Goal: Information Seeking & Learning: Find specific fact

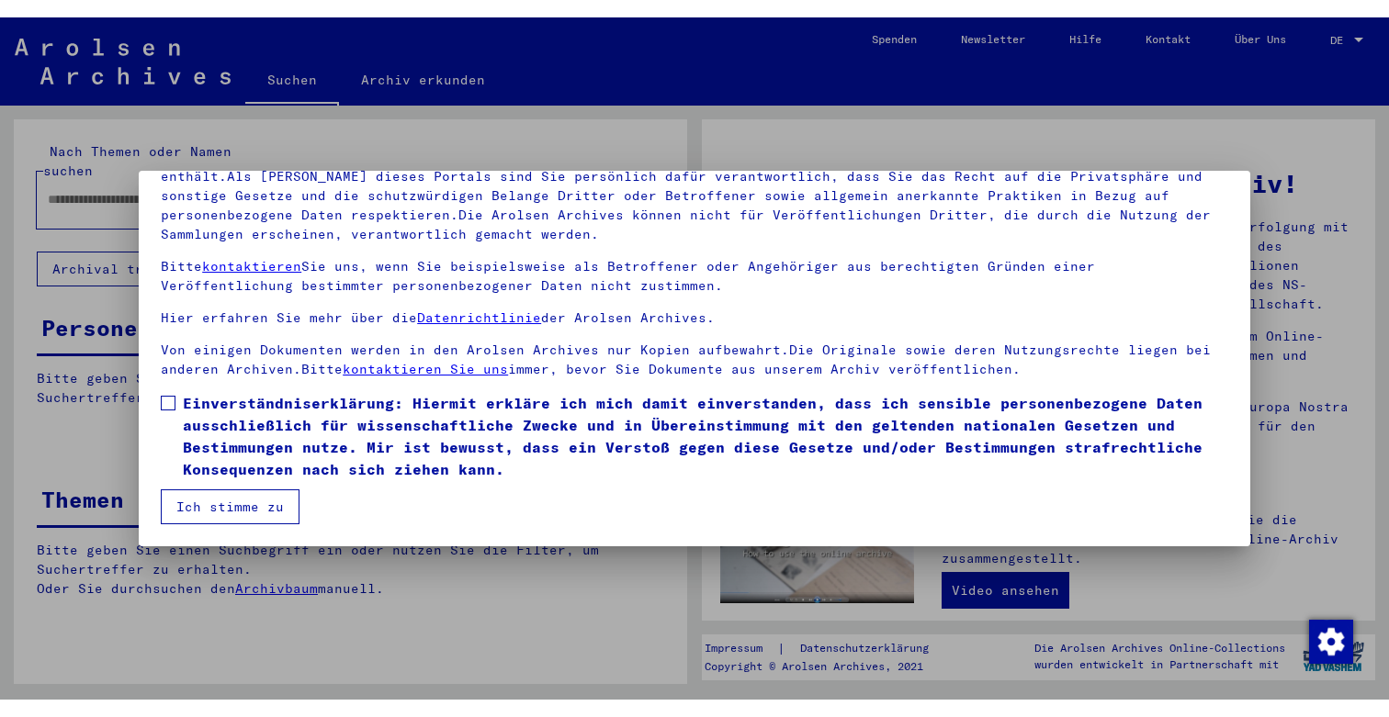
scroll to position [157, 0]
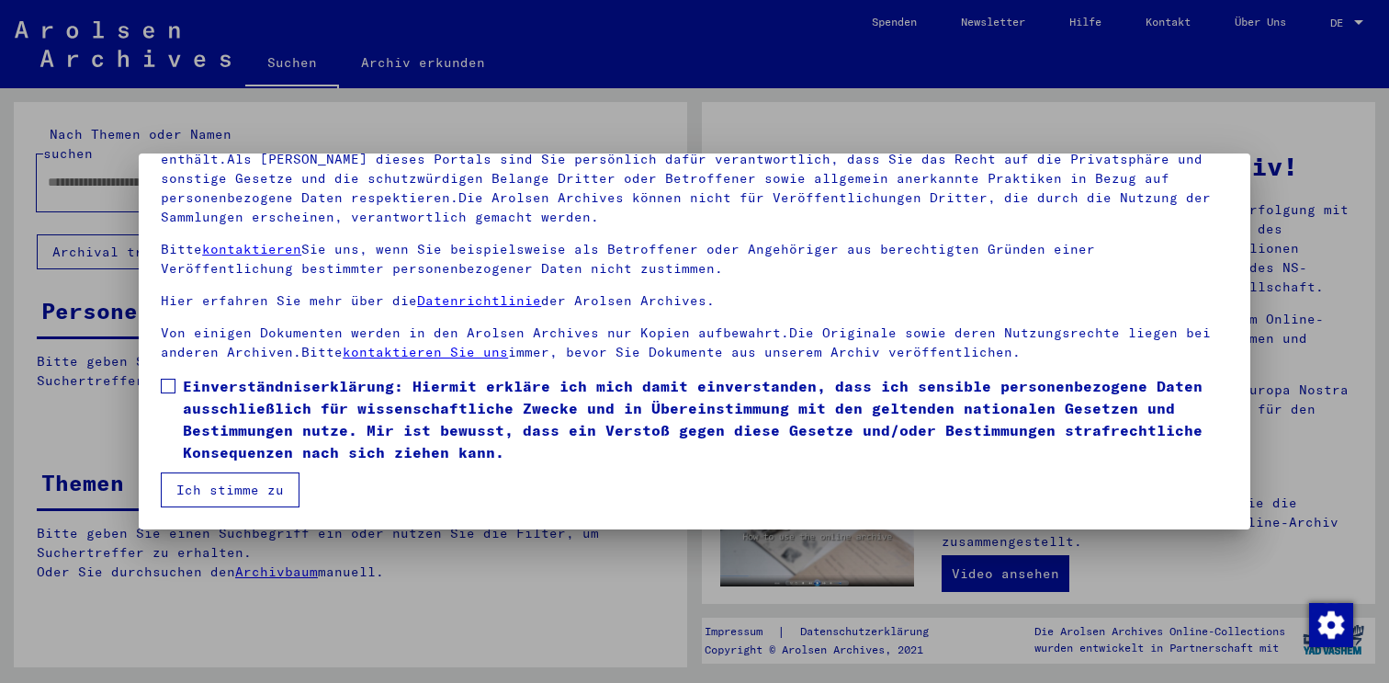
click at [173, 389] on span at bounding box center [168, 385] width 15 height 15
click at [193, 496] on button "Ich stimme zu" at bounding box center [230, 489] width 139 height 35
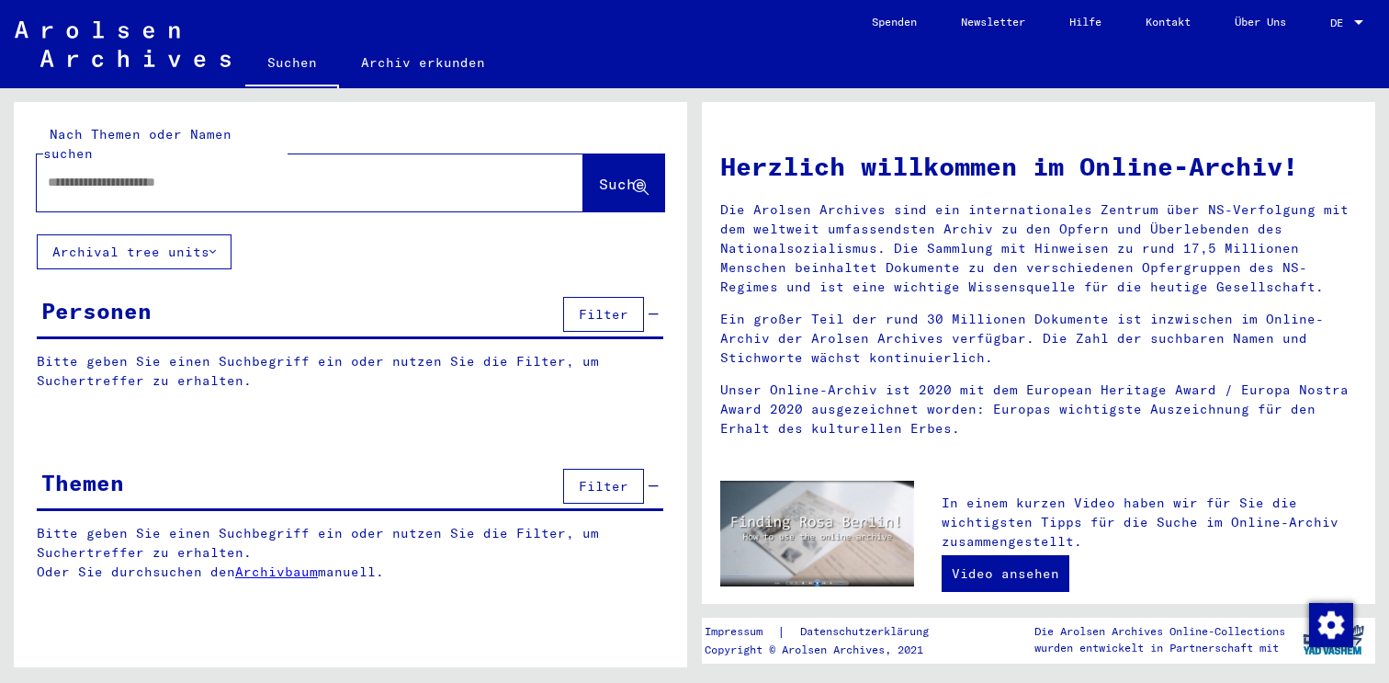
click at [1347, 19] on span "DE" at bounding box center [1340, 23] width 20 height 13
click at [1335, 33] on span "English" at bounding box center [1312, 33] width 45 height 14
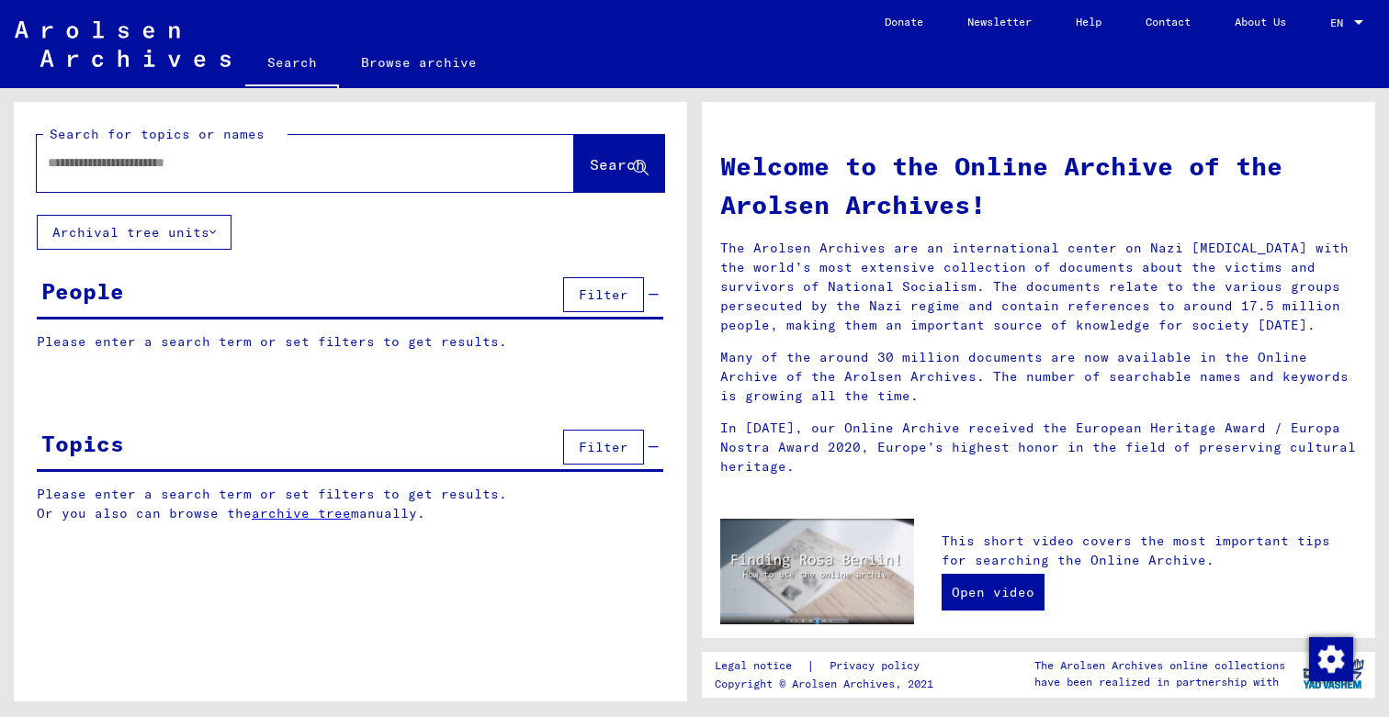
click at [97, 170] on input "text" at bounding box center [283, 162] width 471 height 19
type input "********"
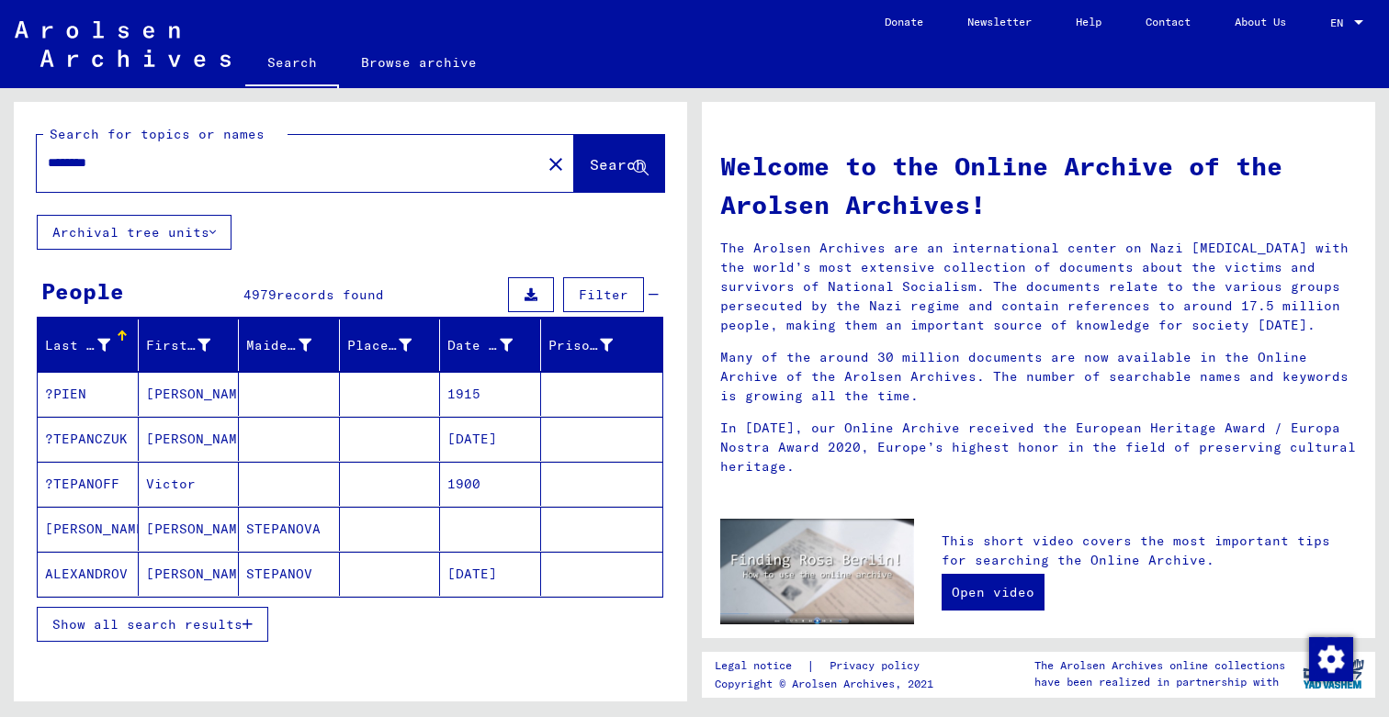
drag, startPoint x: 183, startPoint y: 178, endPoint x: 11, endPoint y: 176, distance: 171.8
click at [11, 176] on div "Search for topics or names ******** close Search Archival tree units People 497…" at bounding box center [347, 395] width 694 height 614
drag, startPoint x: 145, startPoint y: 164, endPoint x: 0, endPoint y: 161, distance: 145.2
click at [0, 161] on div "Search for topics or names ******** close Search Archival tree units People 497…" at bounding box center [347, 395] width 694 height 614
click at [618, 154] on button "Search" at bounding box center [619, 163] width 90 height 57
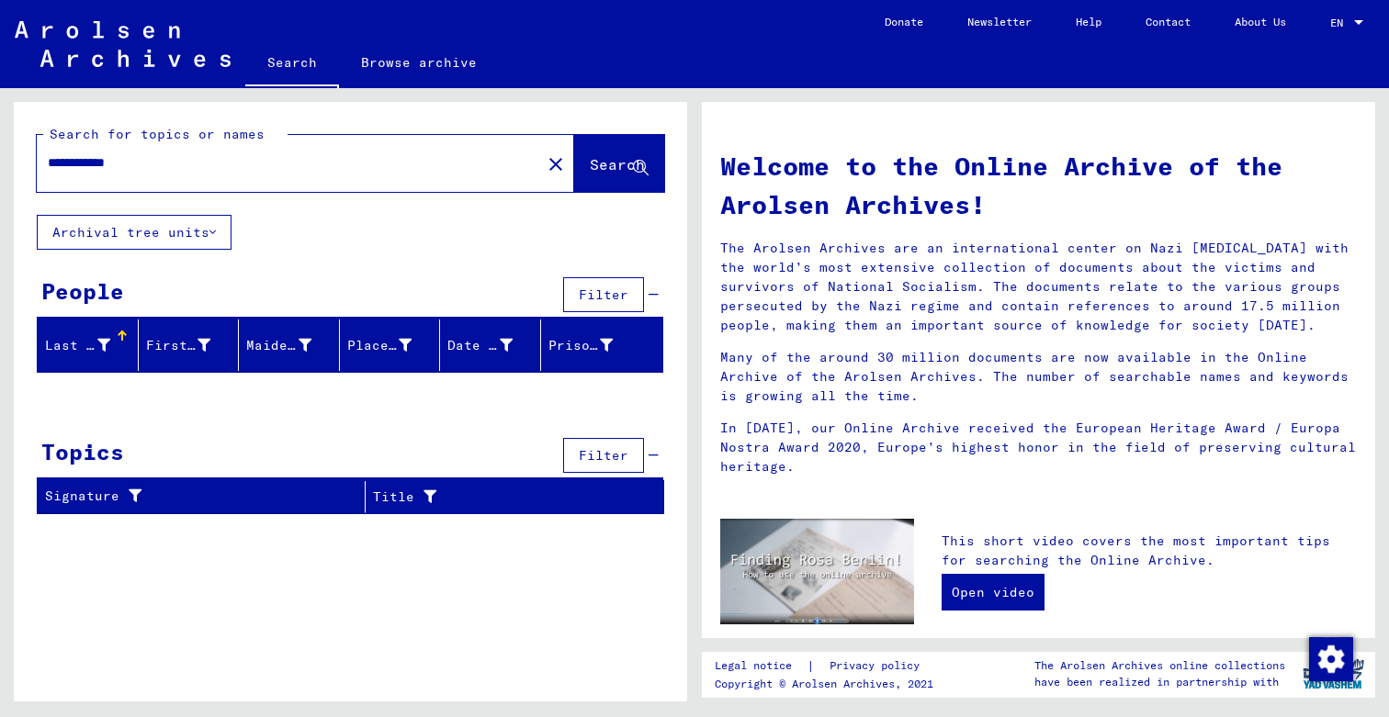
click at [57, 158] on input "**********" at bounding box center [283, 162] width 471 height 19
type input "**********"
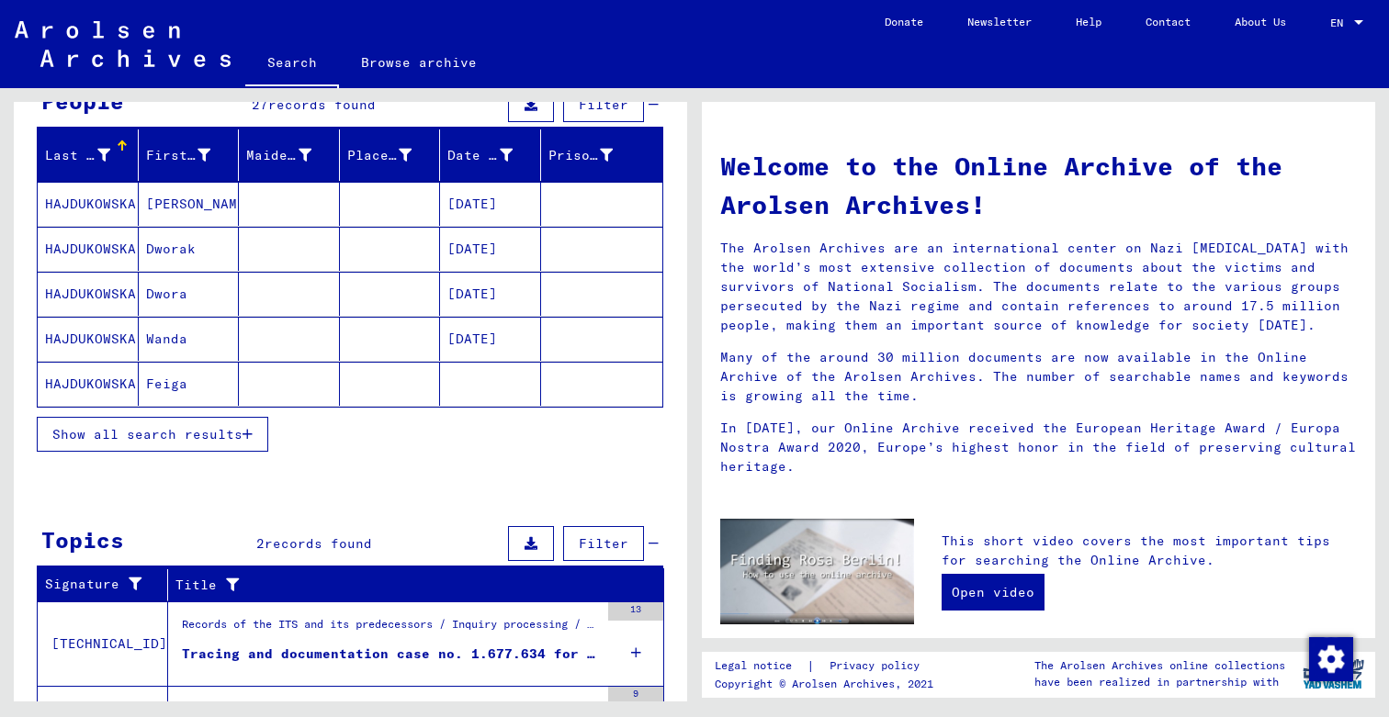
scroll to position [218, 0]
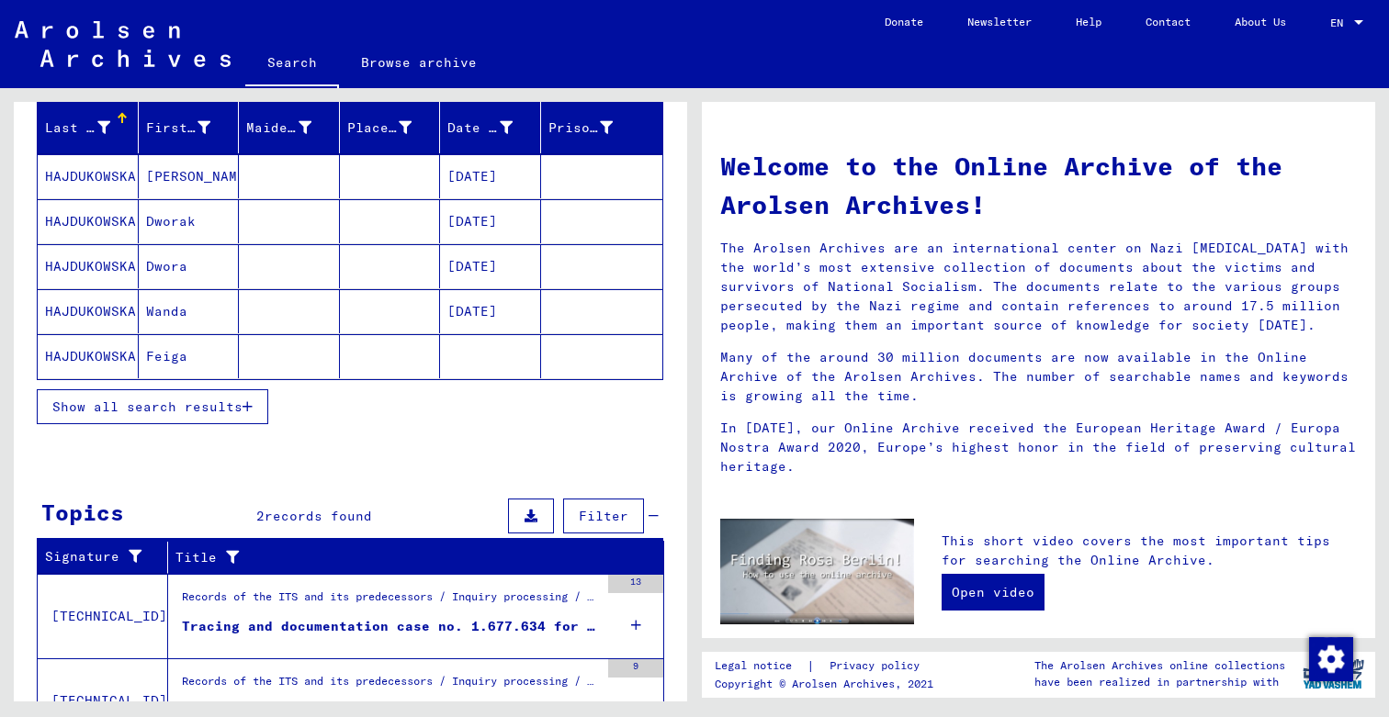
click at [222, 394] on button "Show all search results" at bounding box center [152, 406] width 231 height 35
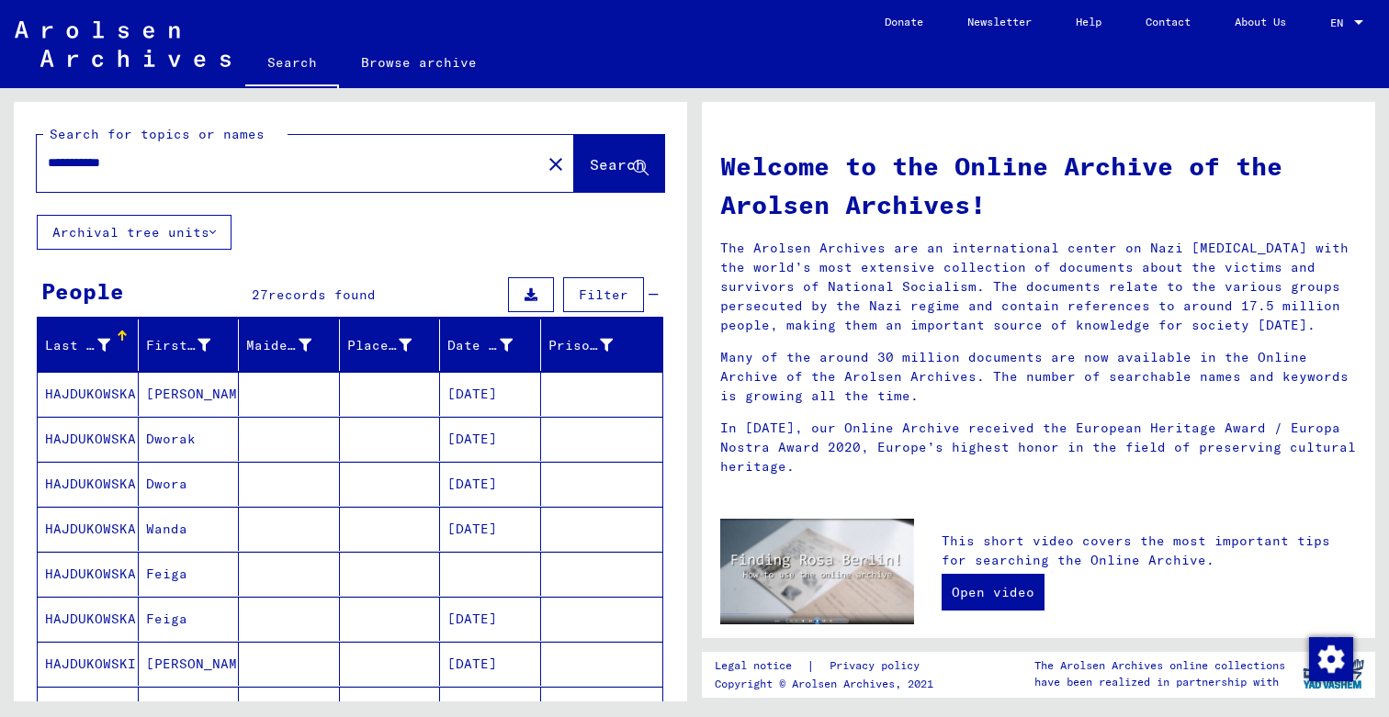
scroll to position [0, 0]
click at [222, 394] on mat-cell "[PERSON_NAME]" at bounding box center [189, 394] width 101 height 44
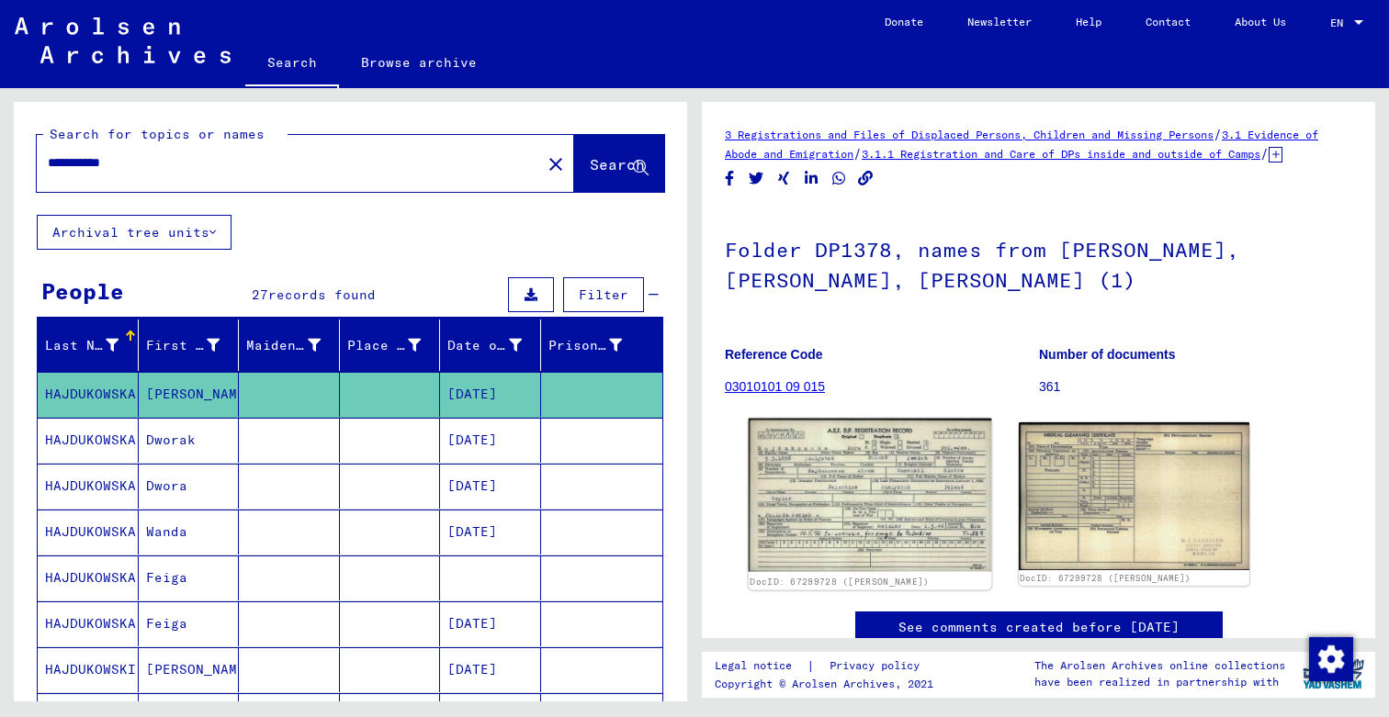
click at [899, 514] on img at bounding box center [870, 495] width 243 height 153
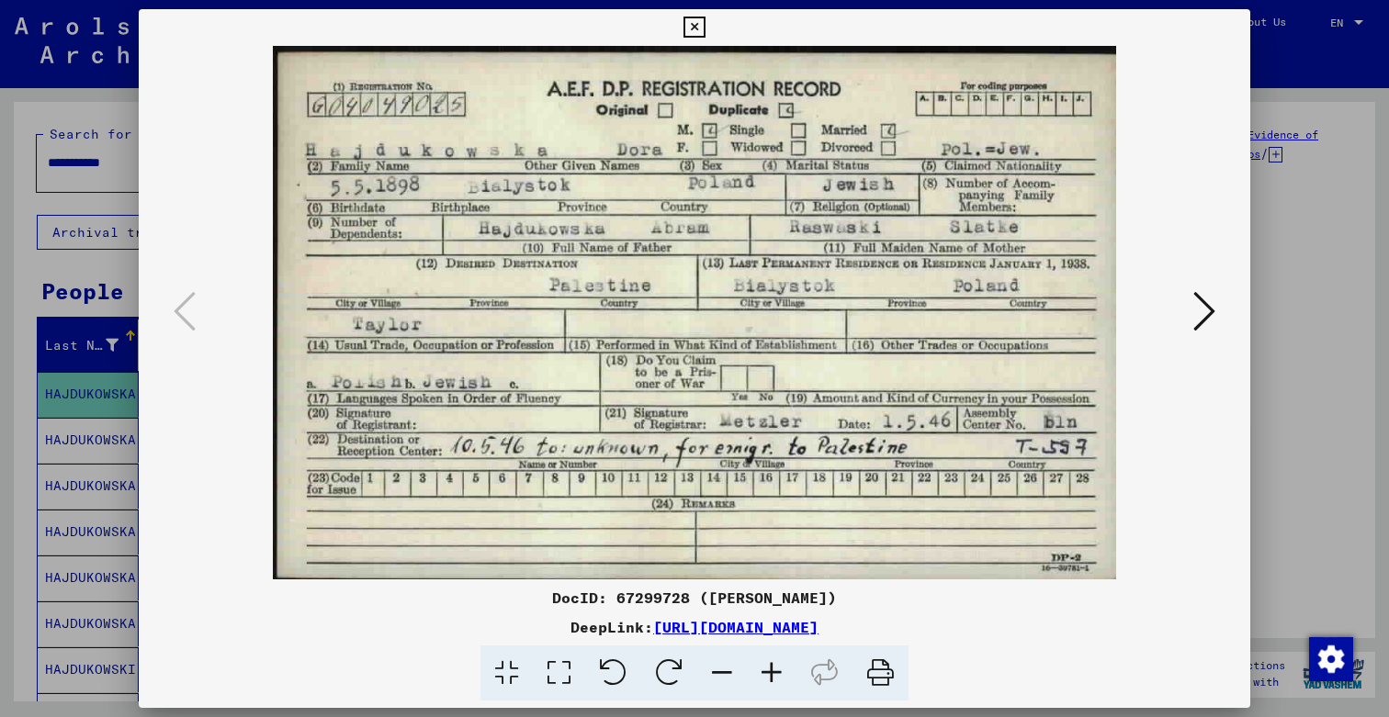
click at [705, 28] on icon at bounding box center [693, 28] width 21 height 22
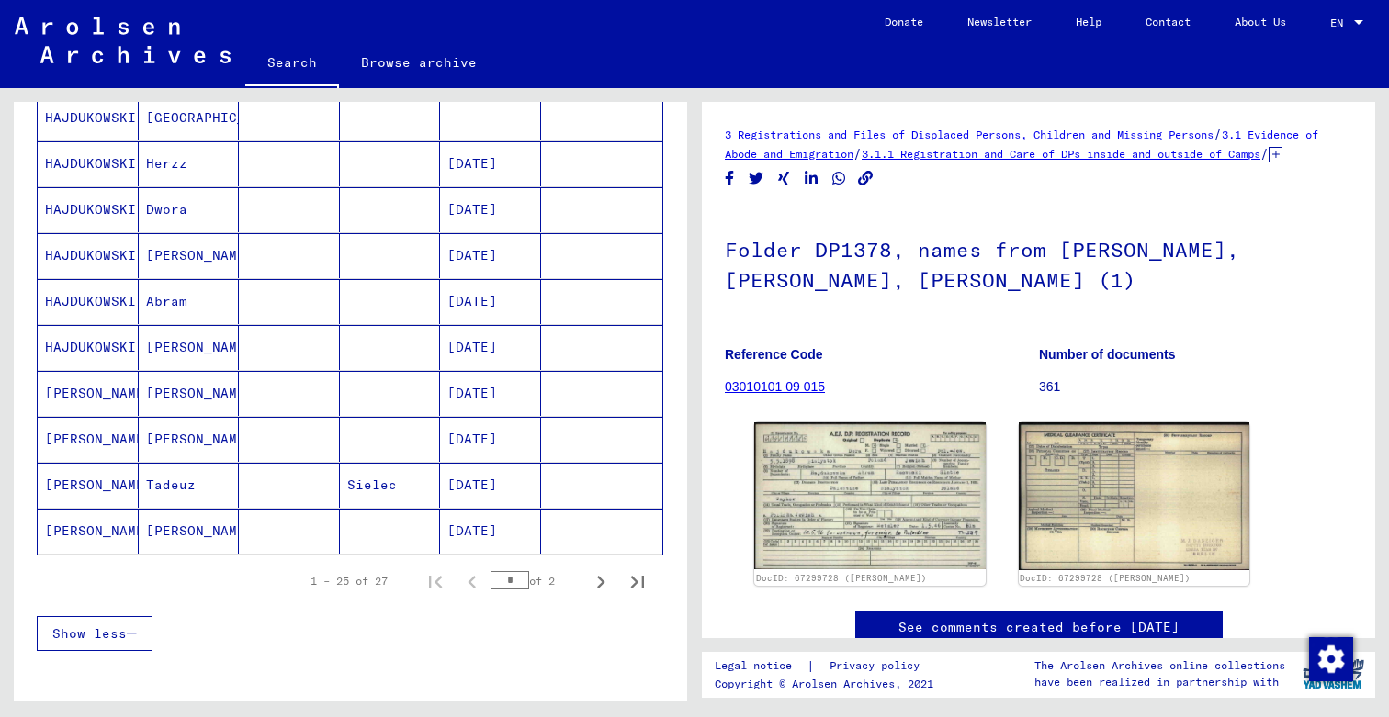
scroll to position [971, 0]
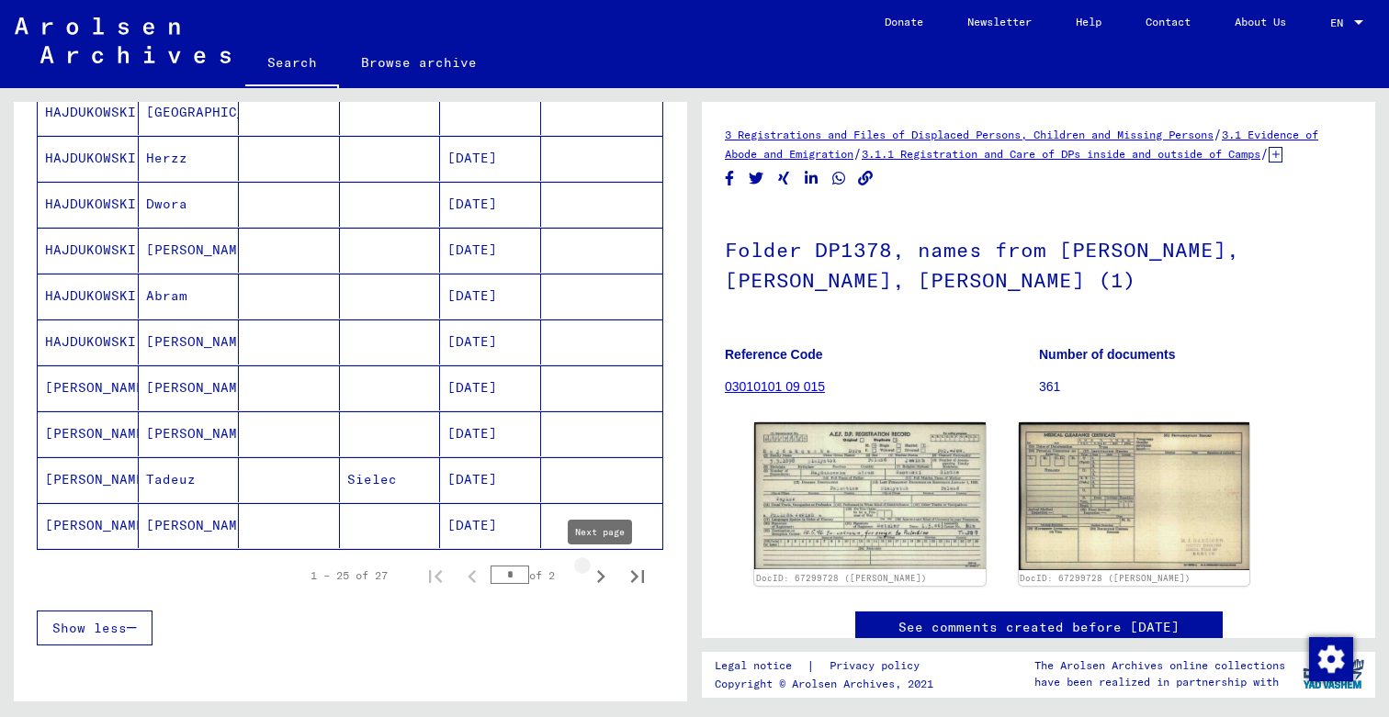
click at [604, 574] on icon "Next page" at bounding box center [601, 577] width 26 height 26
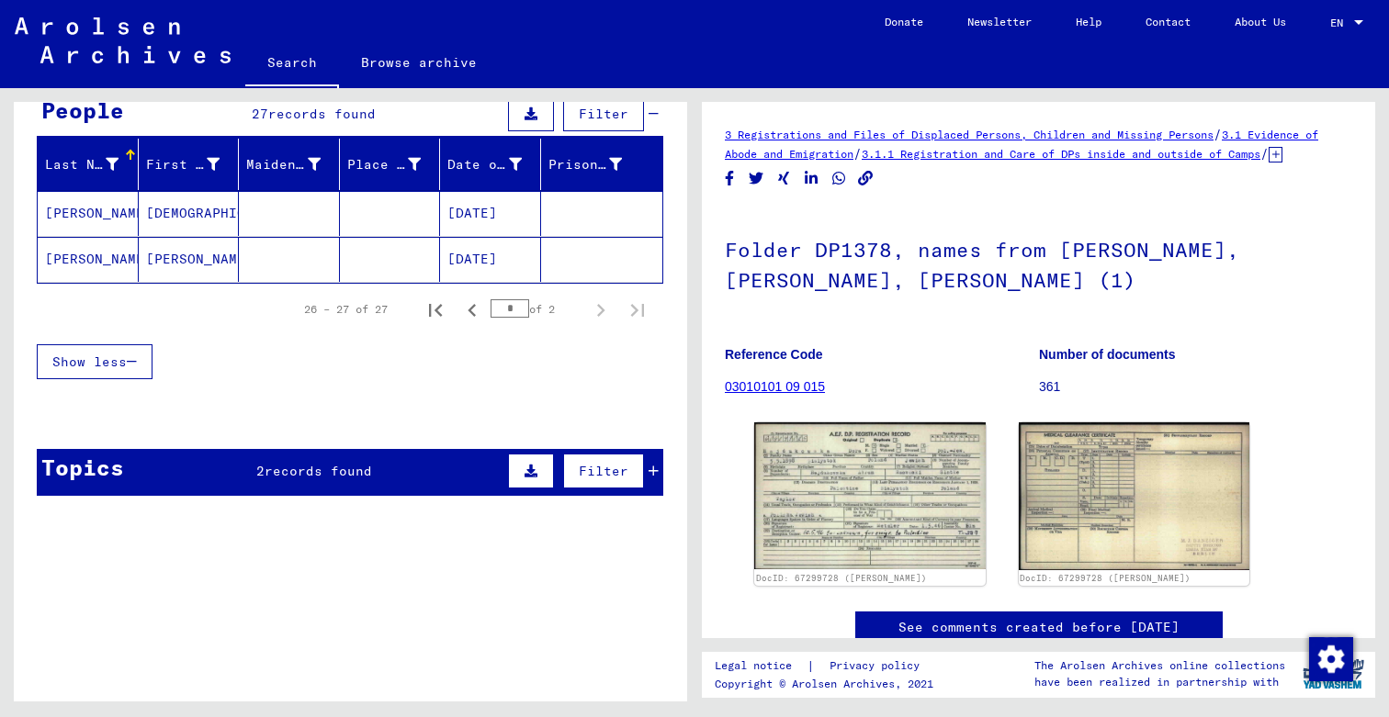
scroll to position [182, 0]
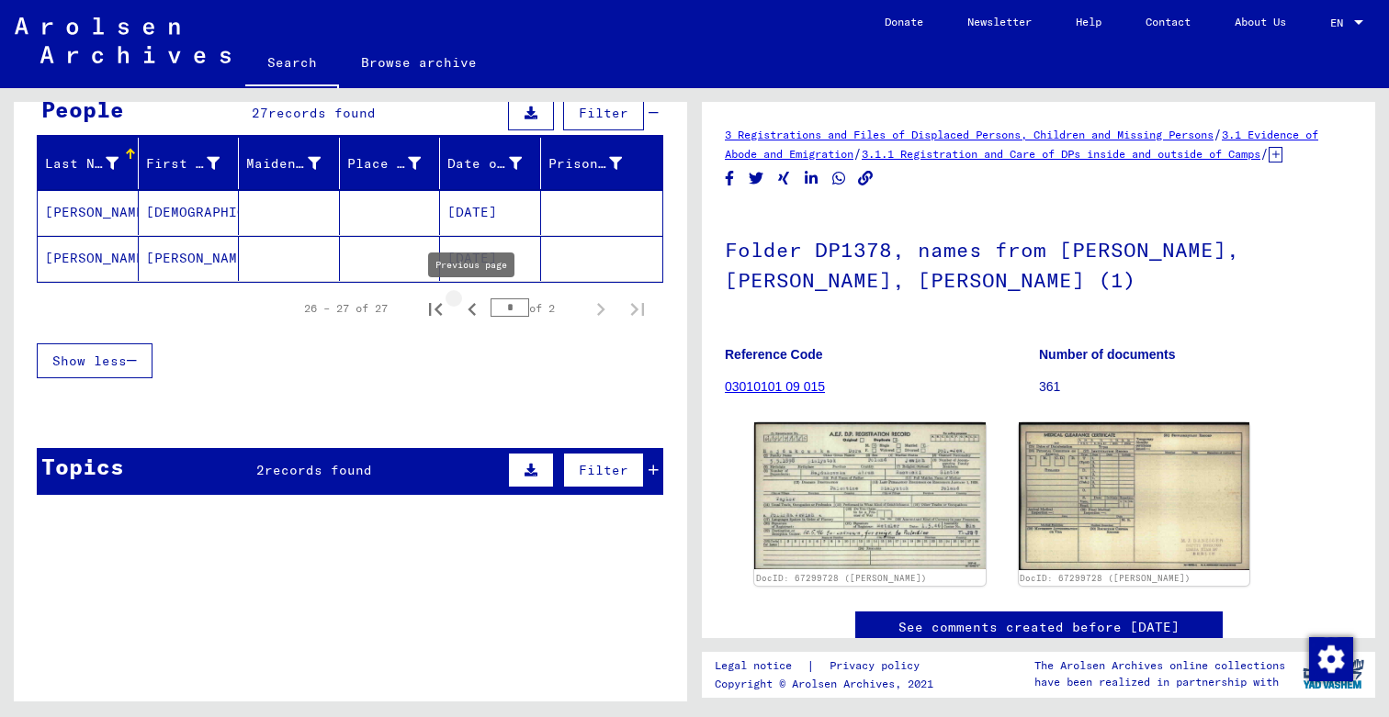
click at [475, 310] on icon "Previous page" at bounding box center [472, 310] width 26 height 26
type input "*"
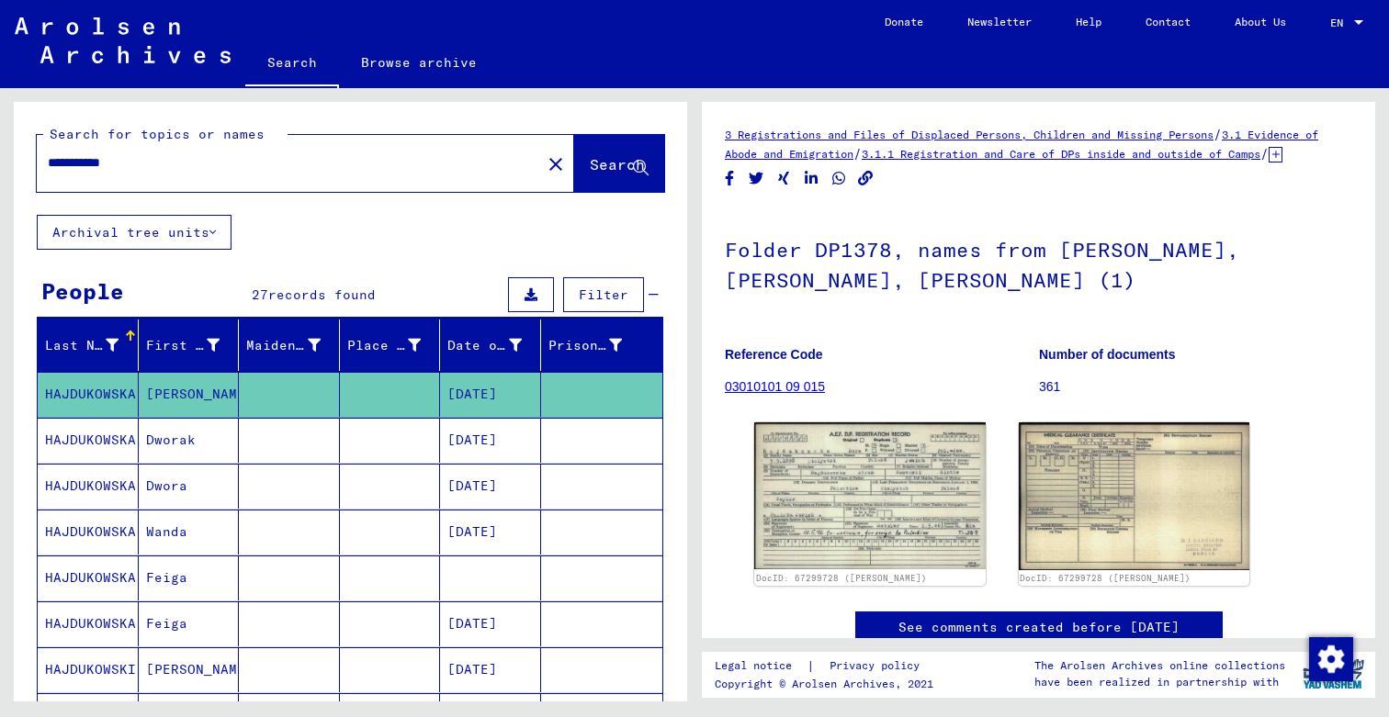
scroll to position [0, 0]
click at [298, 157] on input "**********" at bounding box center [289, 162] width 482 height 19
drag, startPoint x: 298, startPoint y: 157, endPoint x: 6, endPoint y: 146, distance: 291.4
click at [6, 146] on div "**********" at bounding box center [347, 395] width 694 height 614
type input "******"
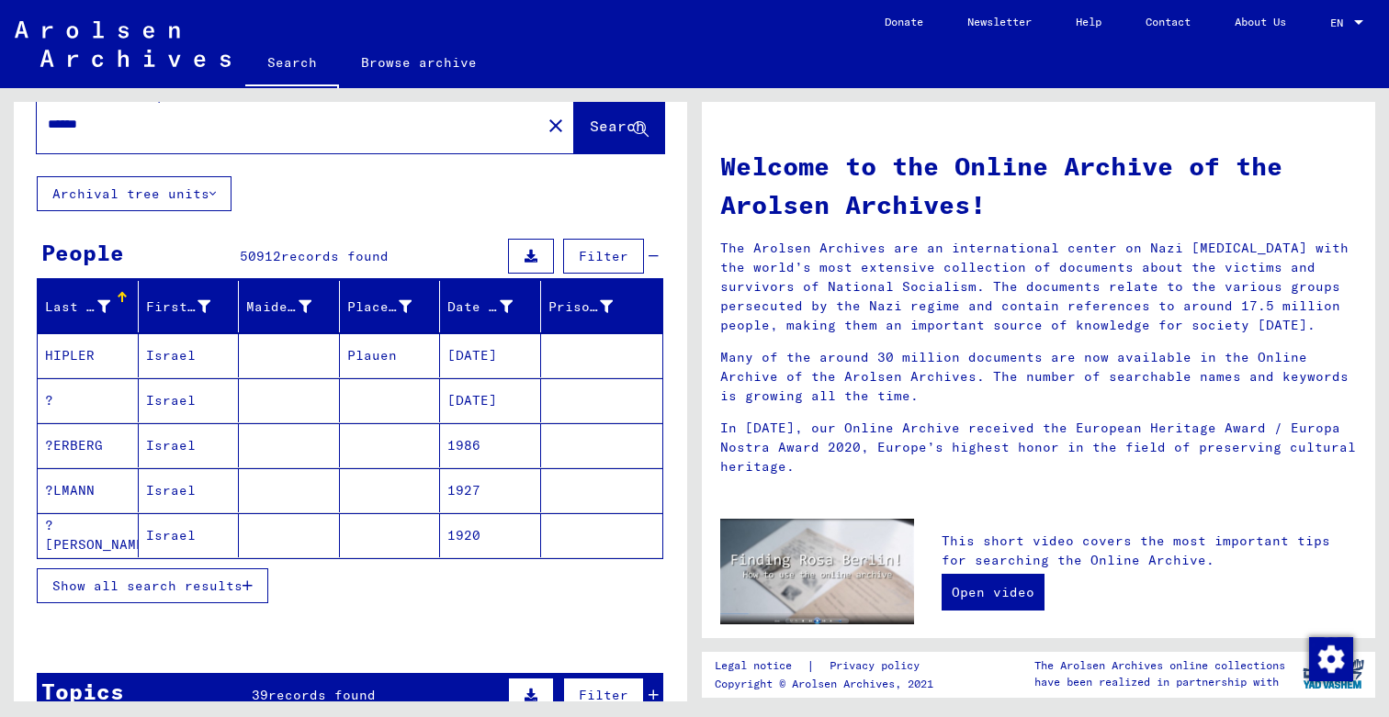
scroll to position [55, 0]
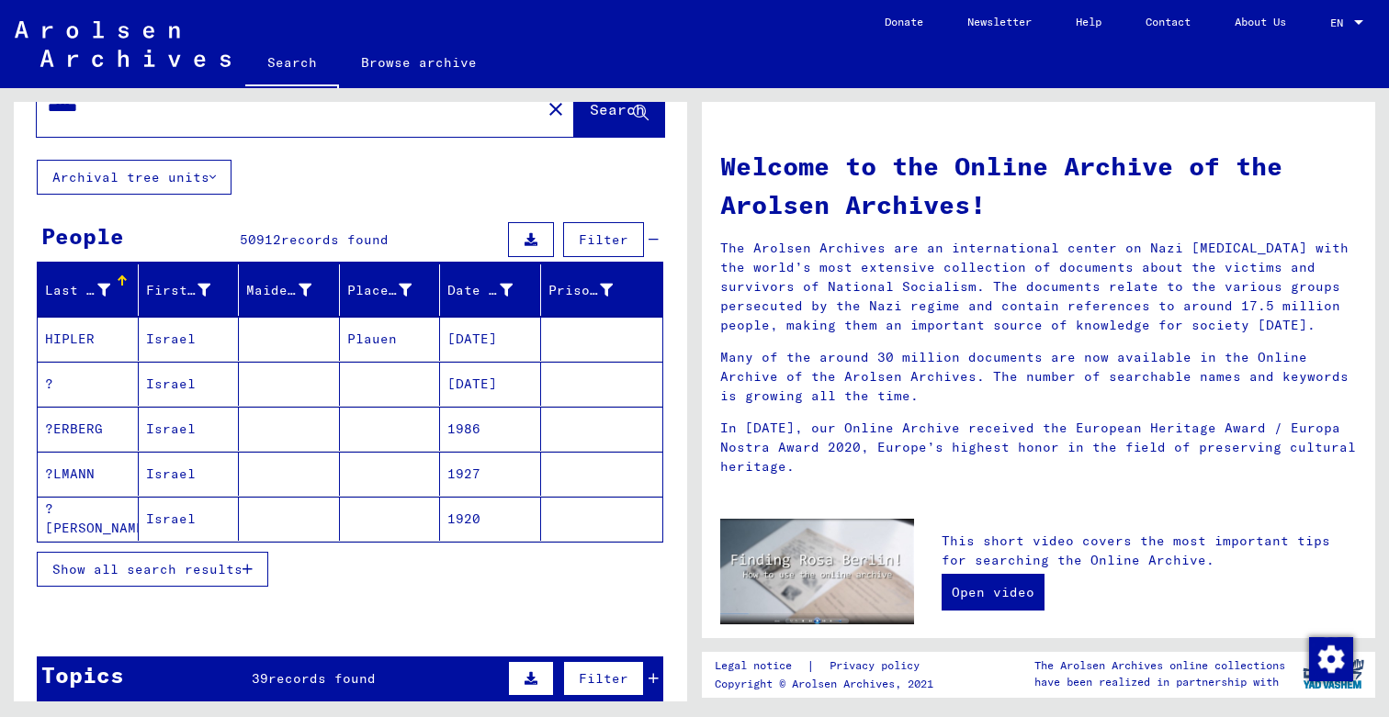
click at [186, 566] on span "Show all search results" at bounding box center [147, 569] width 190 height 17
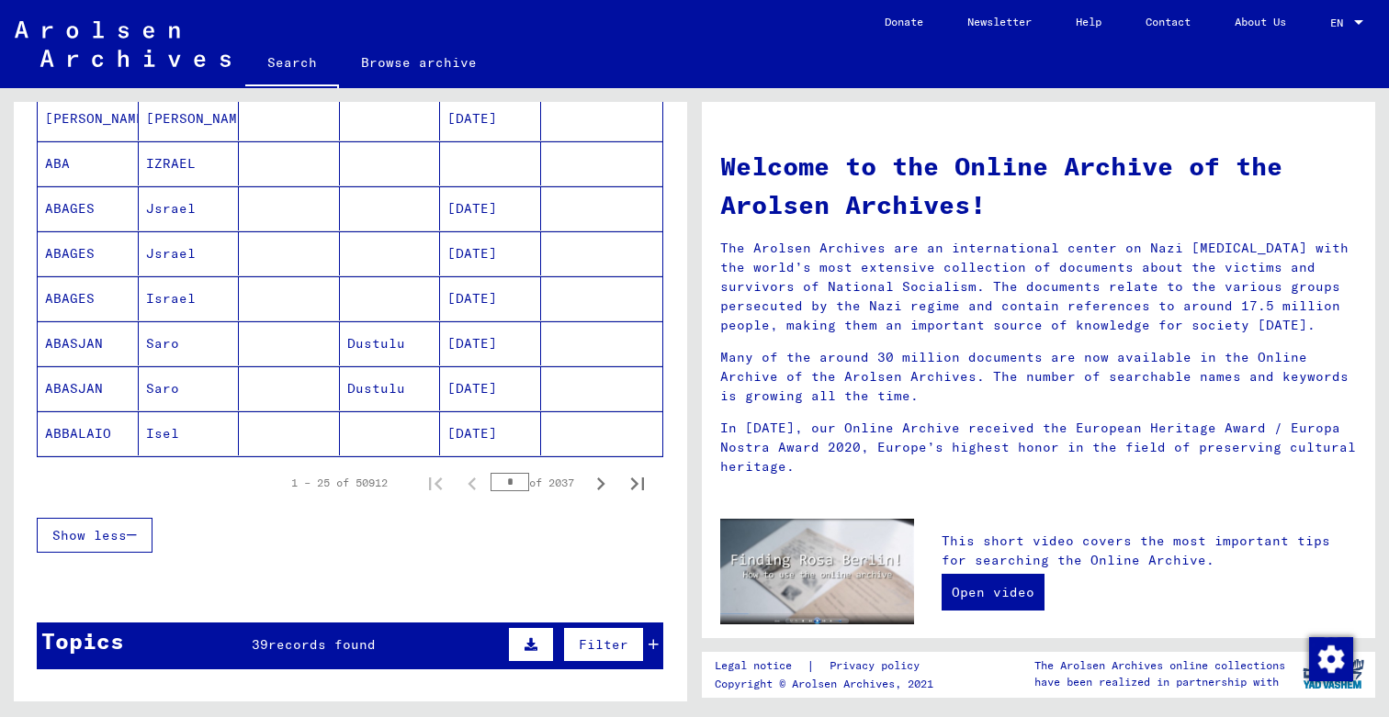
scroll to position [1055, 0]
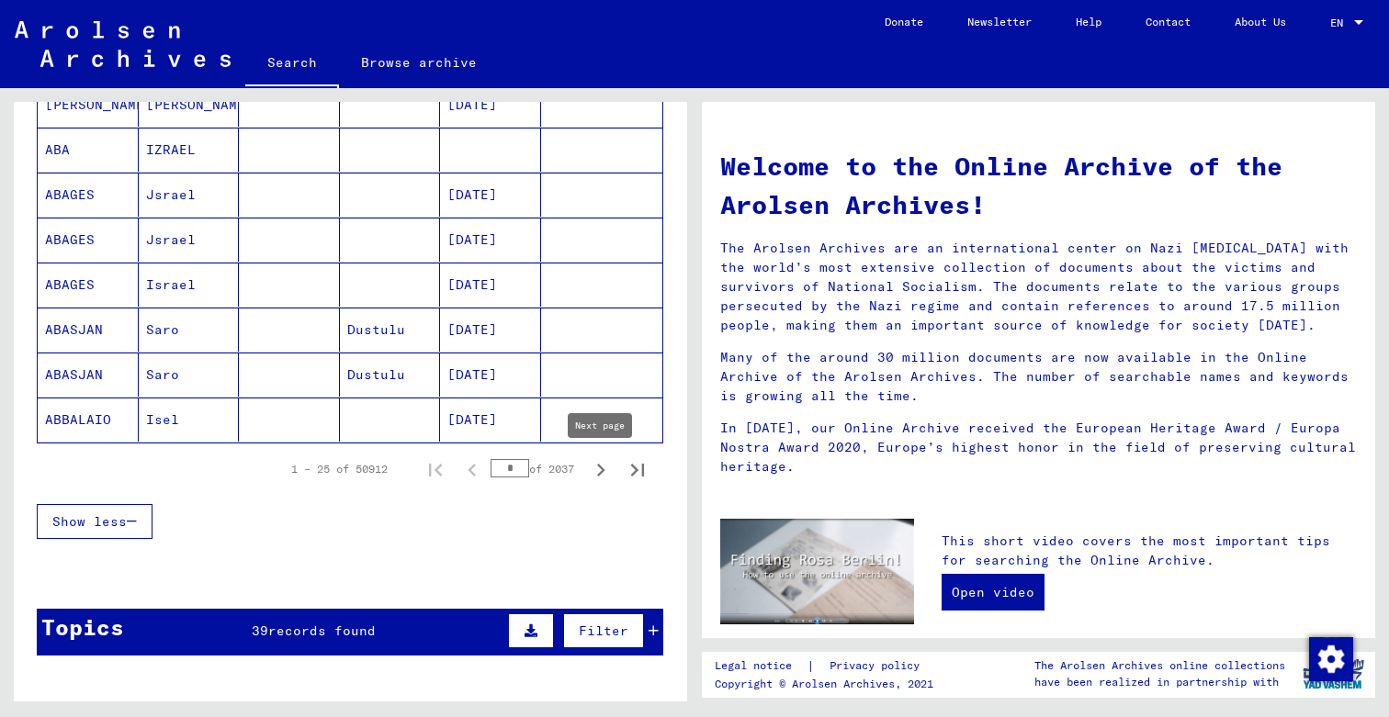
click at [602, 465] on icon "Next page" at bounding box center [601, 470] width 26 height 26
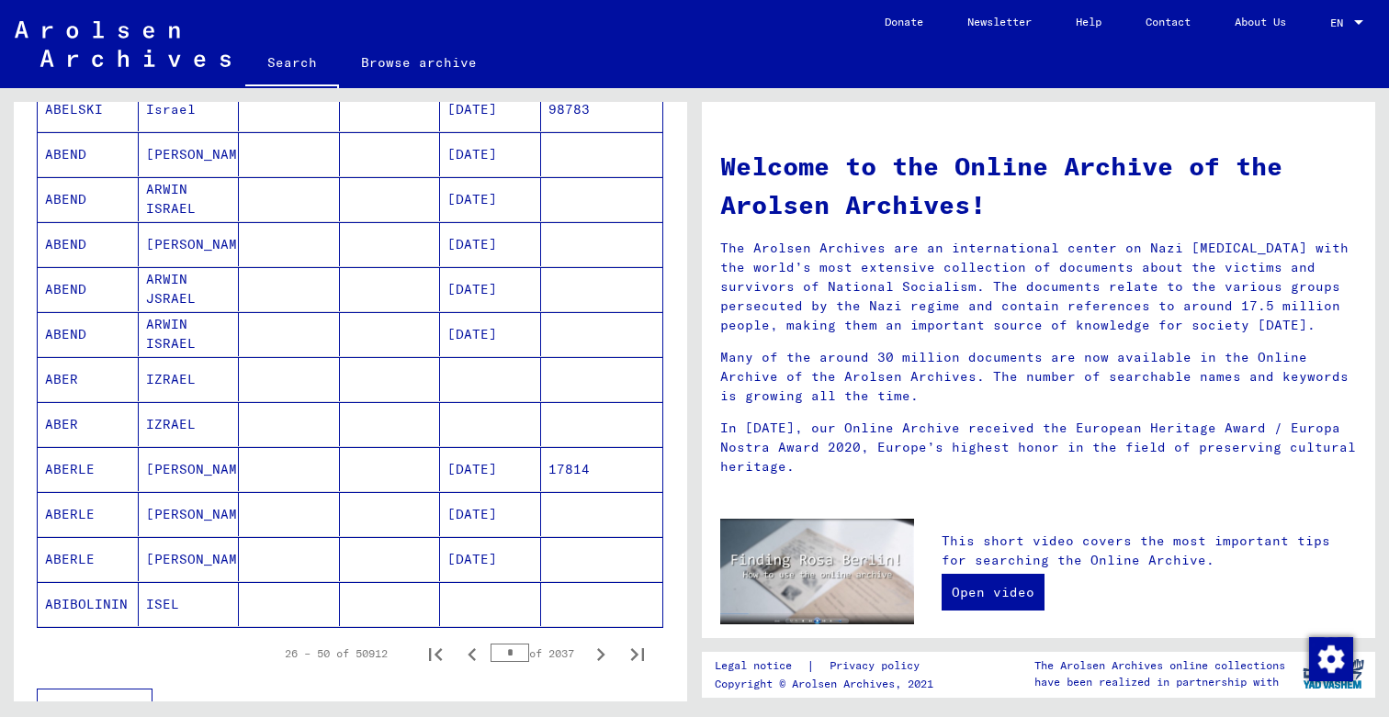
scroll to position [951, 0]
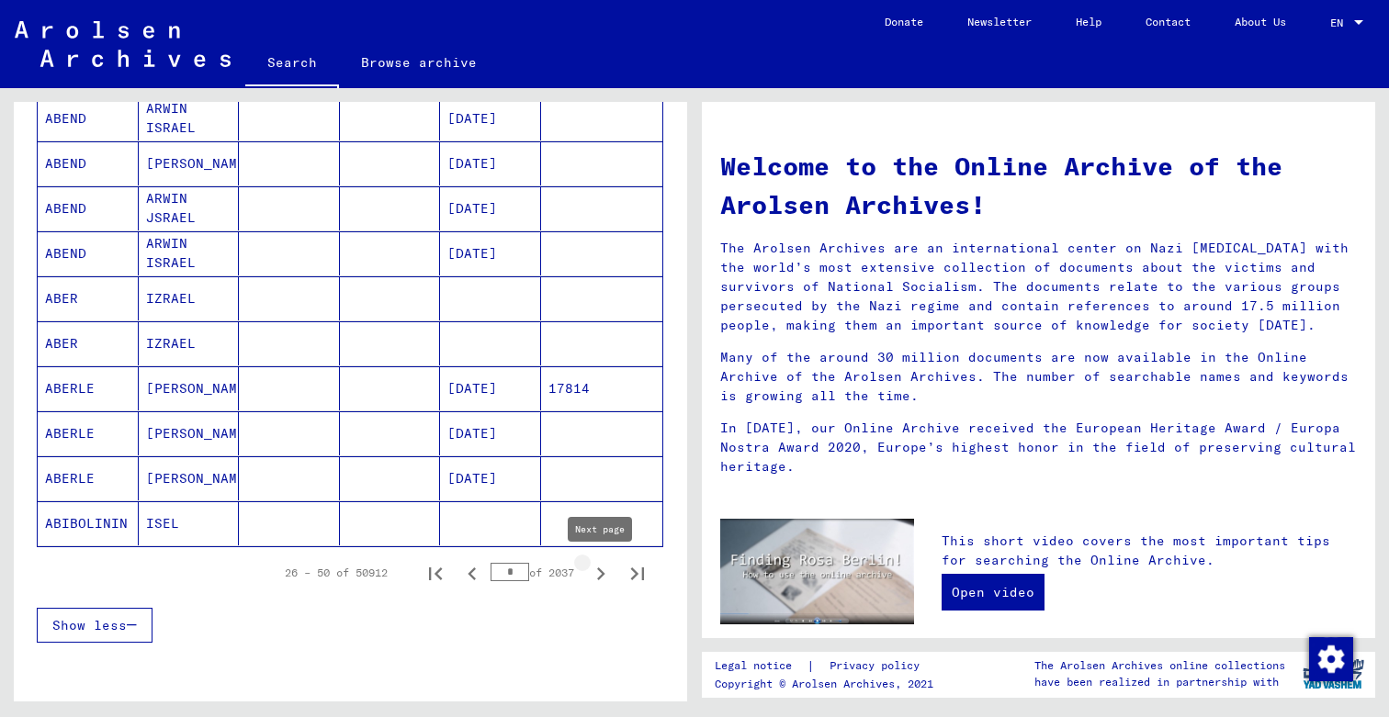
click at [602, 576] on icon "Next page" at bounding box center [601, 574] width 8 height 13
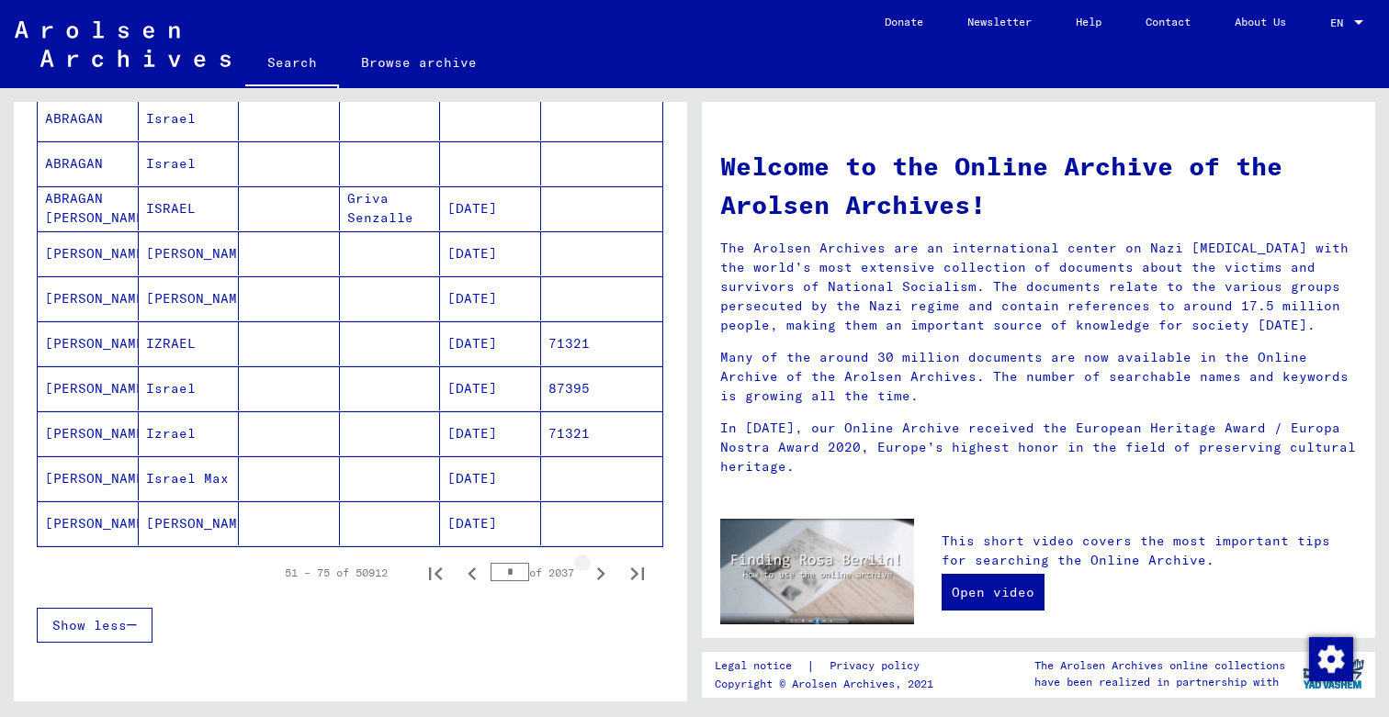
click at [602, 576] on icon "Next page" at bounding box center [601, 574] width 8 height 13
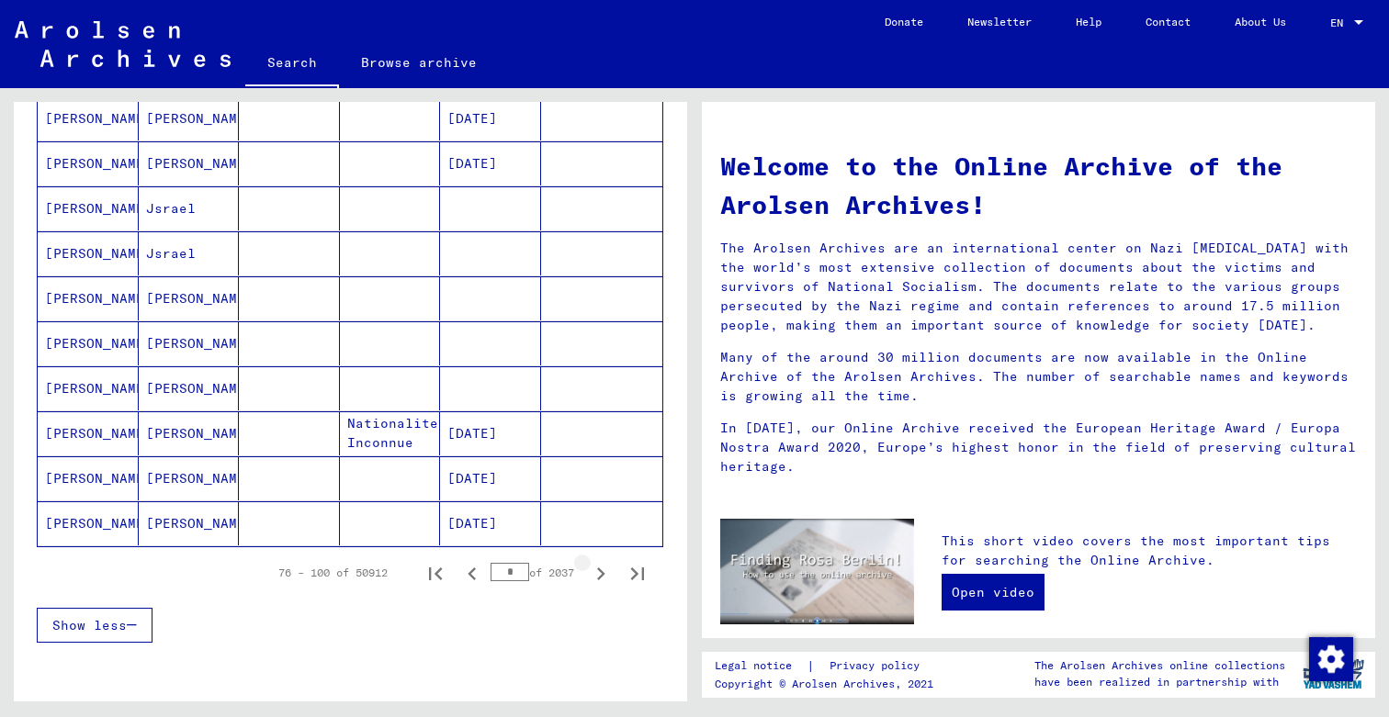
click at [602, 576] on icon "Next page" at bounding box center [601, 574] width 8 height 13
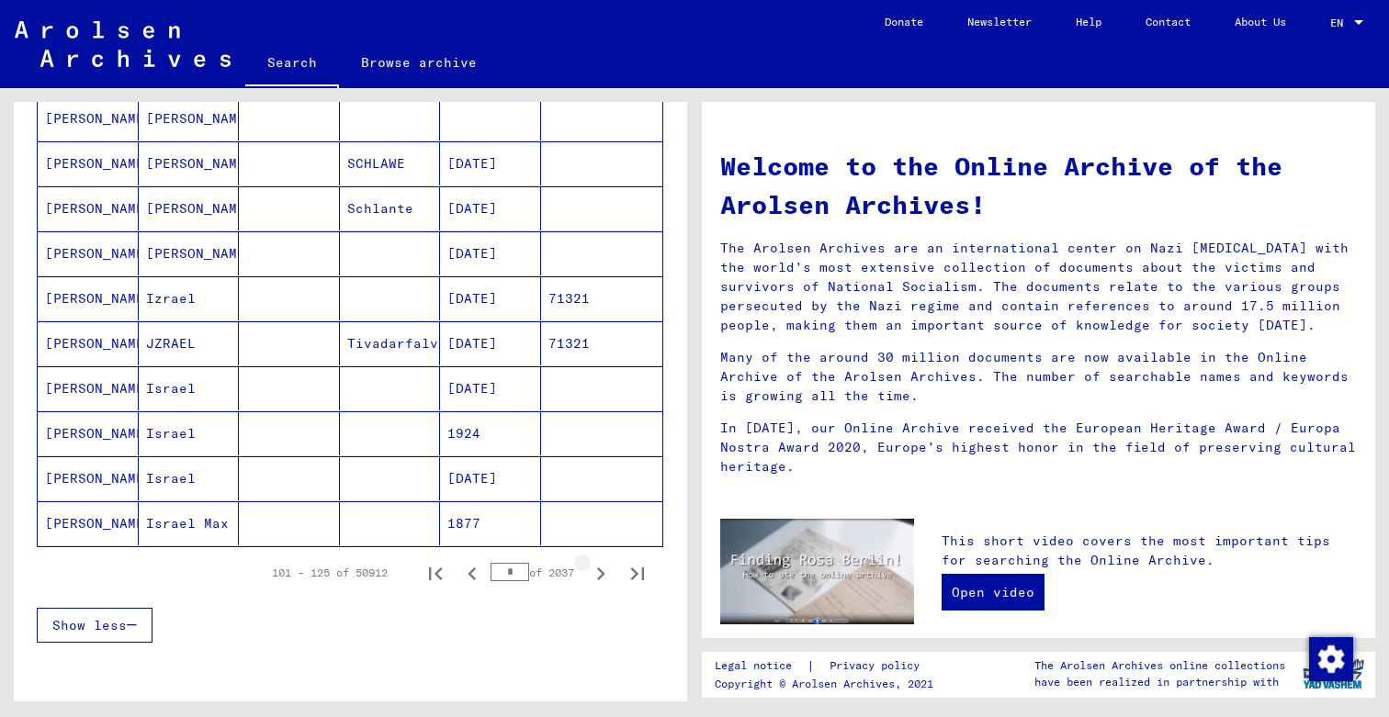
click at [602, 576] on icon "Next page" at bounding box center [601, 574] width 8 height 13
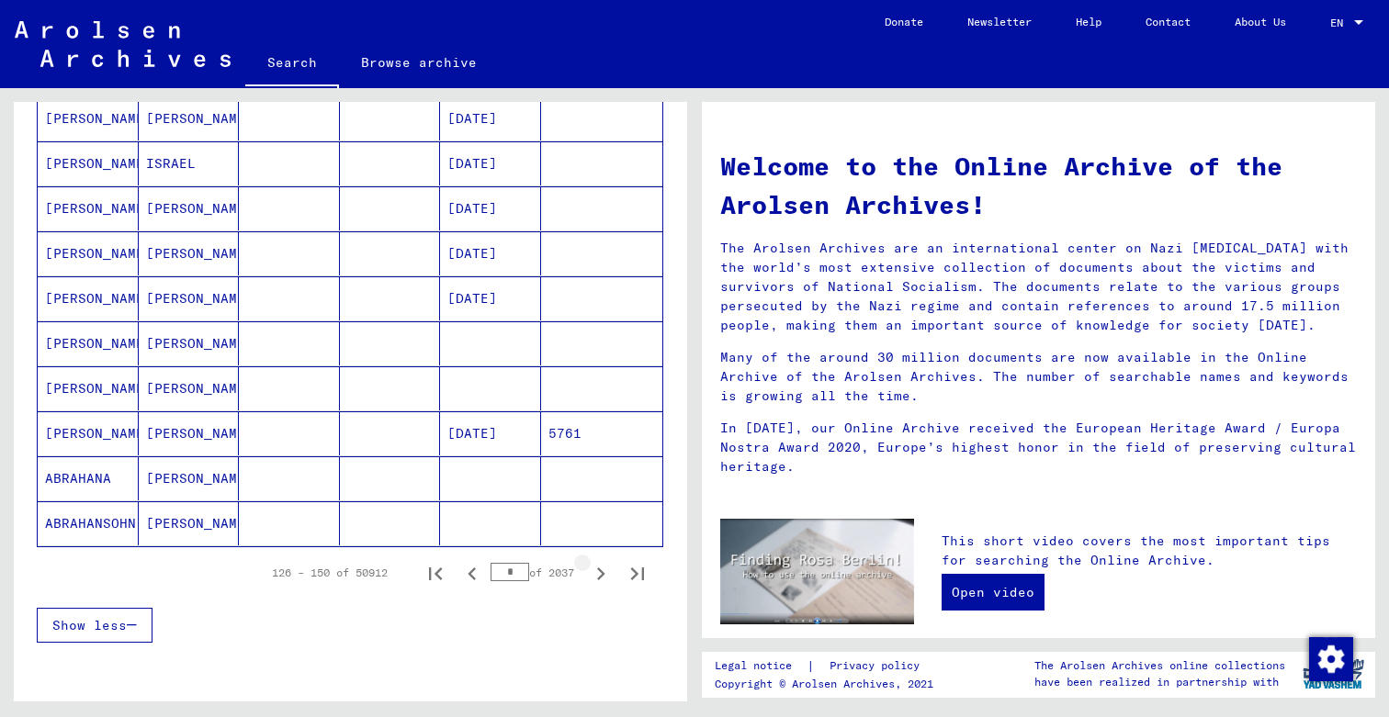
click at [602, 576] on icon "Next page" at bounding box center [601, 574] width 8 height 13
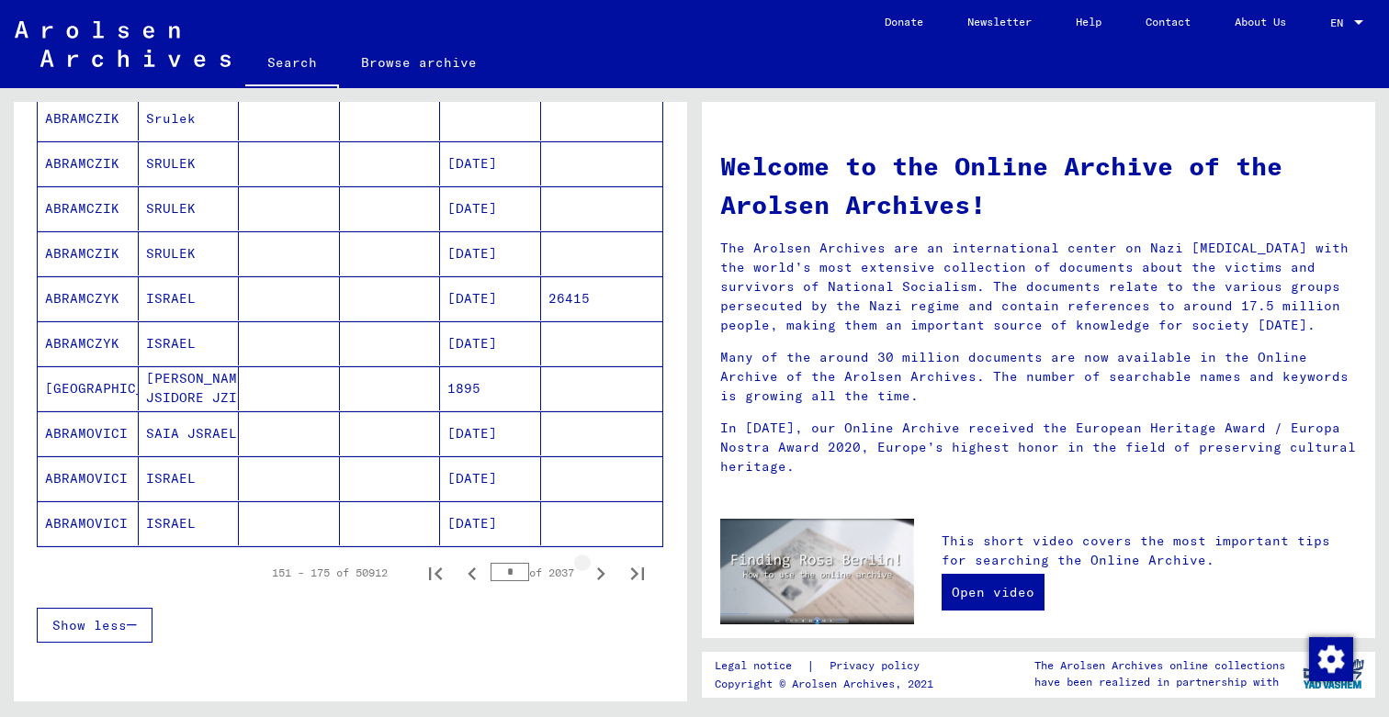
click at [602, 576] on icon "Next page" at bounding box center [601, 574] width 8 height 13
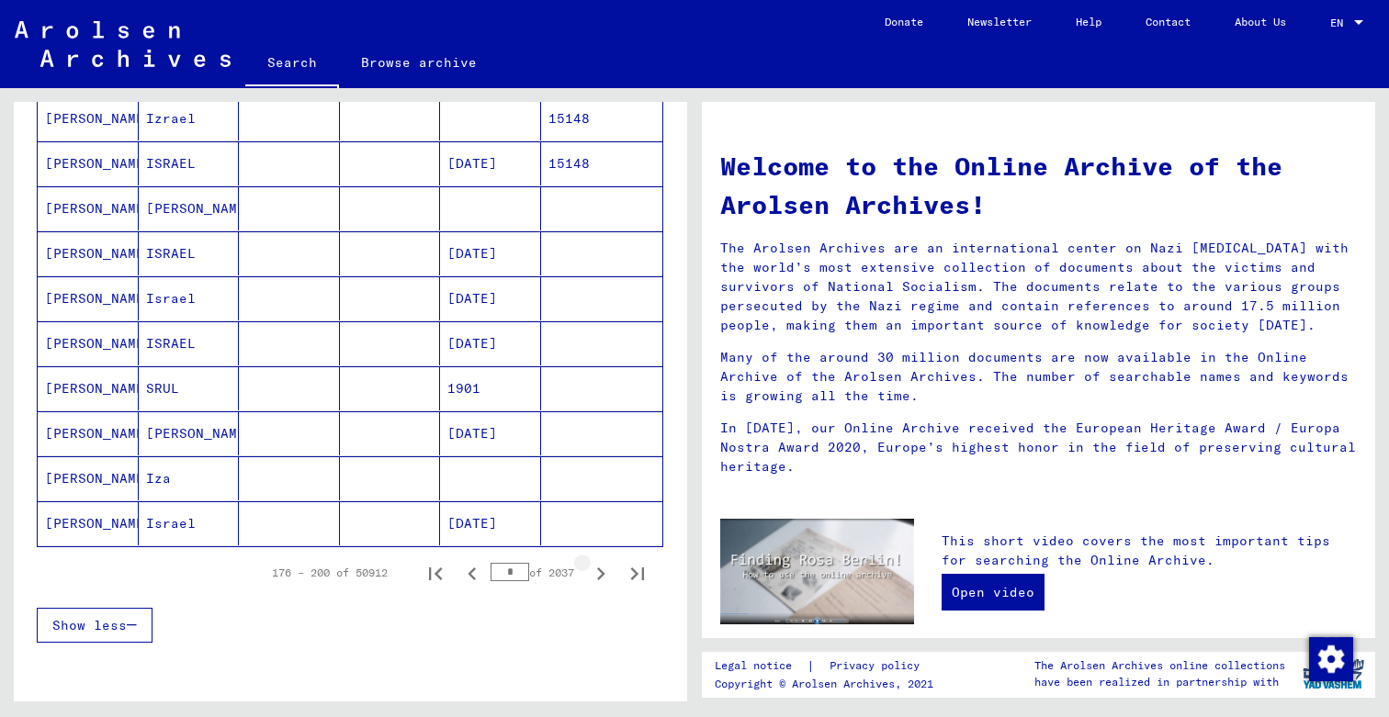
click at [602, 576] on icon "Next page" at bounding box center [601, 574] width 8 height 13
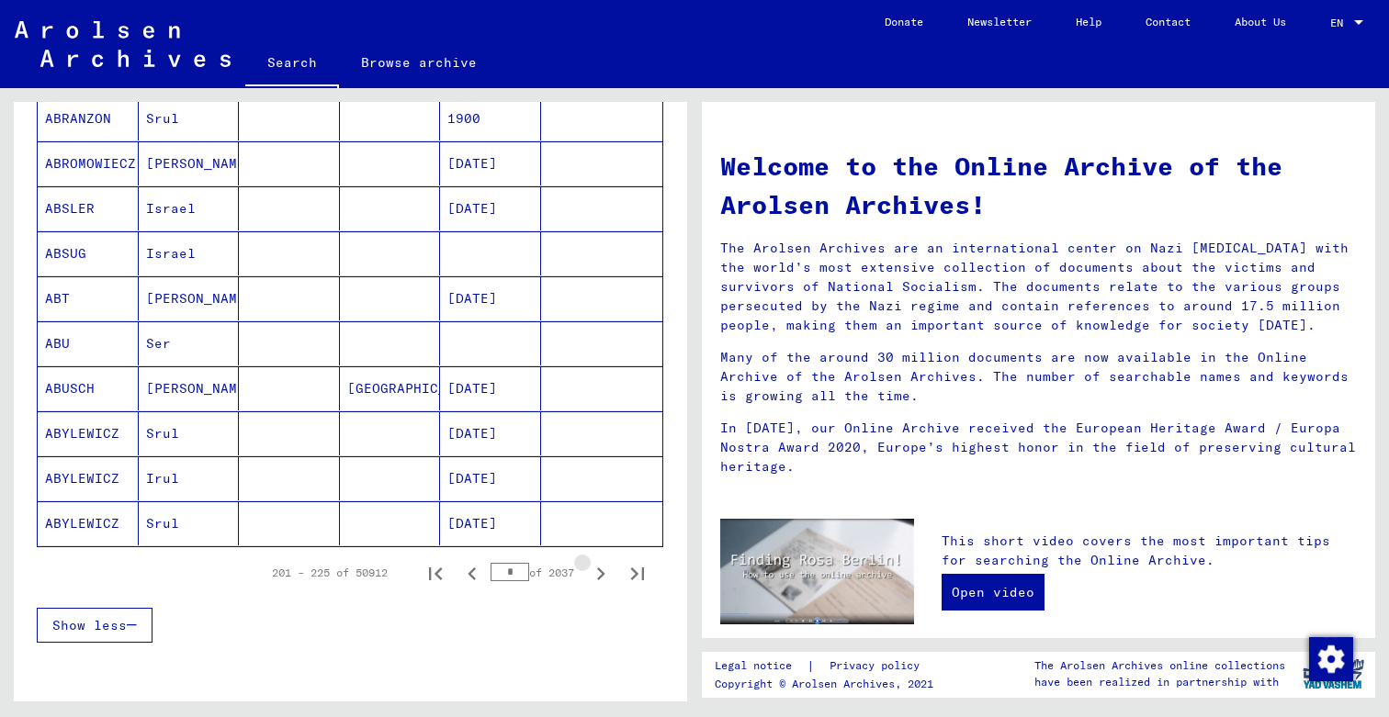
click at [602, 576] on icon "Next page" at bounding box center [601, 574] width 8 height 13
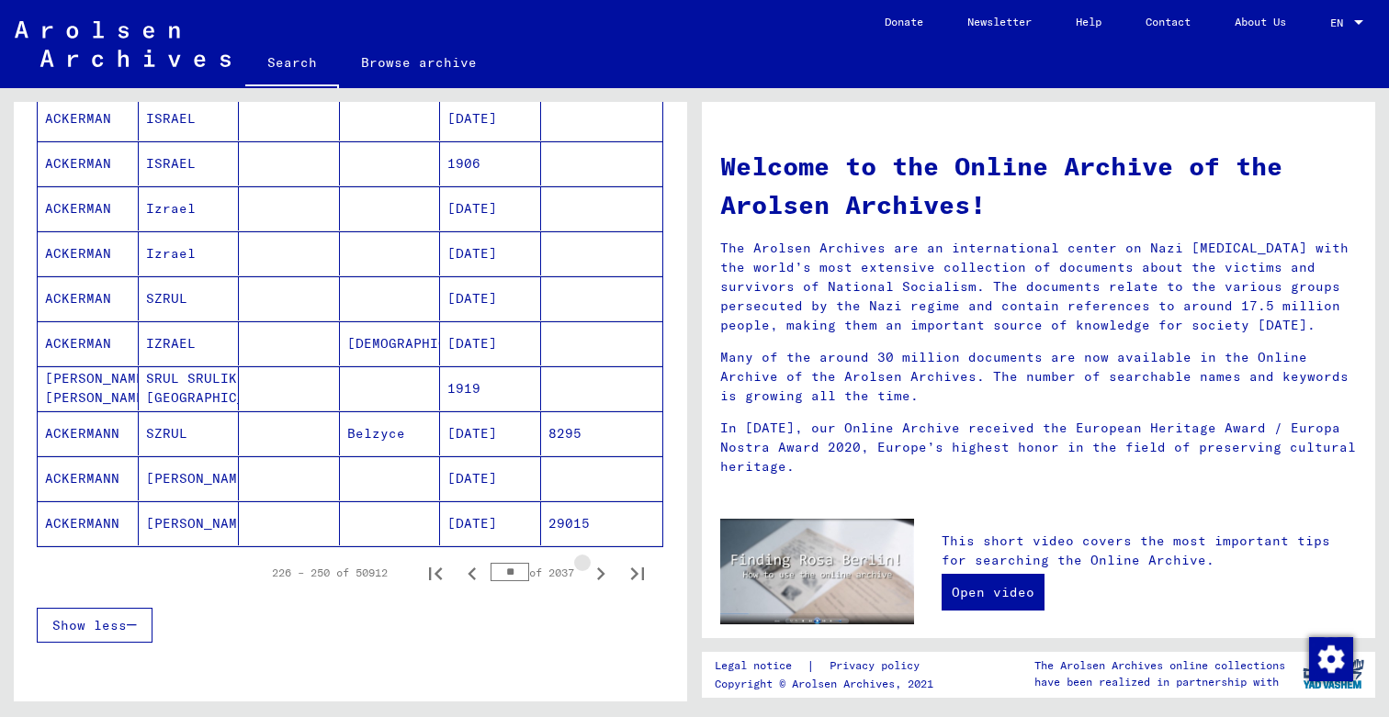
click at [602, 576] on icon "Next page" at bounding box center [601, 574] width 8 height 13
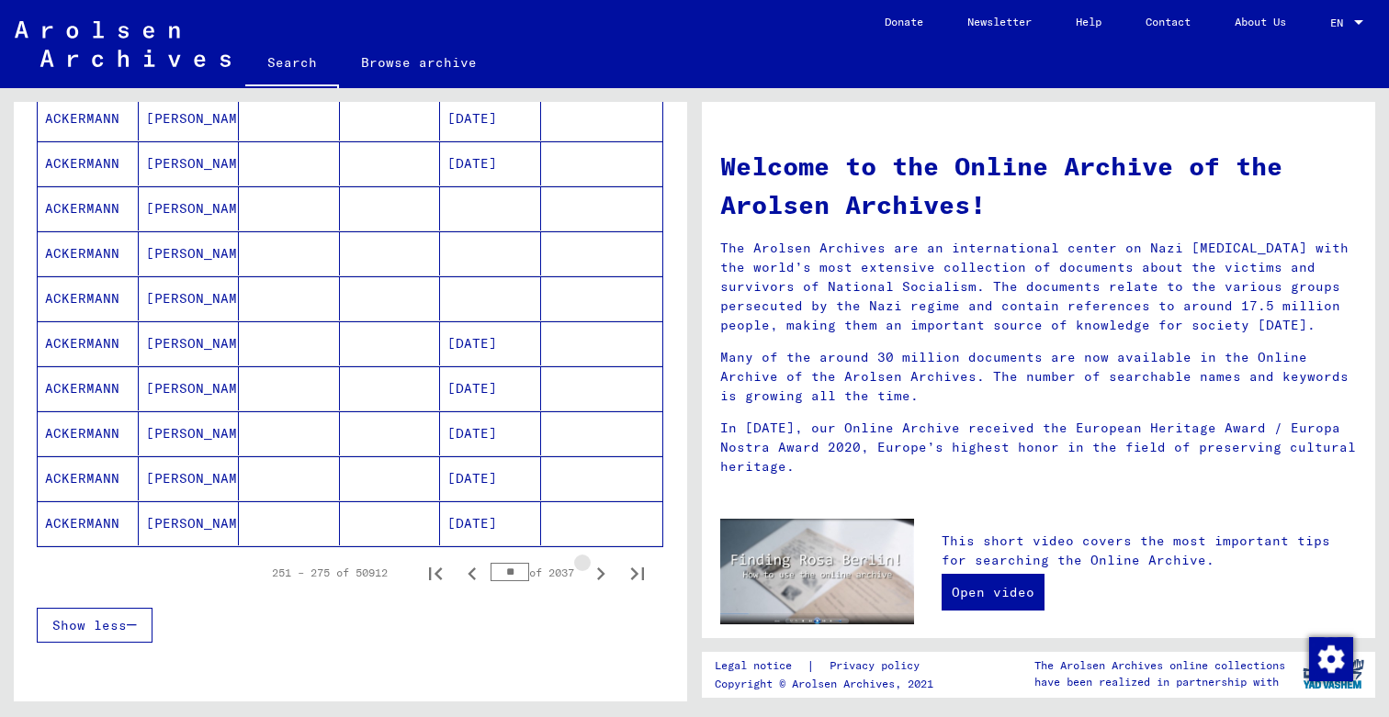
click at [602, 576] on icon "Next page" at bounding box center [601, 574] width 8 height 13
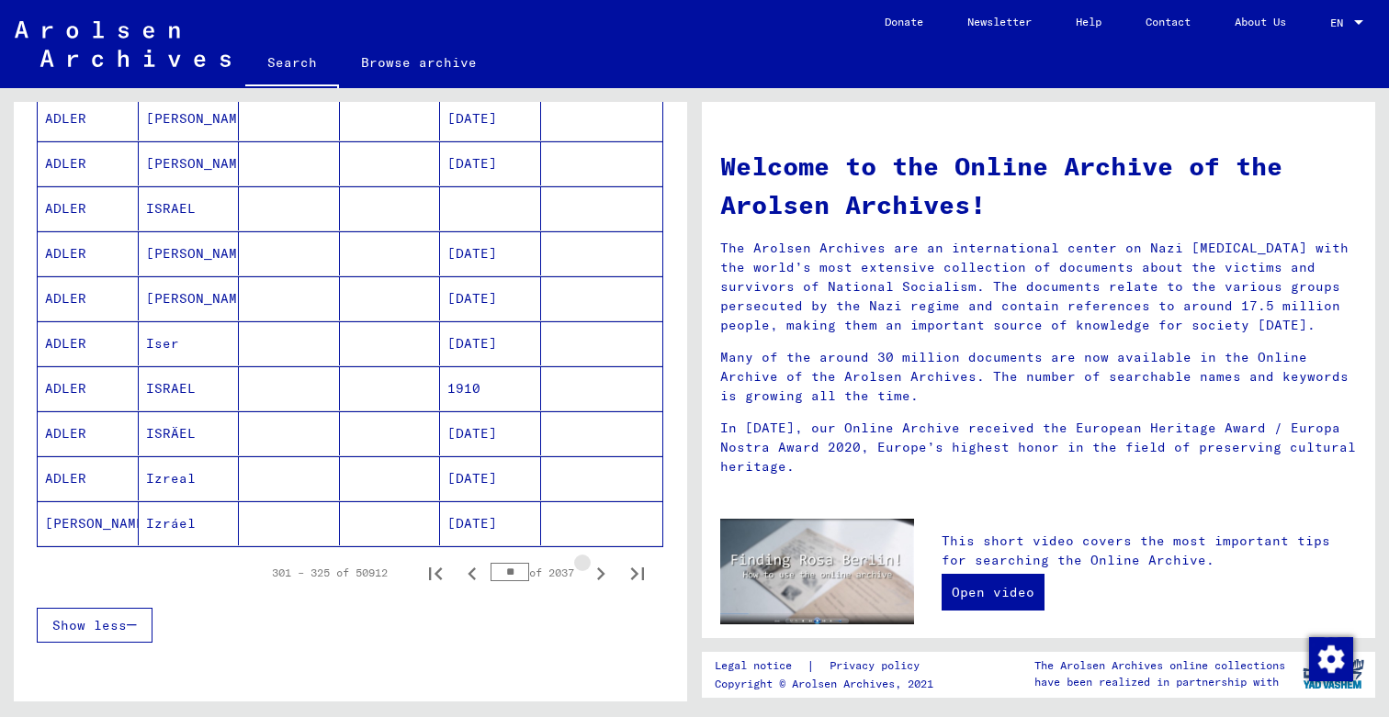
click at [602, 576] on icon "Next page" at bounding box center [601, 574] width 8 height 13
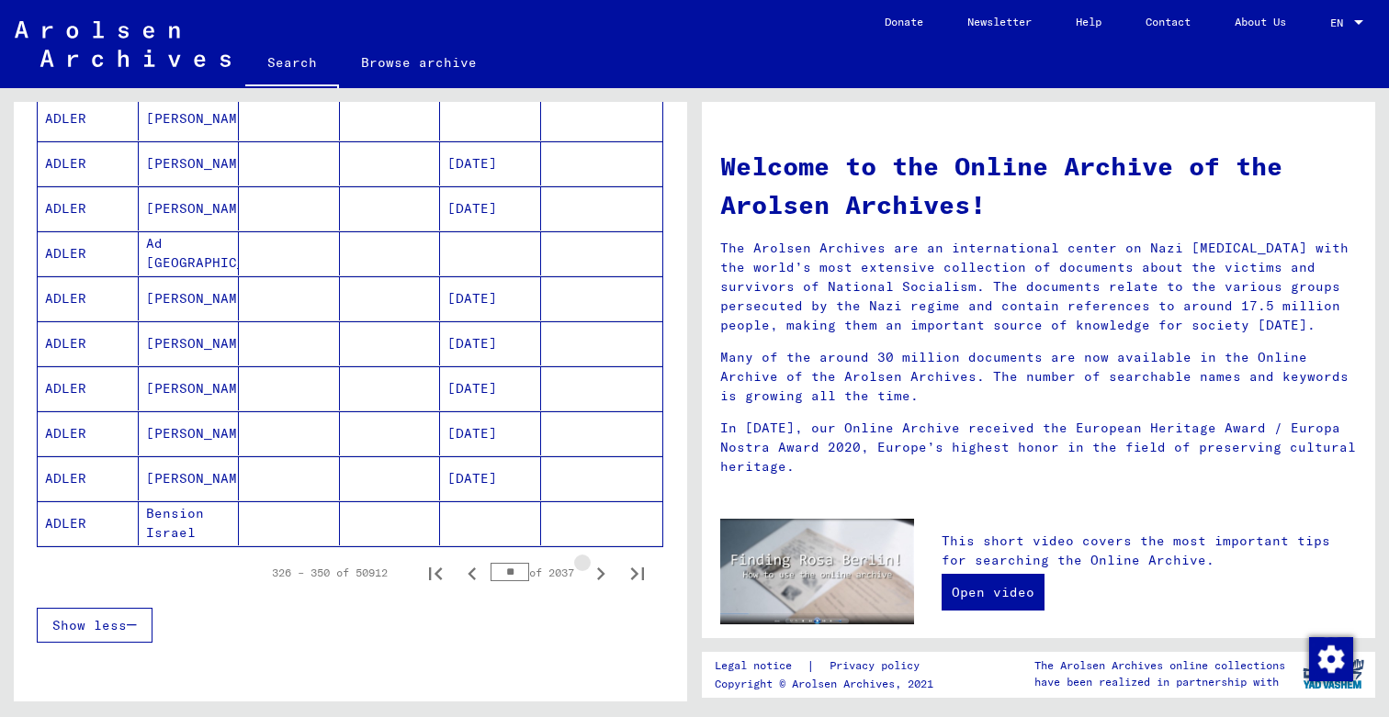
click at [602, 576] on icon "Next page" at bounding box center [601, 574] width 8 height 13
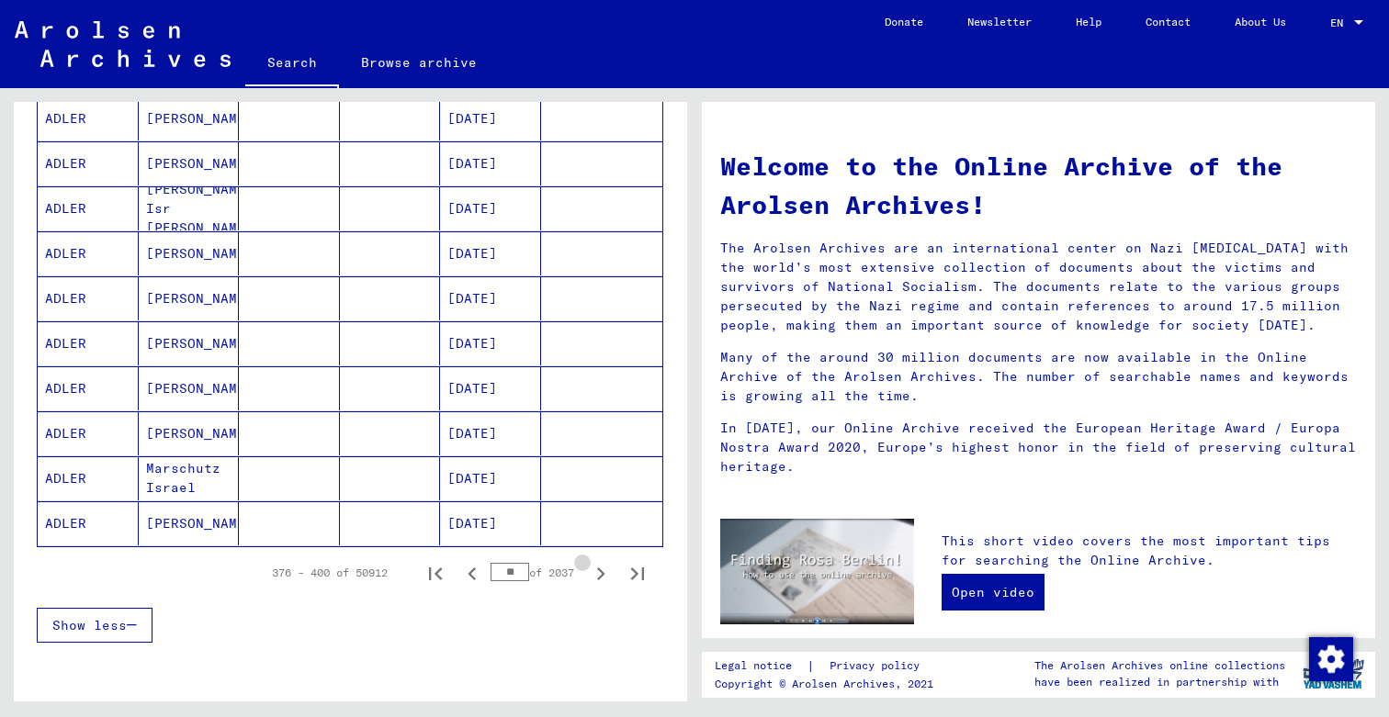
click at [602, 576] on icon "Next page" at bounding box center [601, 574] width 8 height 13
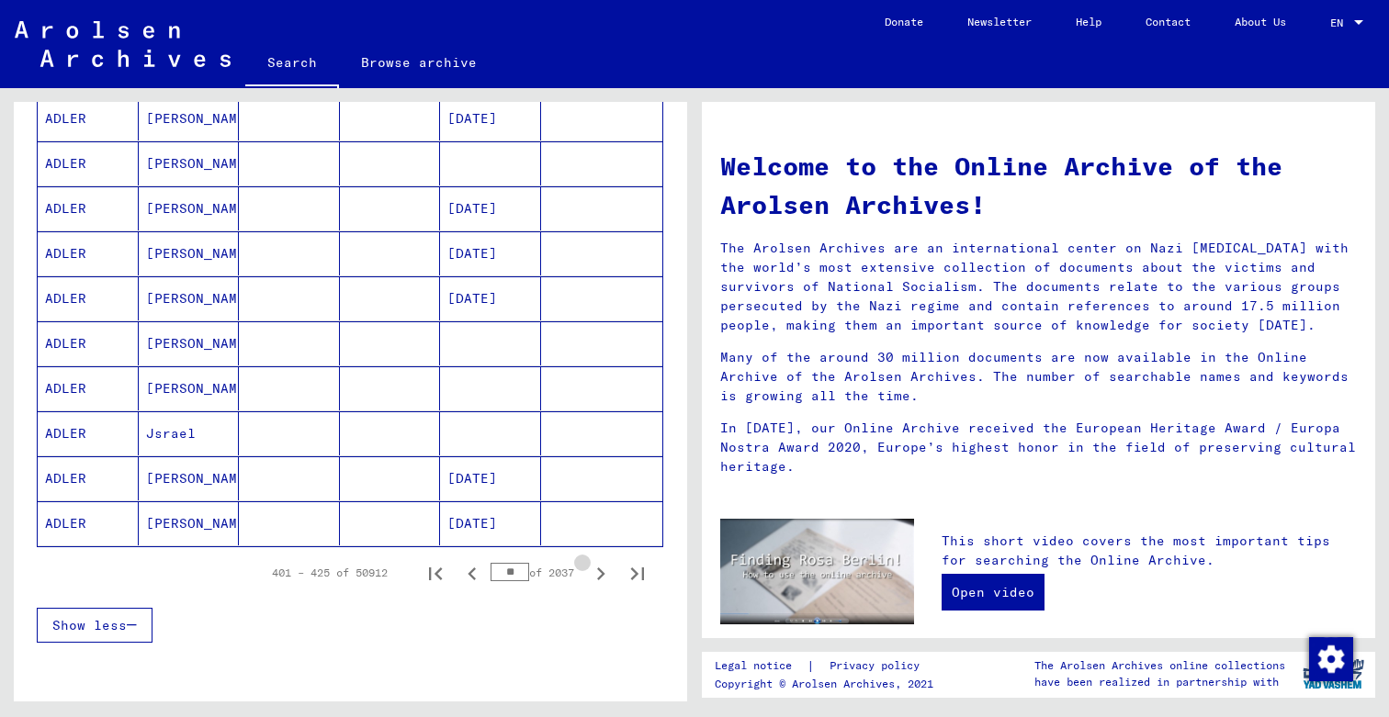
click at [602, 576] on icon "Next page" at bounding box center [601, 574] width 8 height 13
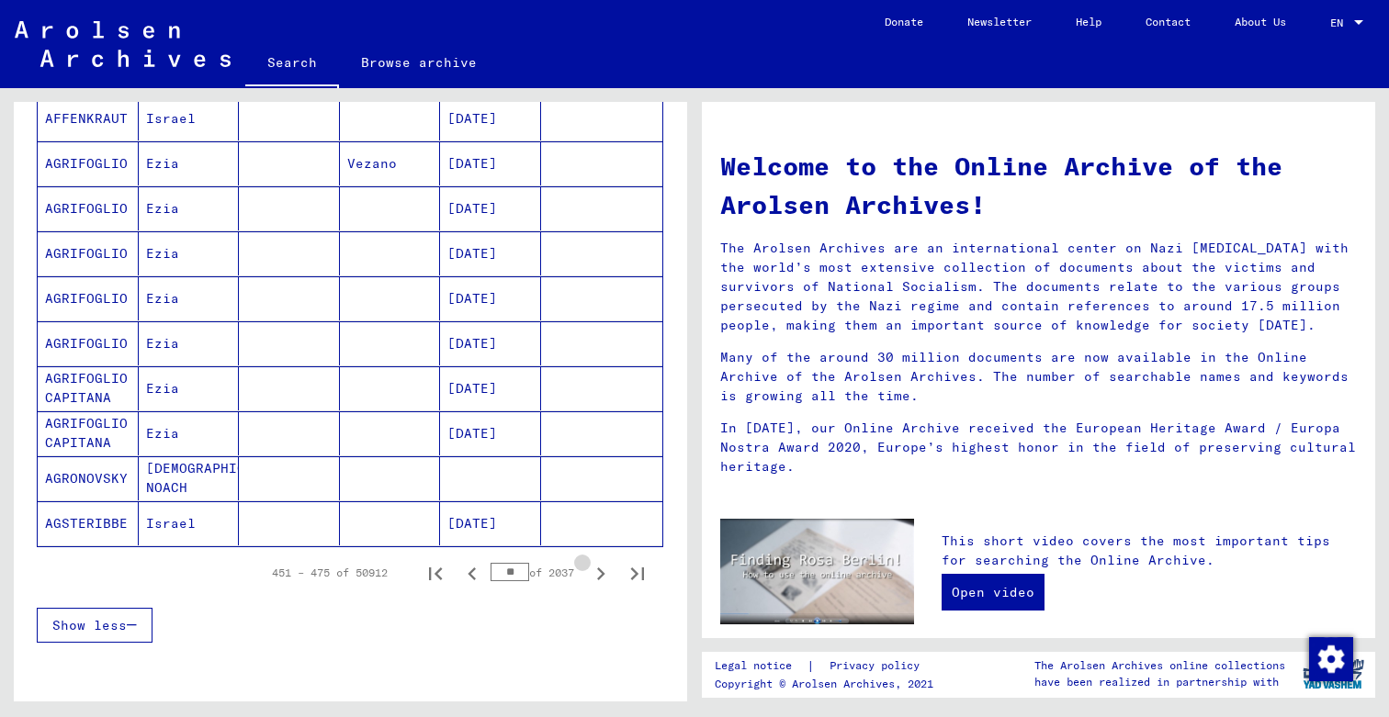
click at [602, 576] on icon "Next page" at bounding box center [601, 574] width 8 height 13
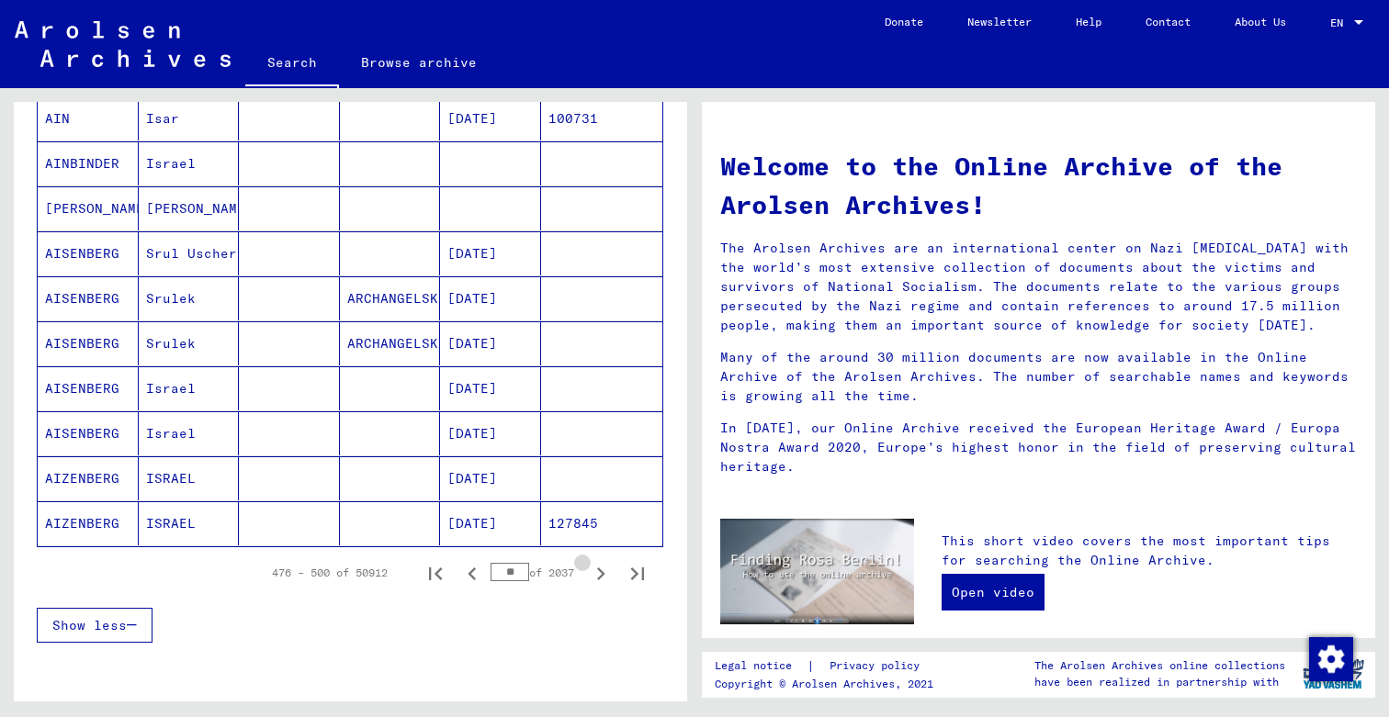
click at [602, 576] on icon "Next page" at bounding box center [601, 574] width 8 height 13
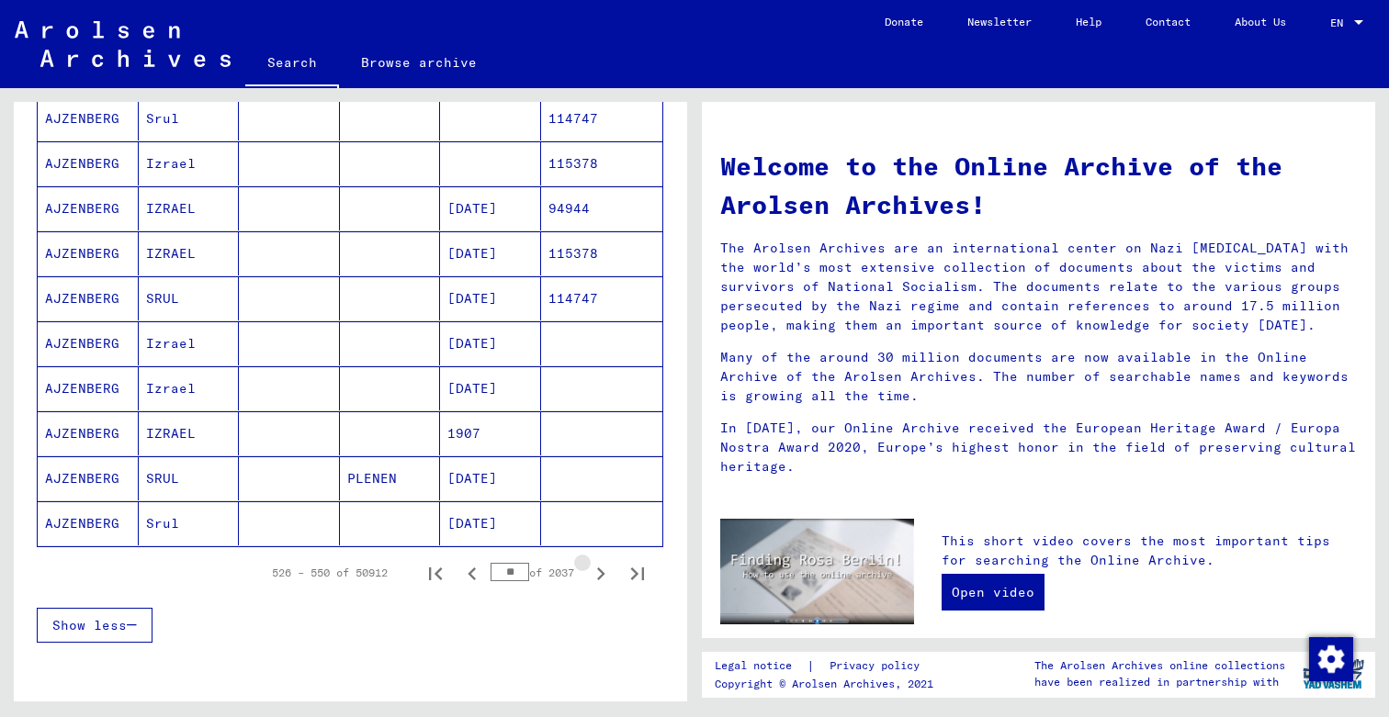
click at [602, 576] on icon "Next page" at bounding box center [601, 574] width 8 height 13
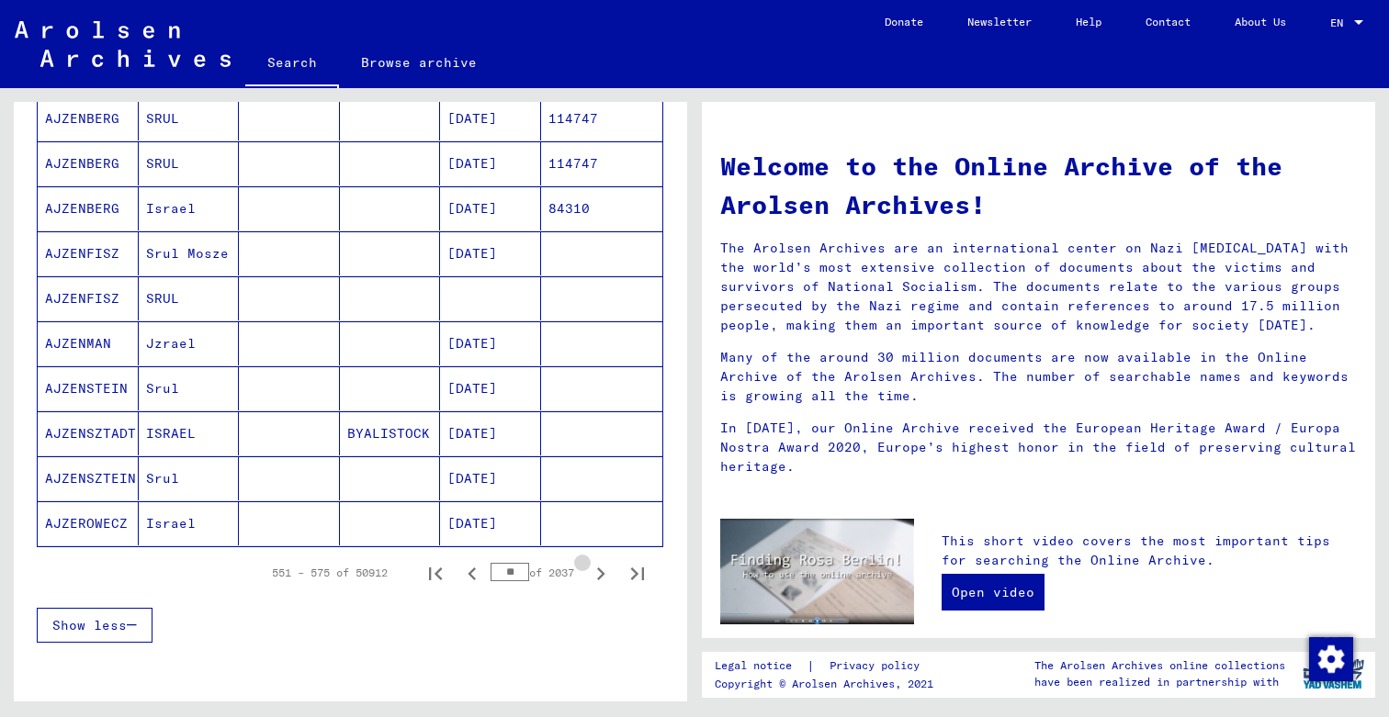
click at [602, 576] on icon "Next page" at bounding box center [601, 574] width 8 height 13
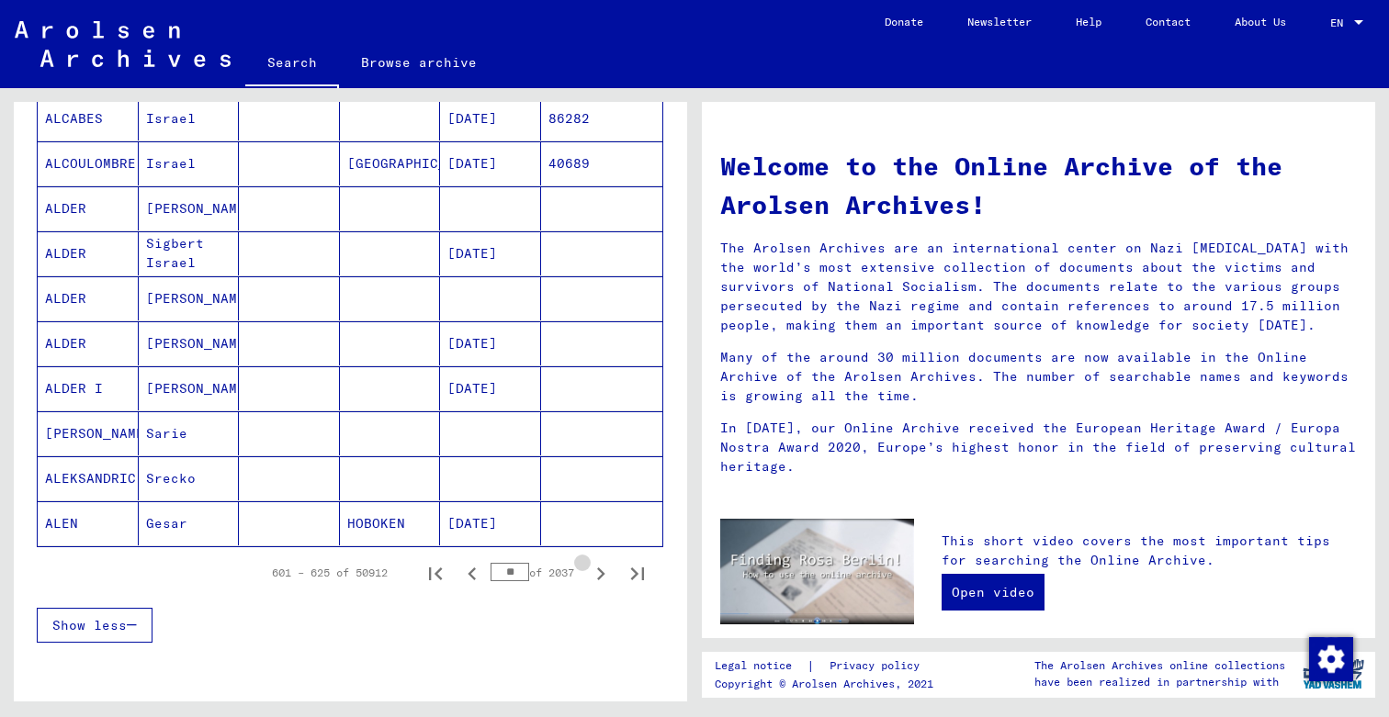
click at [602, 576] on icon "Next page" at bounding box center [601, 574] width 8 height 13
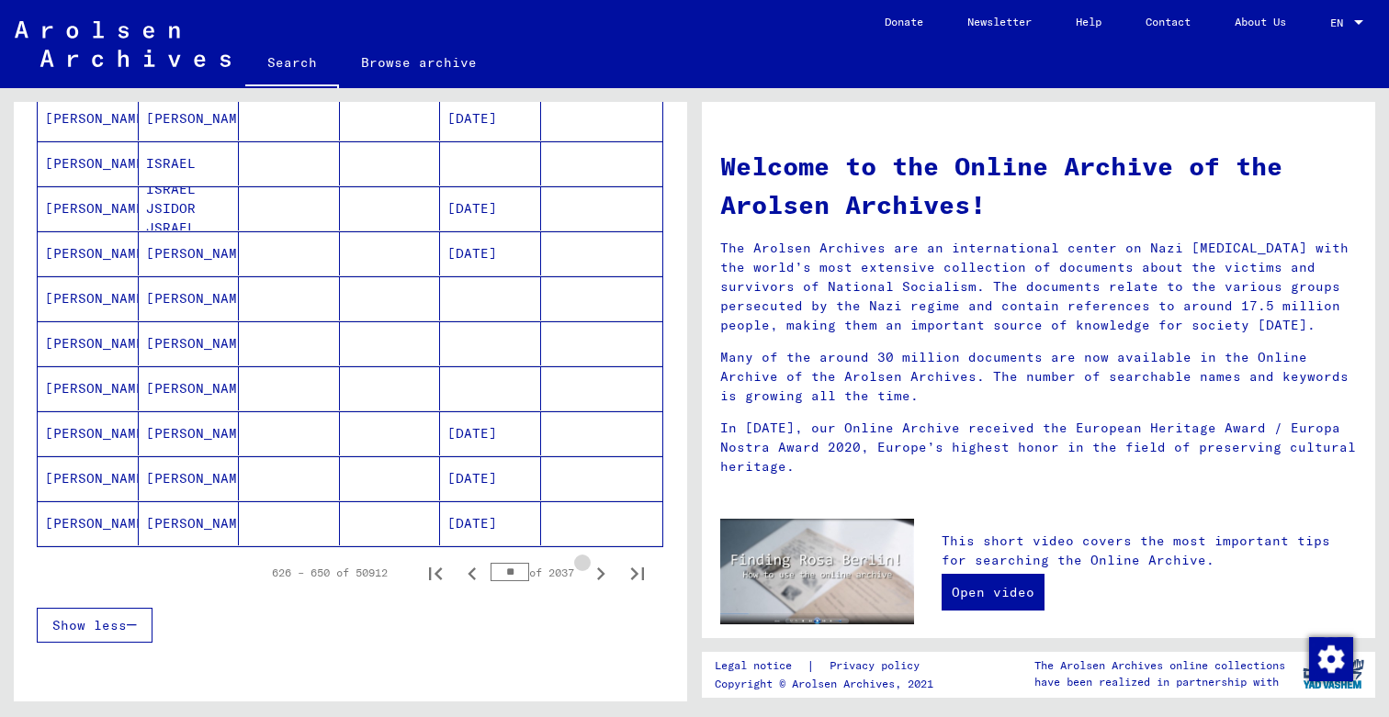
click at [602, 576] on icon "Next page" at bounding box center [601, 574] width 8 height 13
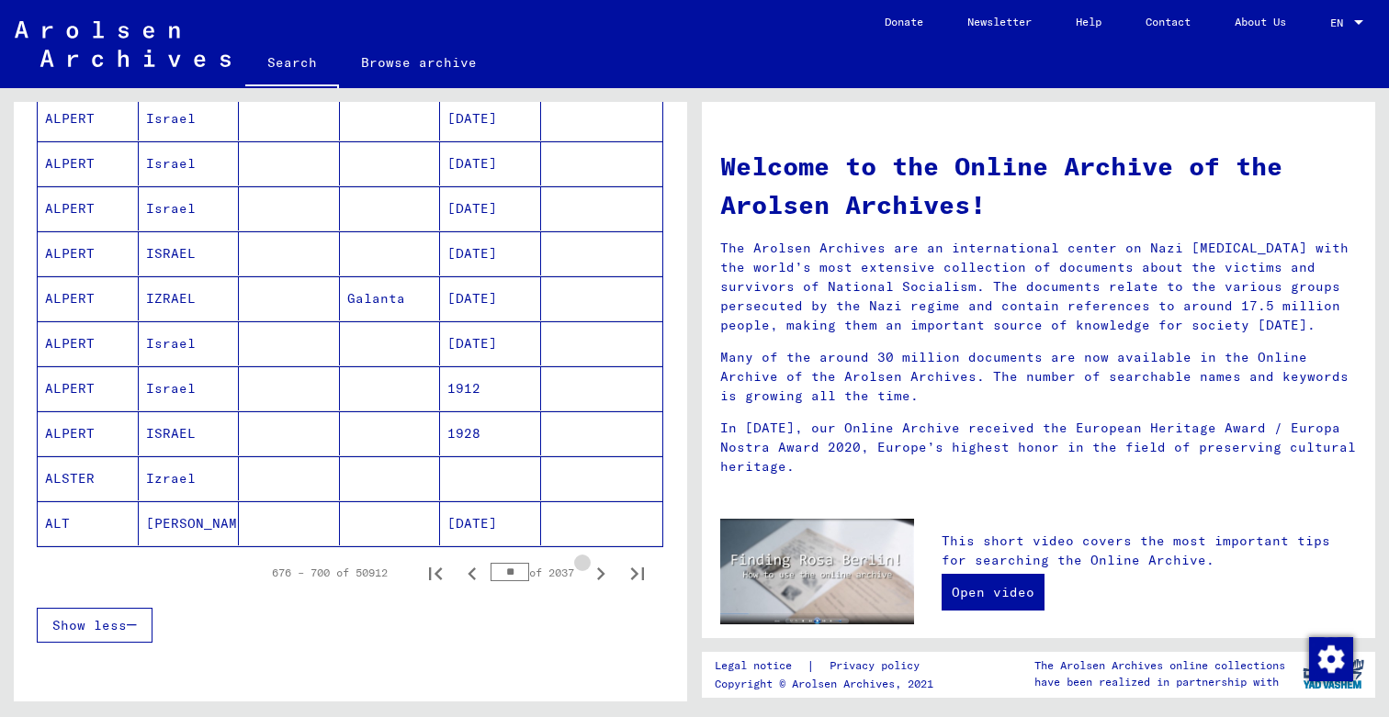
click at [602, 576] on icon "Next page" at bounding box center [601, 574] width 8 height 13
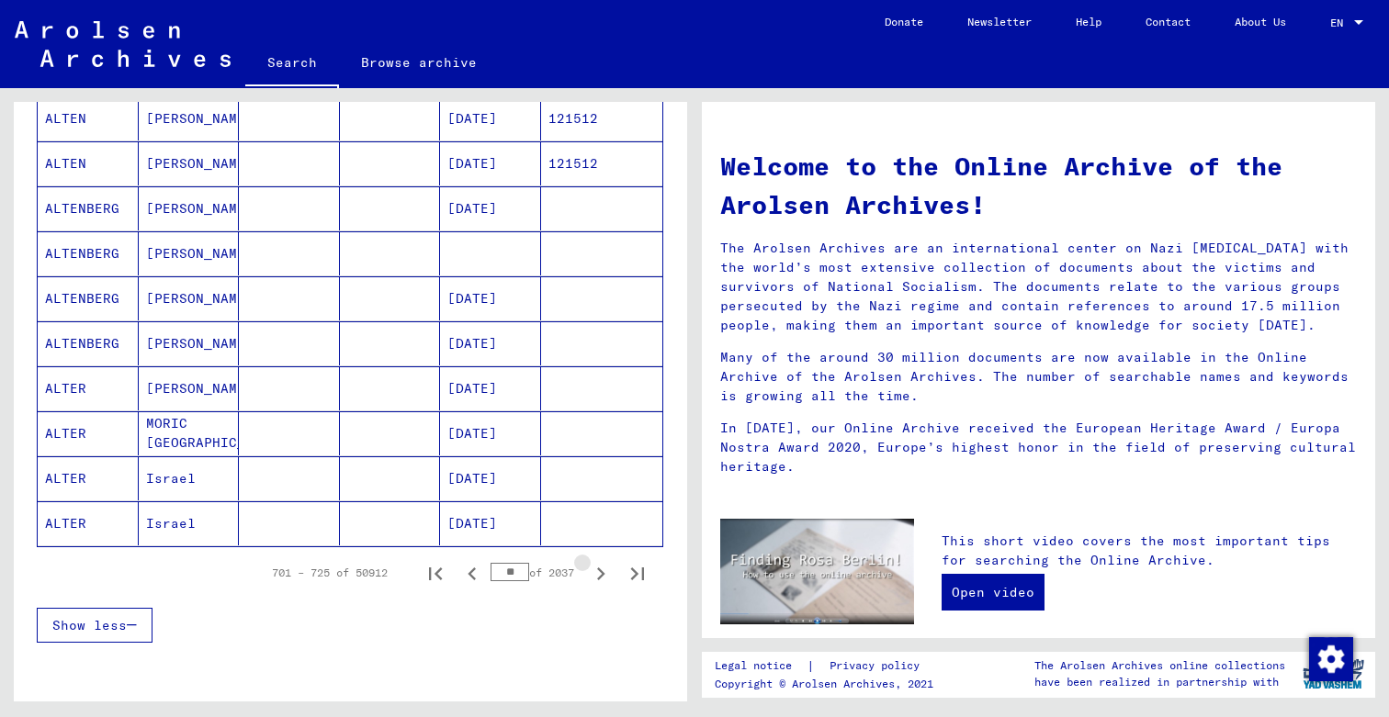
click at [602, 576] on icon "Next page" at bounding box center [601, 574] width 8 height 13
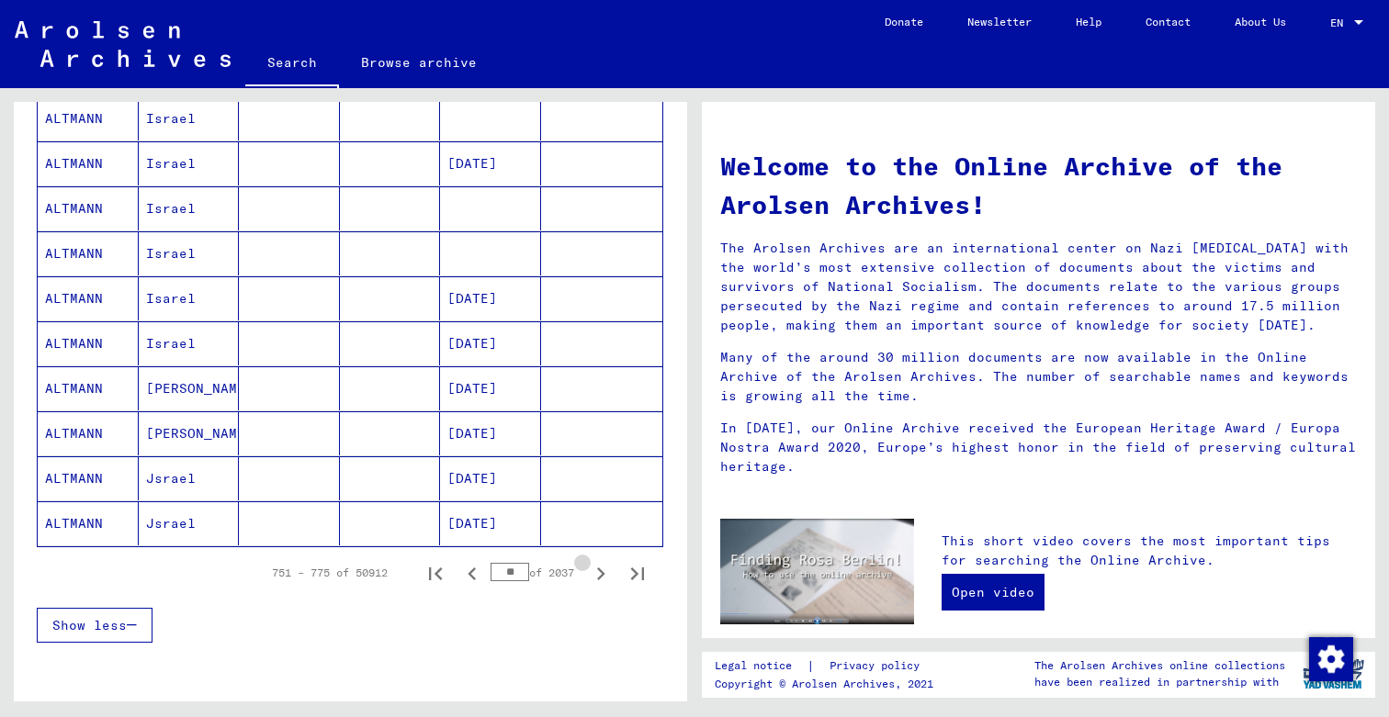
click at [602, 576] on icon "Next page" at bounding box center [601, 574] width 8 height 13
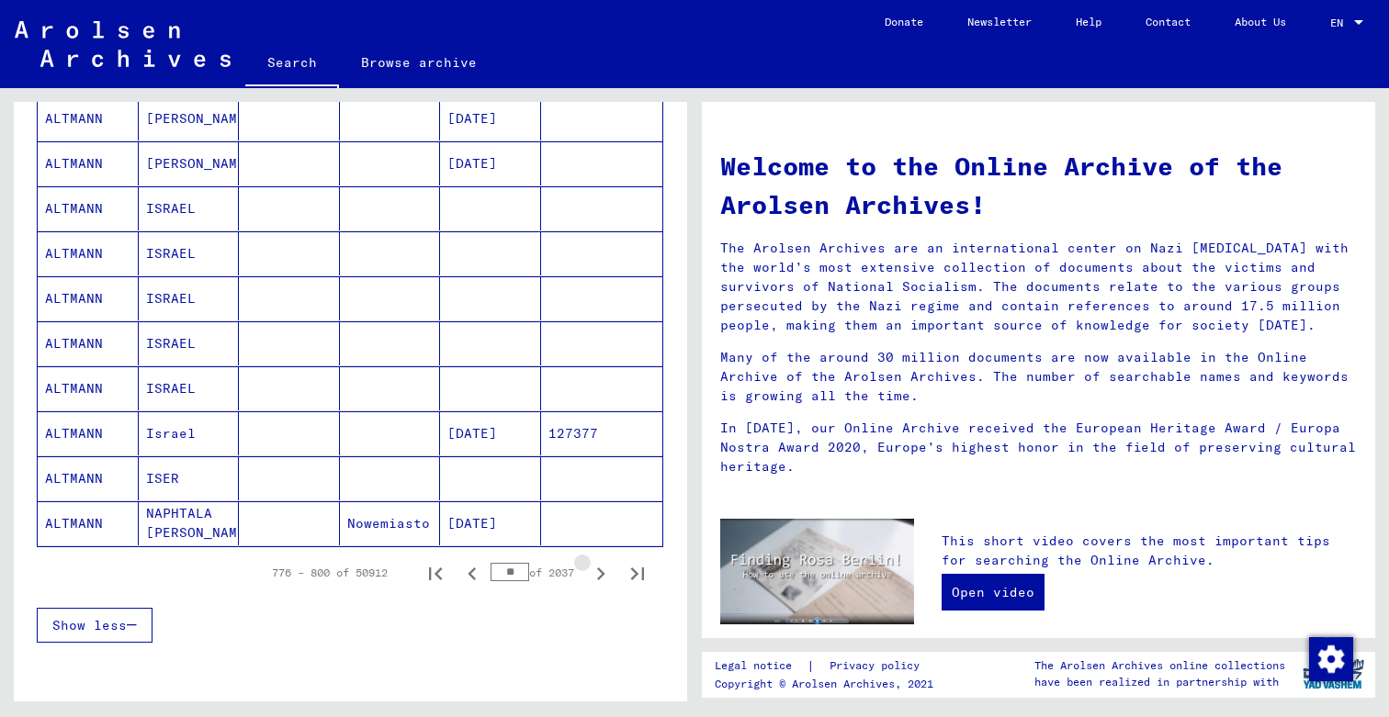
click at [602, 576] on icon "Next page" at bounding box center [601, 574] width 8 height 13
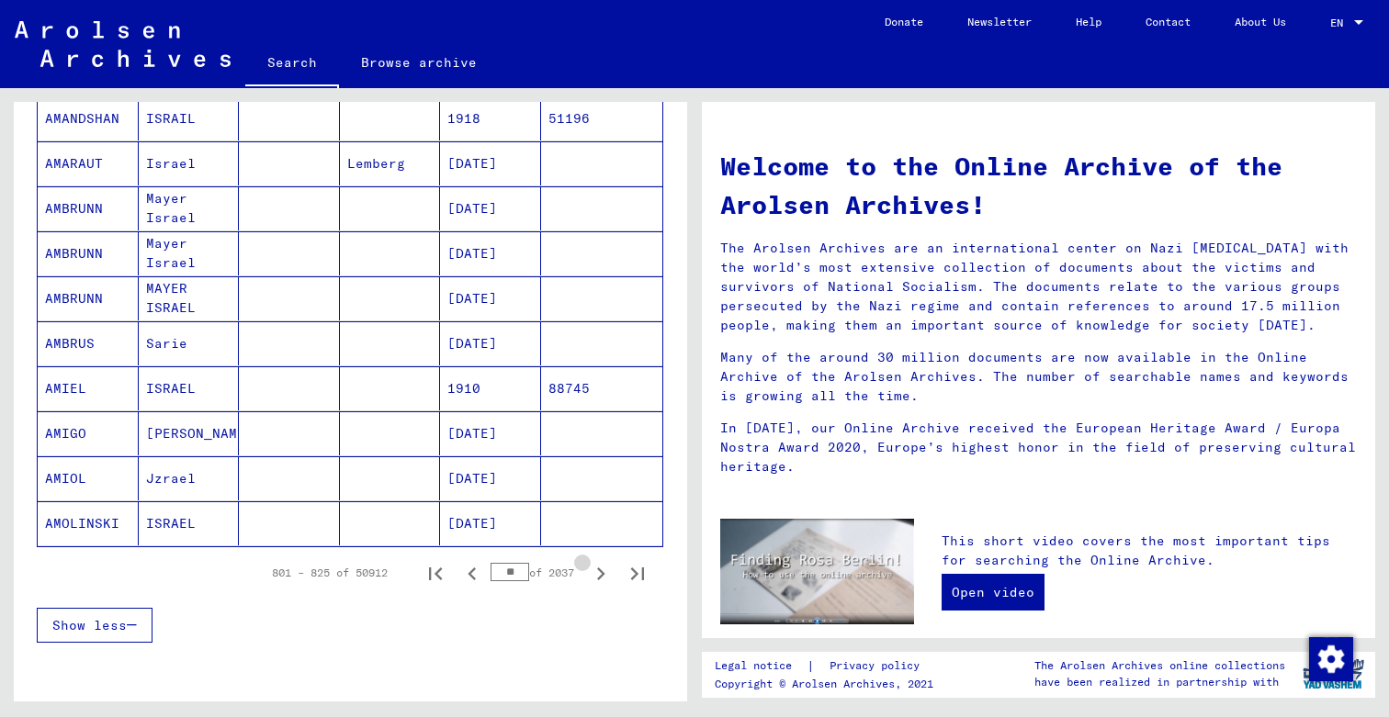
click at [602, 576] on icon "Next page" at bounding box center [601, 574] width 8 height 13
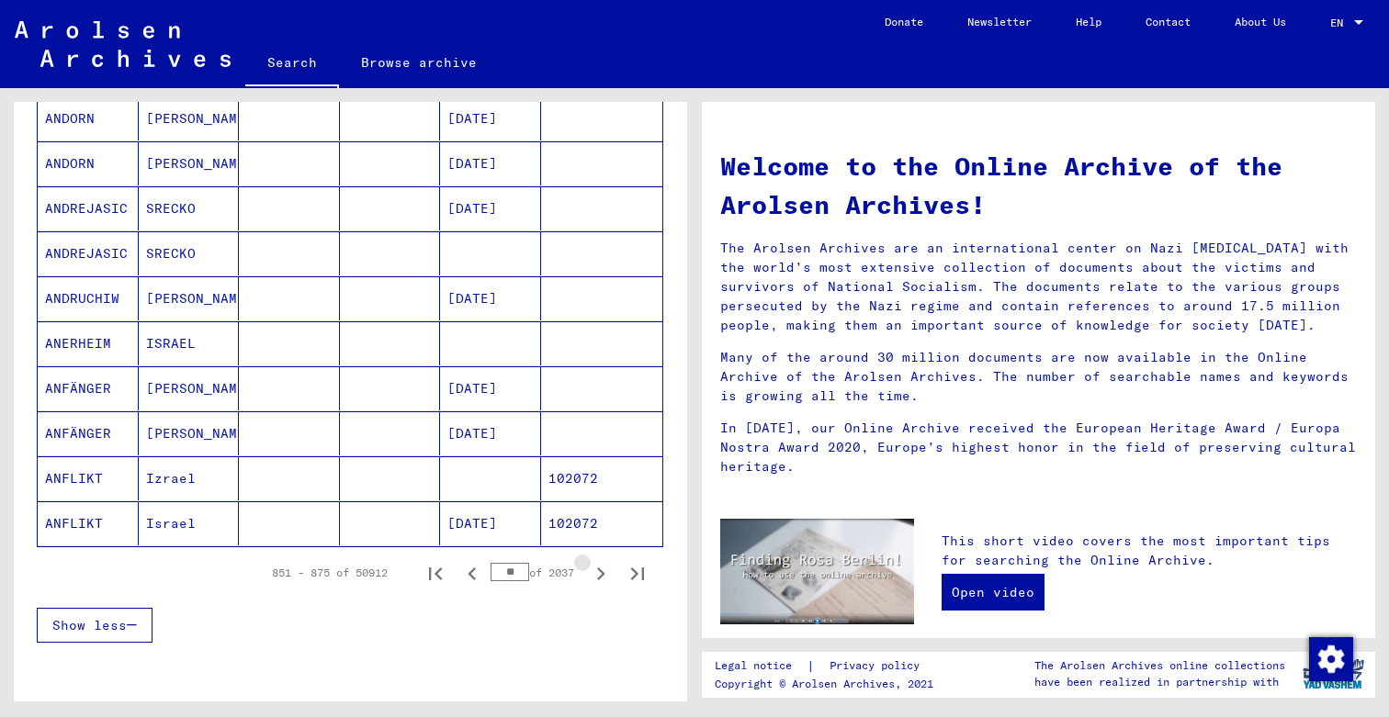
click at [602, 576] on icon "Next page" at bounding box center [601, 574] width 8 height 13
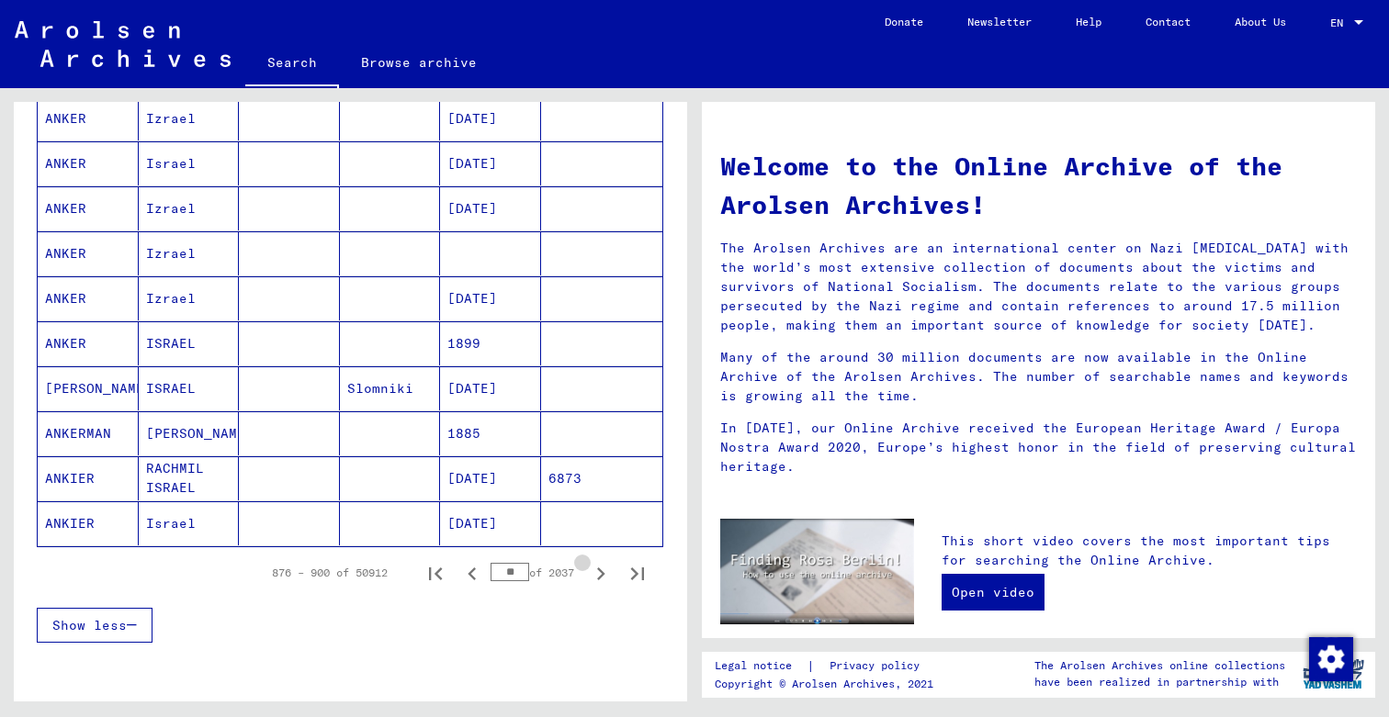
click at [602, 576] on icon "Next page" at bounding box center [601, 574] width 8 height 13
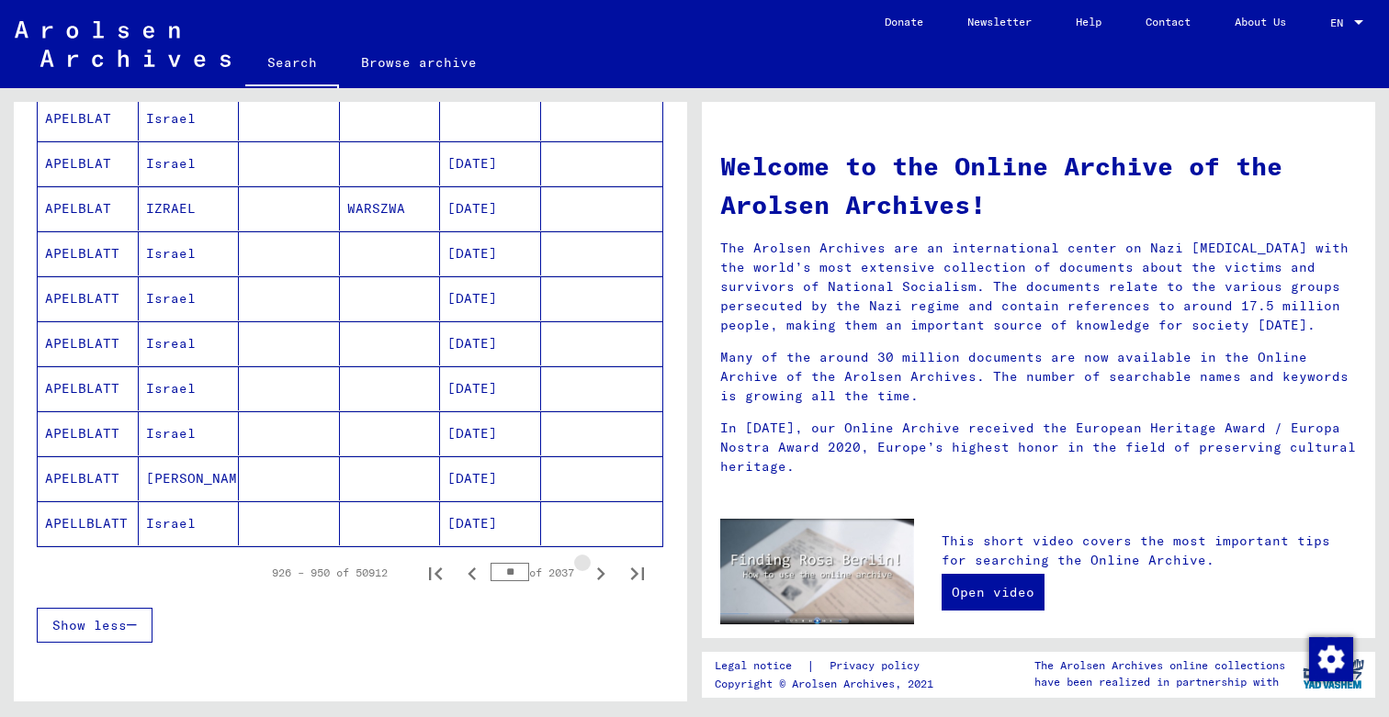
click at [602, 576] on icon "Next page" at bounding box center [601, 574] width 8 height 13
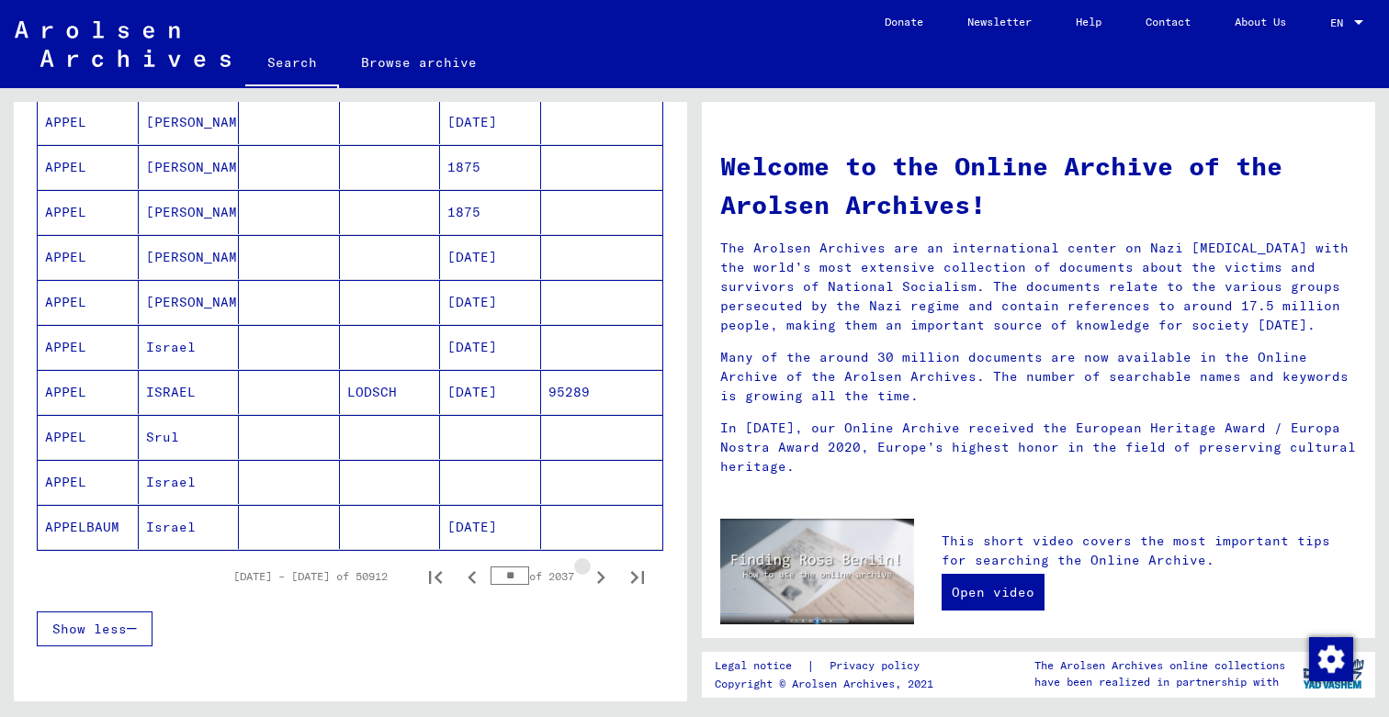
click at [602, 576] on icon "Next page" at bounding box center [601, 577] width 8 height 13
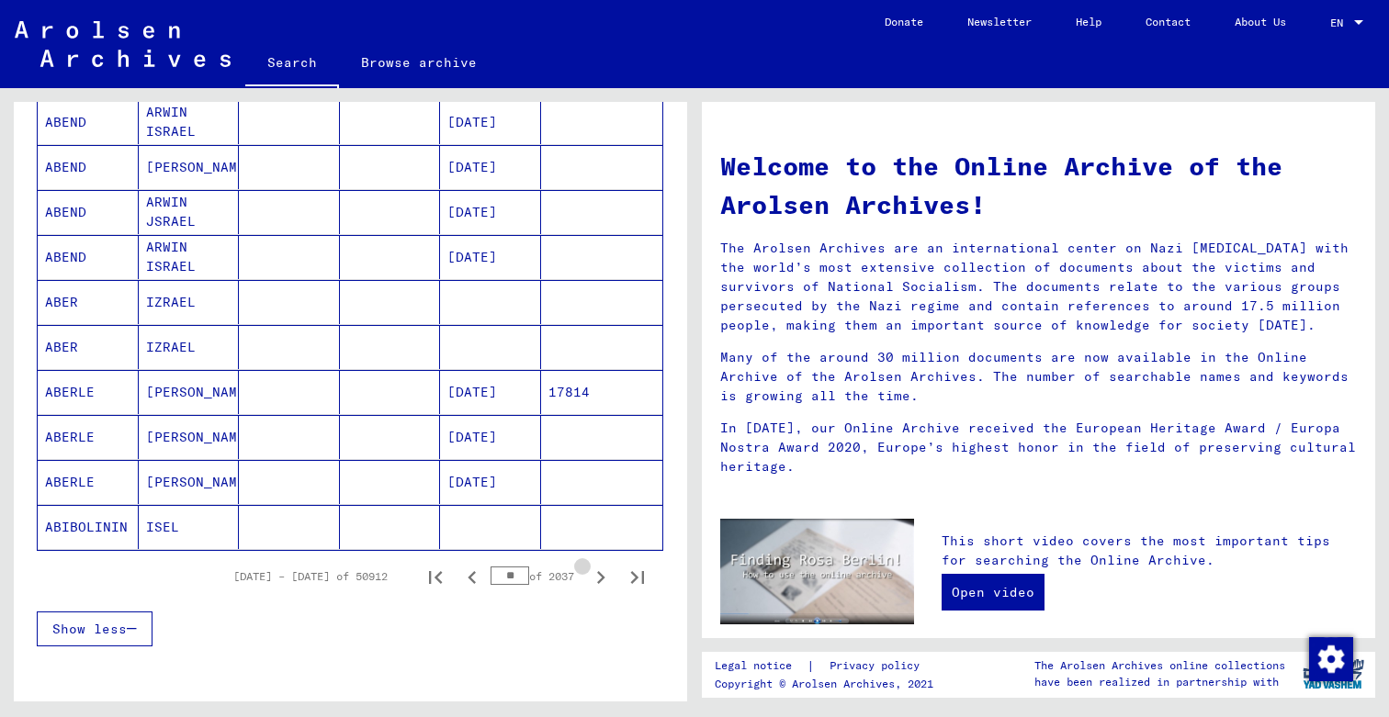
click at [602, 576] on icon "Next page" at bounding box center [601, 577] width 8 height 13
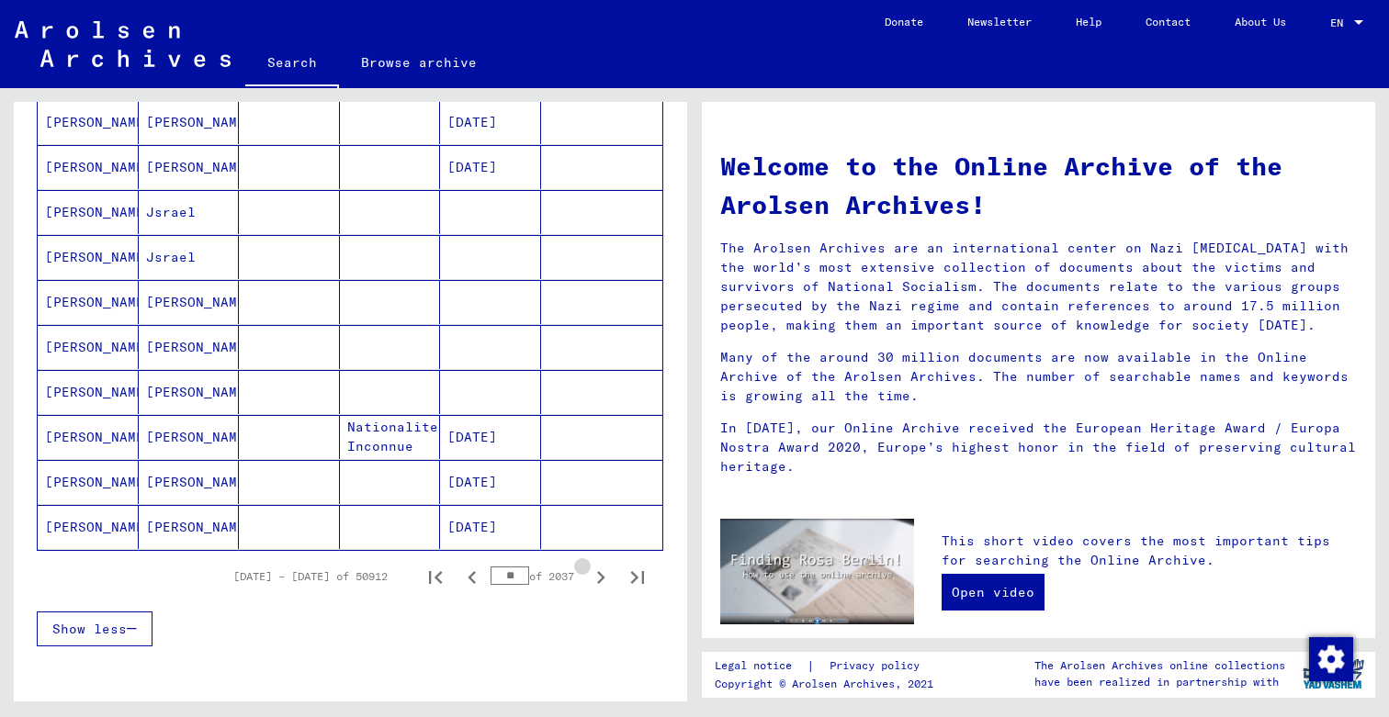
click at [602, 576] on icon "Next page" at bounding box center [601, 577] width 8 height 13
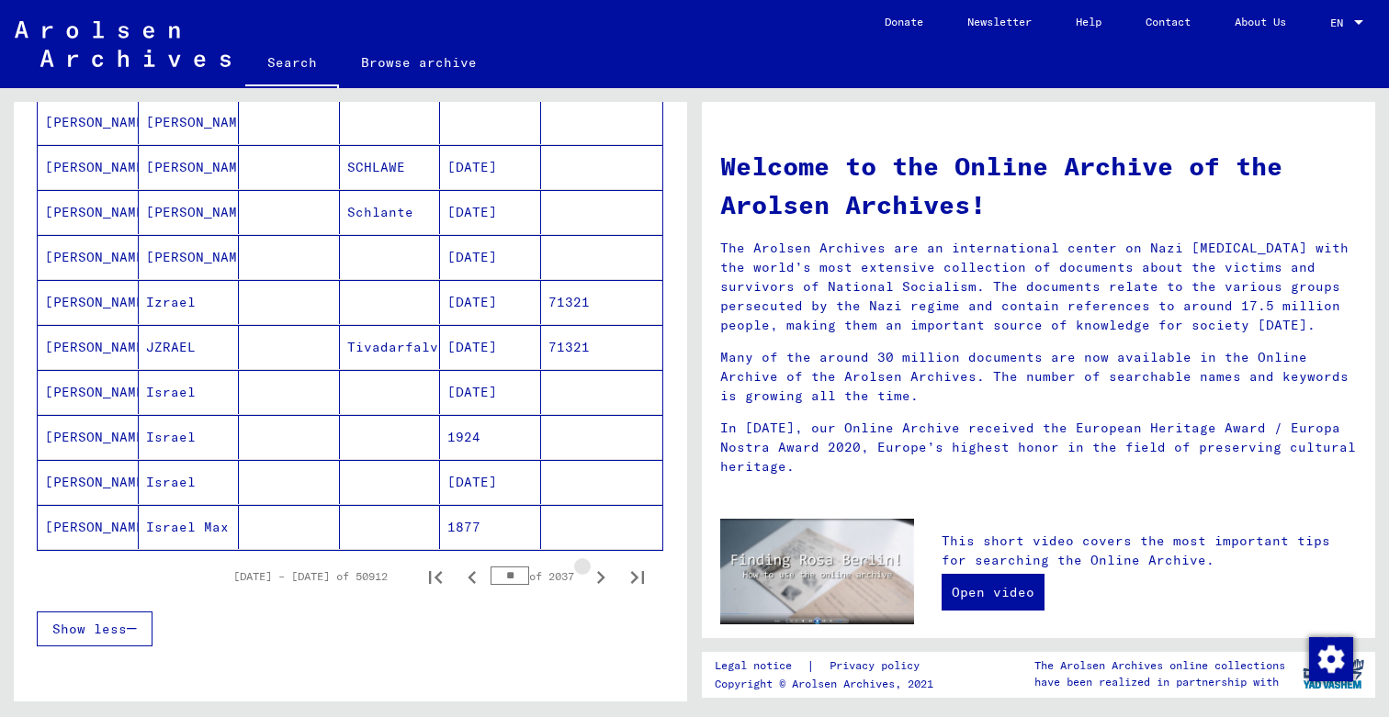
click at [602, 576] on icon "Next page" at bounding box center [601, 577] width 8 height 13
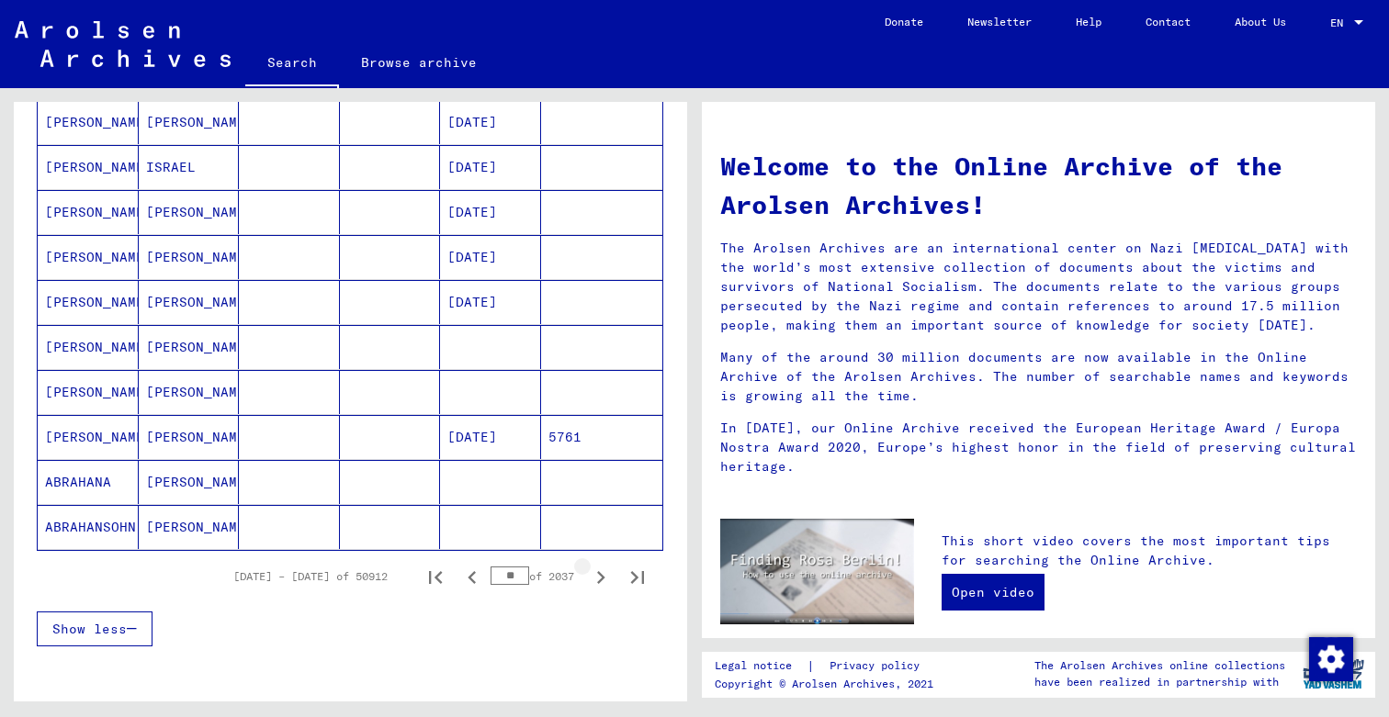
click at [602, 576] on icon "Next page" at bounding box center [601, 577] width 8 height 13
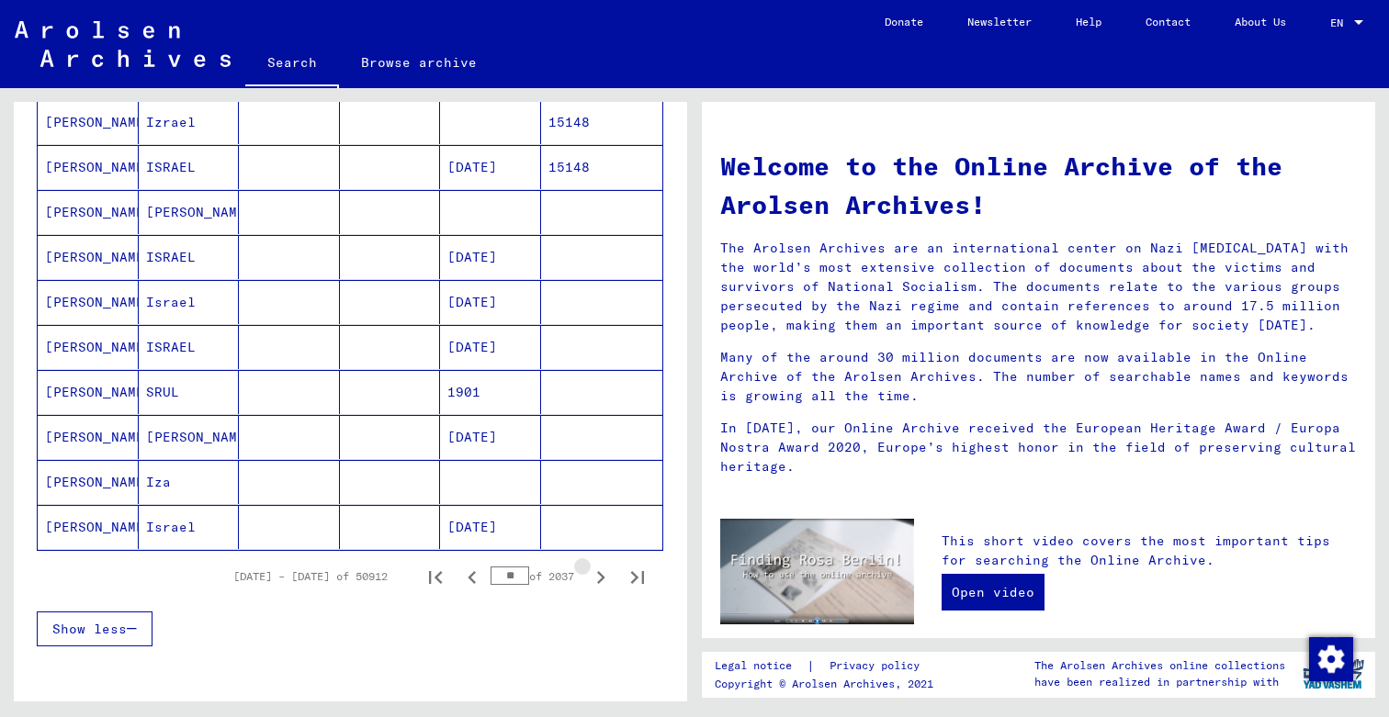
click at [602, 576] on icon "Next page" at bounding box center [601, 577] width 8 height 13
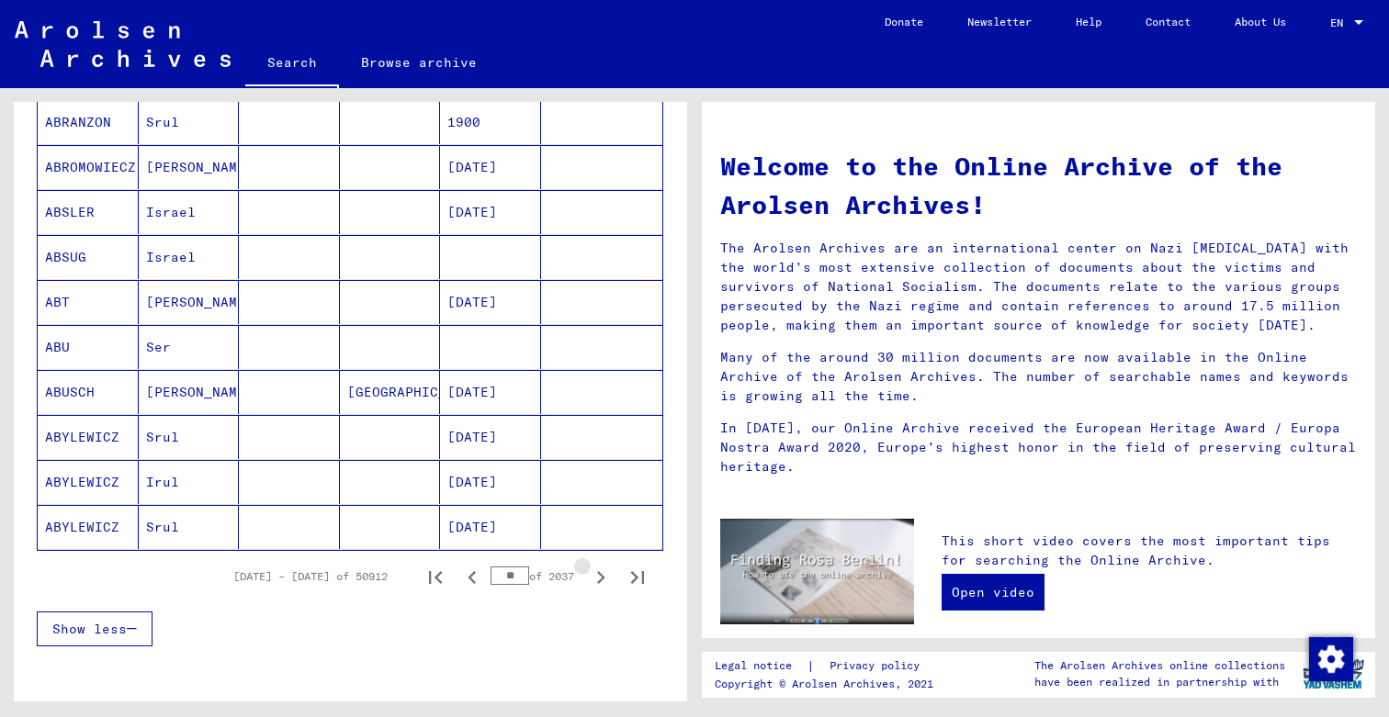
click at [602, 576] on icon "Next page" at bounding box center [601, 577] width 8 height 13
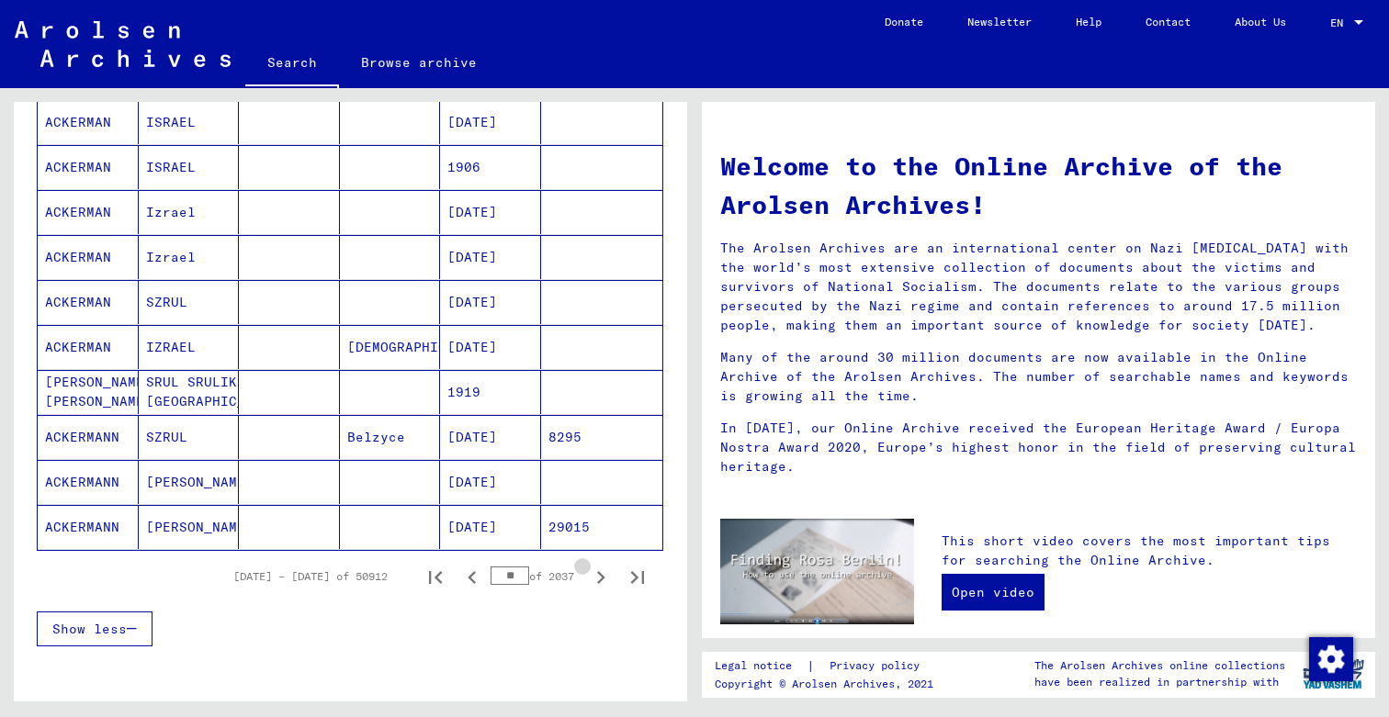
click at [602, 576] on icon "Next page" at bounding box center [601, 577] width 8 height 13
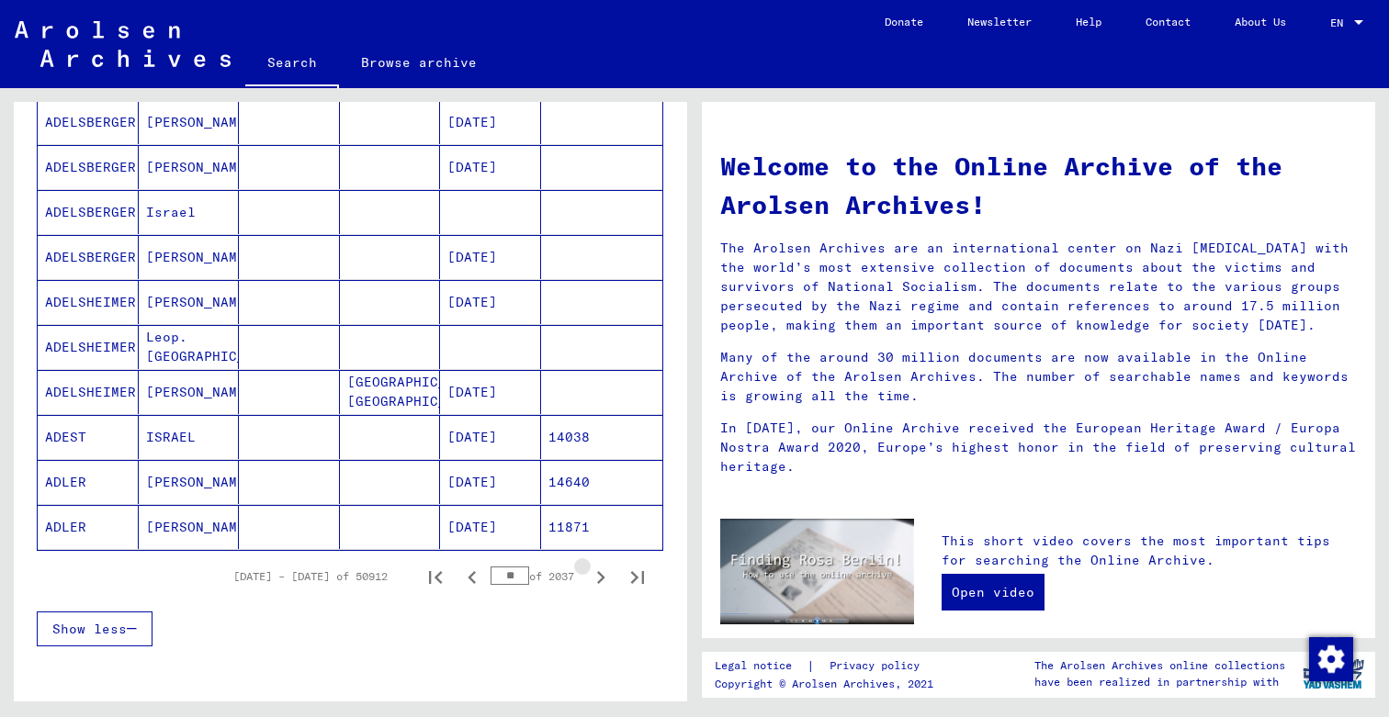
click at [602, 576] on icon "Next page" at bounding box center [601, 577] width 8 height 13
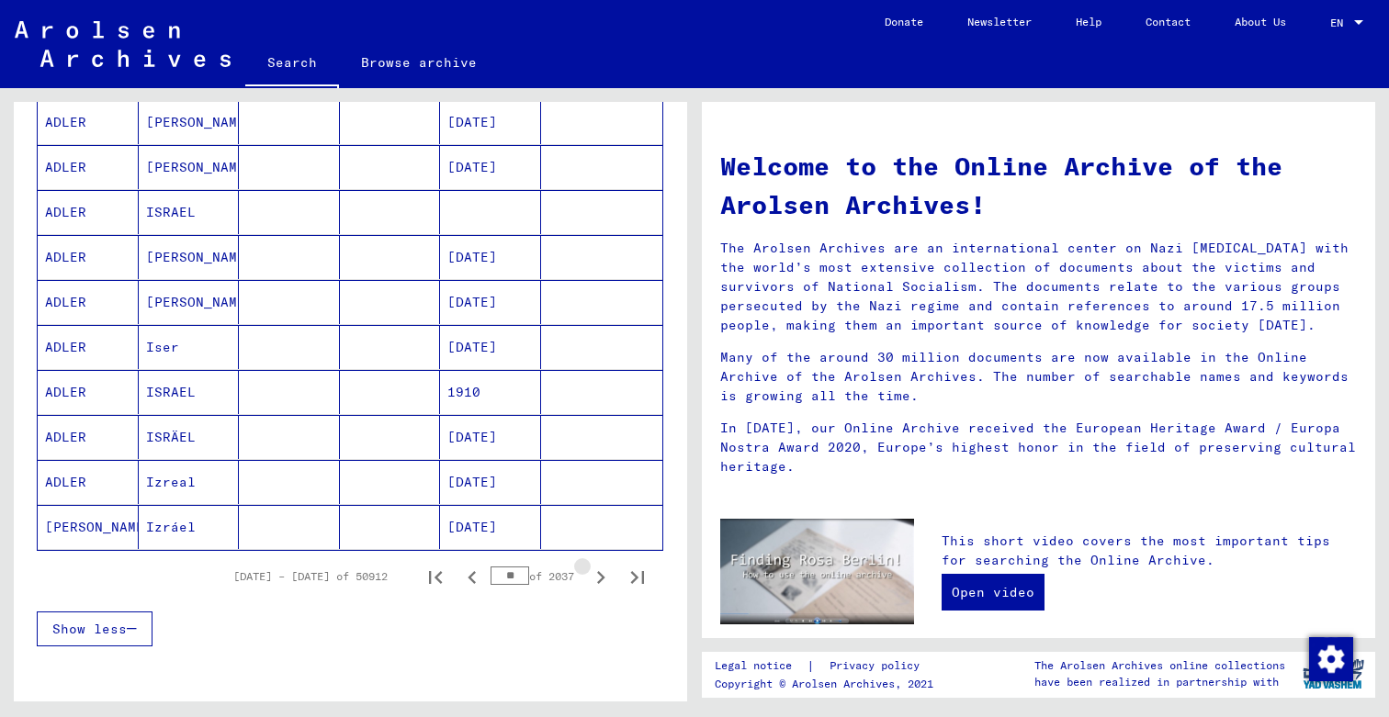
click at [602, 576] on icon "Next page" at bounding box center [601, 577] width 8 height 13
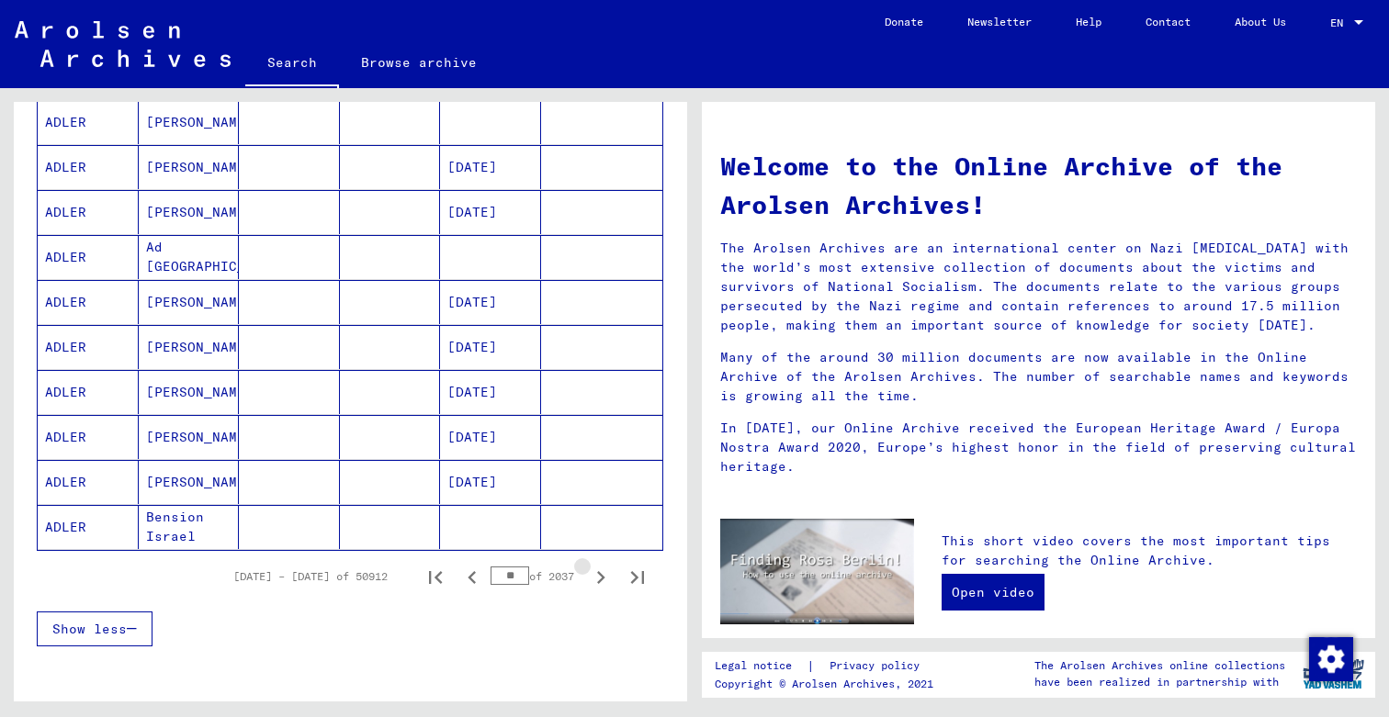
click at [602, 576] on icon "Next page" at bounding box center [601, 577] width 8 height 13
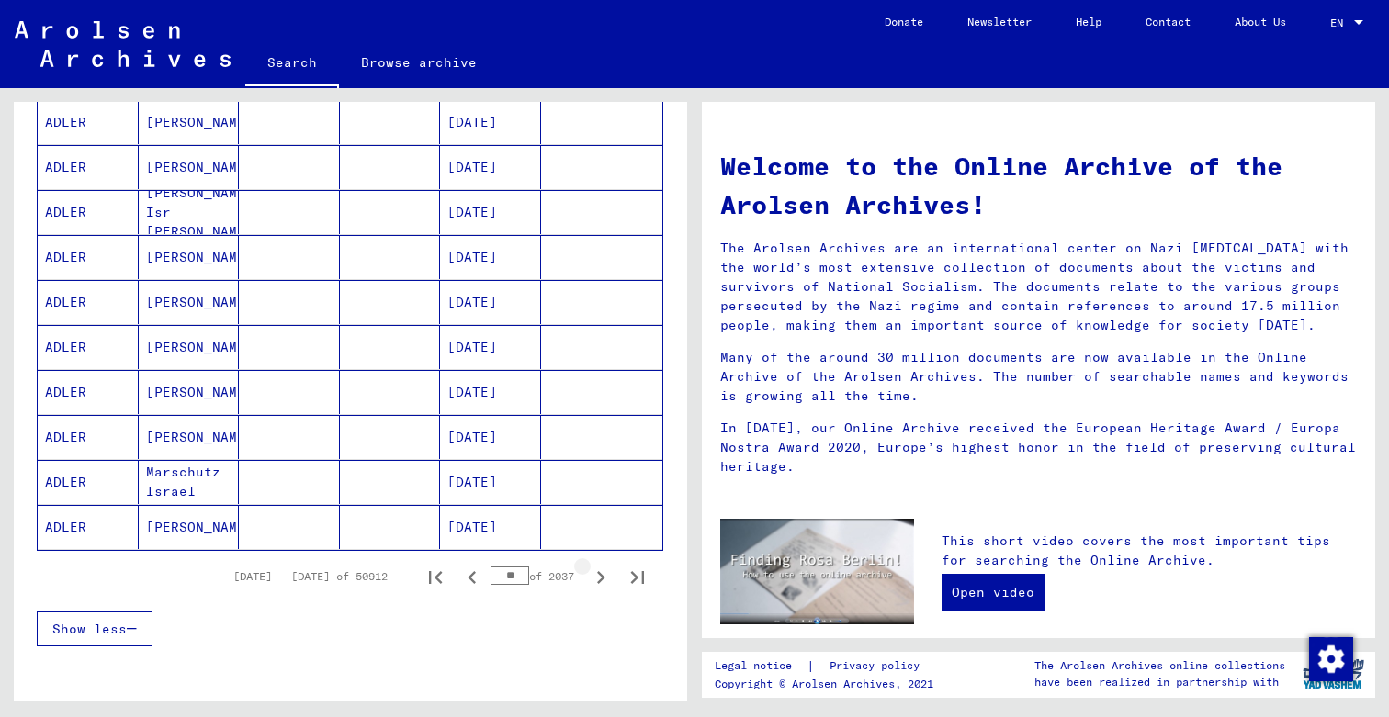
click at [602, 576] on icon "Next page" at bounding box center [601, 577] width 8 height 13
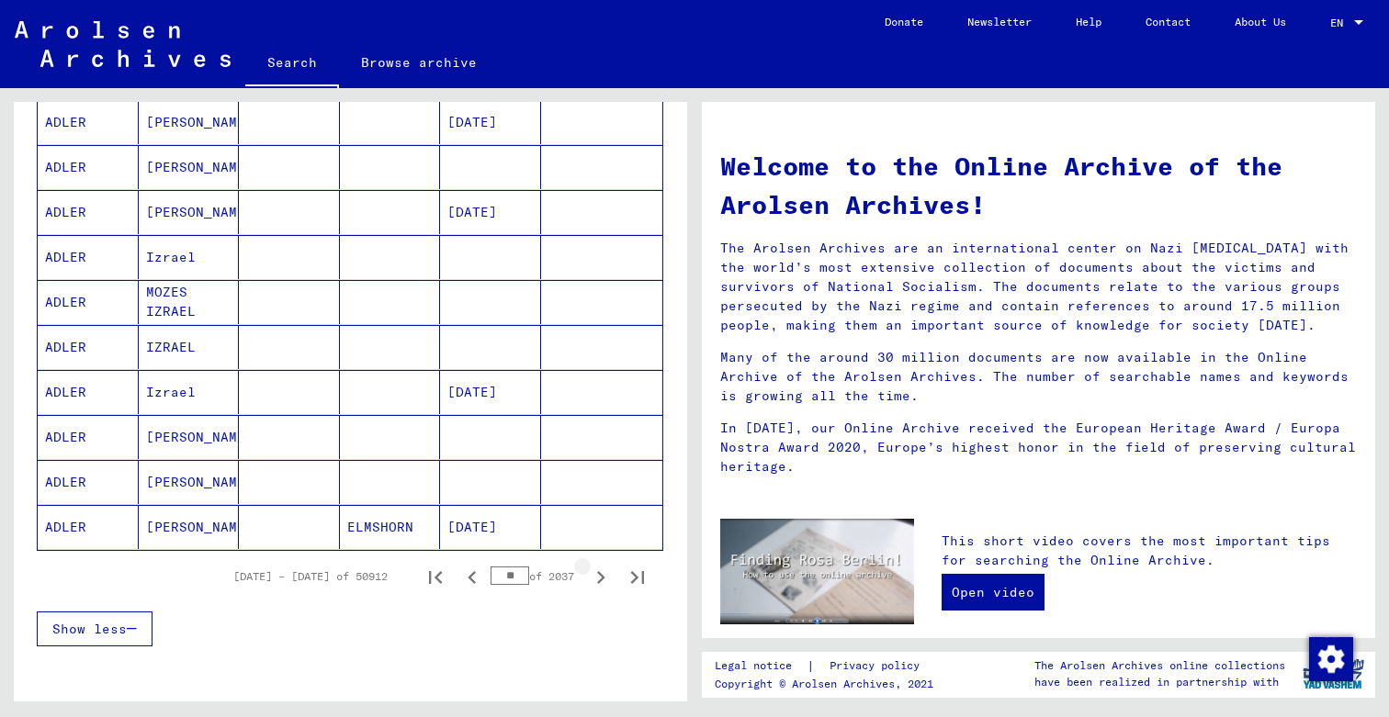
click at [602, 576] on icon "Next page" at bounding box center [601, 577] width 8 height 13
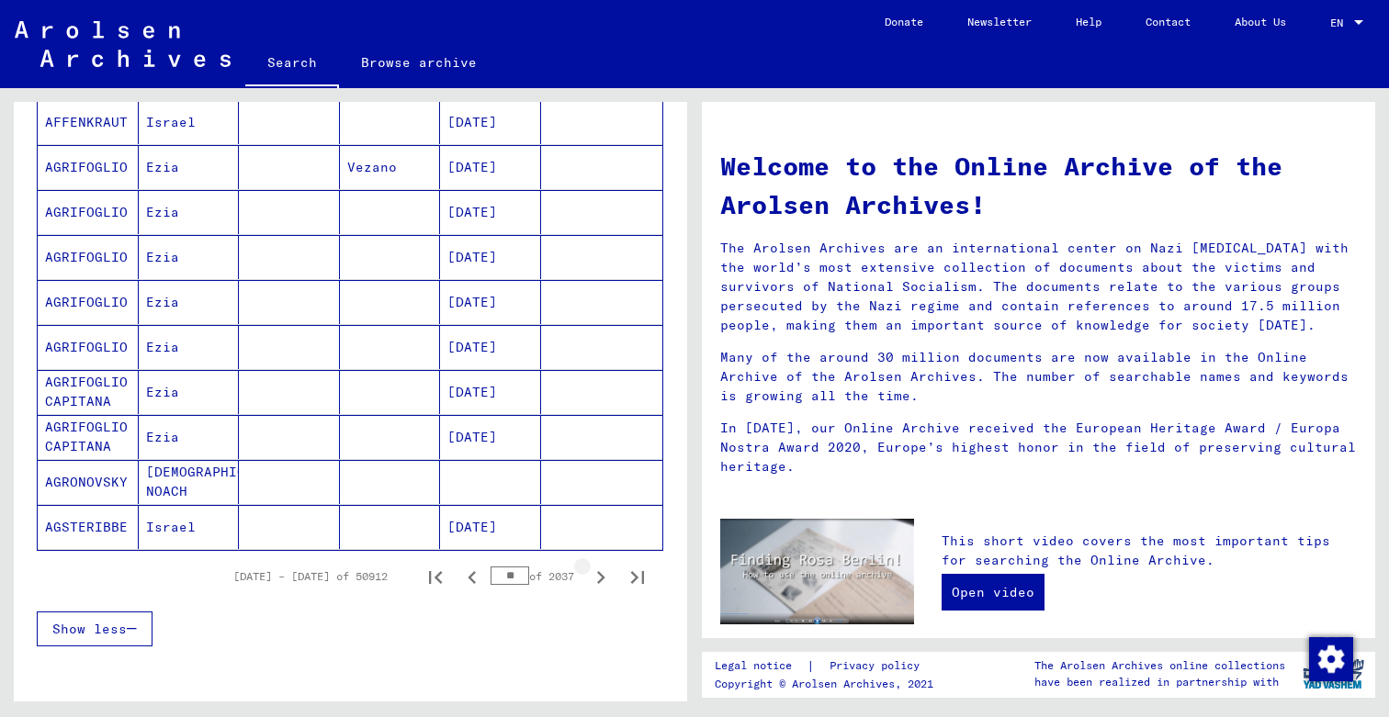
click at [602, 576] on icon "Next page" at bounding box center [601, 577] width 8 height 13
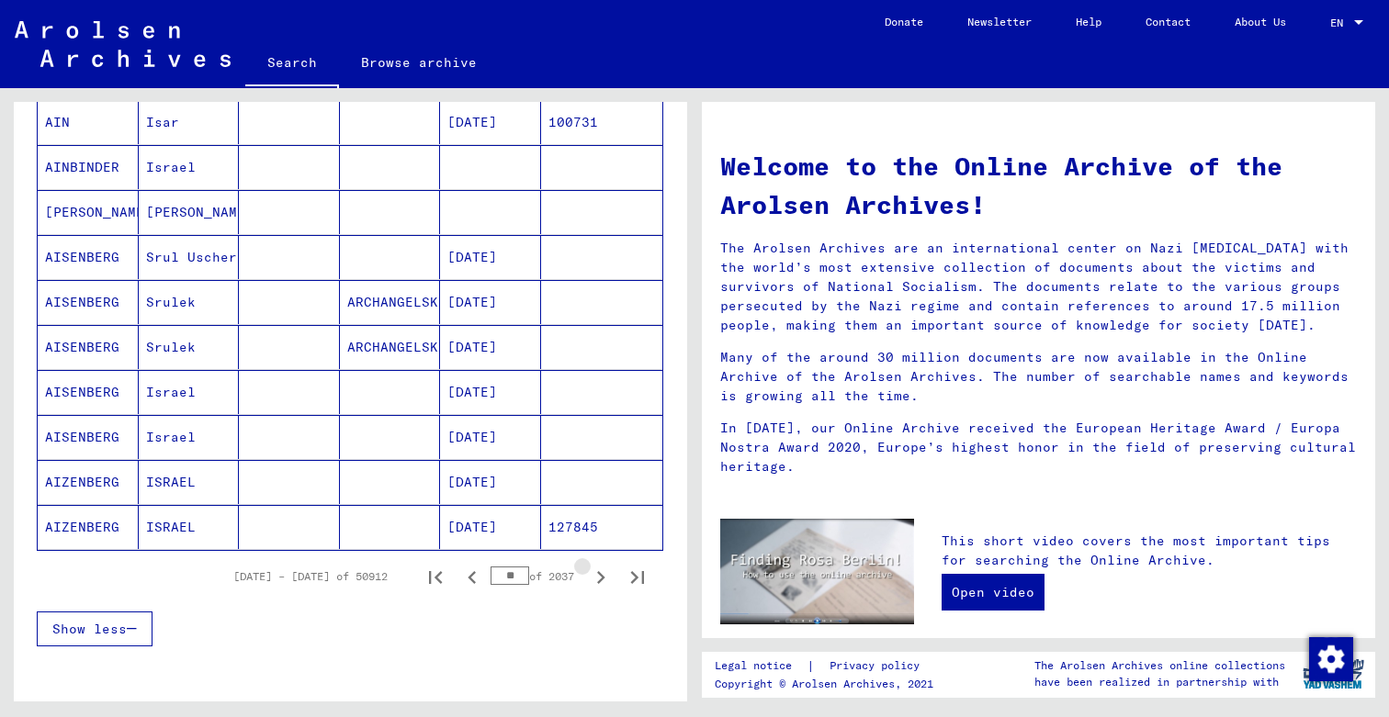
click at [602, 576] on icon "Next page" at bounding box center [601, 577] width 8 height 13
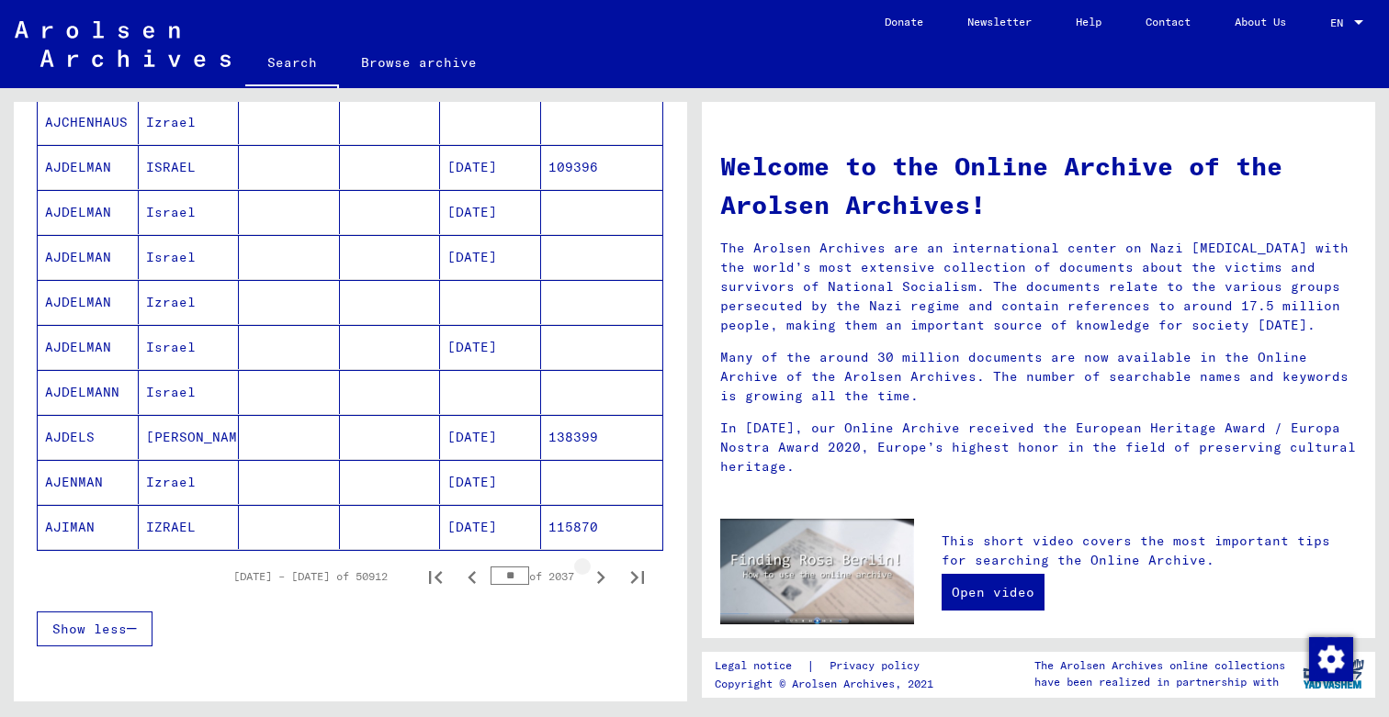
click at [602, 576] on icon "Next page" at bounding box center [601, 577] width 8 height 13
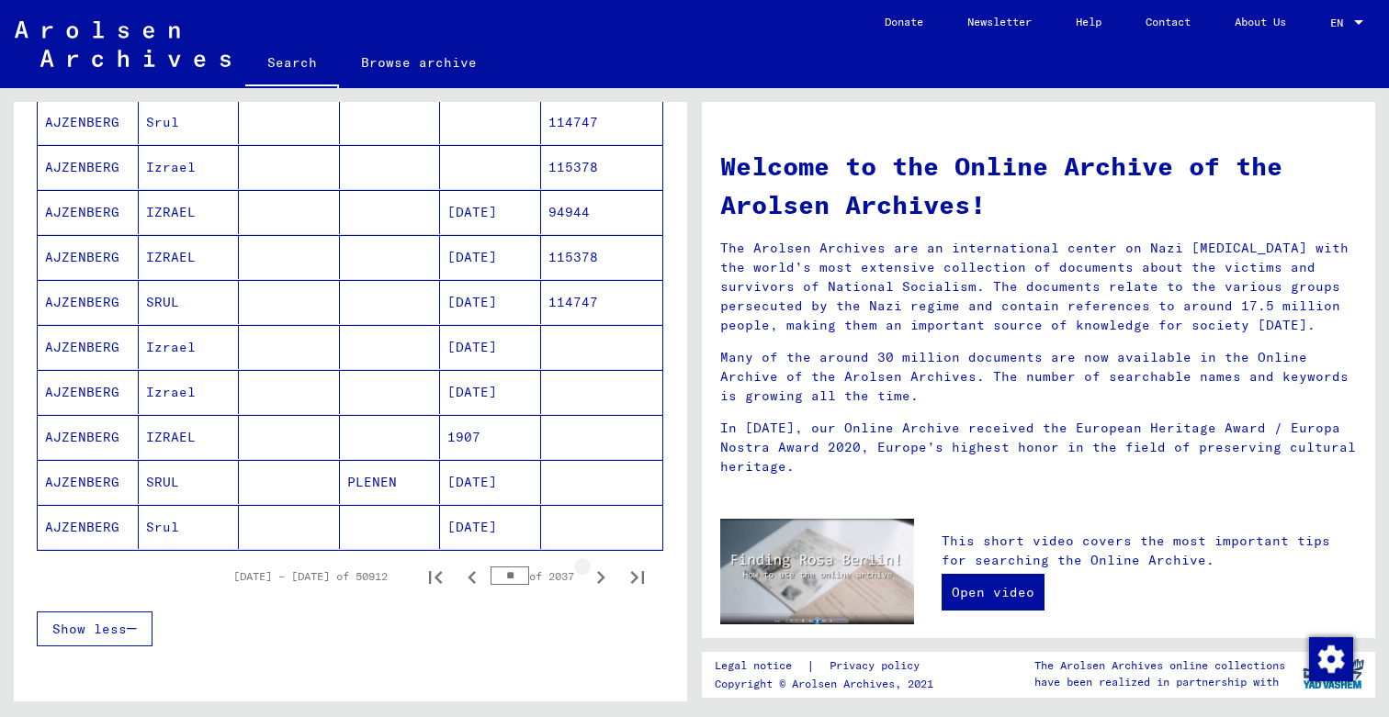
click at [602, 576] on icon "Next page" at bounding box center [601, 577] width 8 height 13
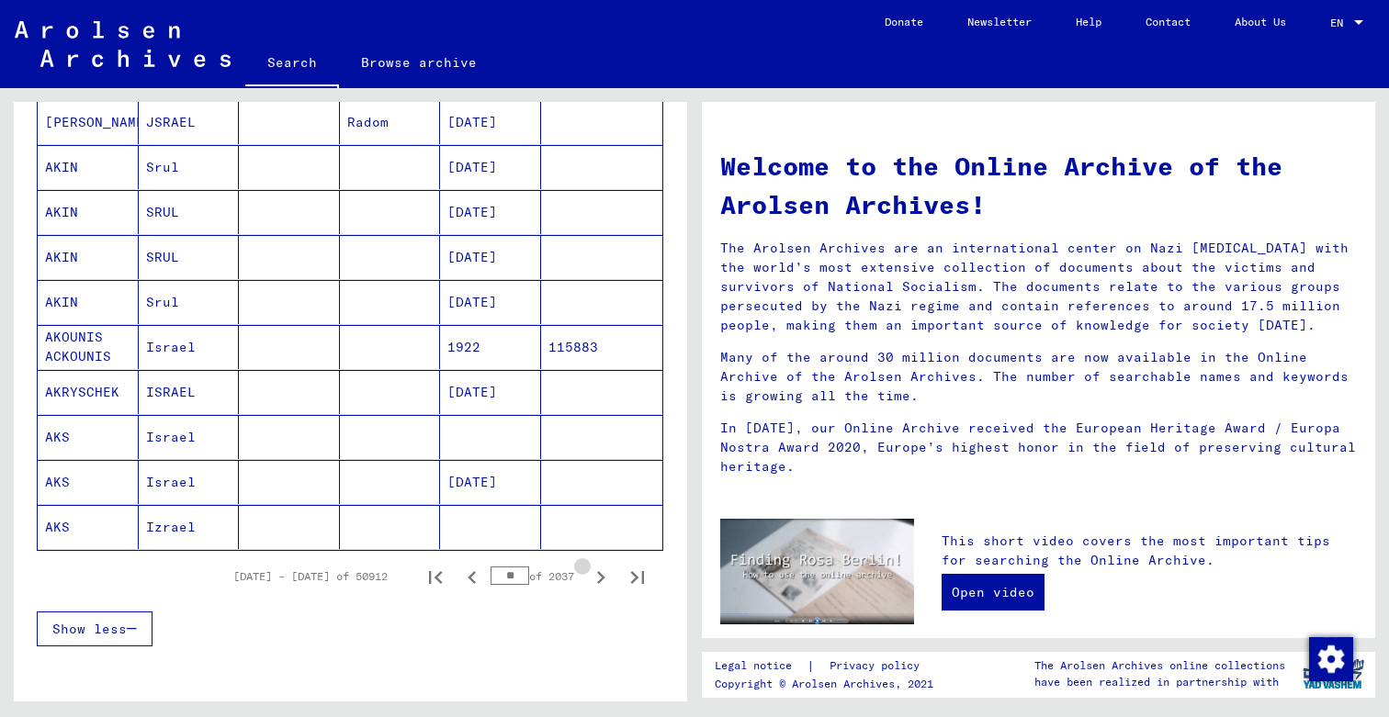
click at [602, 576] on icon "Next page" at bounding box center [601, 577] width 8 height 13
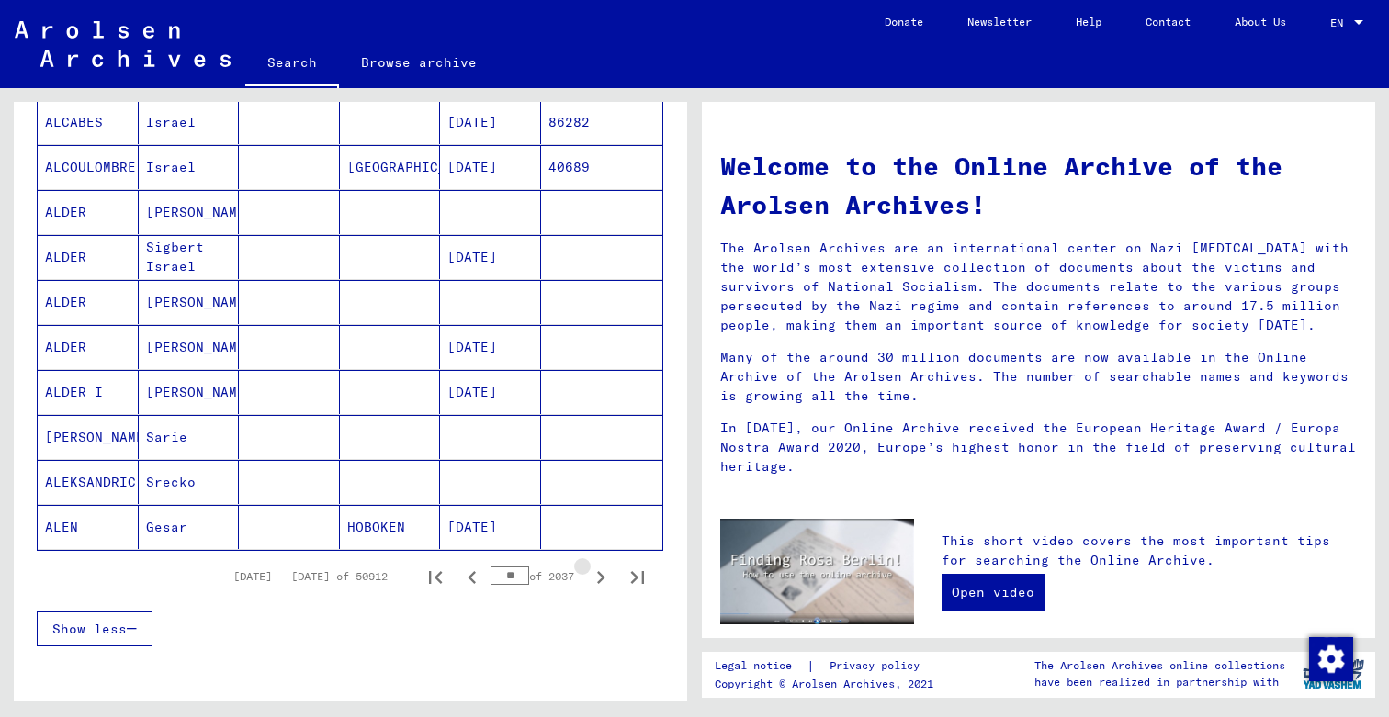
click at [602, 576] on icon "Next page" at bounding box center [601, 577] width 8 height 13
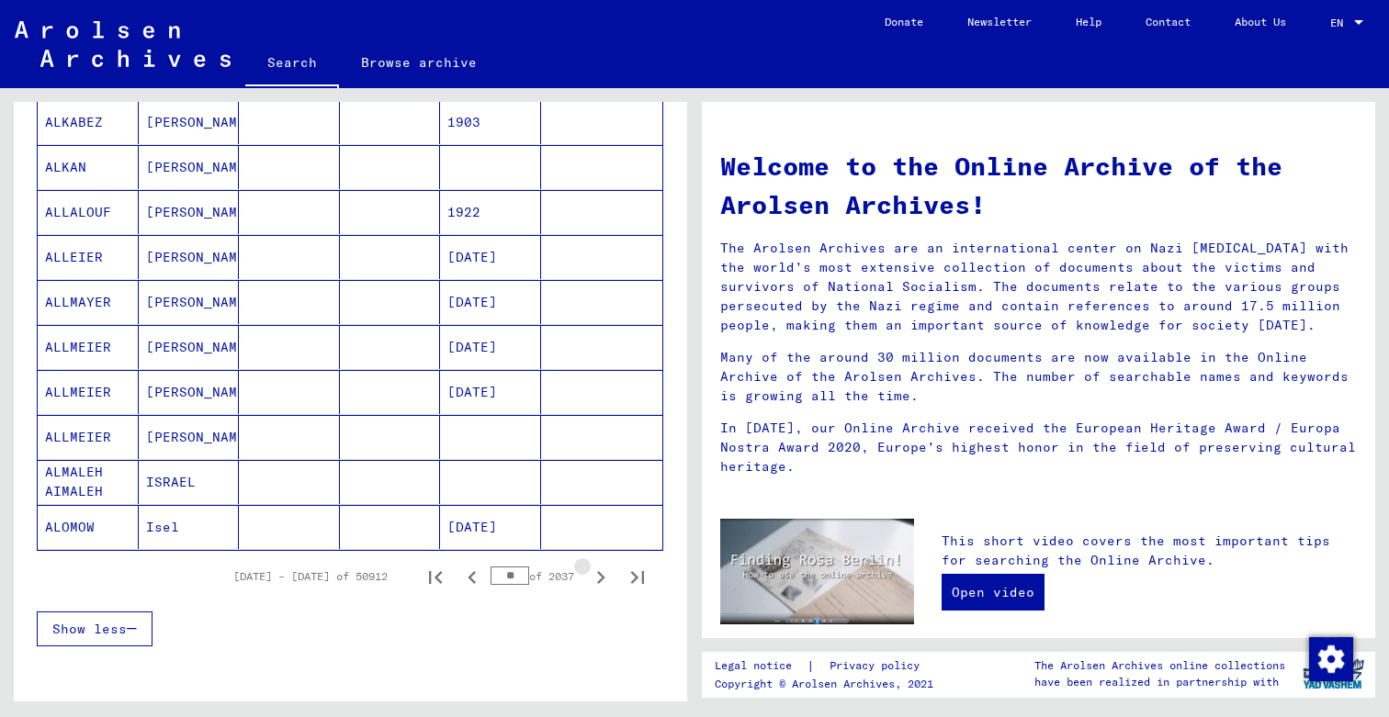
click at [602, 576] on icon "Next page" at bounding box center [601, 577] width 8 height 13
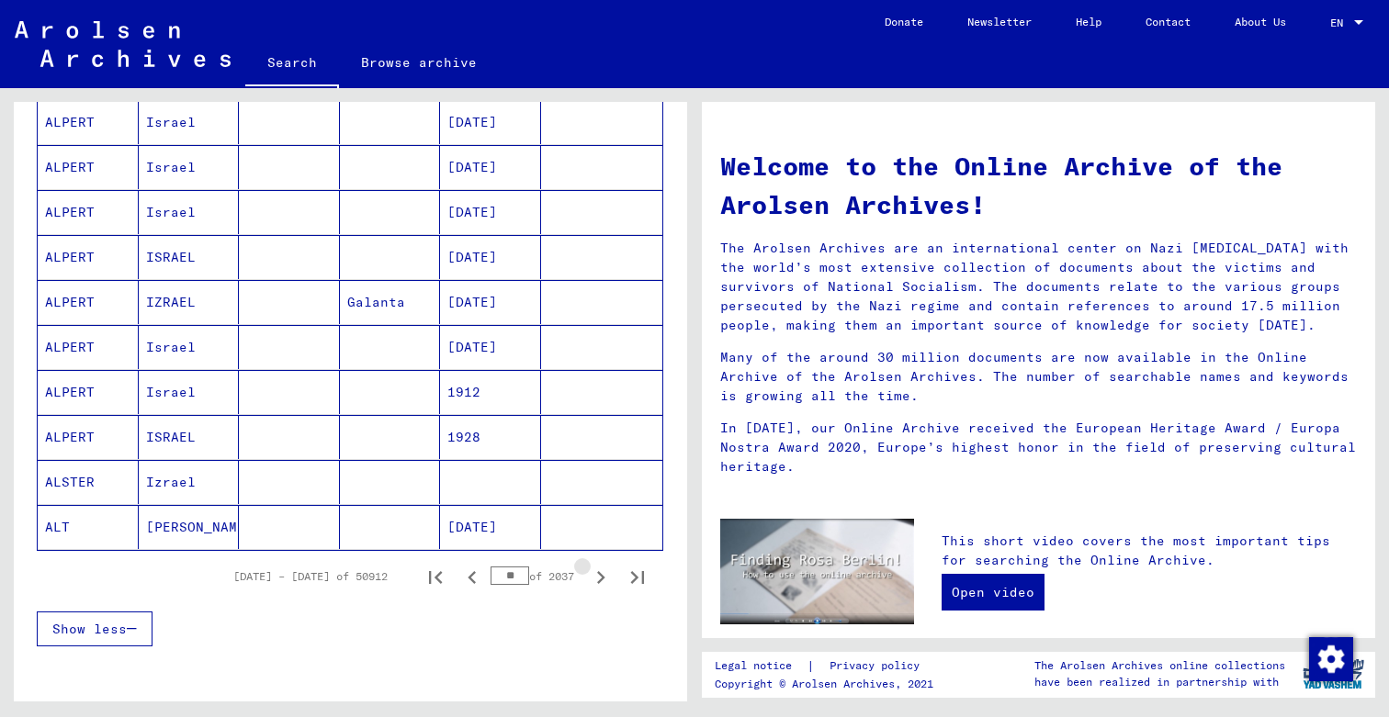
click at [602, 576] on icon "Next page" at bounding box center [601, 577] width 8 height 13
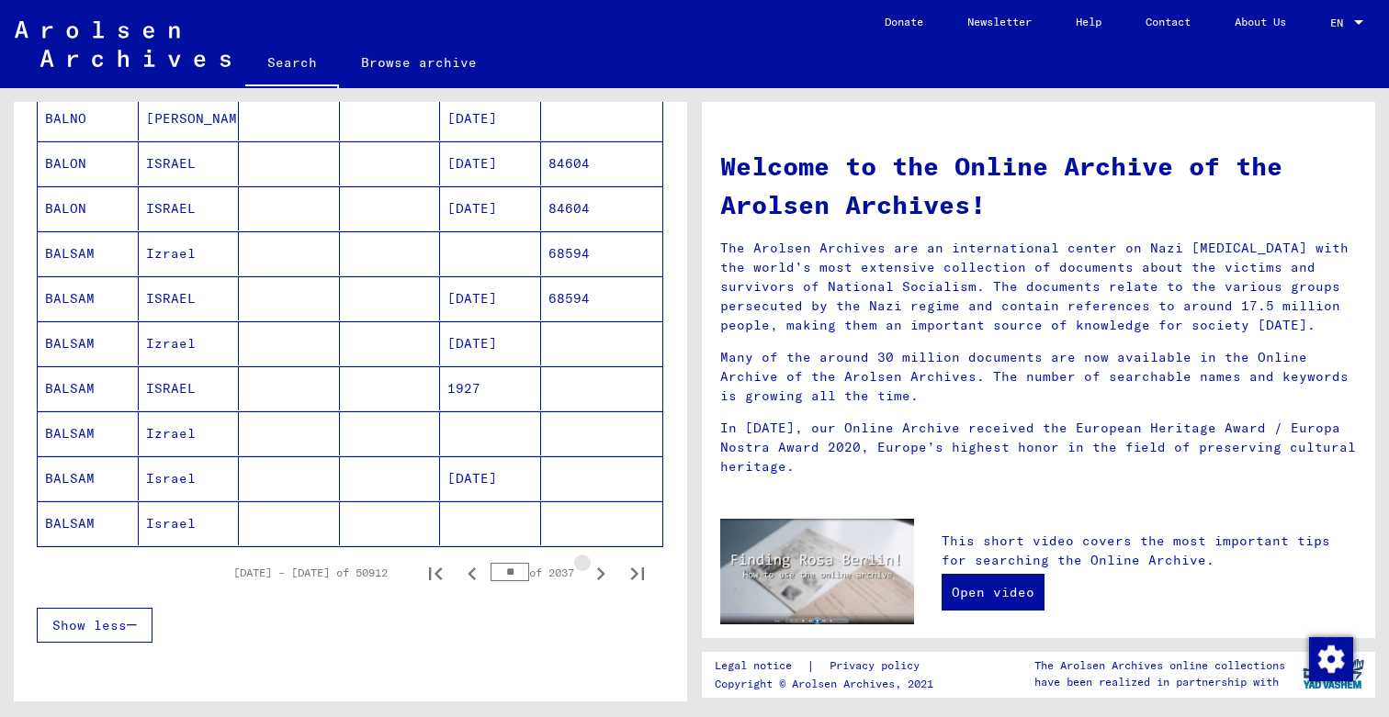
click at [602, 576] on icon "Next page" at bounding box center [601, 574] width 8 height 13
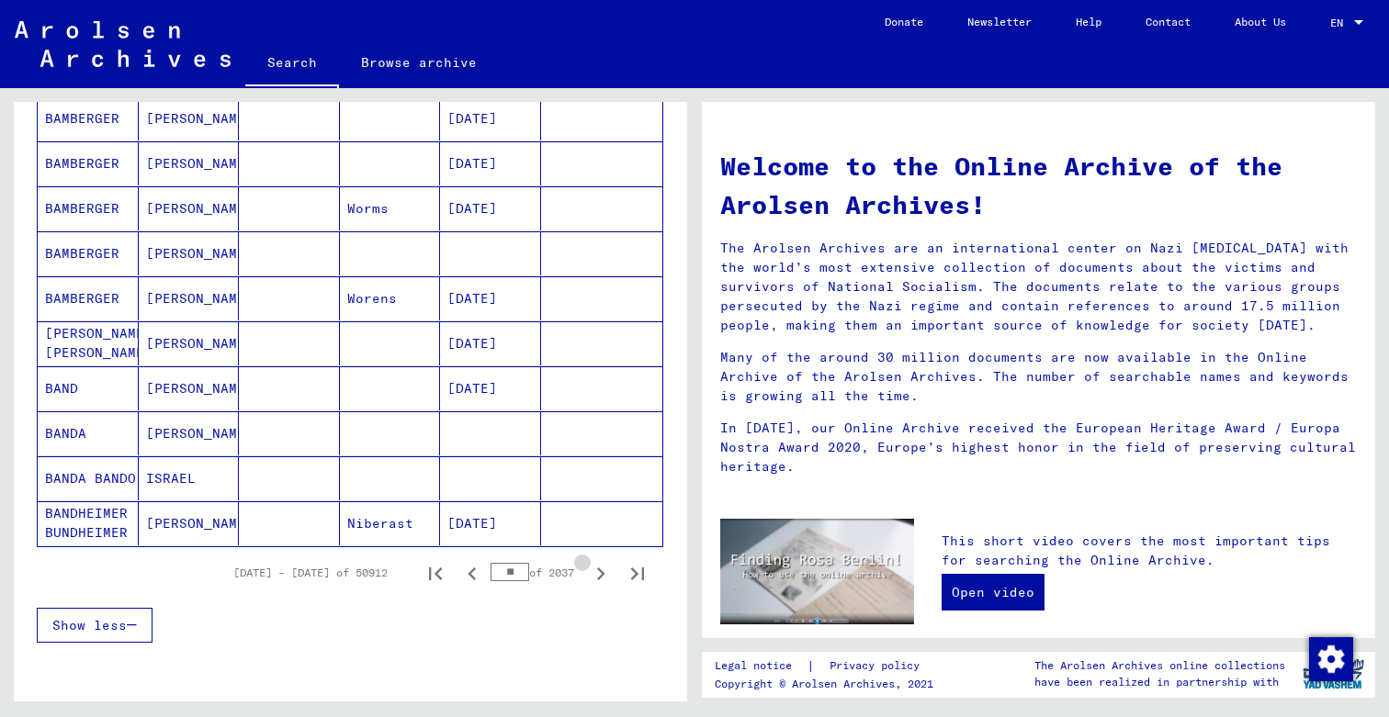
click at [602, 576] on icon "Next page" at bounding box center [601, 574] width 8 height 13
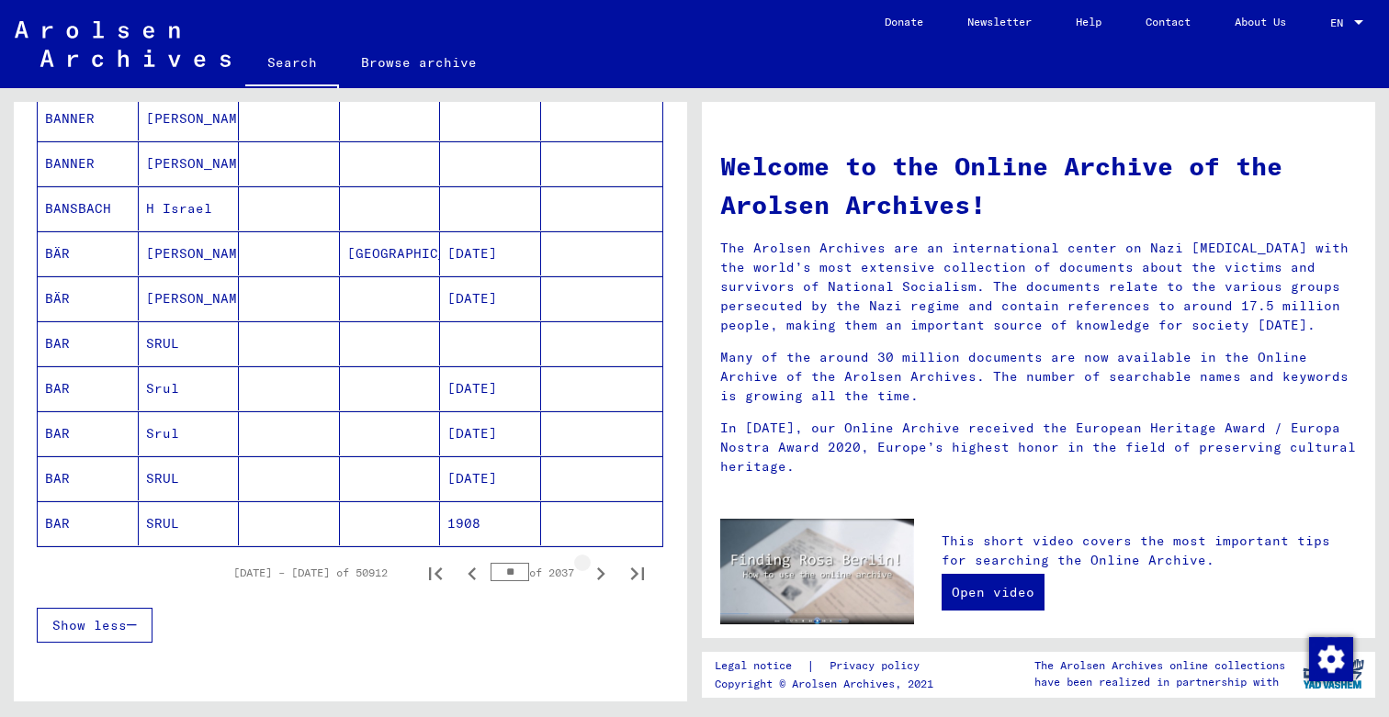
click at [602, 576] on icon "Next page" at bounding box center [601, 574] width 8 height 13
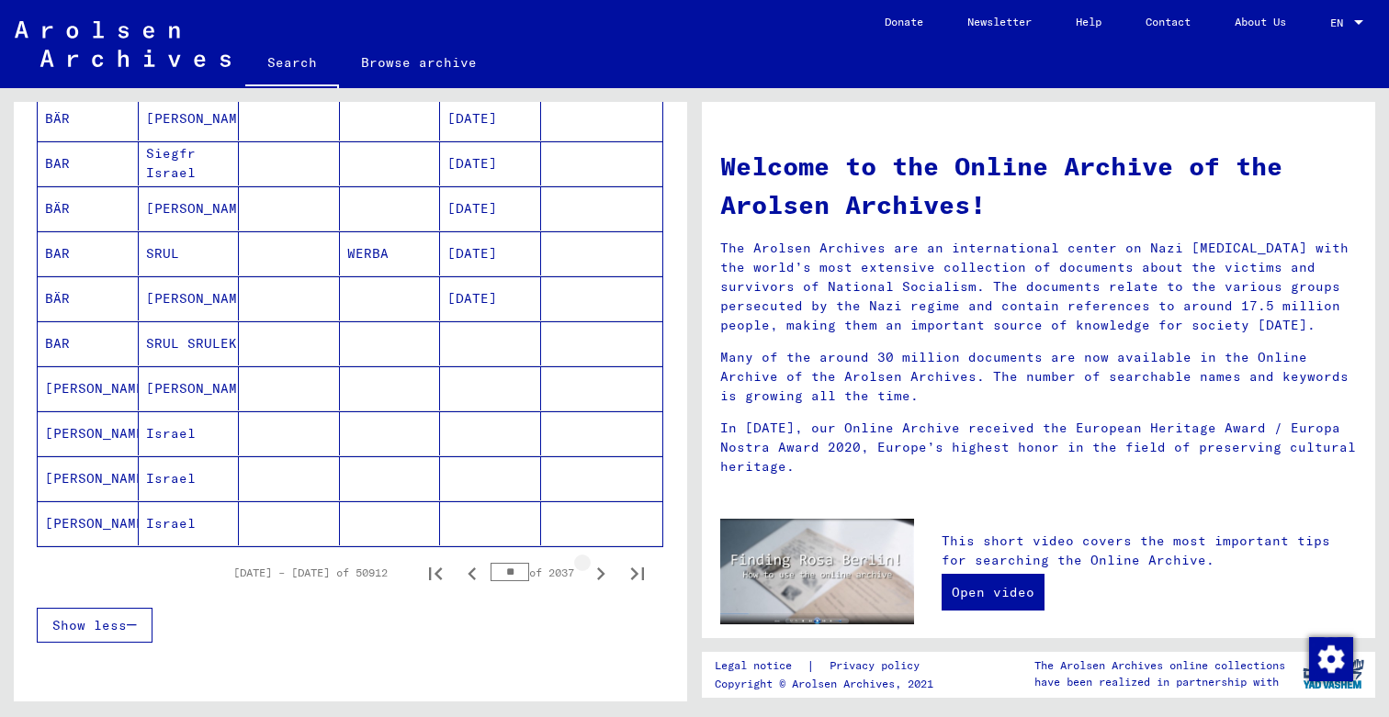
click at [602, 576] on icon "Next page" at bounding box center [601, 574] width 8 height 13
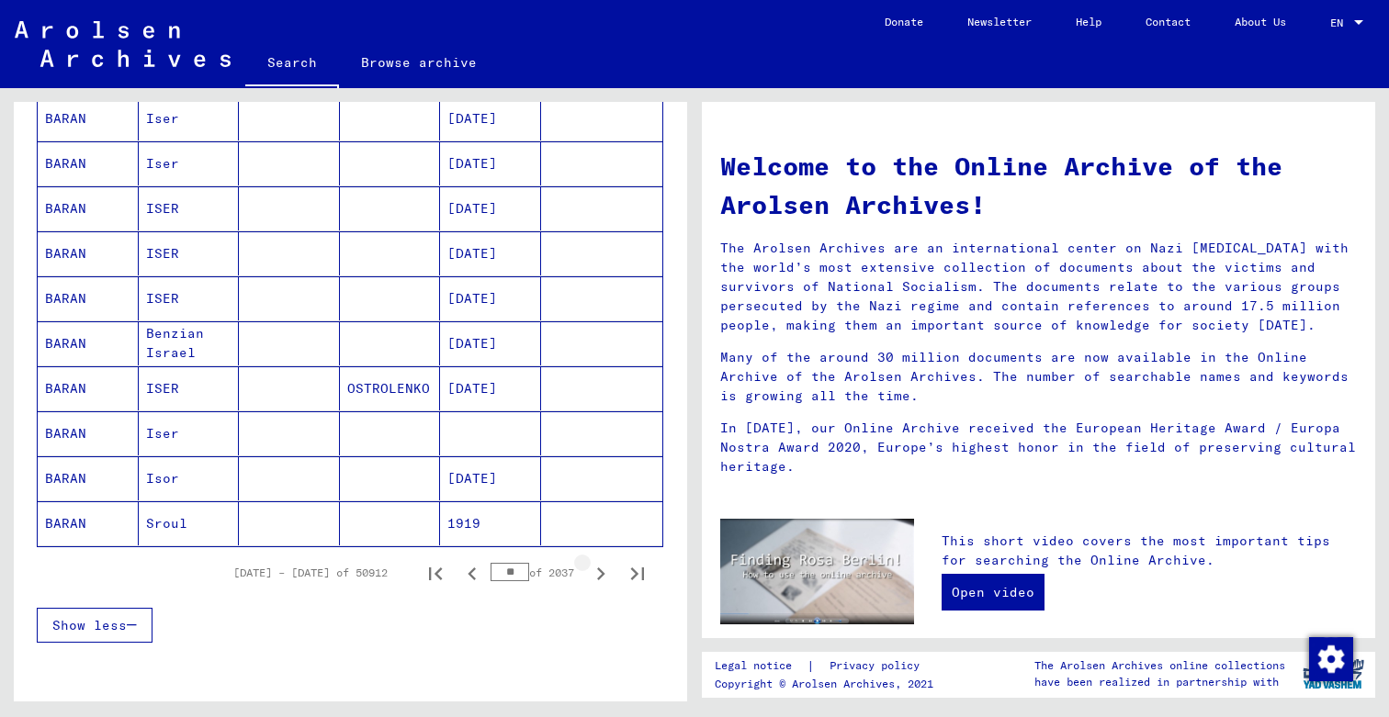
click at [602, 576] on icon "Next page" at bounding box center [601, 574] width 8 height 13
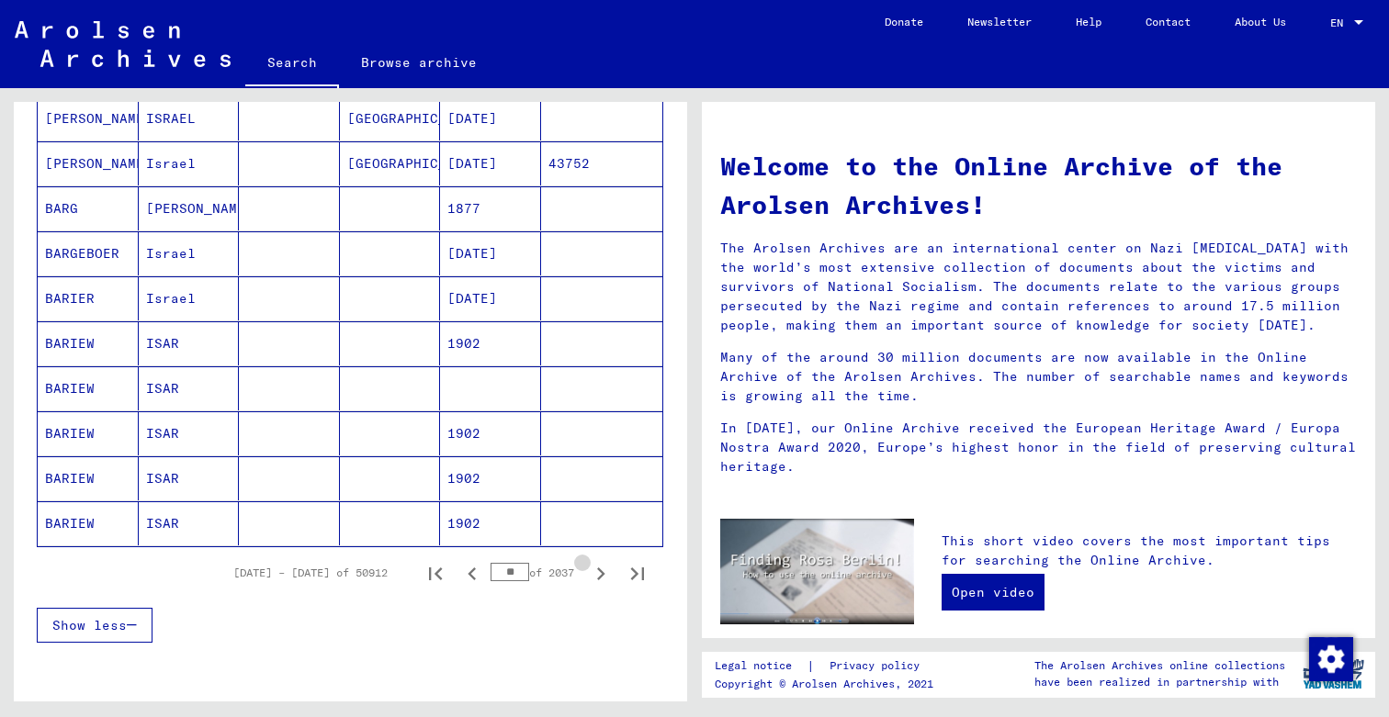
click at [602, 576] on icon "Next page" at bounding box center [601, 574] width 8 height 13
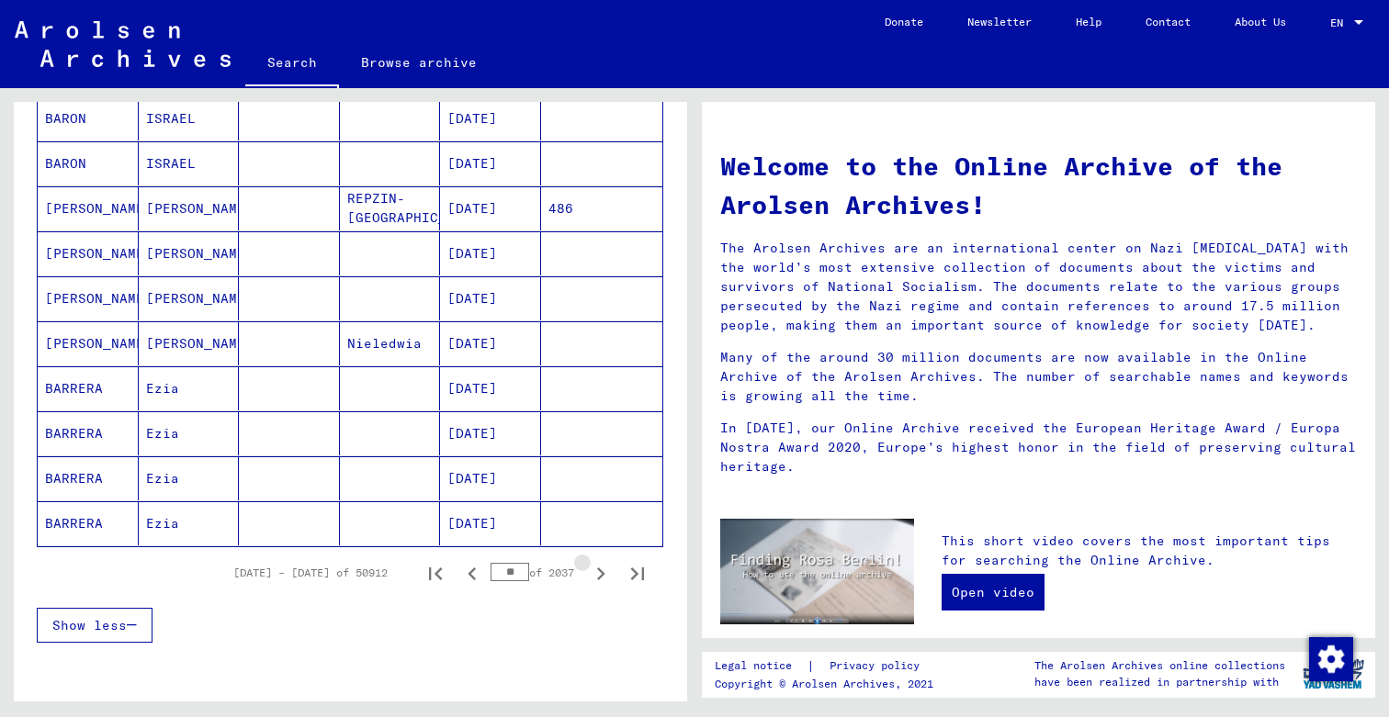
click at [602, 576] on icon "Next page" at bounding box center [601, 574] width 8 height 13
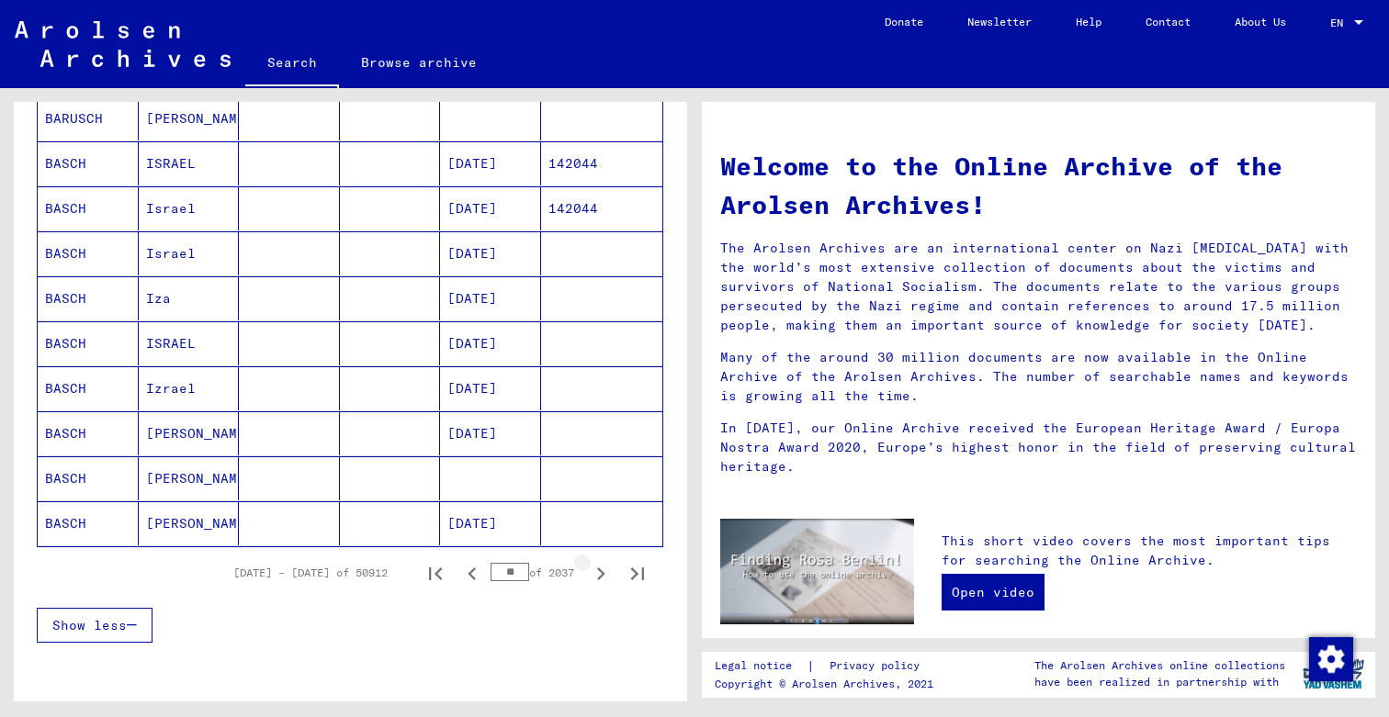
click at [602, 576] on icon "Next page" at bounding box center [601, 574] width 8 height 13
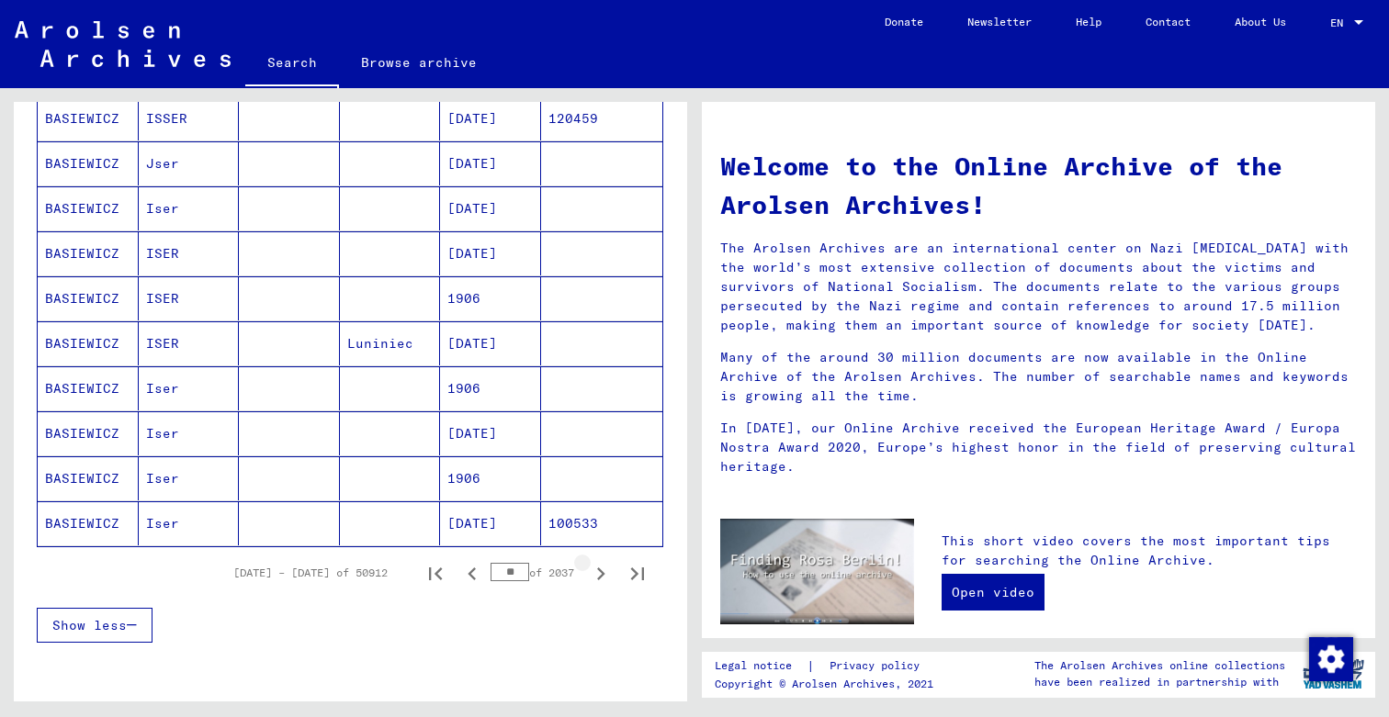
click at [602, 576] on icon "Next page" at bounding box center [601, 574] width 8 height 13
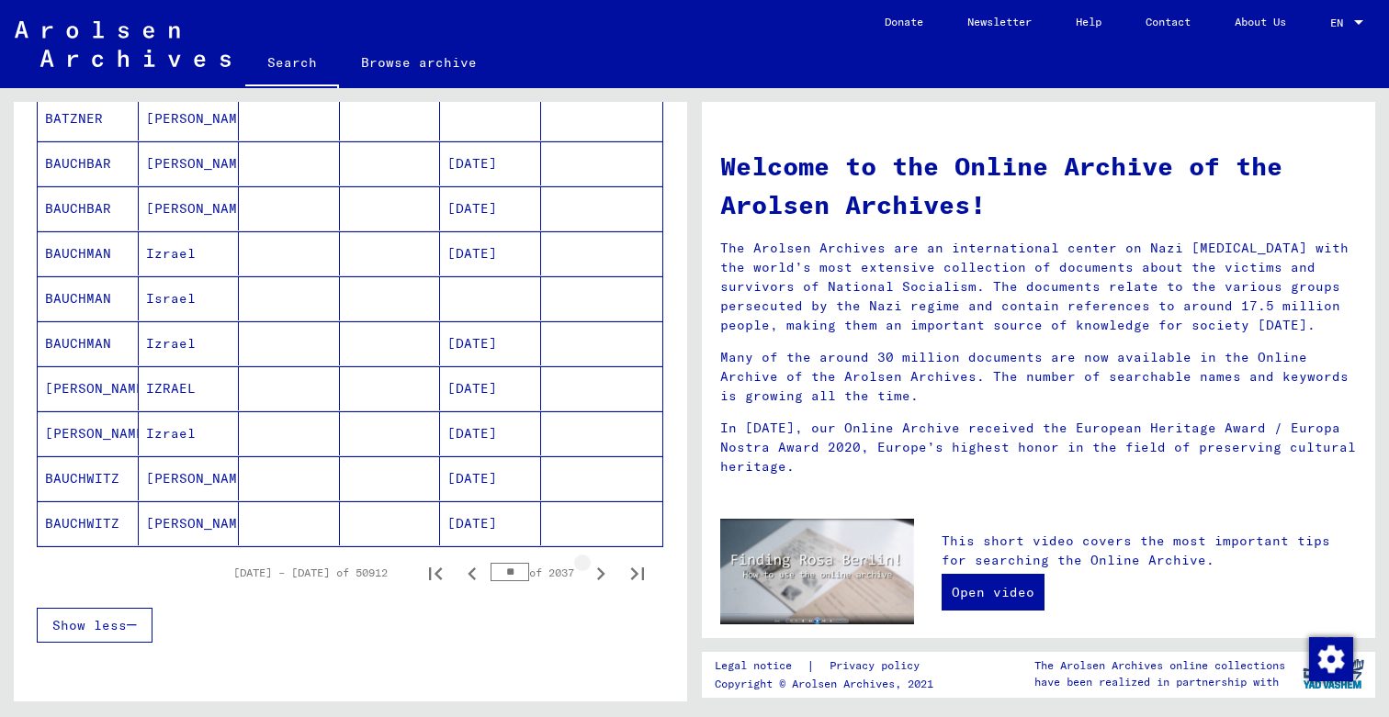
click at [602, 576] on icon "Next page" at bounding box center [601, 574] width 8 height 13
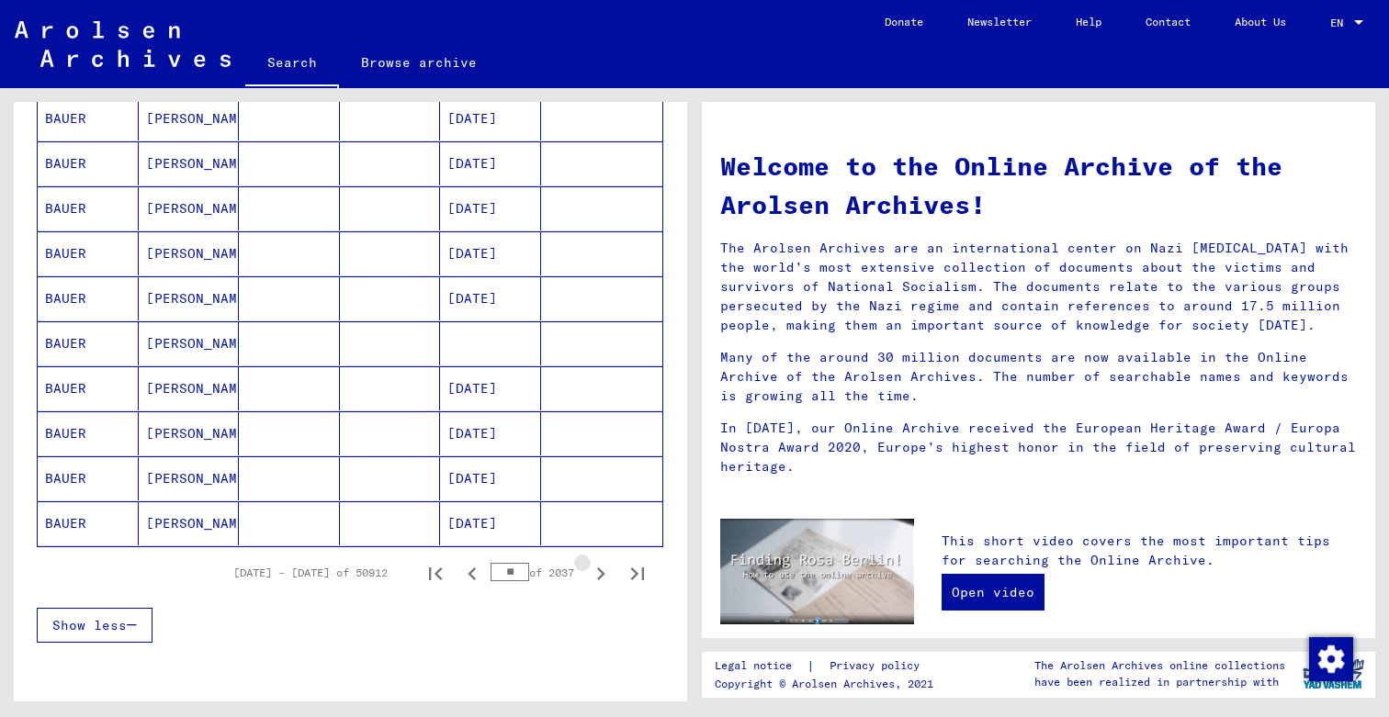
click at [602, 576] on icon "Next page" at bounding box center [601, 574] width 8 height 13
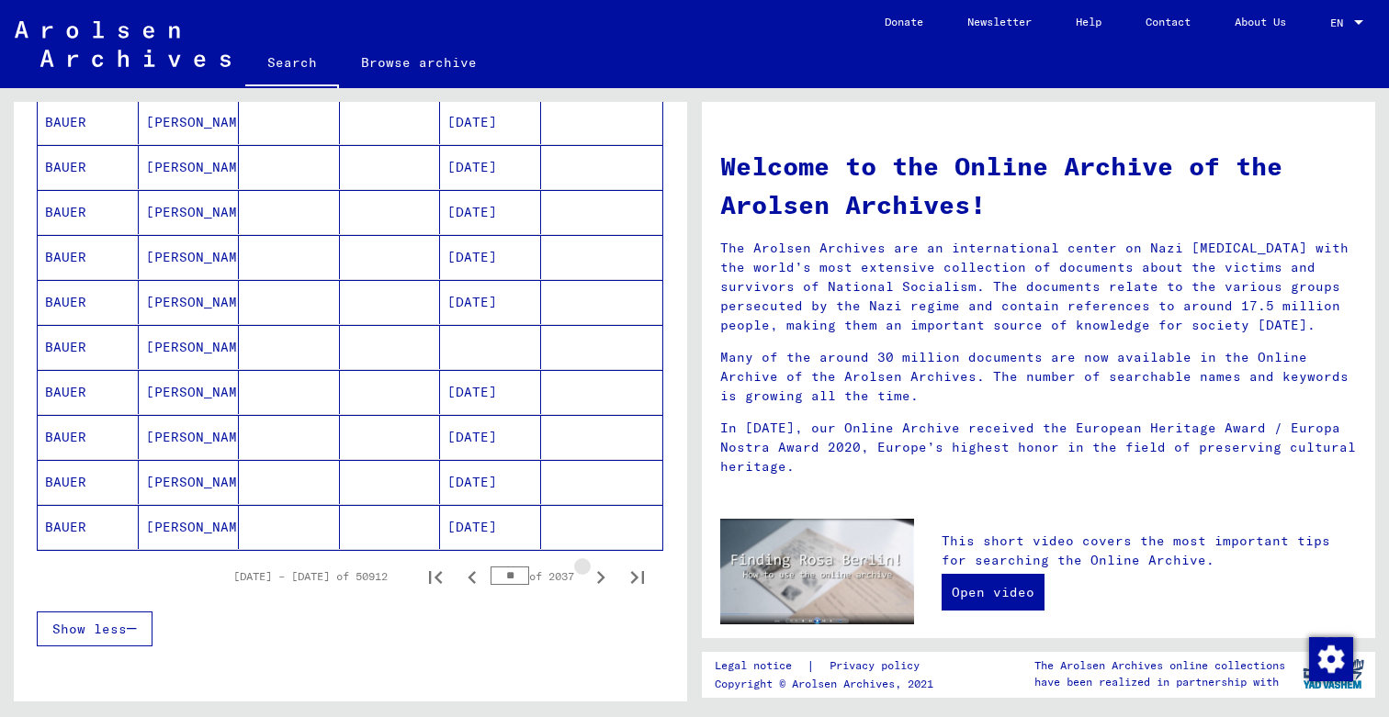
click at [602, 576] on icon "Next page" at bounding box center [601, 577] width 8 height 13
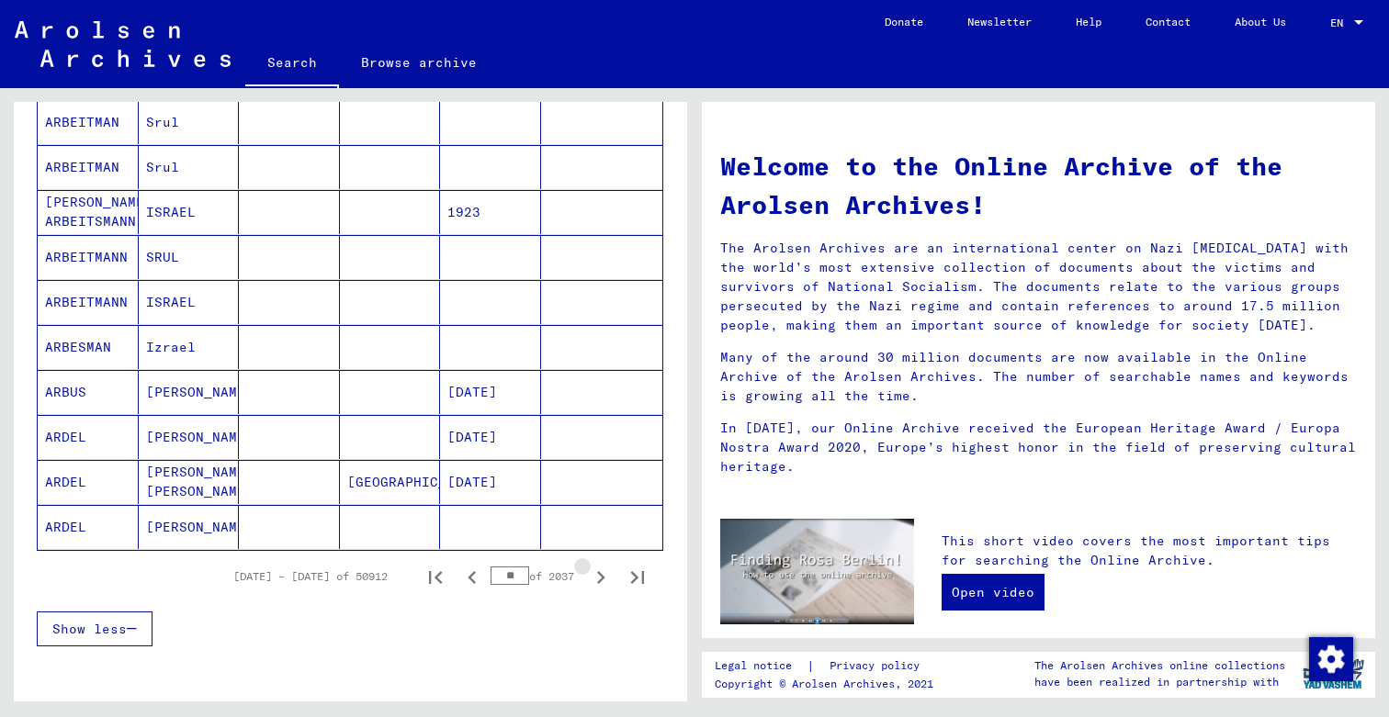
click at [602, 576] on icon "Next page" at bounding box center [601, 577] width 8 height 13
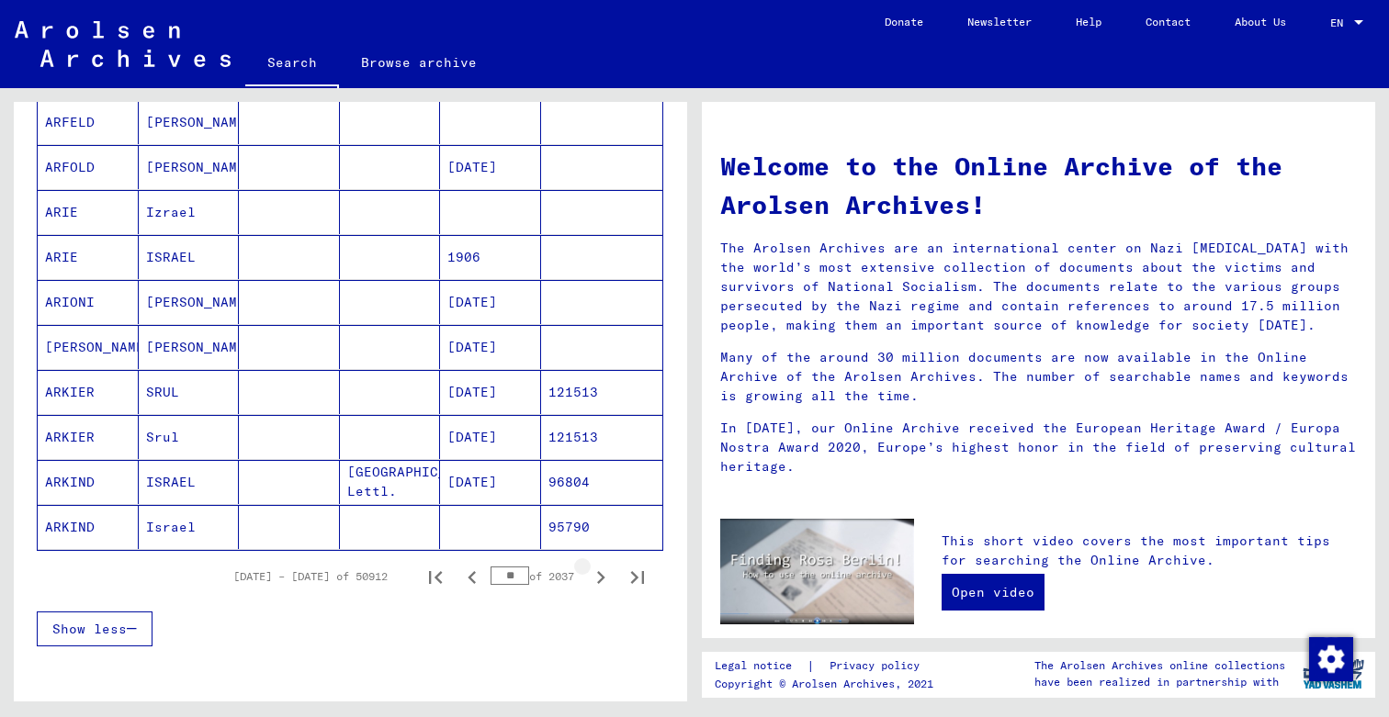
click at [602, 576] on icon "Next page" at bounding box center [601, 577] width 8 height 13
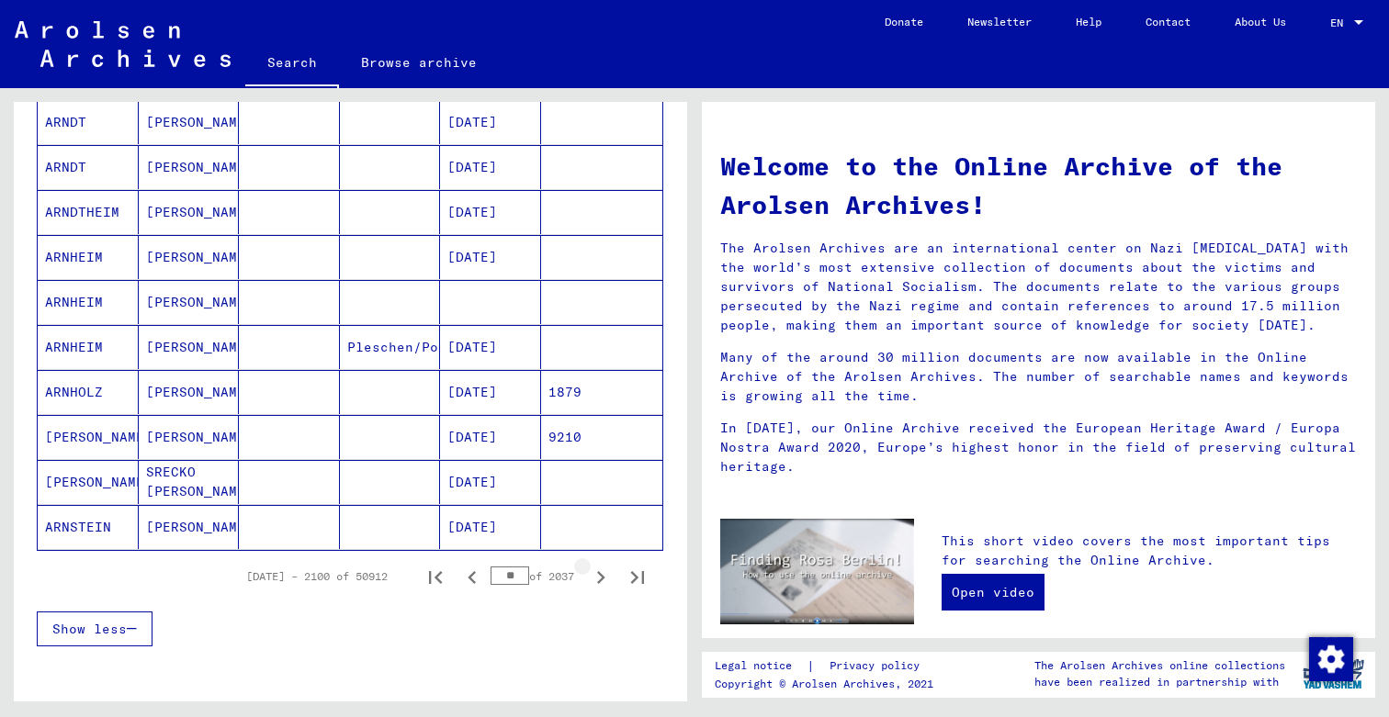
click at [602, 576] on icon "Next page" at bounding box center [601, 577] width 8 height 13
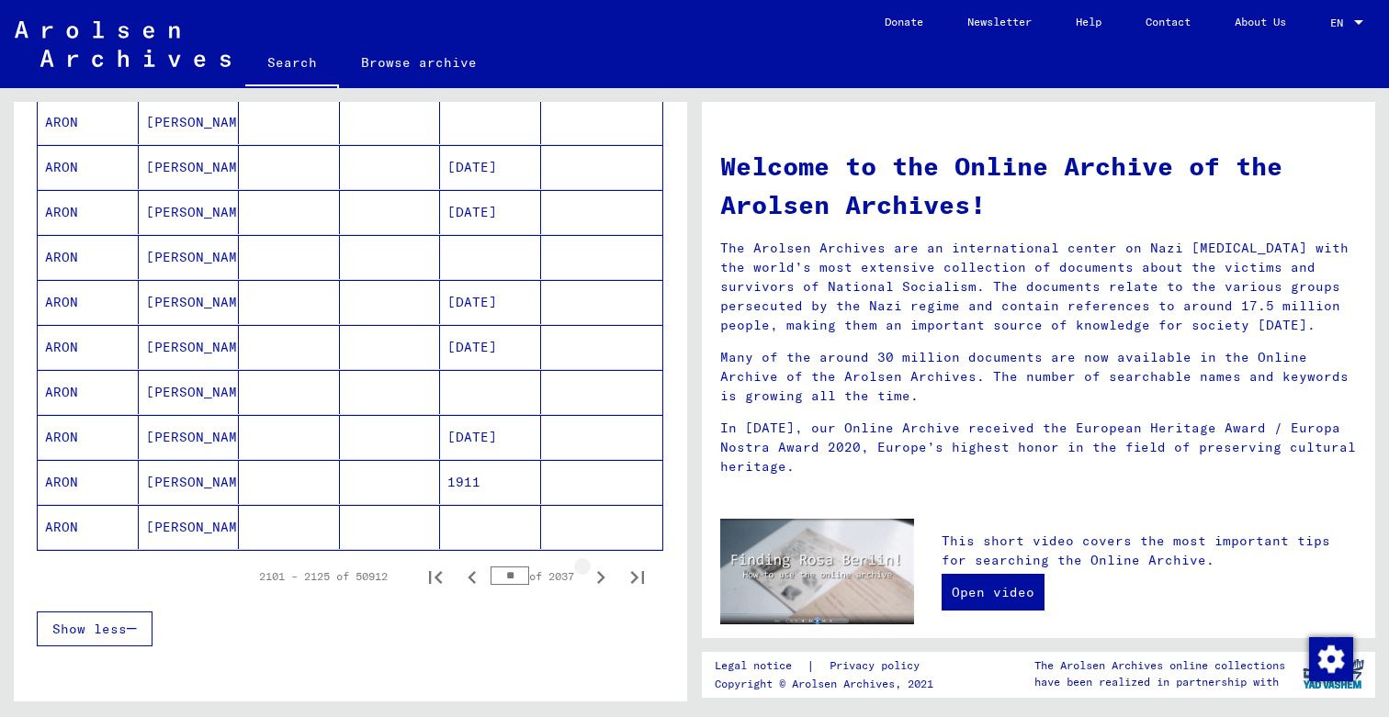
click at [602, 576] on icon "Next page" at bounding box center [601, 577] width 8 height 13
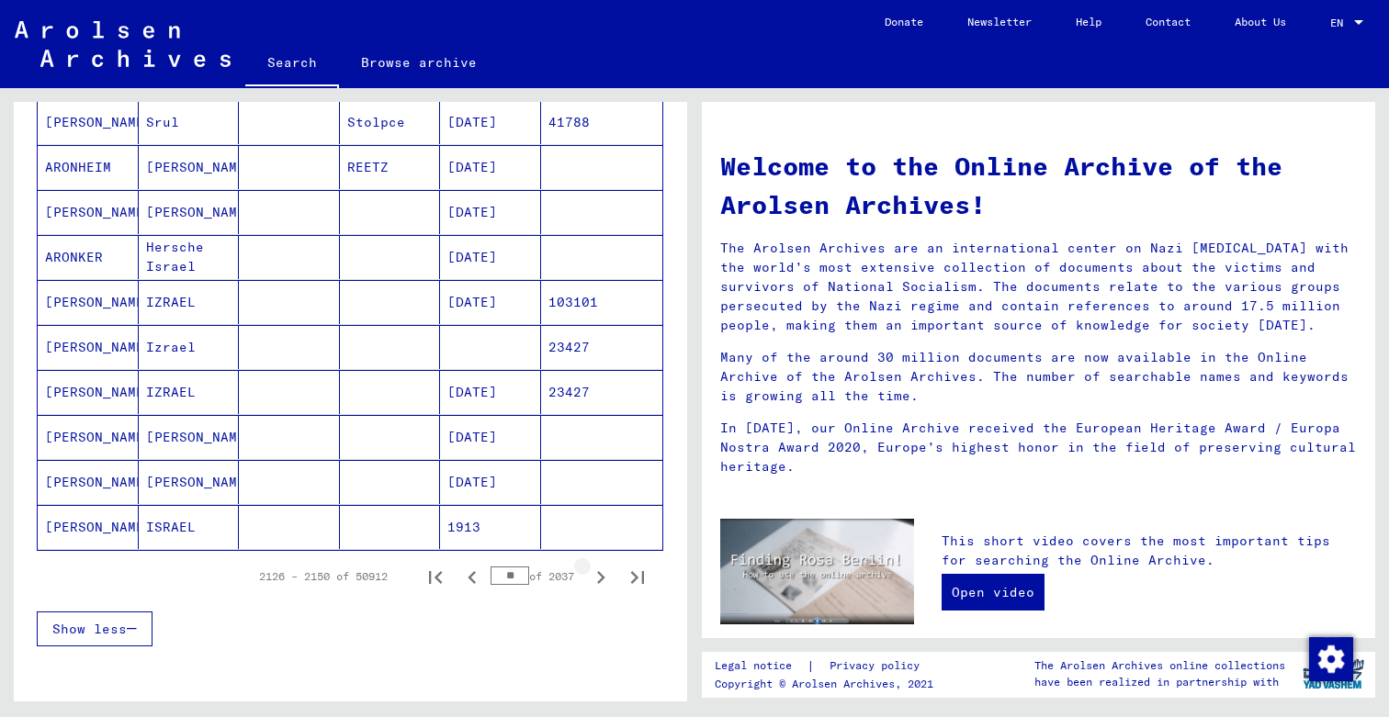
click at [602, 576] on icon "Next page" at bounding box center [601, 577] width 8 height 13
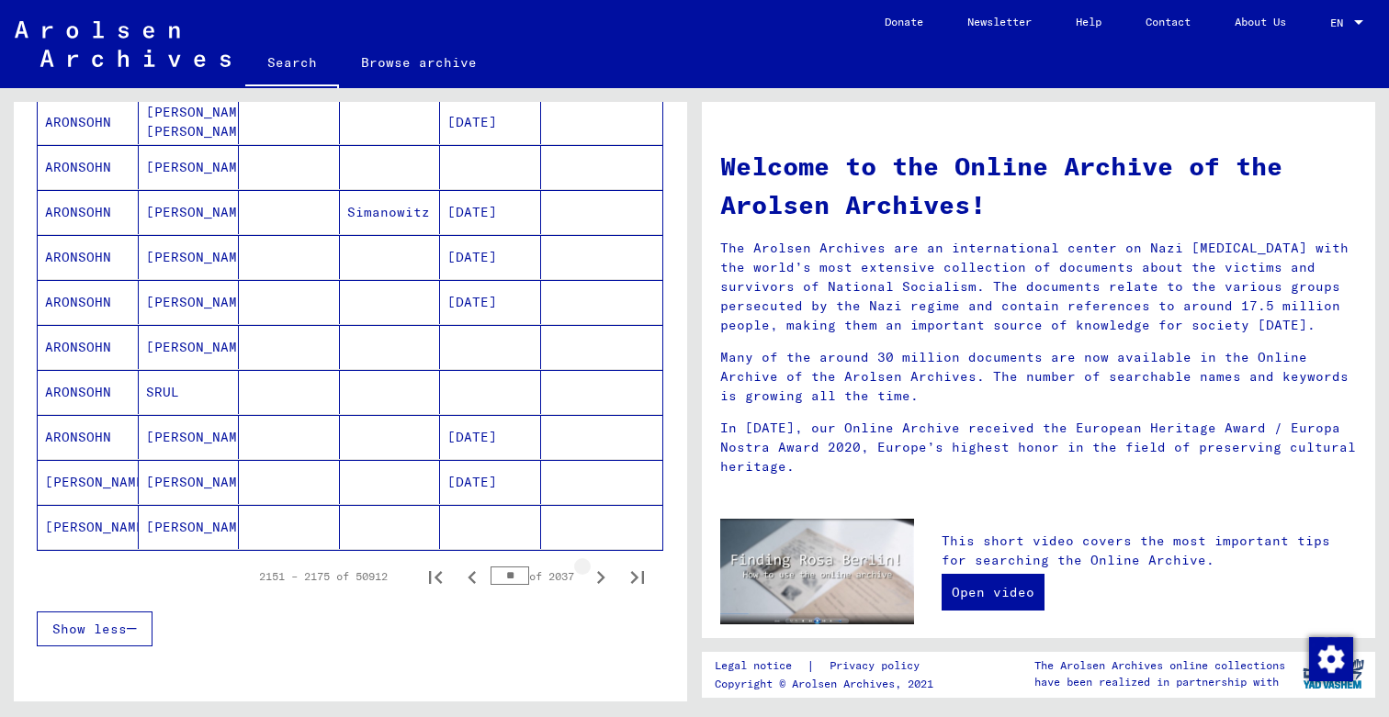
click at [602, 576] on icon "Next page" at bounding box center [601, 577] width 8 height 13
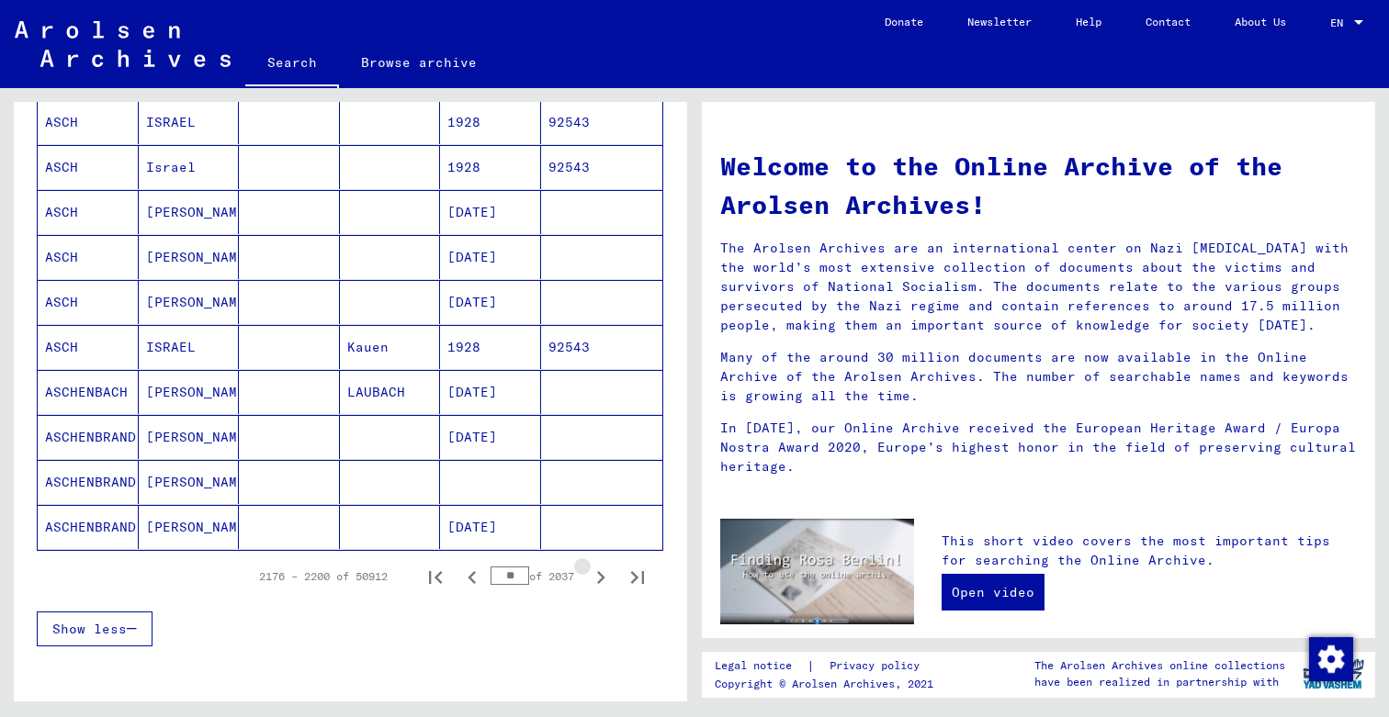
click at [602, 576] on icon "Next page" at bounding box center [601, 577] width 8 height 13
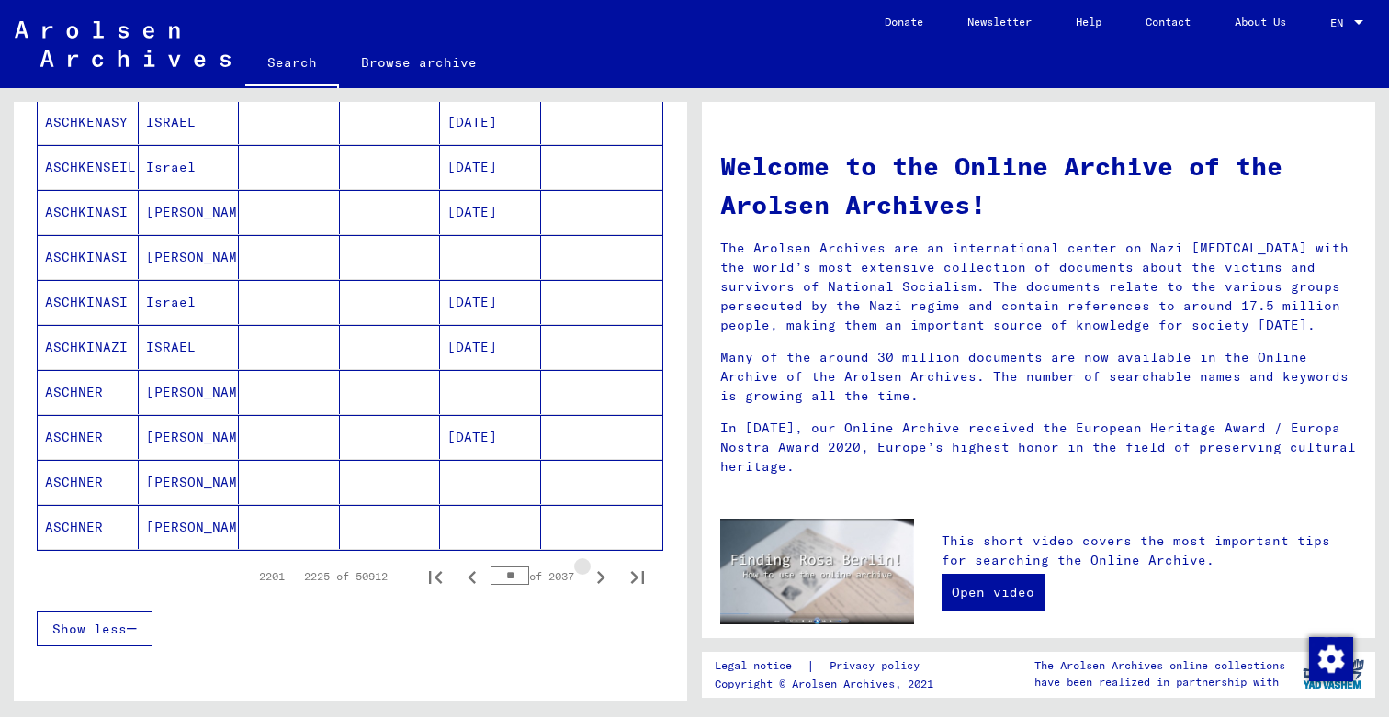
click at [602, 576] on icon "Next page" at bounding box center [601, 577] width 8 height 13
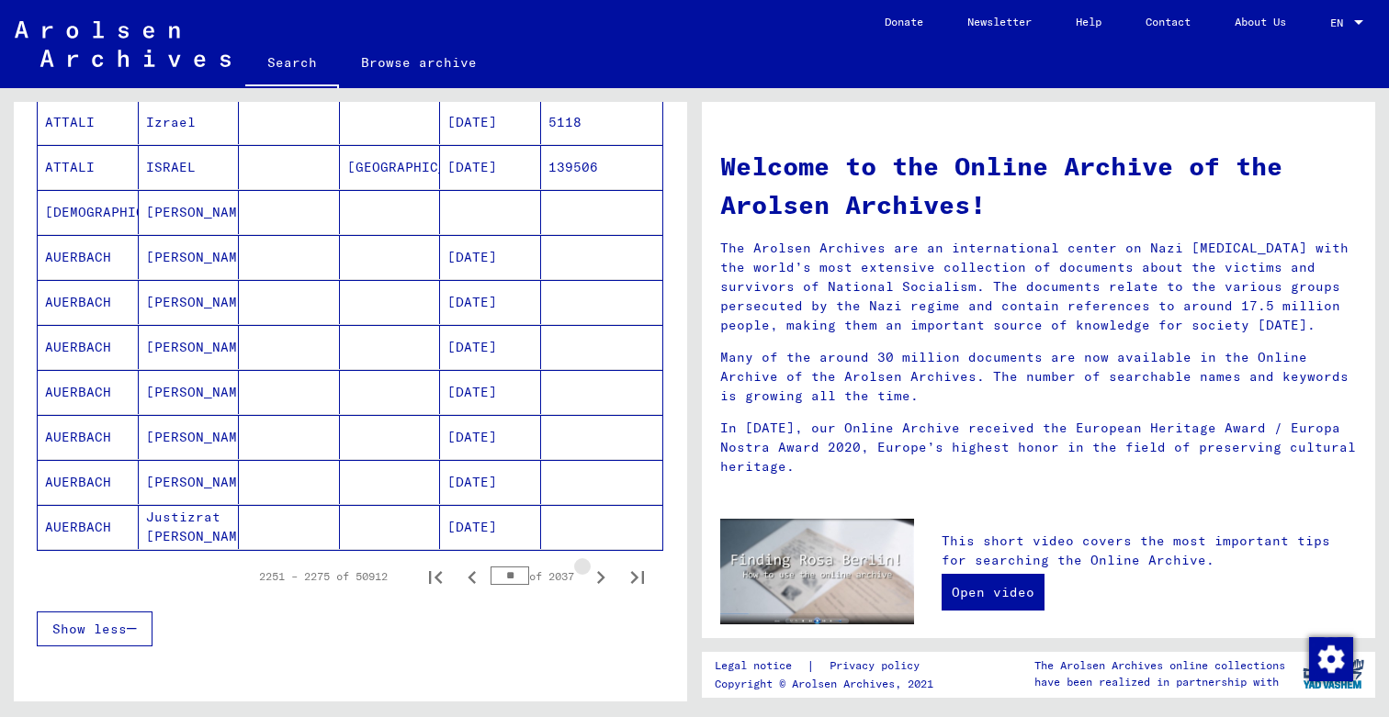
click at [602, 576] on icon "Next page" at bounding box center [601, 577] width 8 height 13
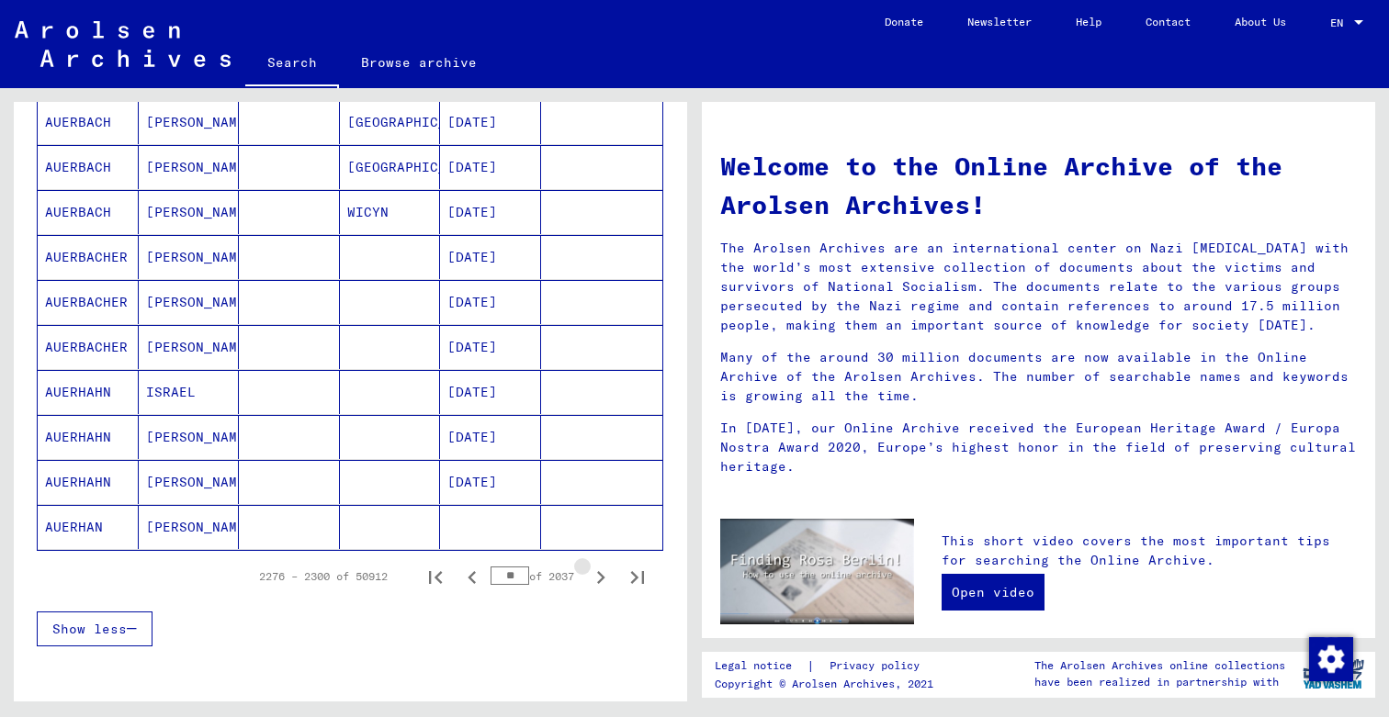
click at [602, 576] on icon "Next page" at bounding box center [601, 577] width 8 height 13
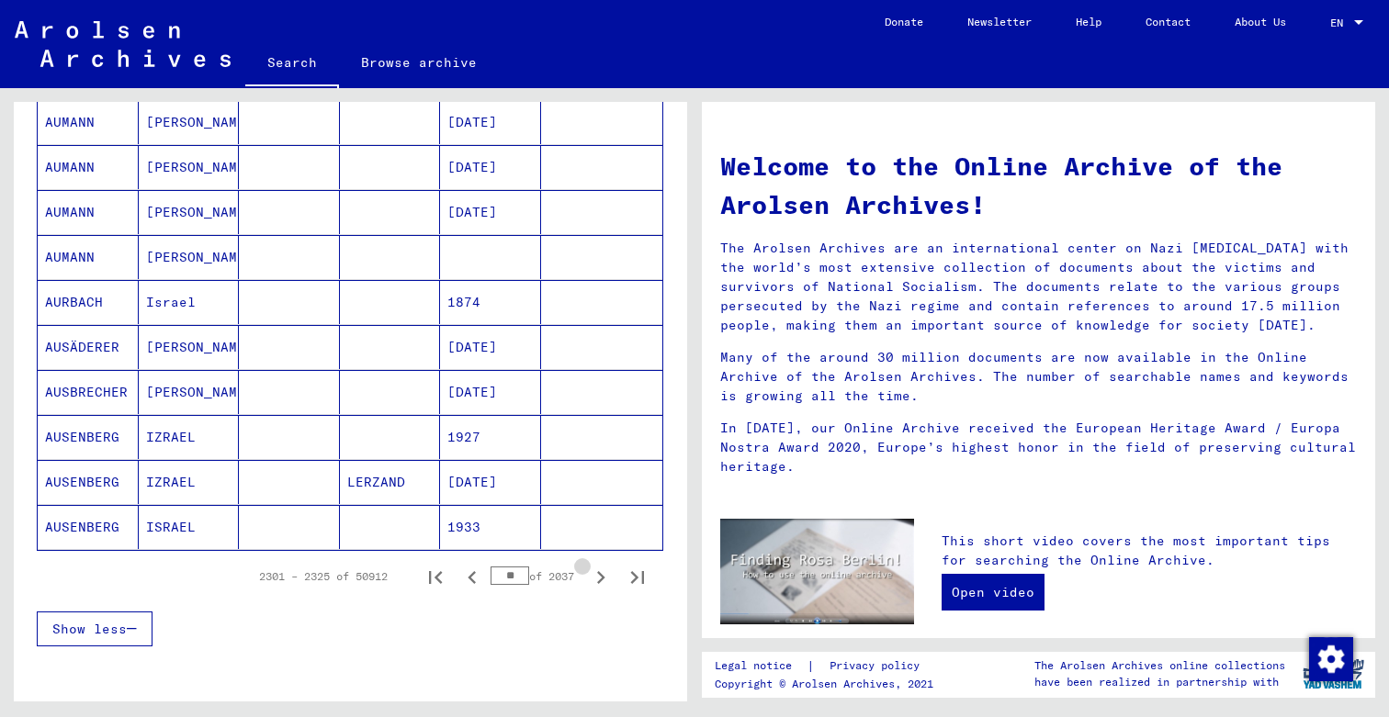
click at [602, 576] on icon "Next page" at bounding box center [601, 577] width 8 height 13
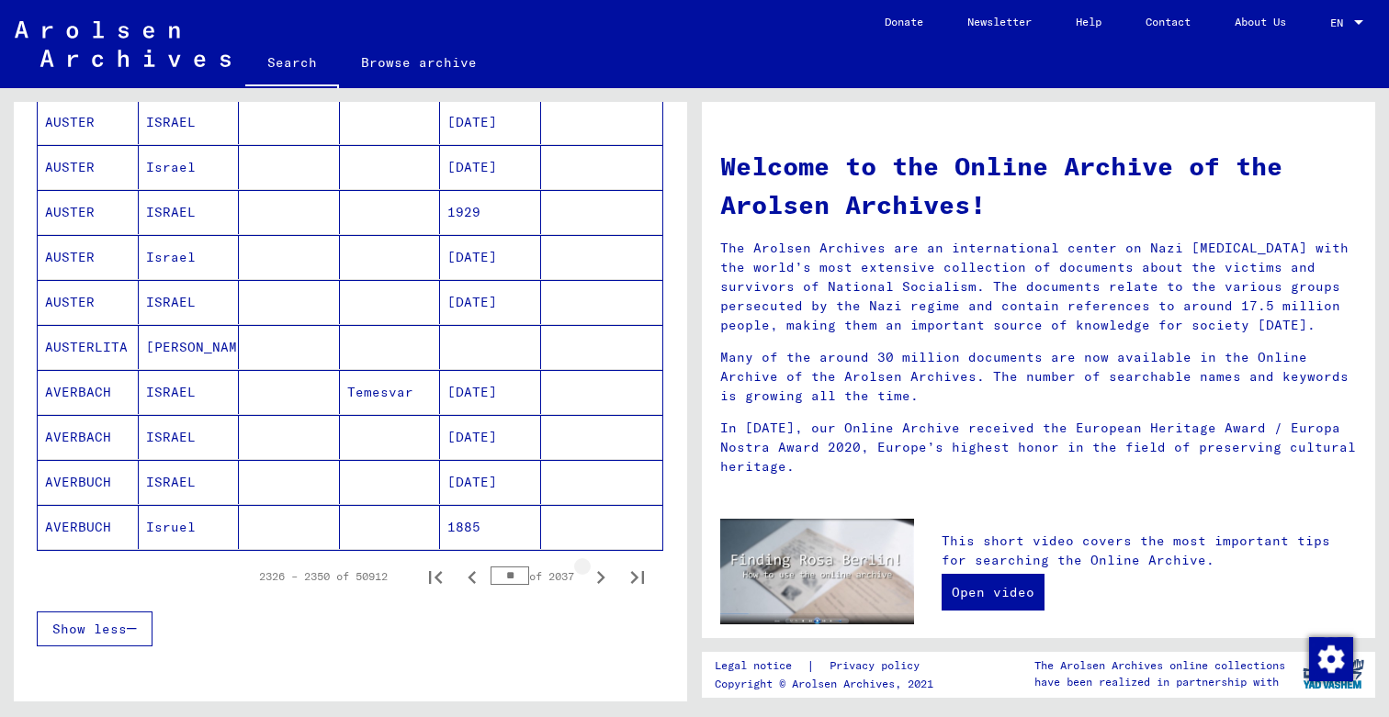
click at [602, 576] on icon "Next page" at bounding box center [601, 577] width 8 height 13
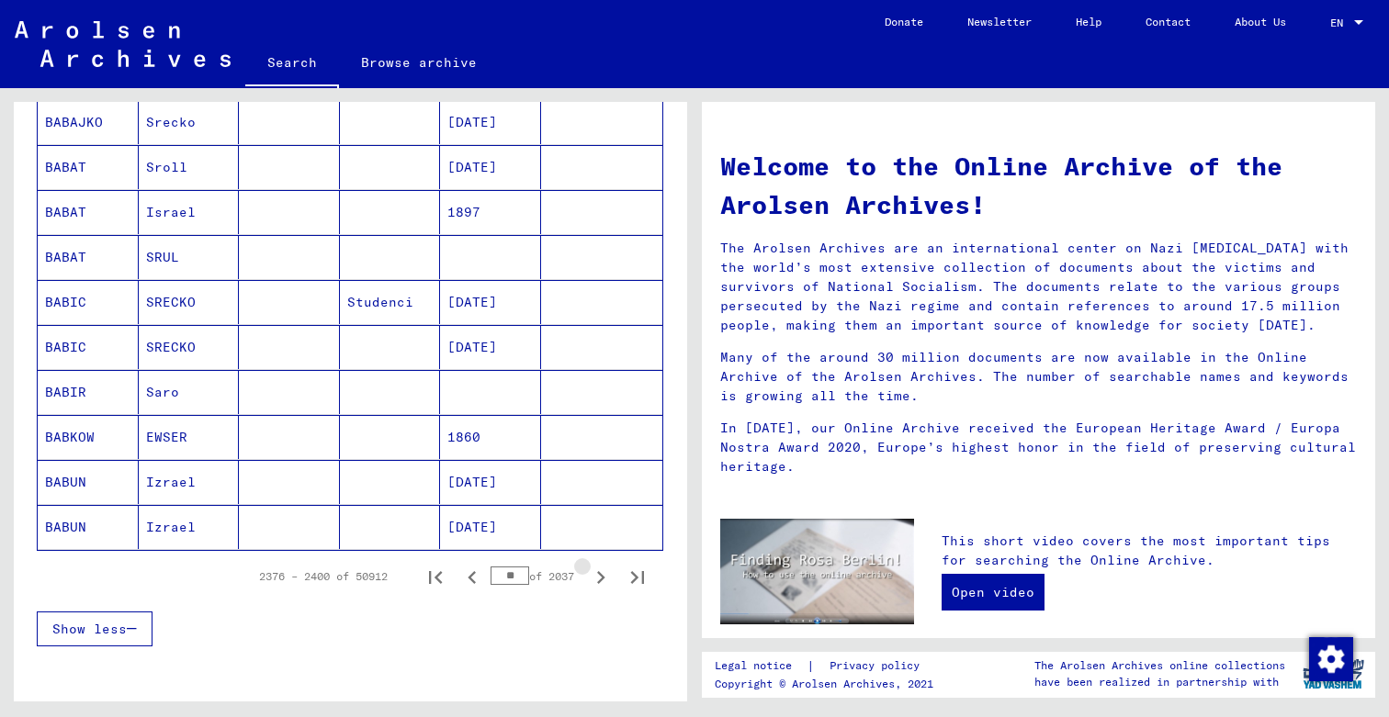
click at [602, 576] on icon "Next page" at bounding box center [601, 577] width 8 height 13
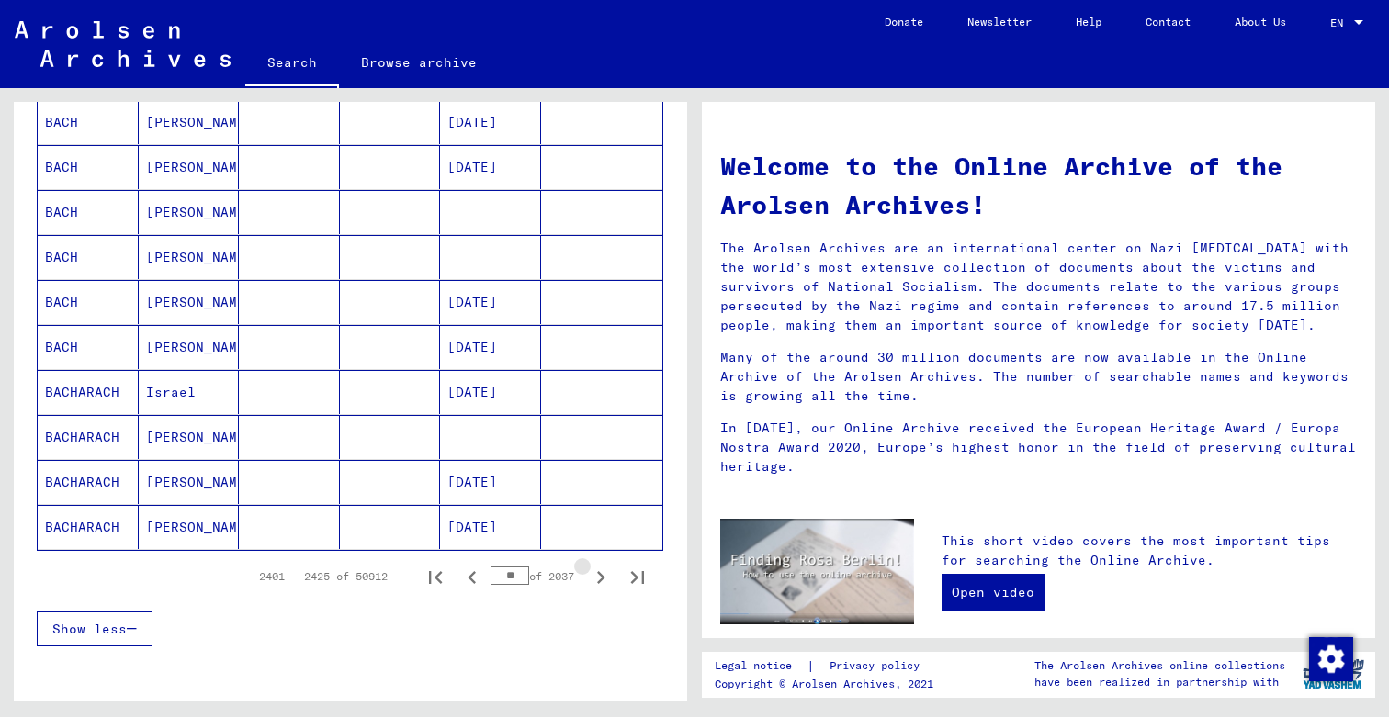
click at [602, 576] on icon "Next page" at bounding box center [601, 577] width 8 height 13
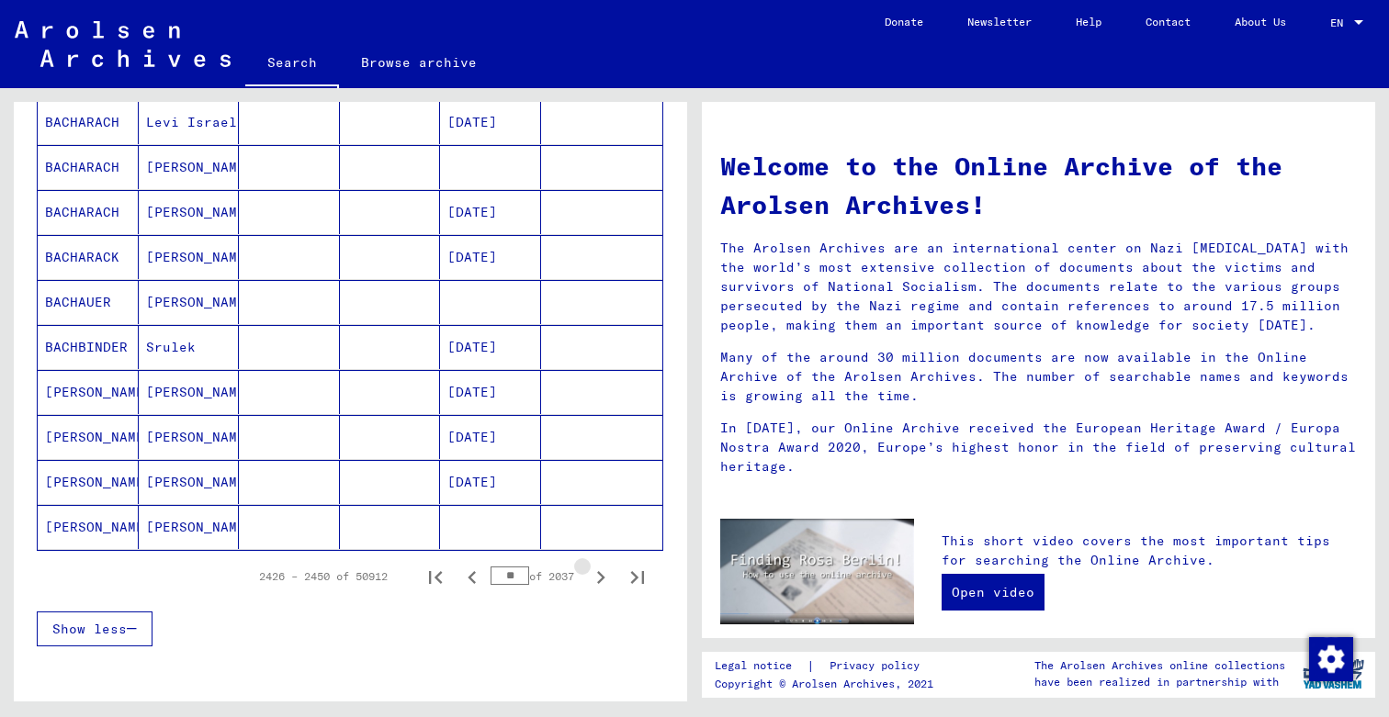
click at [602, 576] on icon "Next page" at bounding box center [601, 577] width 8 height 13
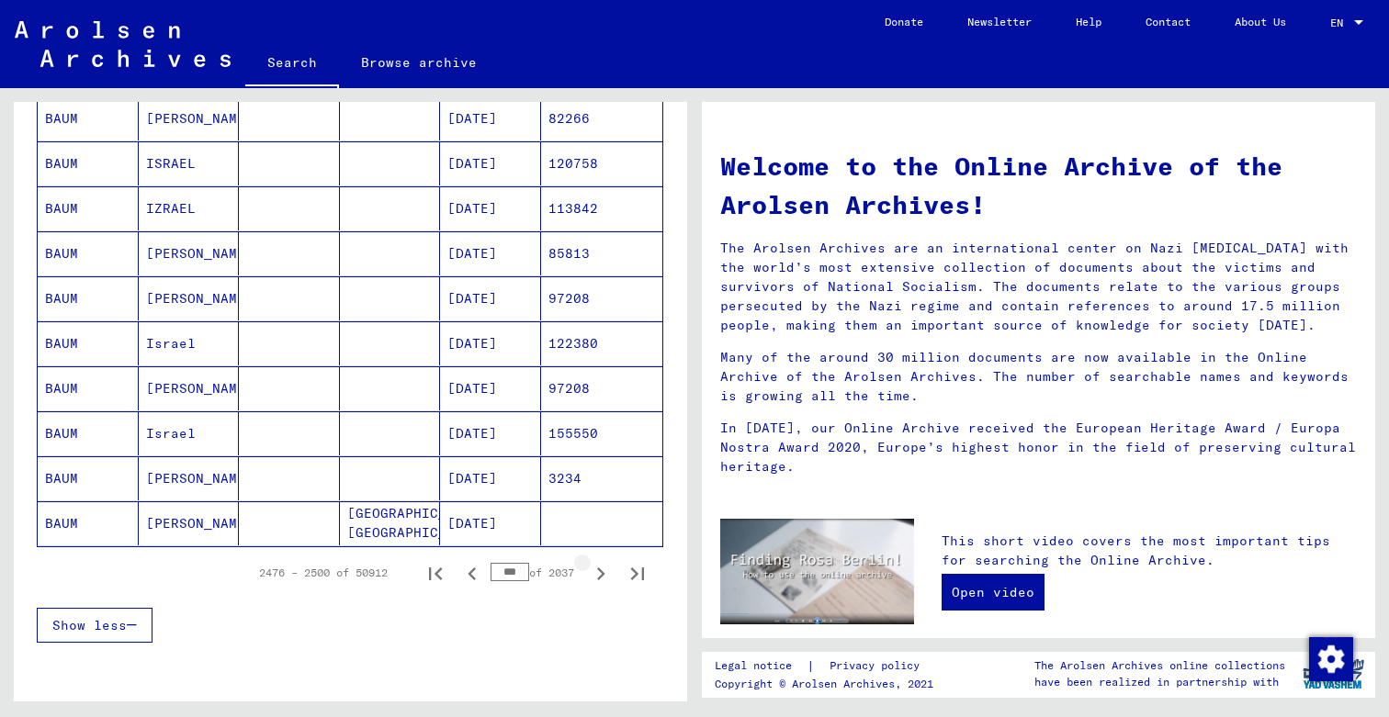
click at [602, 576] on icon "Next page" at bounding box center [601, 574] width 8 height 13
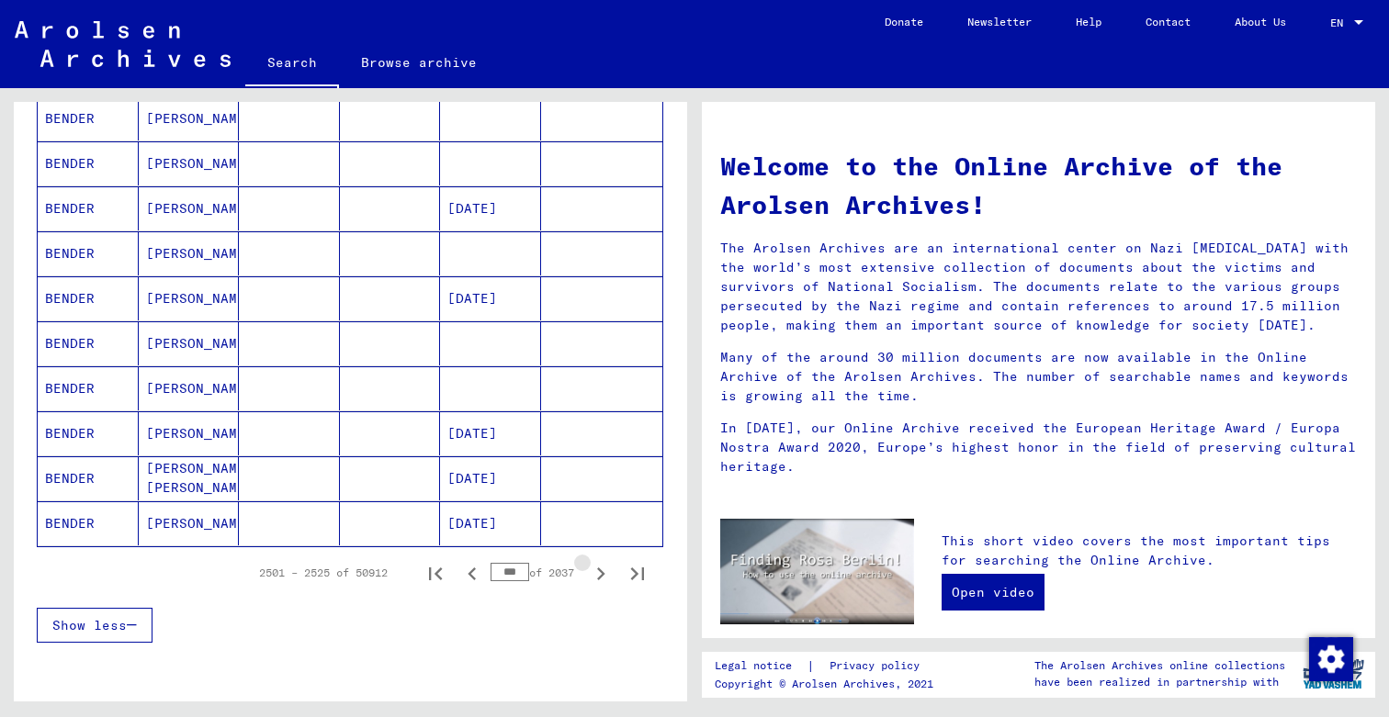
click at [602, 576] on icon "Next page" at bounding box center [601, 574] width 8 height 13
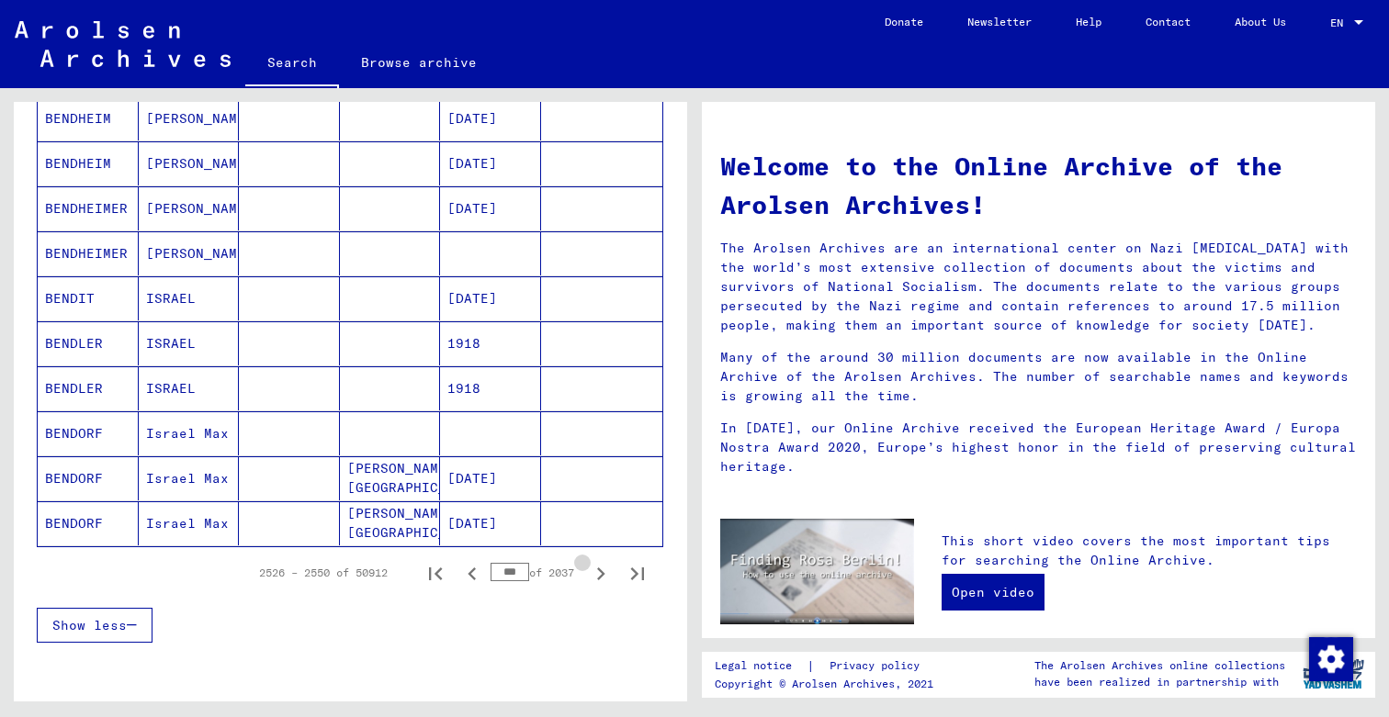
click at [602, 576] on icon "Next page" at bounding box center [601, 574] width 8 height 13
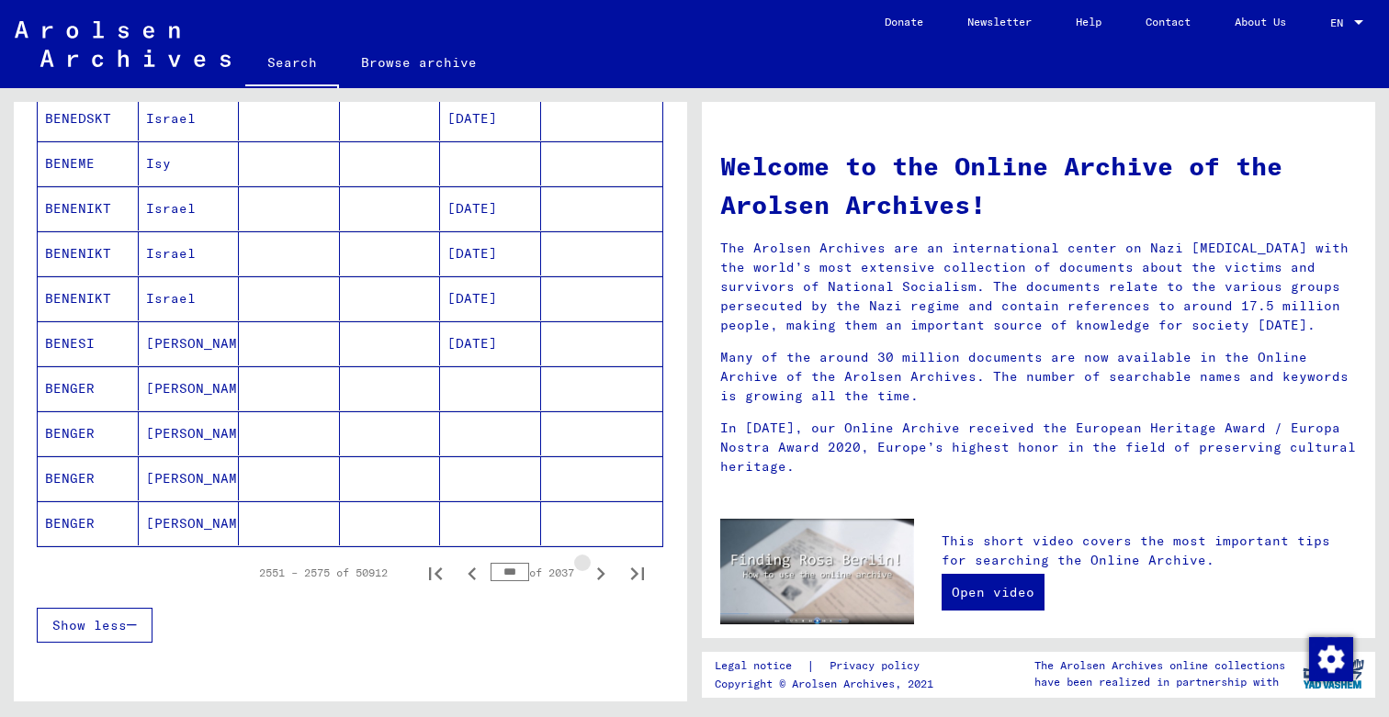
click at [602, 576] on icon "Next page" at bounding box center [601, 574] width 8 height 13
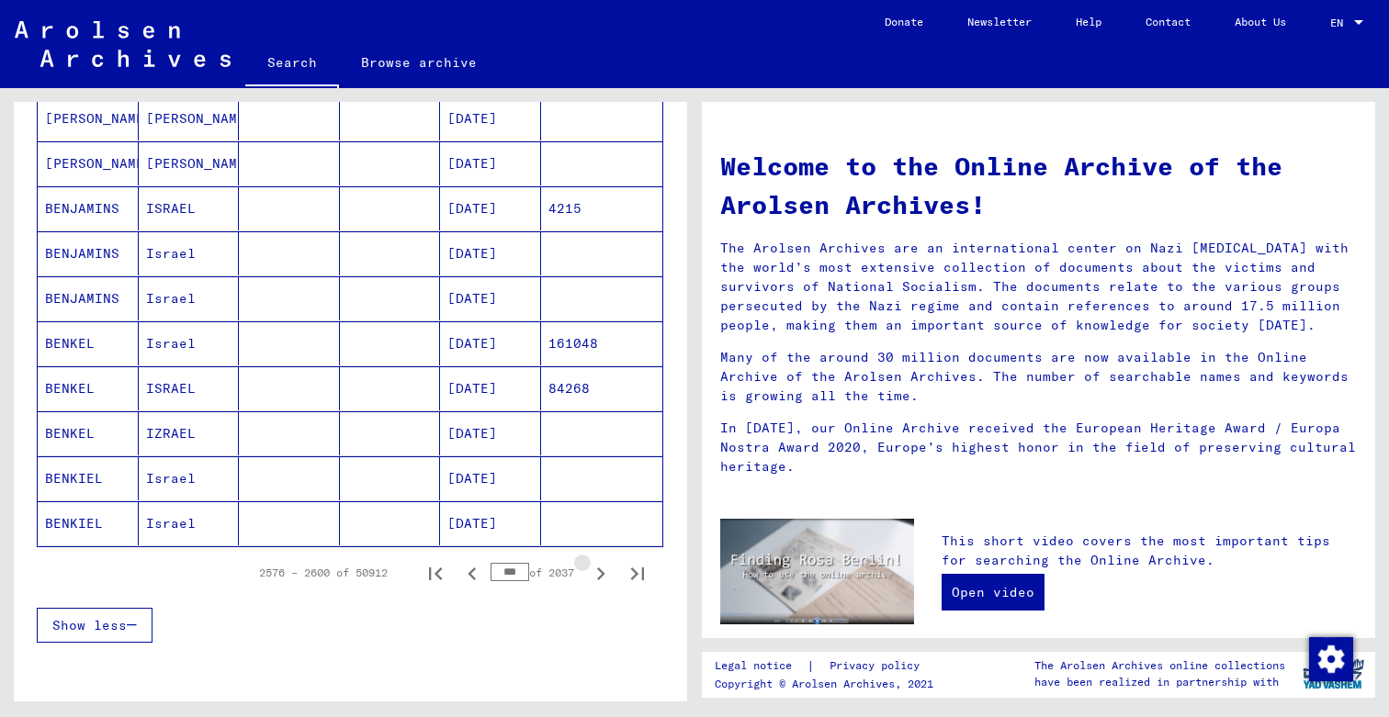
click at [602, 576] on icon "Next page" at bounding box center [601, 574] width 8 height 13
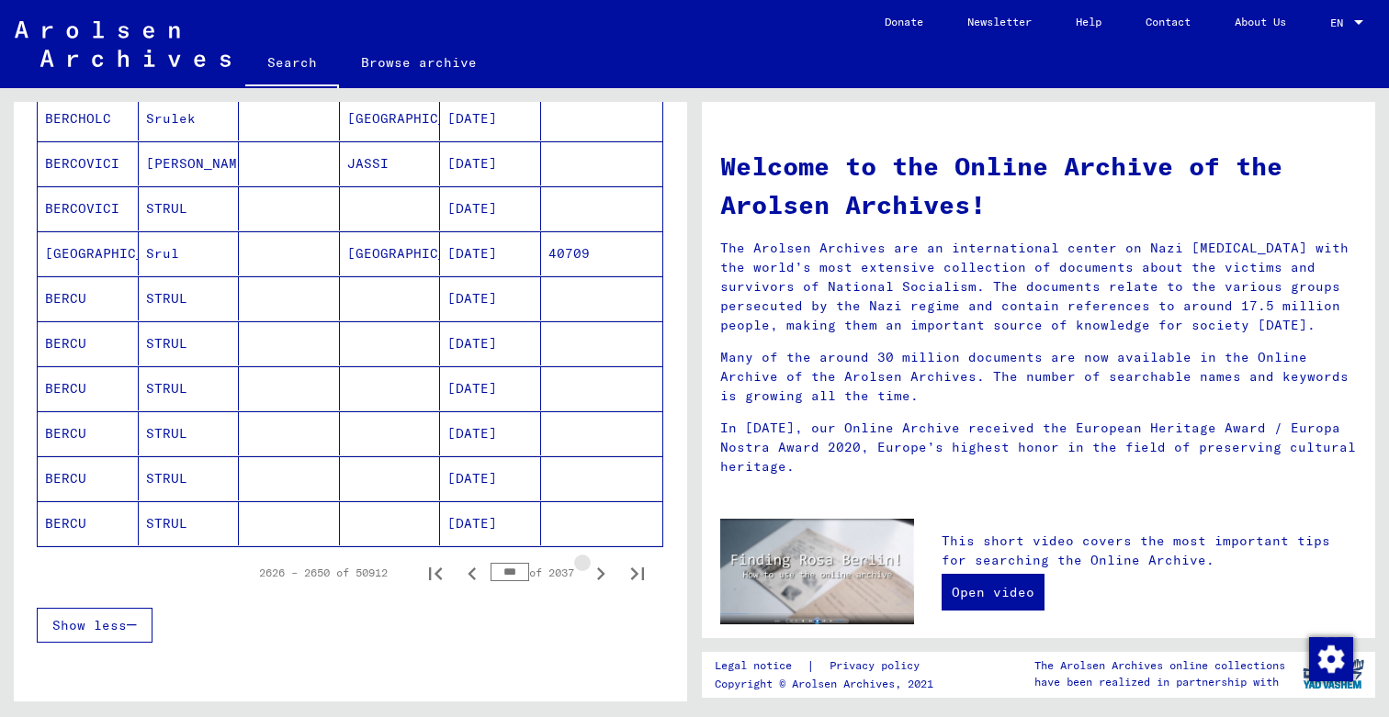
click at [602, 576] on icon "Next page" at bounding box center [601, 574] width 8 height 13
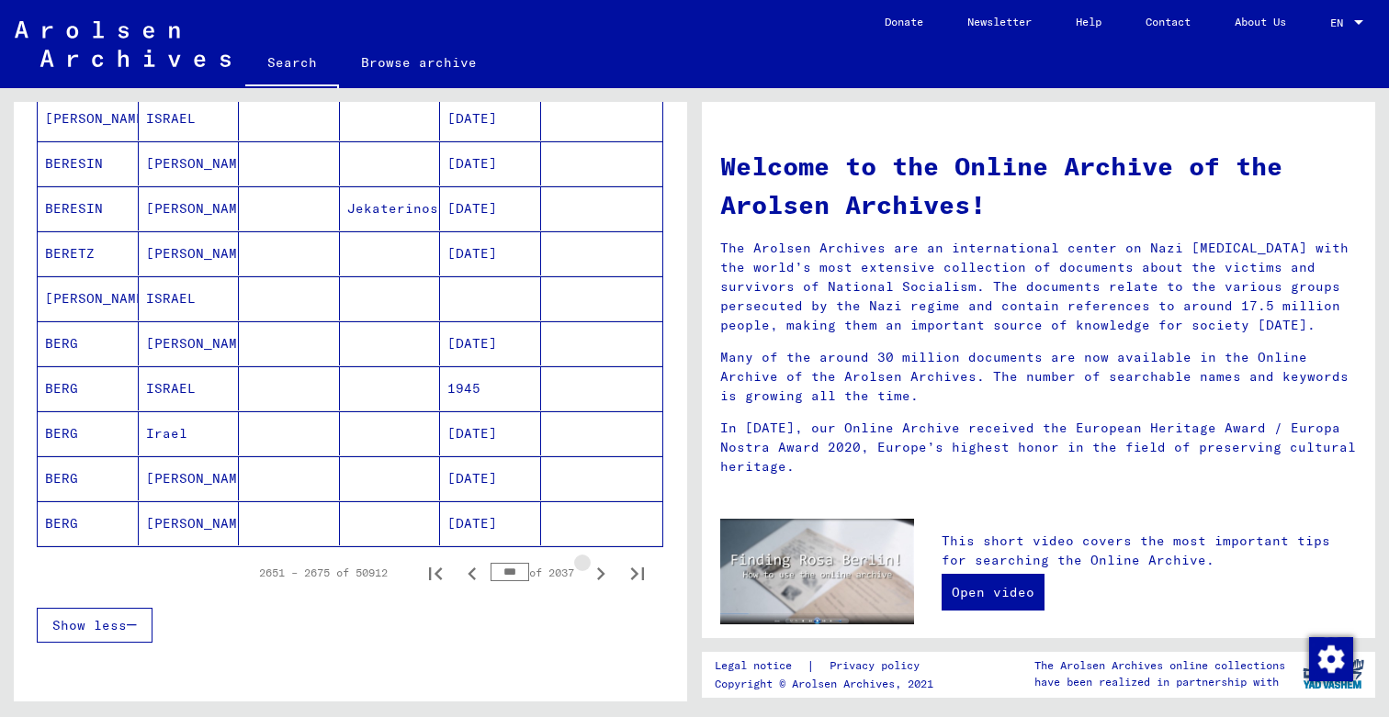
click at [602, 576] on icon "Next page" at bounding box center [601, 574] width 8 height 13
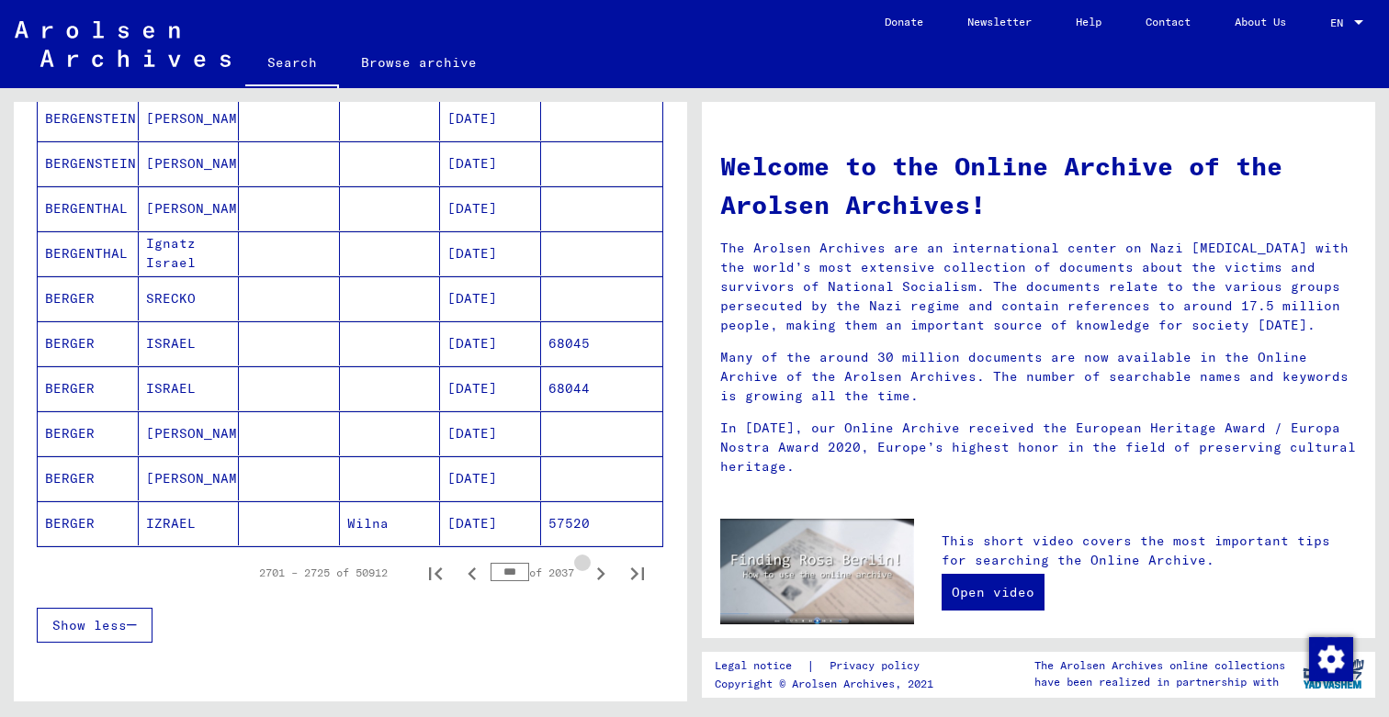
click at [602, 576] on icon "Next page" at bounding box center [601, 574] width 8 height 13
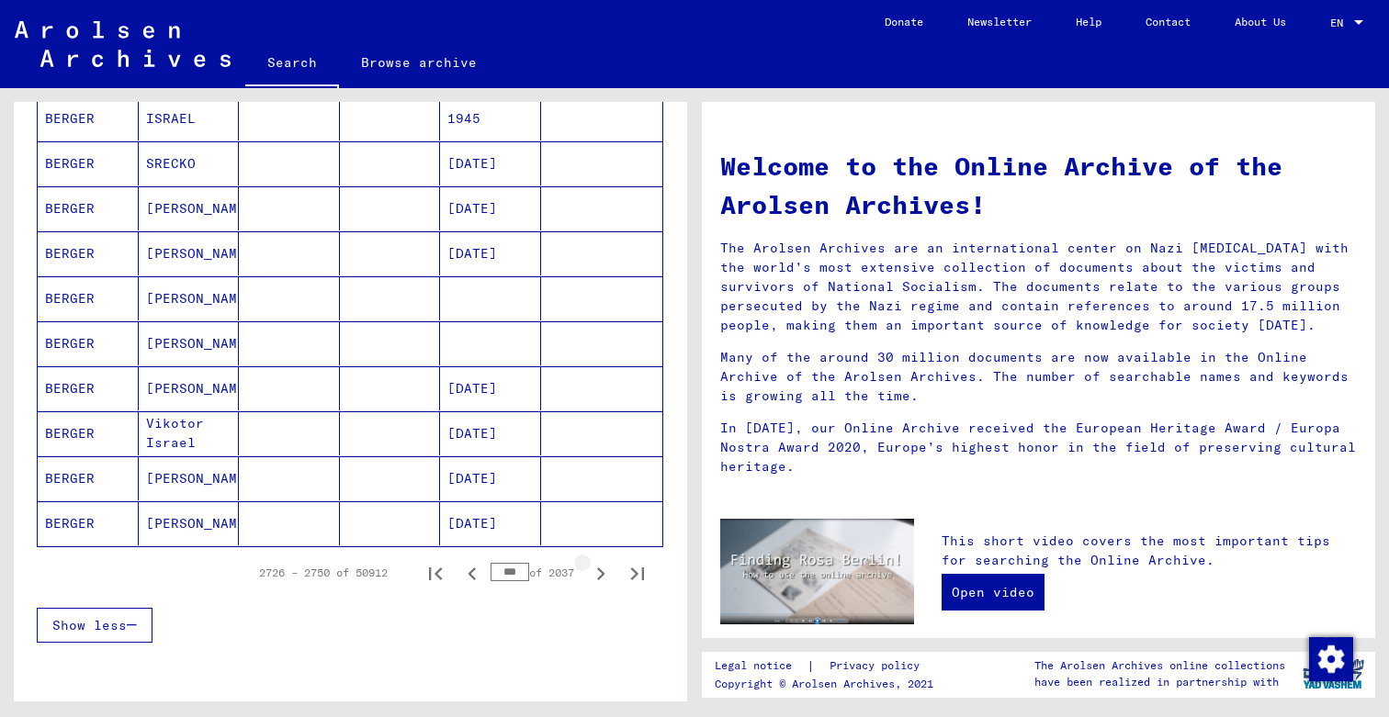
click at [602, 576] on icon "Next page" at bounding box center [601, 574] width 8 height 13
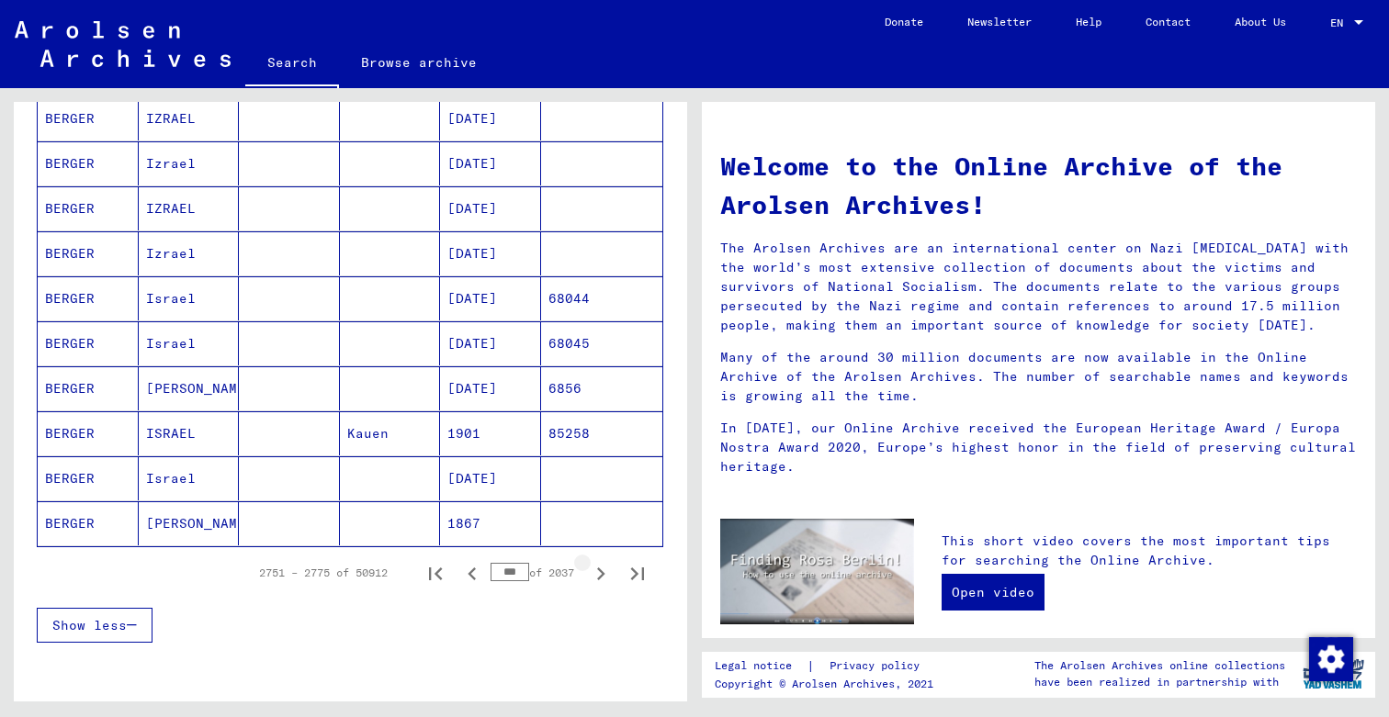
click at [602, 576] on icon "Next page" at bounding box center [601, 574] width 8 height 13
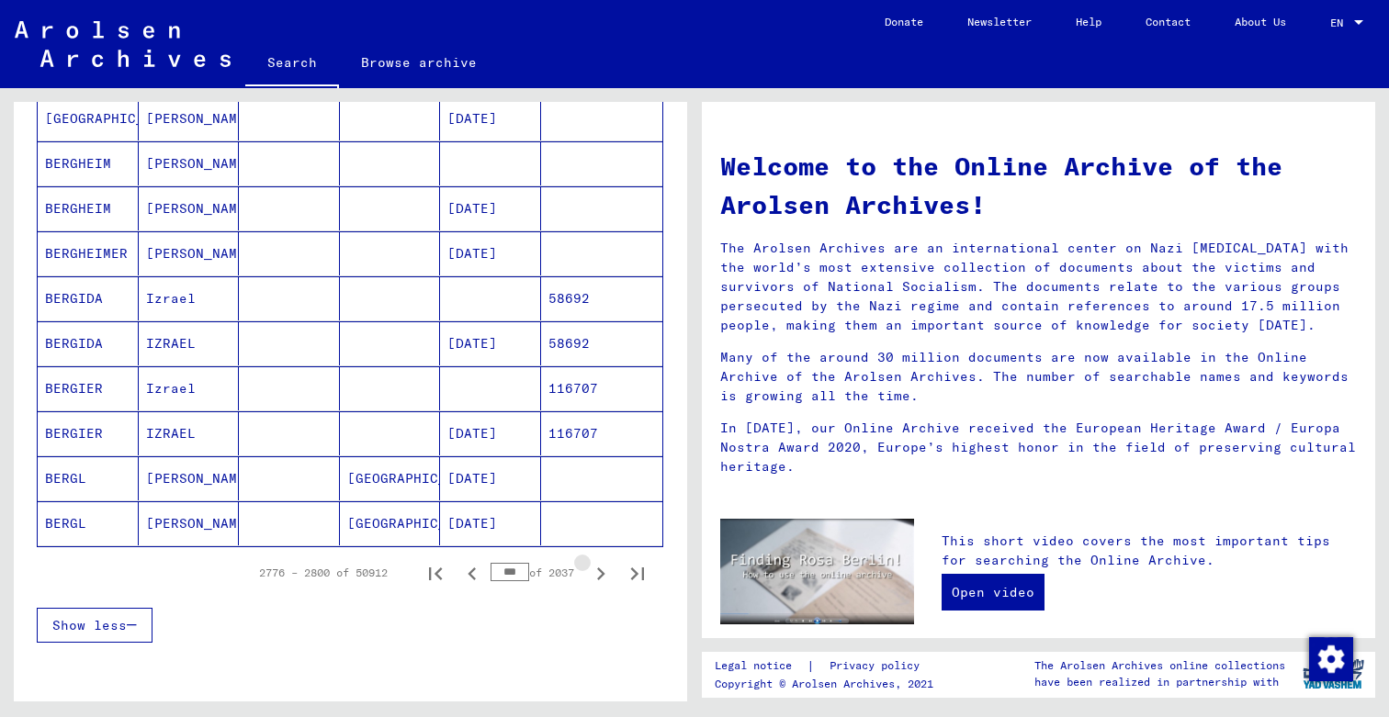
click at [602, 576] on icon "Next page" at bounding box center [601, 574] width 8 height 13
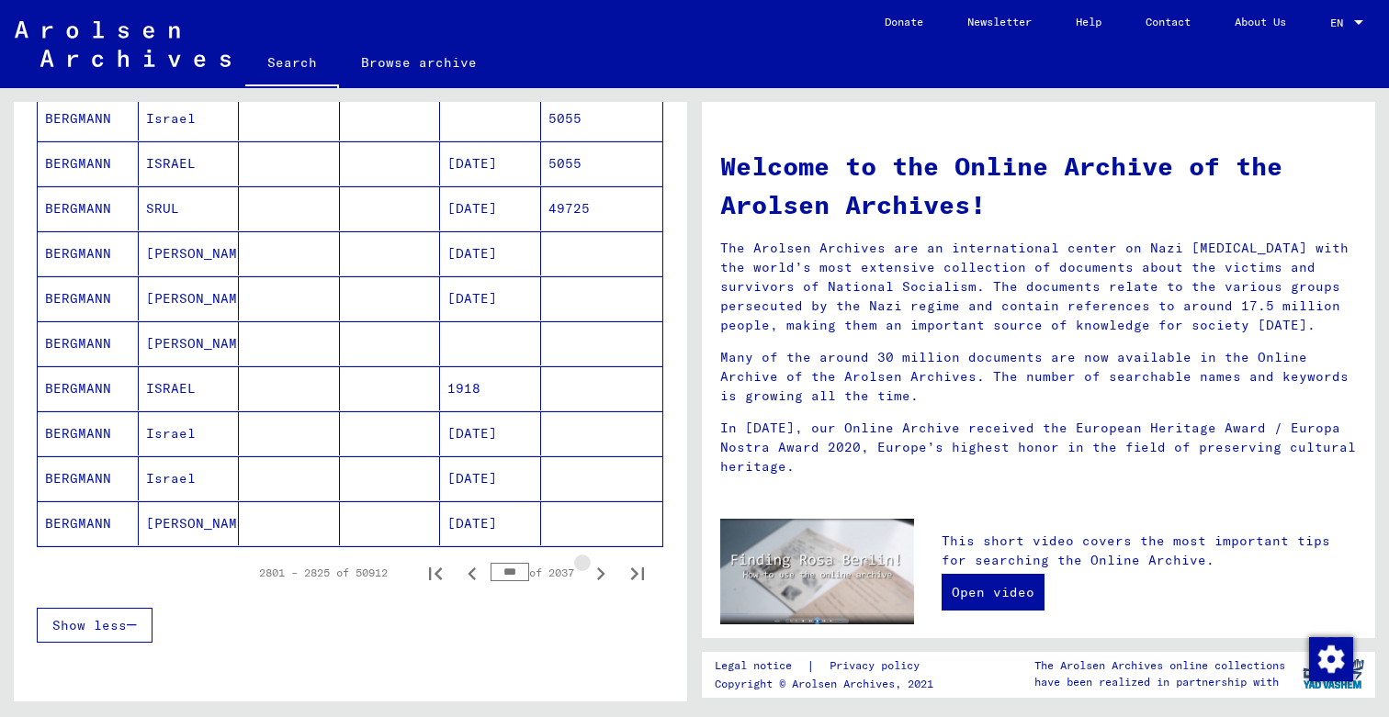
click at [602, 576] on icon "Next page" at bounding box center [601, 574] width 8 height 13
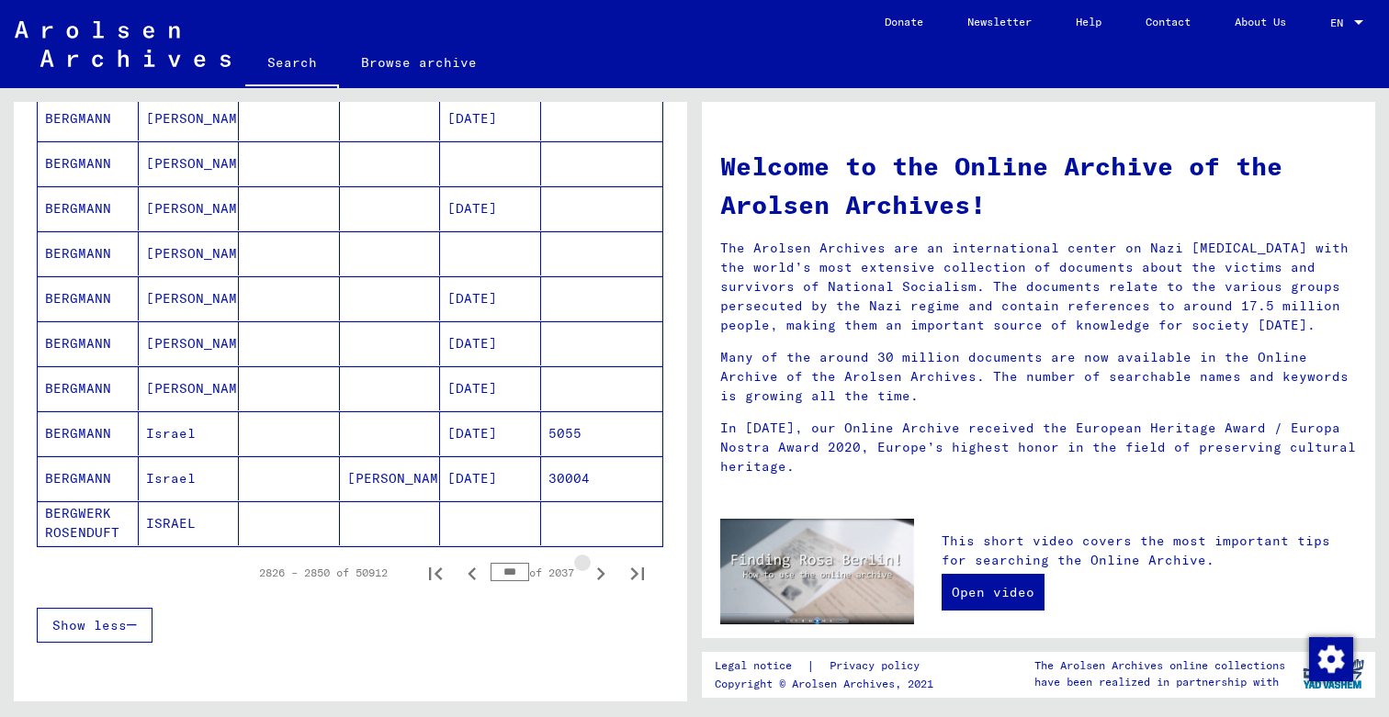
click at [602, 576] on icon "Next page" at bounding box center [601, 574] width 8 height 13
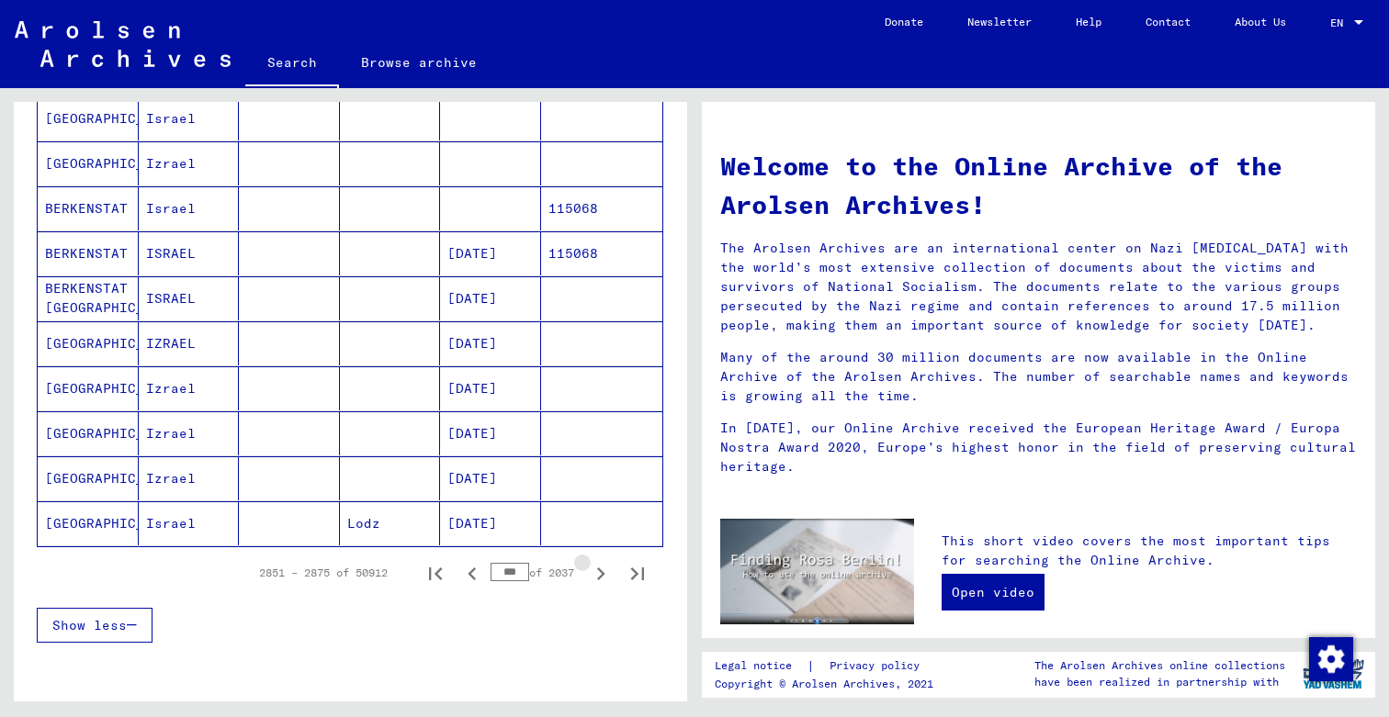
click at [602, 576] on icon "Next page" at bounding box center [601, 574] width 8 height 13
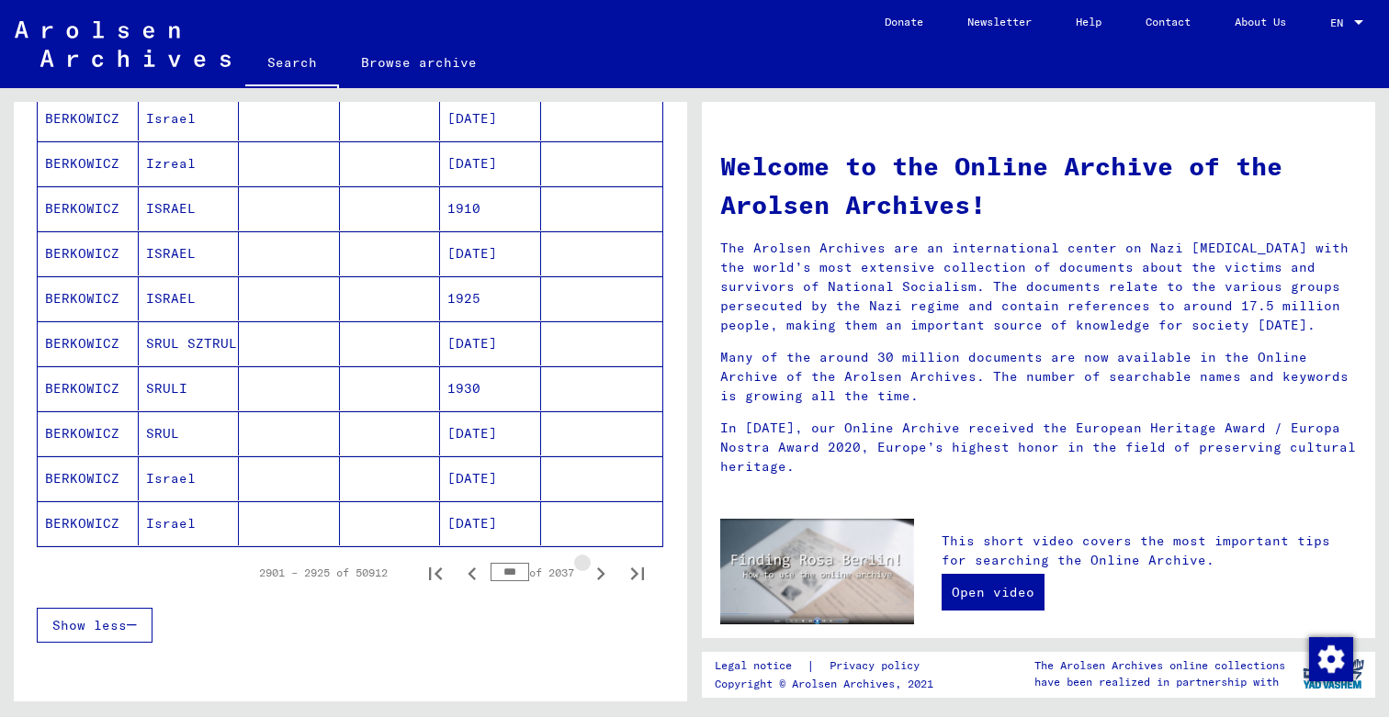
click at [602, 576] on icon "Next page" at bounding box center [601, 574] width 8 height 13
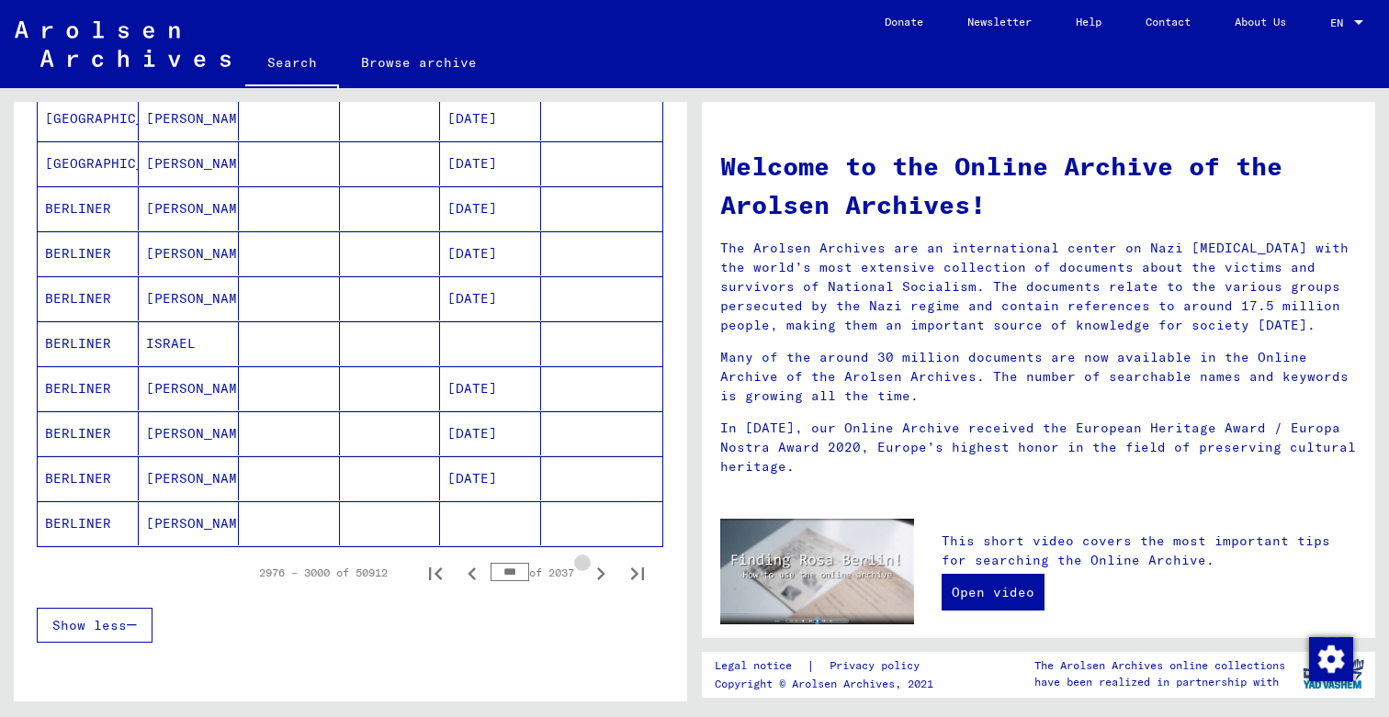
click at [602, 576] on icon "Next page" at bounding box center [601, 574] width 8 height 13
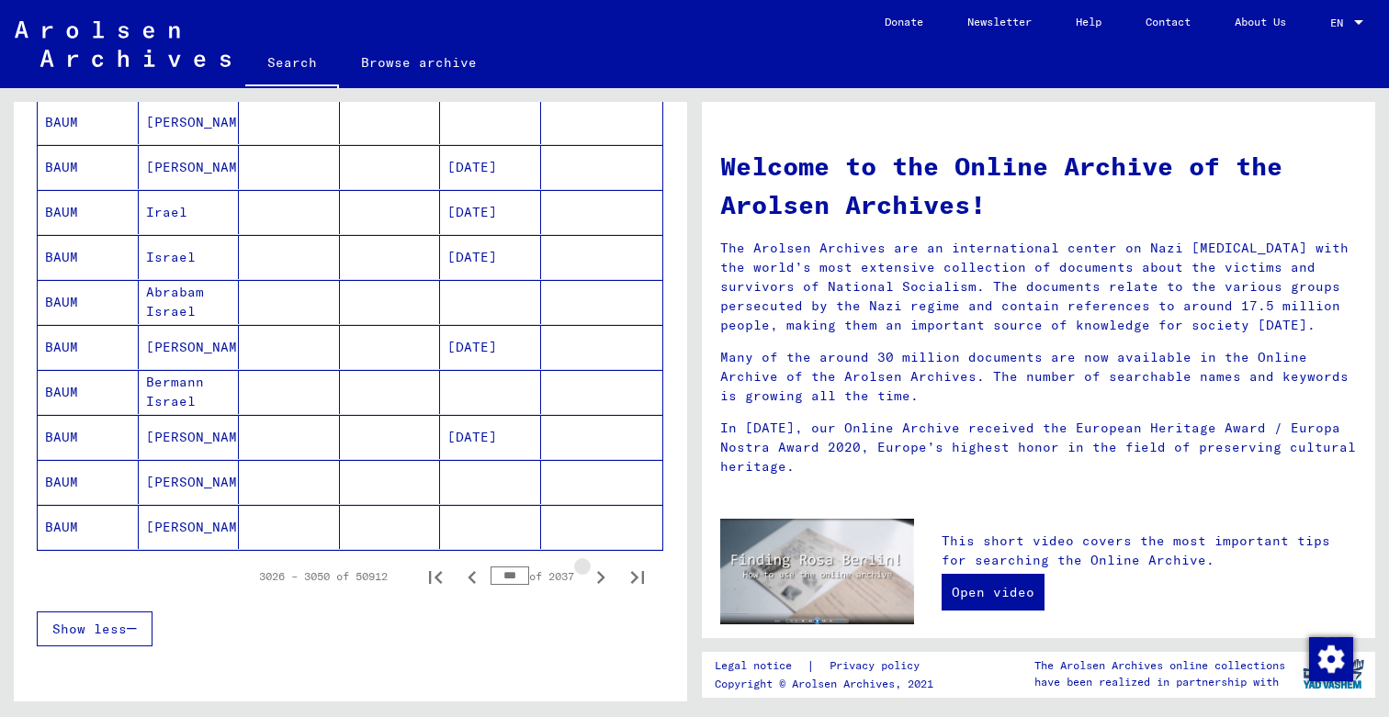
click at [602, 576] on icon "Next page" at bounding box center [601, 577] width 8 height 13
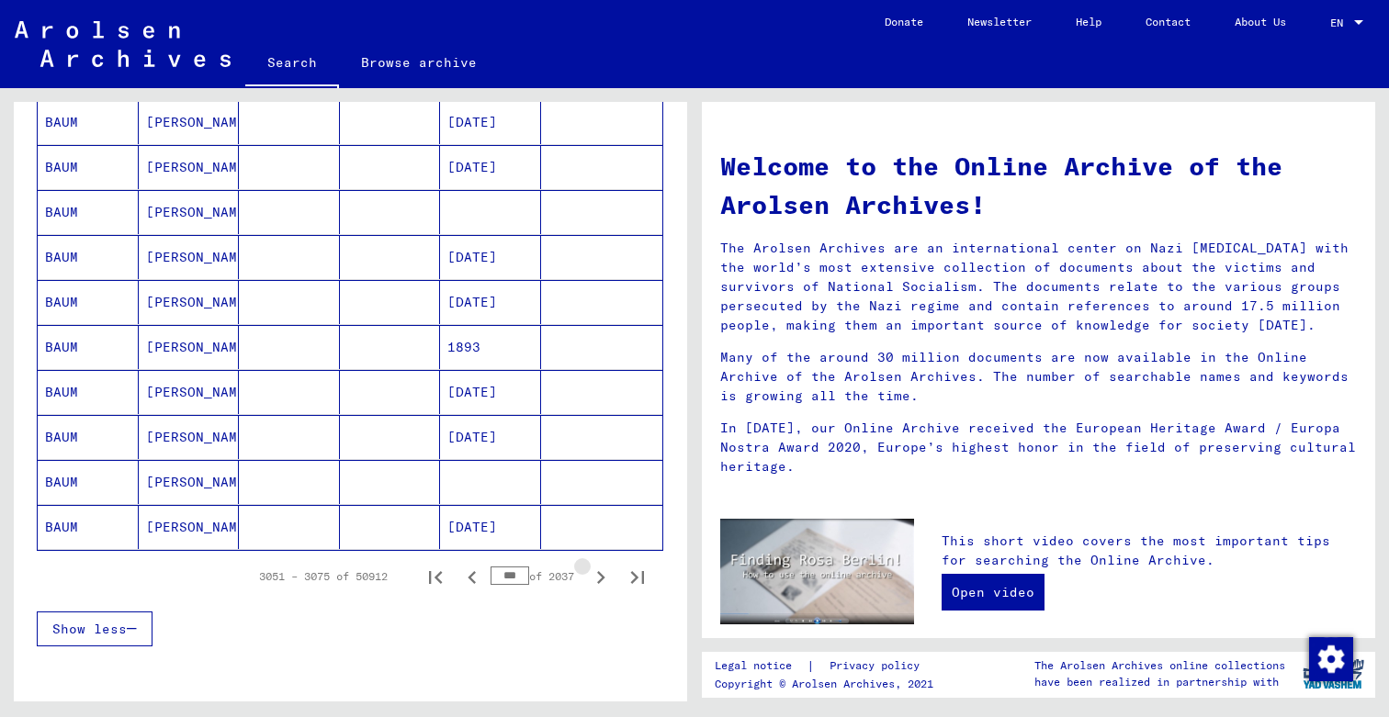
click at [602, 576] on icon "Next page" at bounding box center [601, 577] width 8 height 13
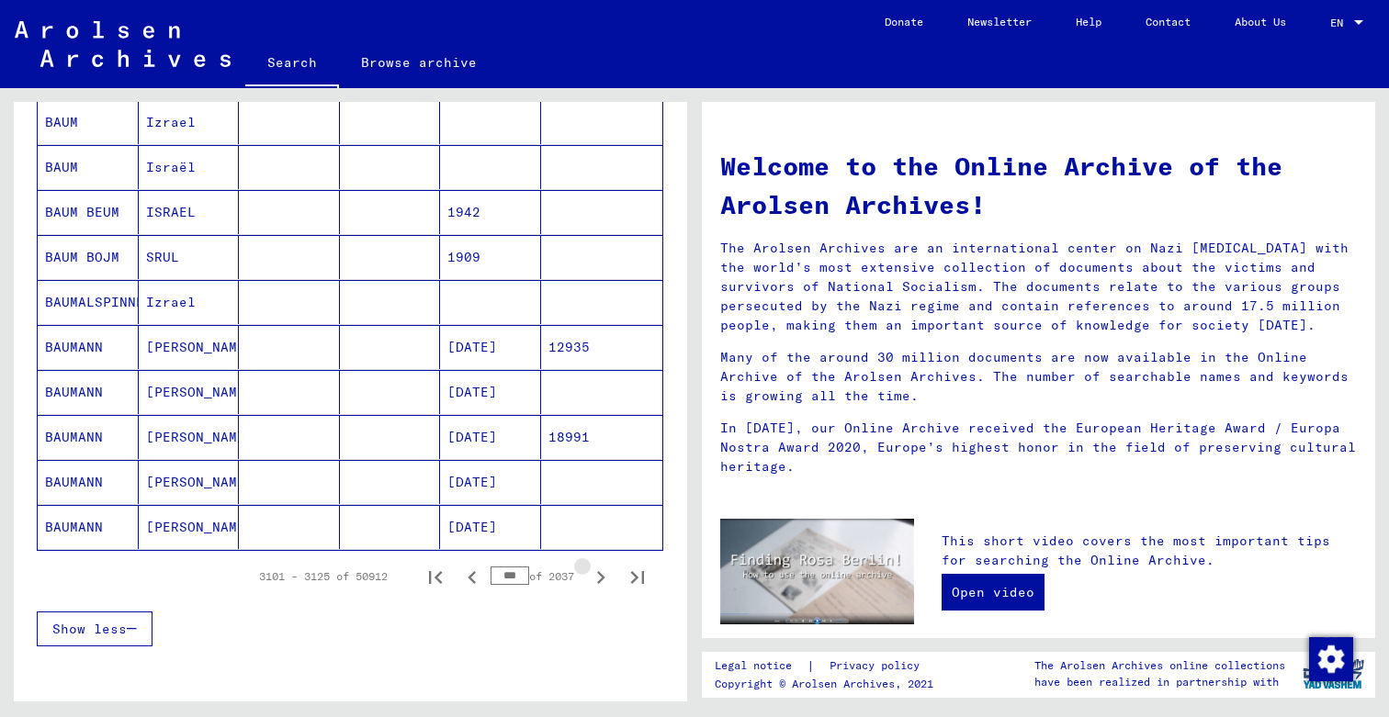
click at [602, 576] on icon "Next page" at bounding box center [601, 577] width 8 height 13
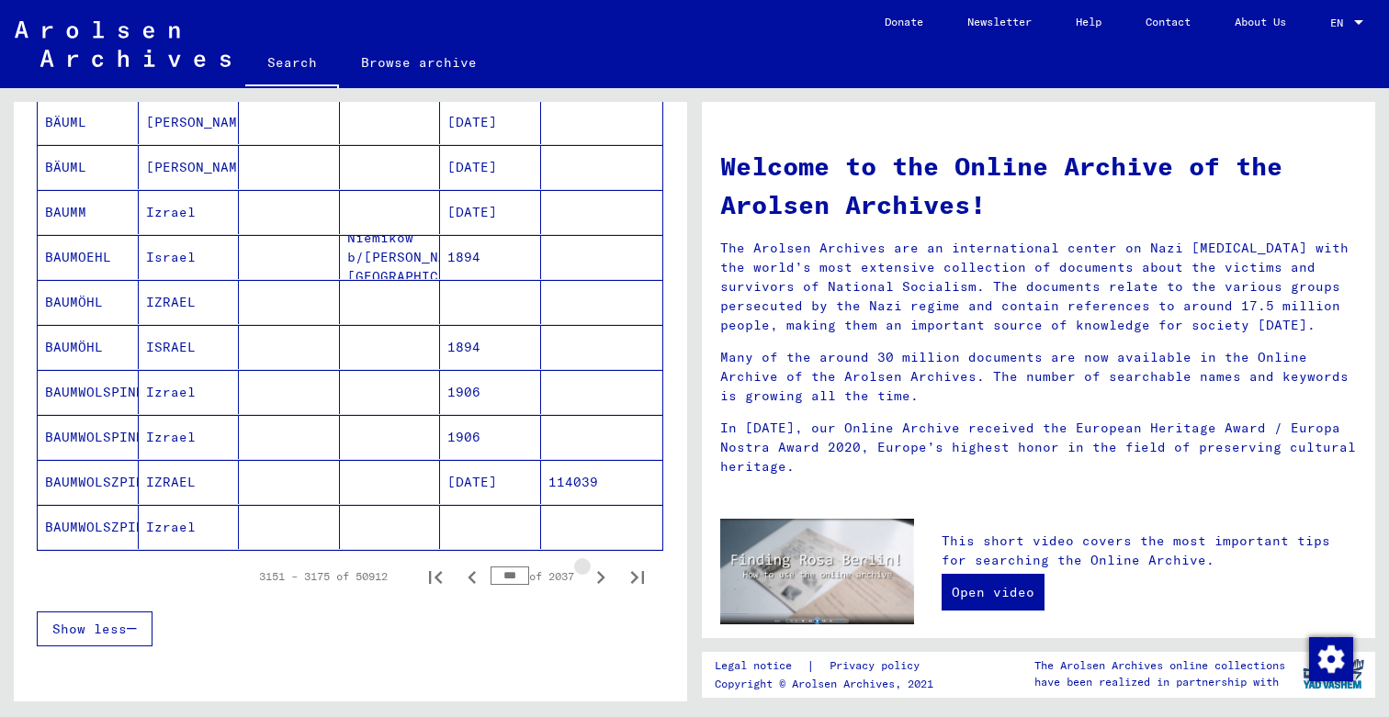
click at [602, 576] on icon "Next page" at bounding box center [601, 577] width 8 height 13
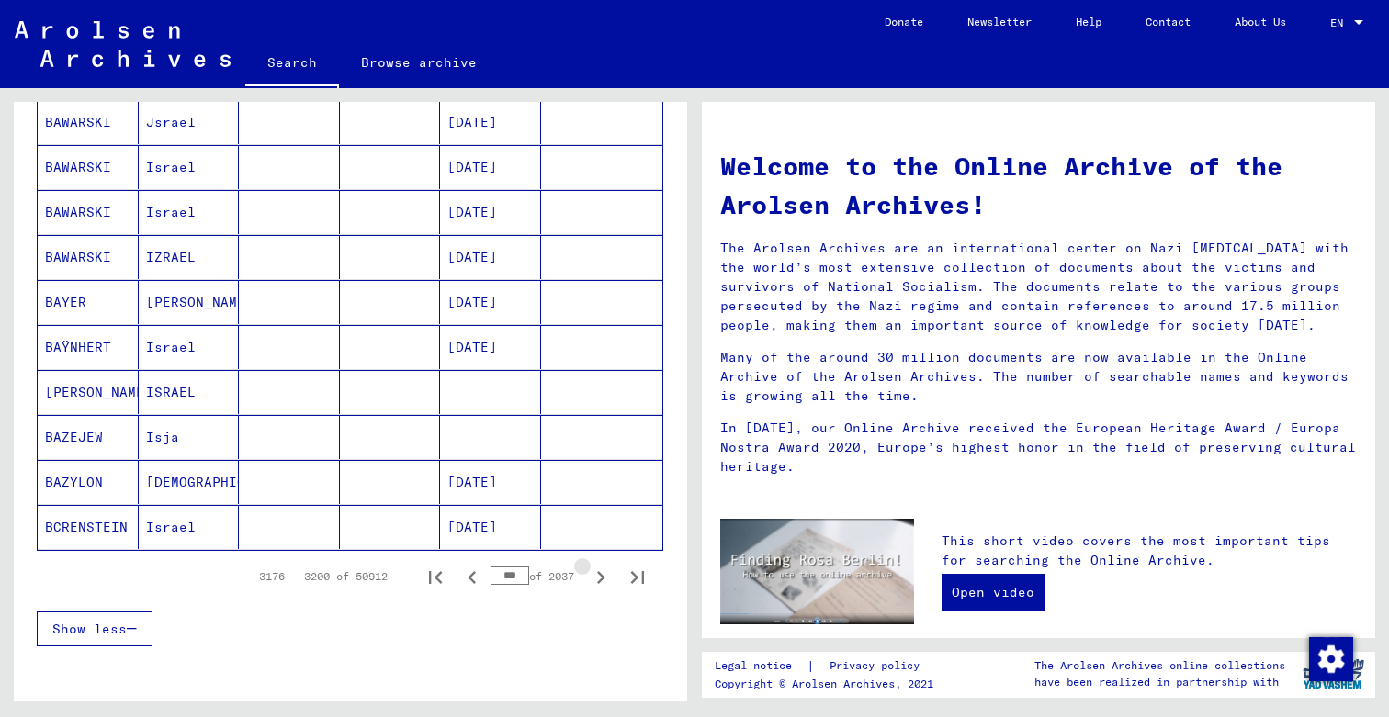
click at [602, 576] on icon "Next page" at bounding box center [601, 577] width 8 height 13
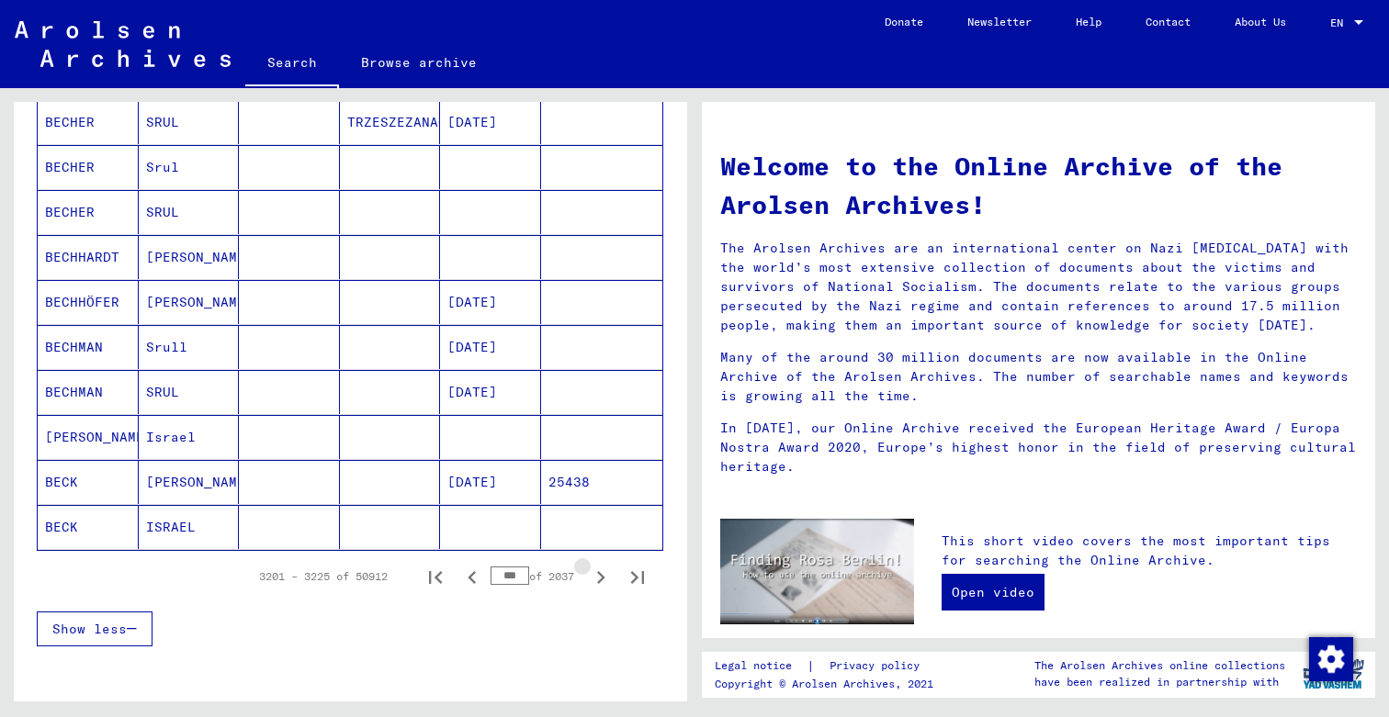
click at [602, 576] on icon "Next page" at bounding box center [601, 577] width 8 height 13
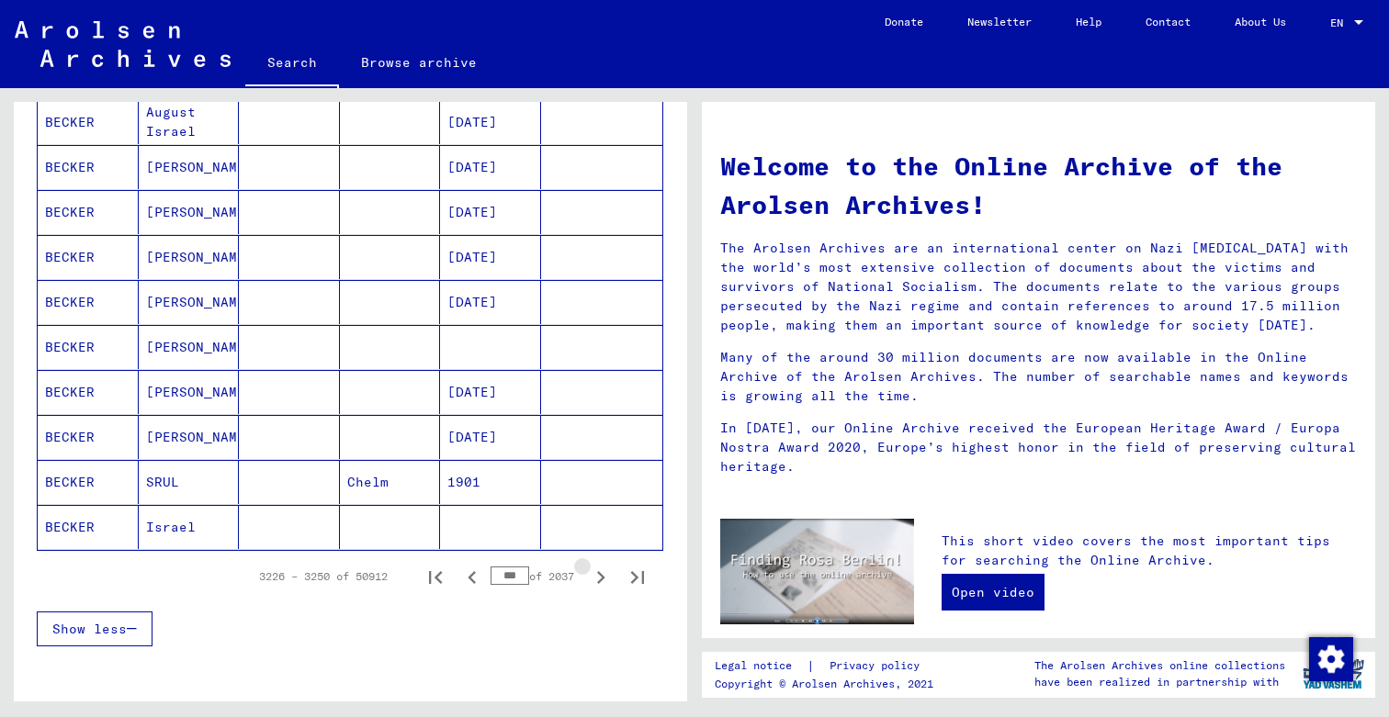
click at [602, 576] on icon "Next page" at bounding box center [601, 577] width 8 height 13
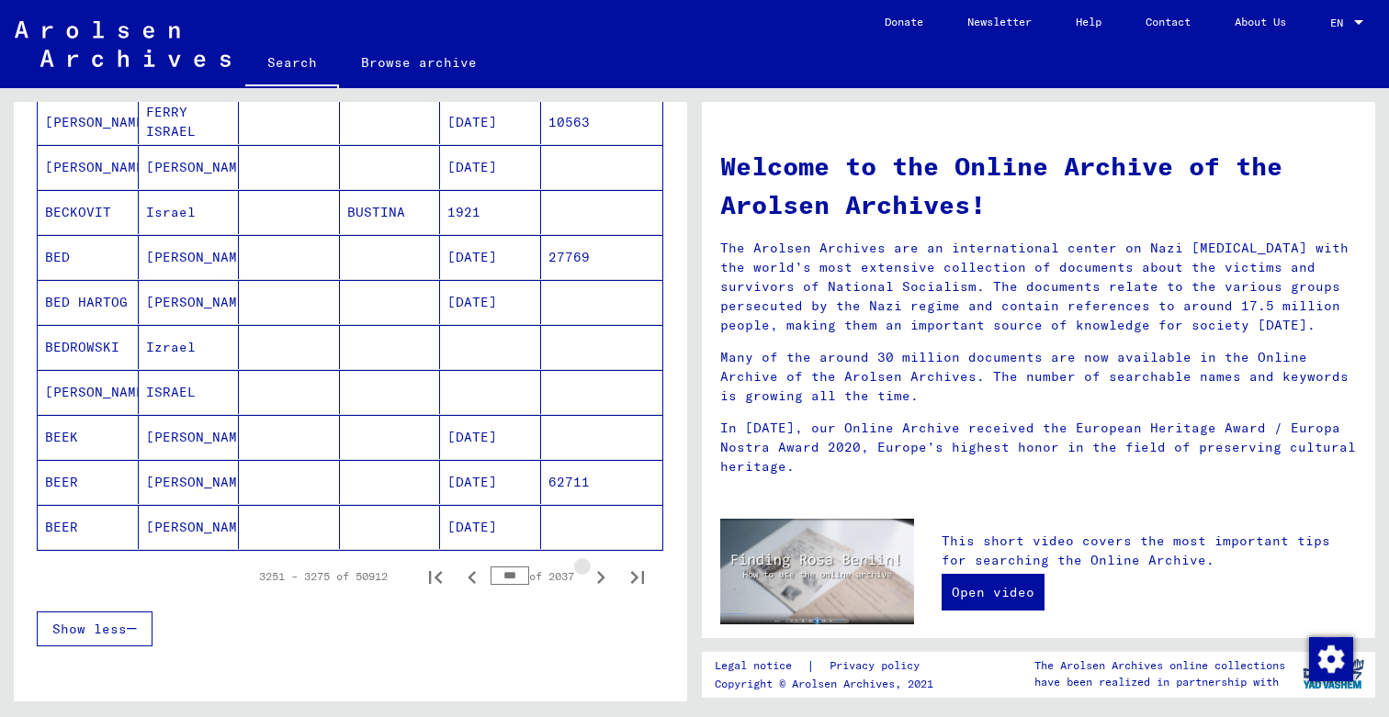
click at [602, 576] on icon "Next page" at bounding box center [601, 577] width 8 height 13
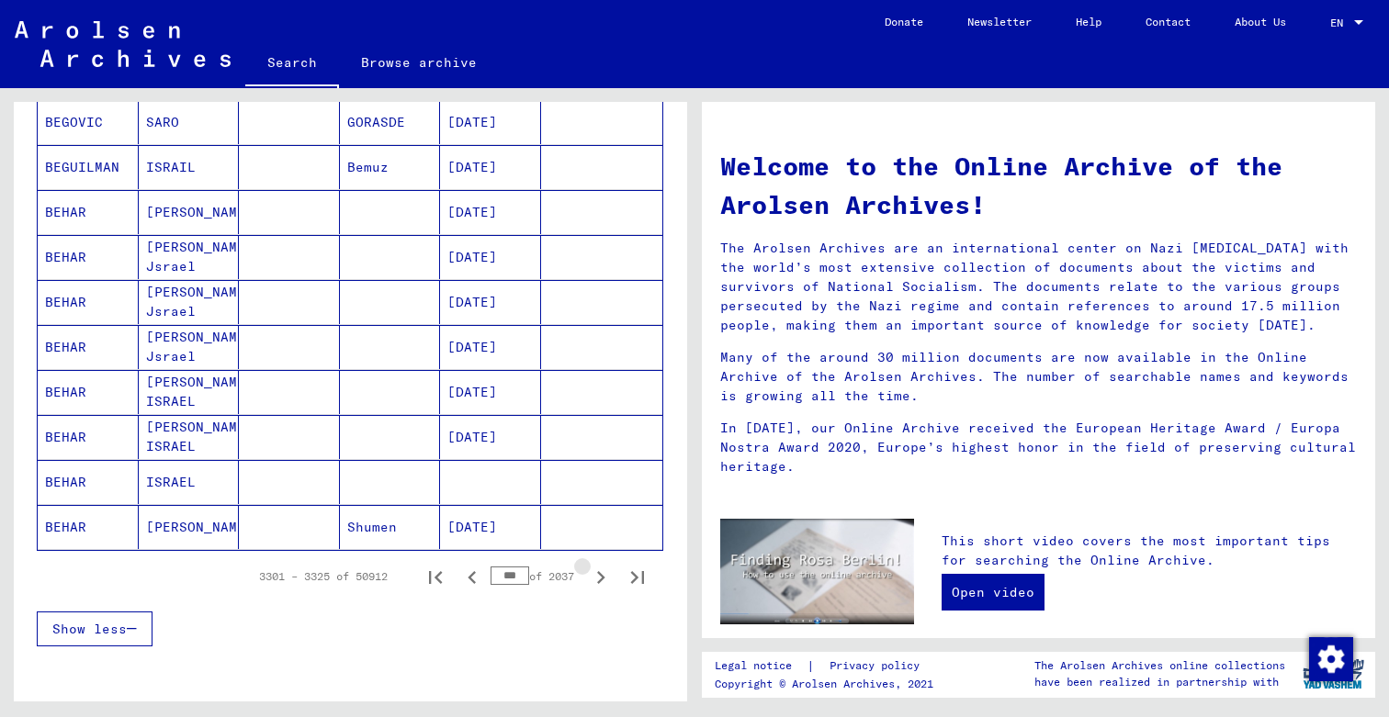
click at [602, 576] on icon "Next page" at bounding box center [601, 577] width 8 height 13
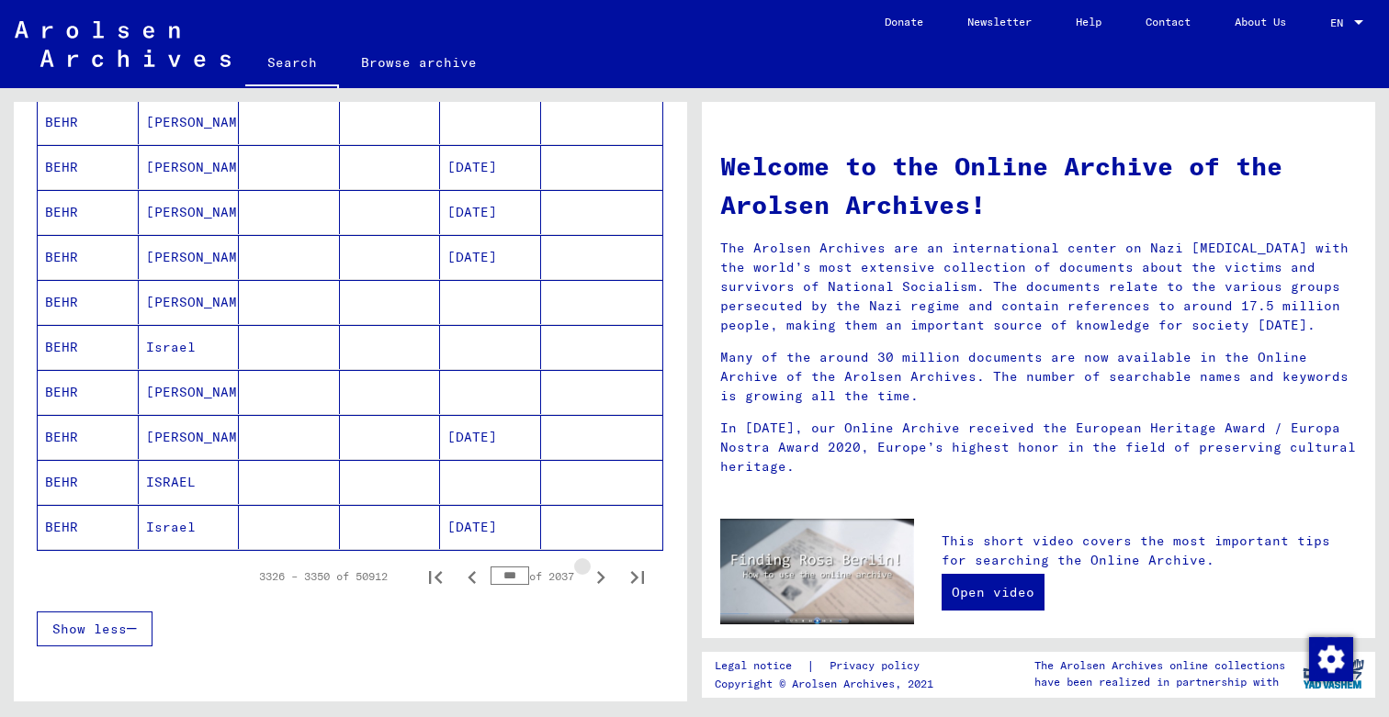
click at [602, 576] on icon "Next page" at bounding box center [601, 577] width 8 height 13
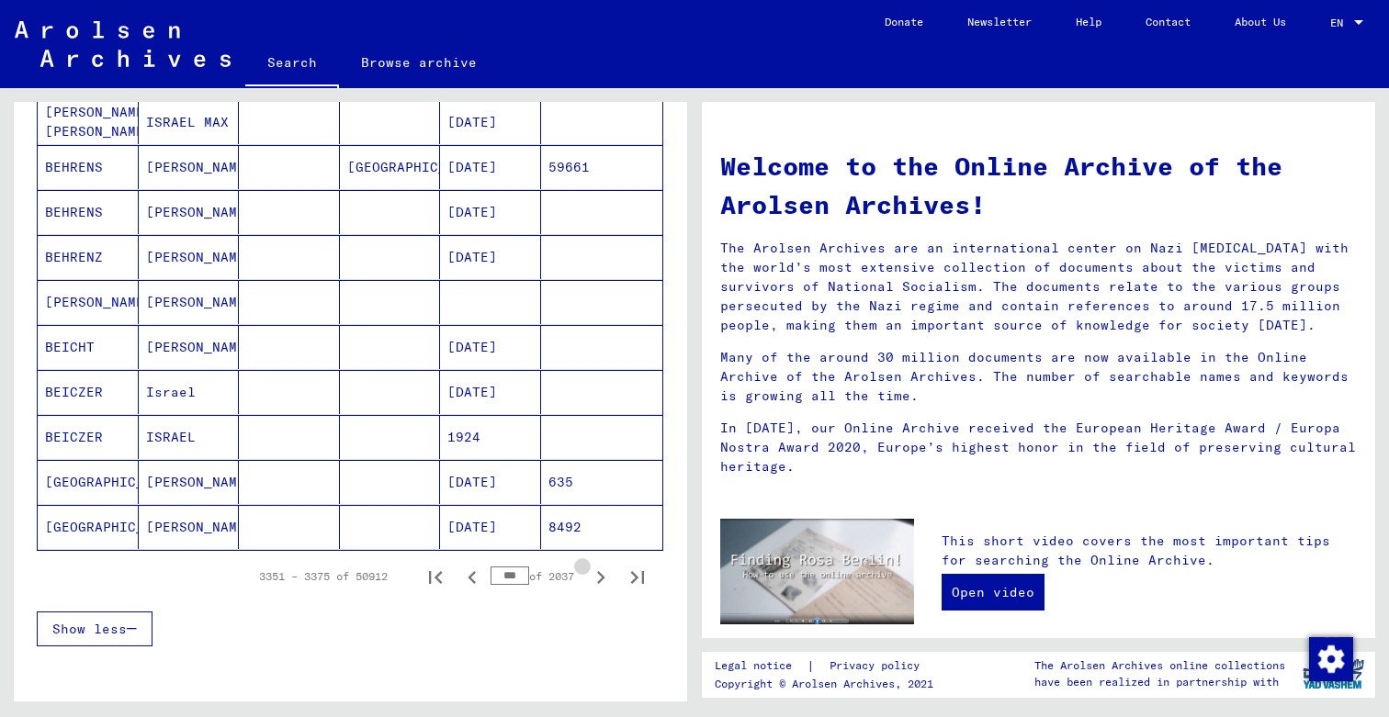
click at [602, 576] on icon "Next page" at bounding box center [601, 577] width 8 height 13
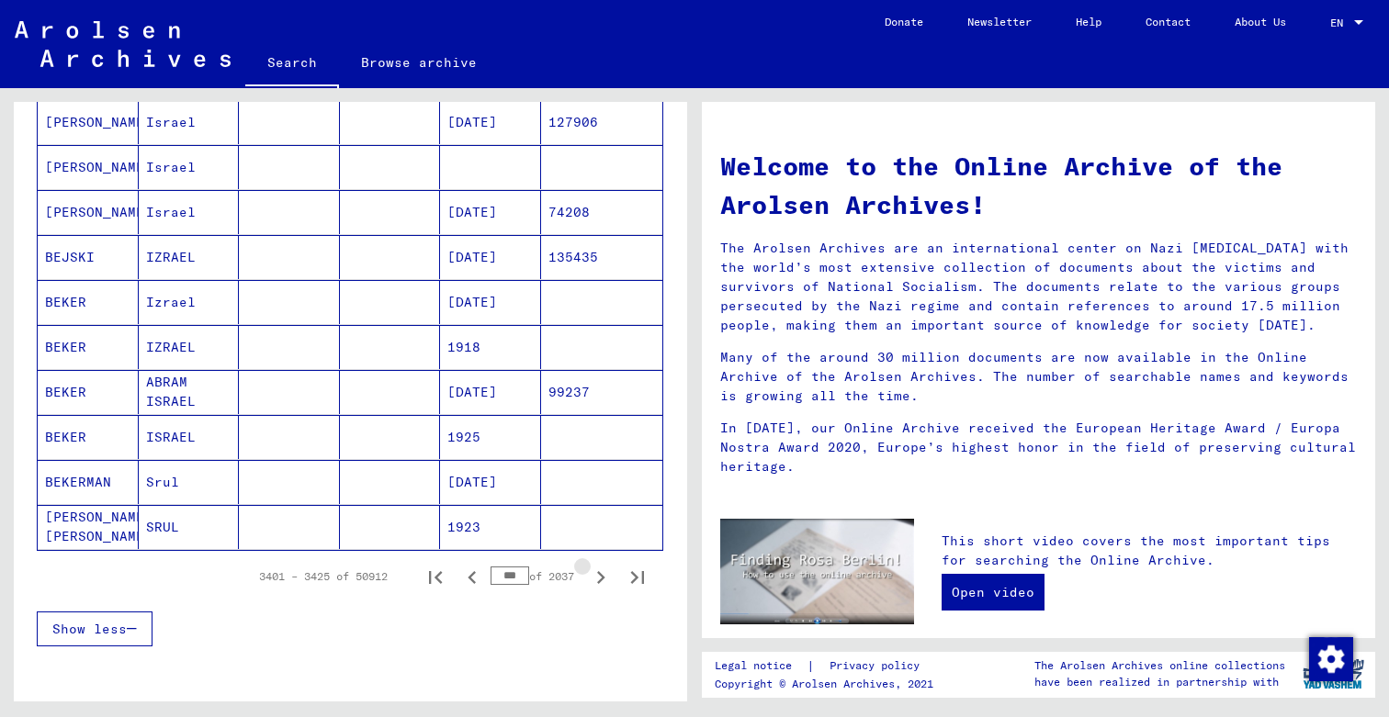
click at [602, 576] on icon "Next page" at bounding box center [601, 577] width 8 height 13
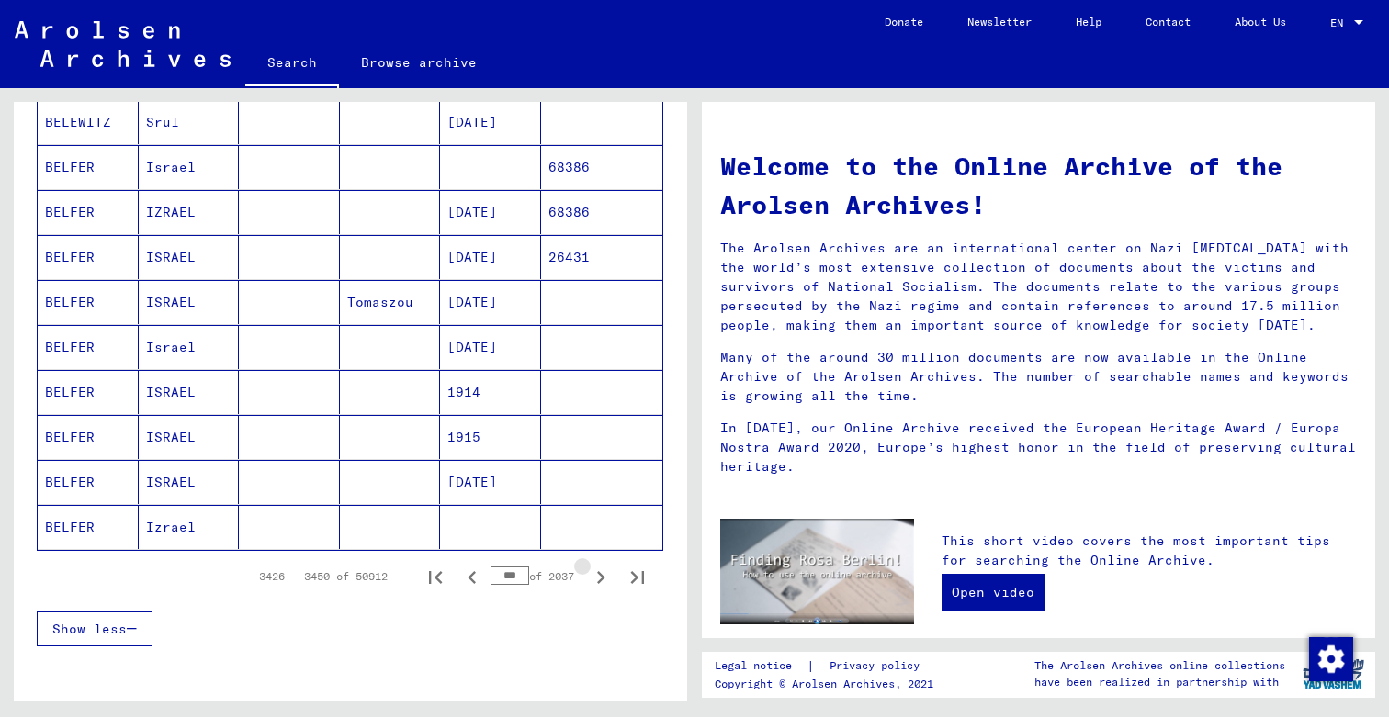
click at [602, 576] on icon "Next page" at bounding box center [601, 577] width 8 height 13
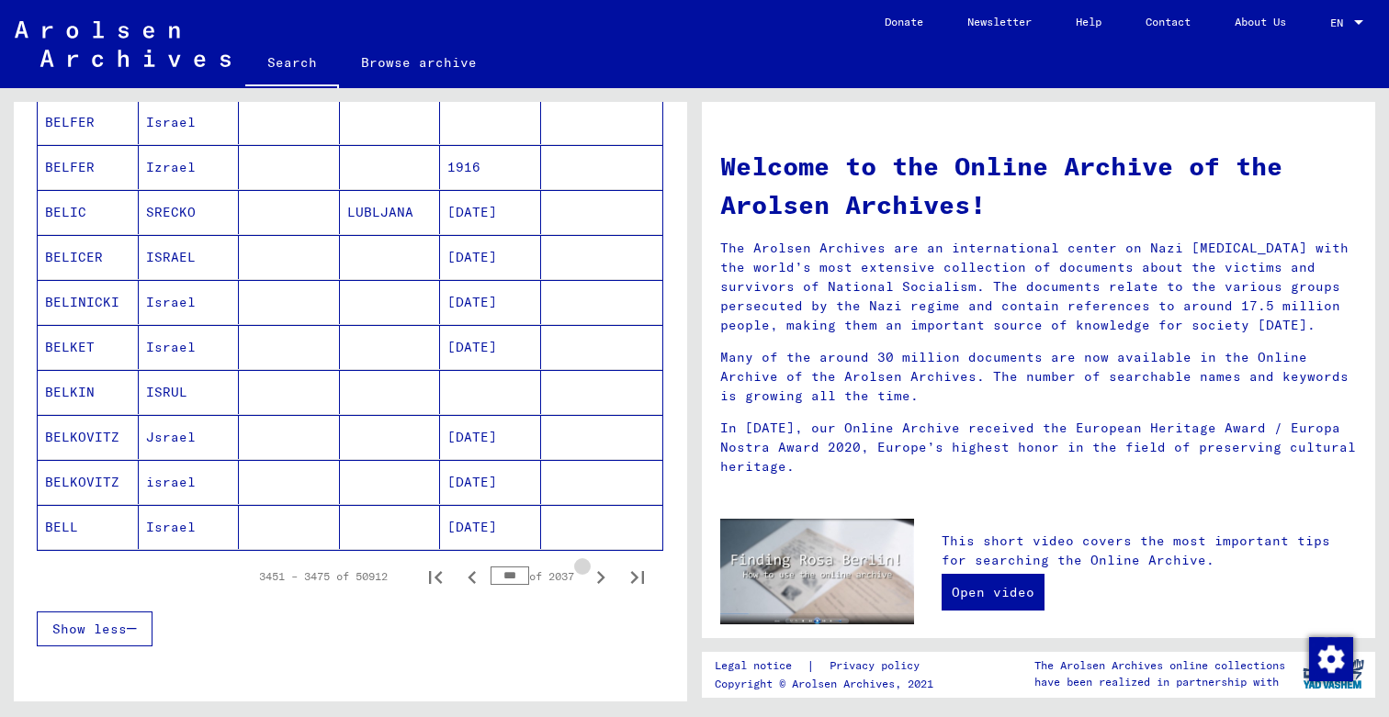
click at [602, 576] on icon "Next page" at bounding box center [601, 577] width 8 height 13
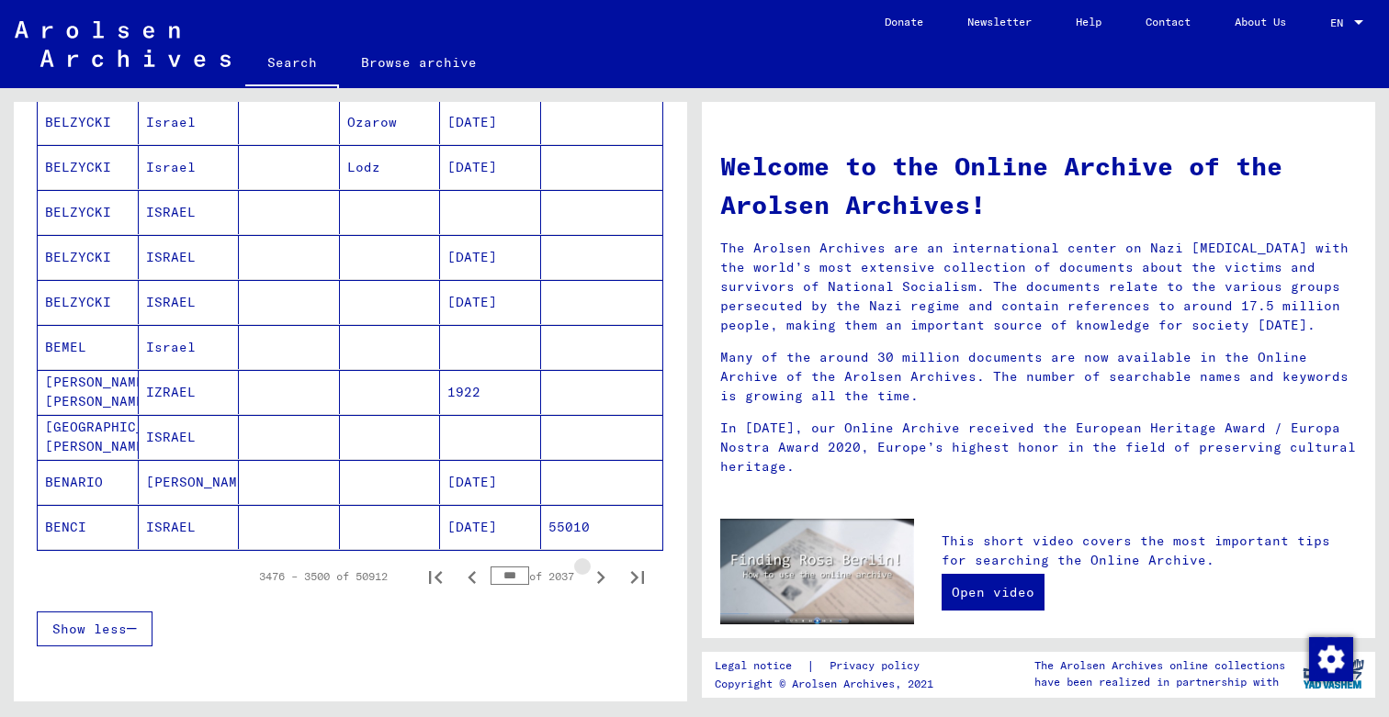
click at [602, 576] on icon "Next page" at bounding box center [601, 577] width 8 height 13
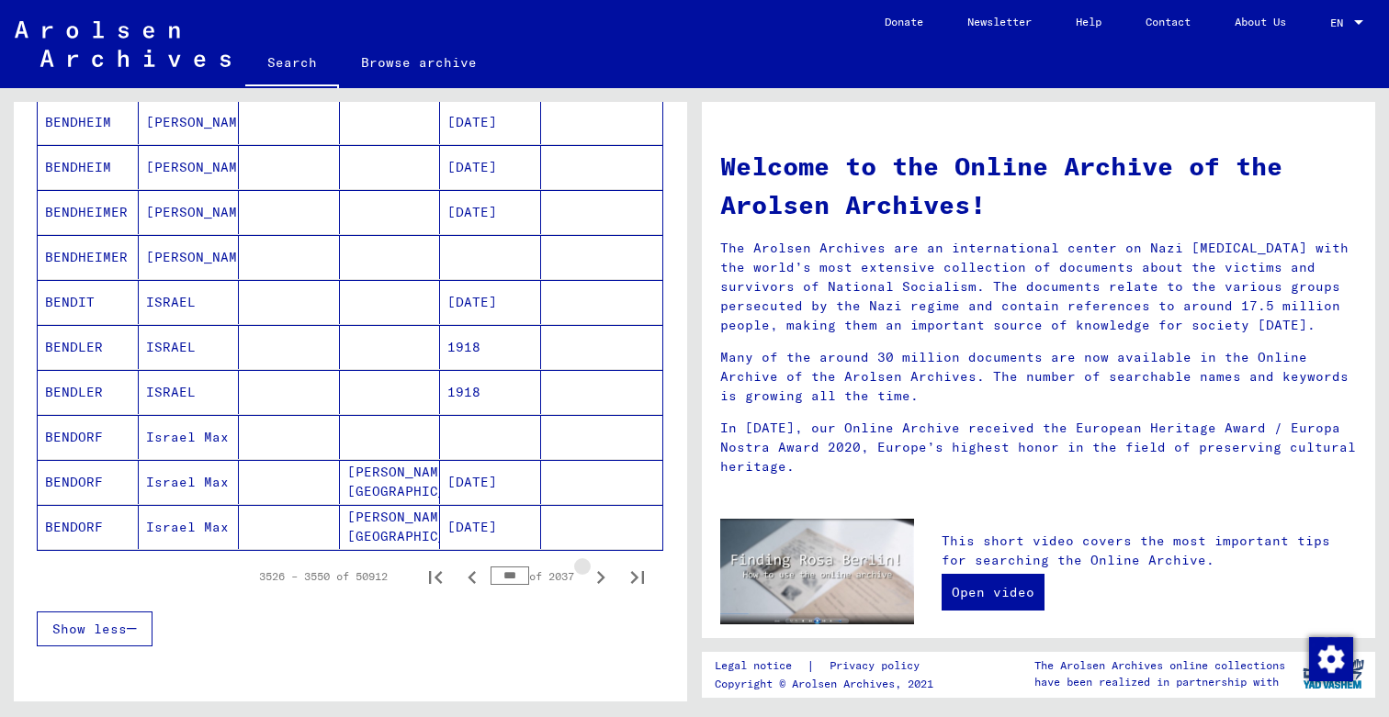
click at [602, 576] on icon "Next page" at bounding box center [601, 577] width 8 height 13
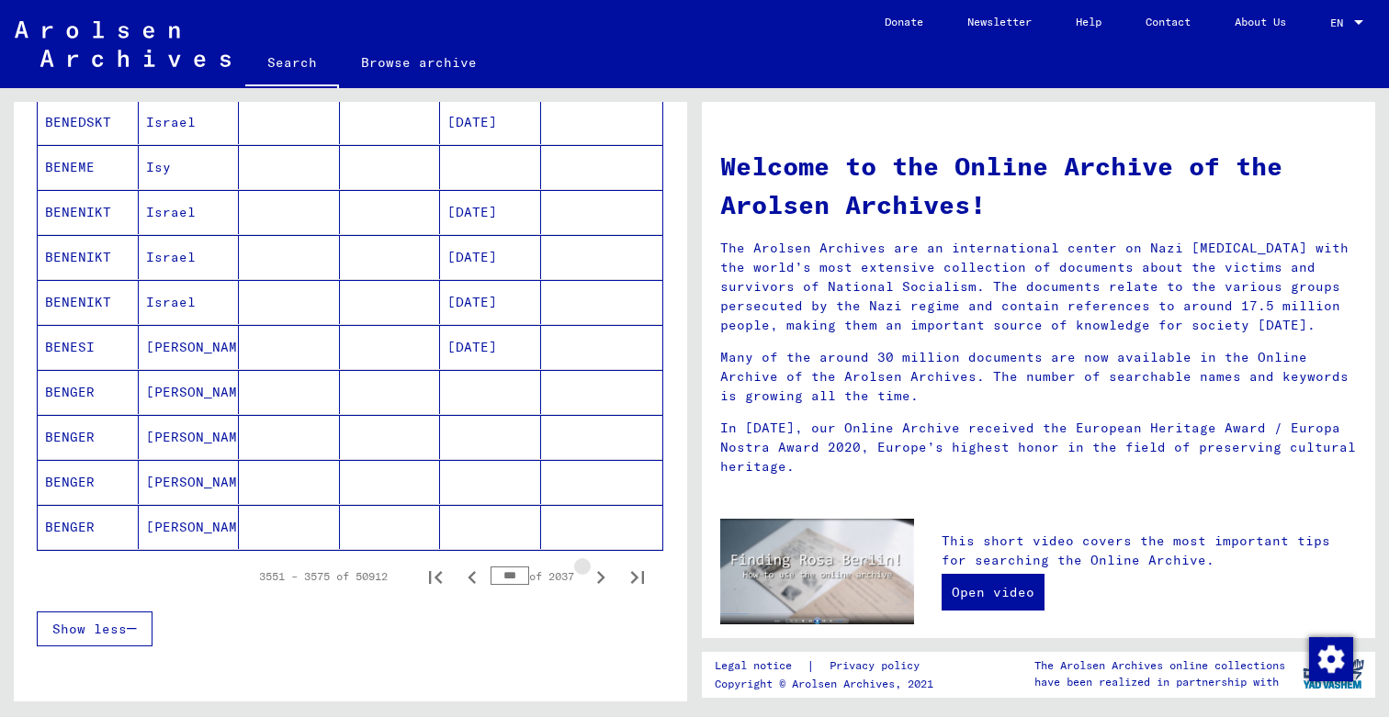
click at [602, 576] on icon "Next page" at bounding box center [601, 577] width 8 height 13
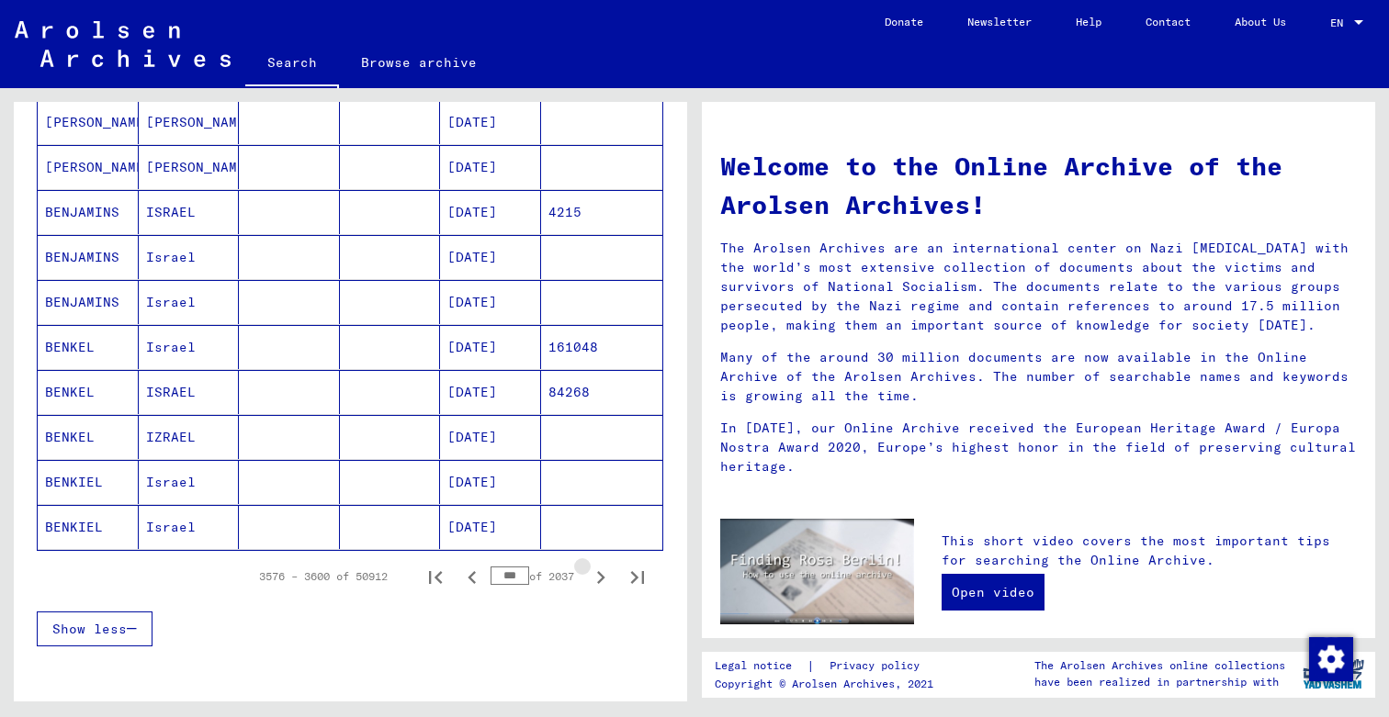
click at [602, 576] on icon "Next page" at bounding box center [601, 577] width 8 height 13
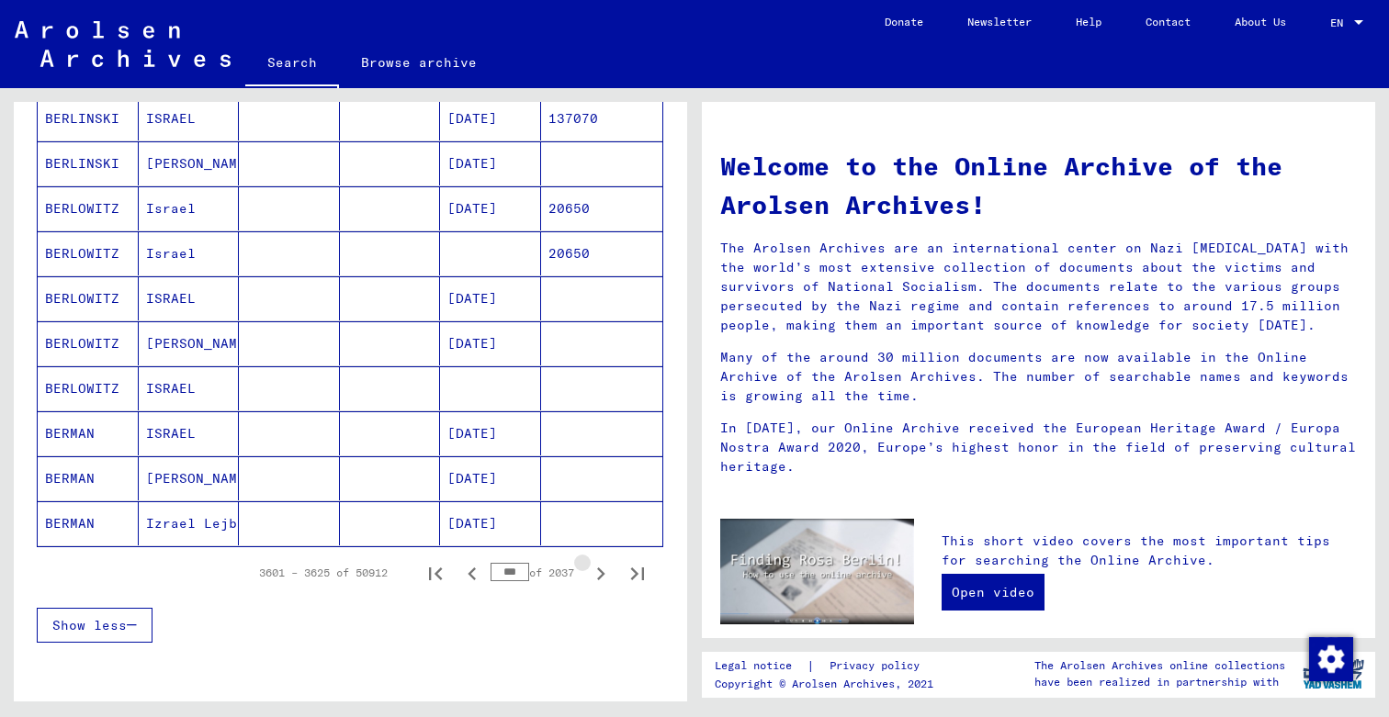
click at [602, 576] on icon "Next page" at bounding box center [601, 574] width 8 height 13
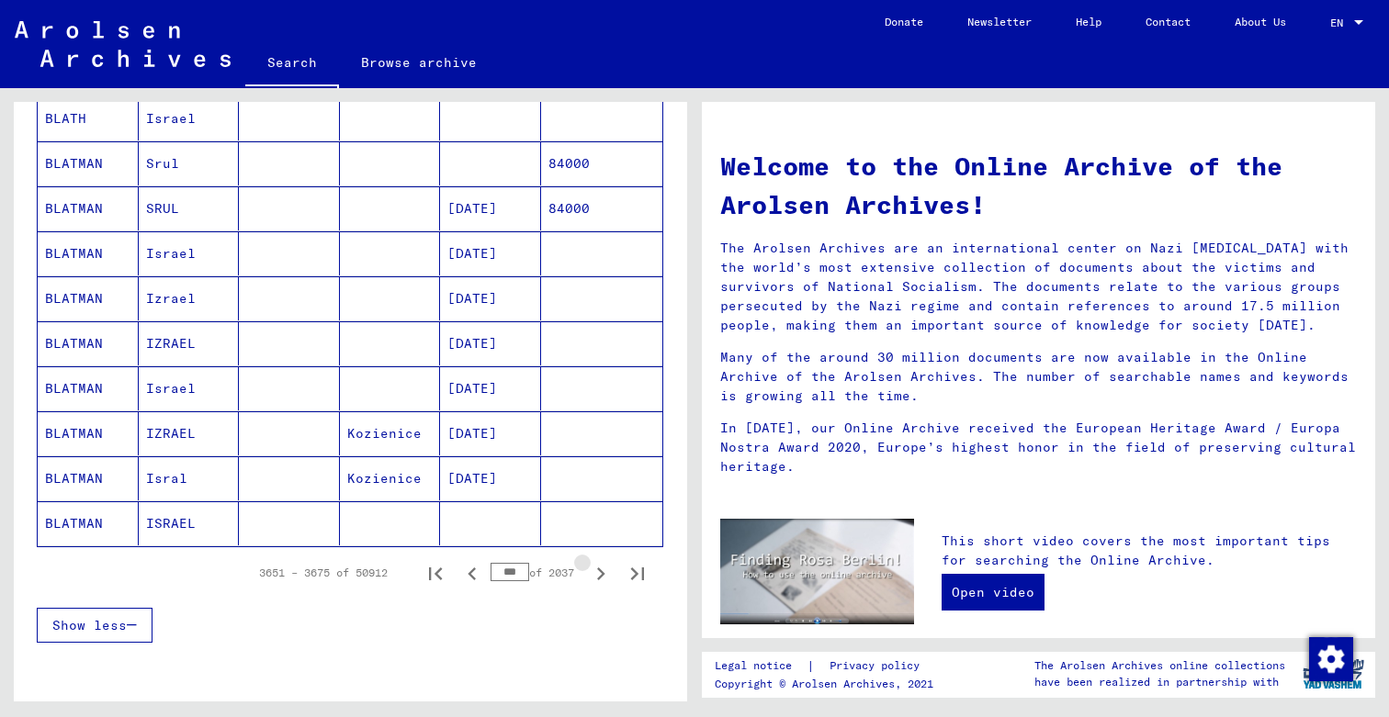
click at [602, 576] on icon "Next page" at bounding box center [601, 574] width 8 height 13
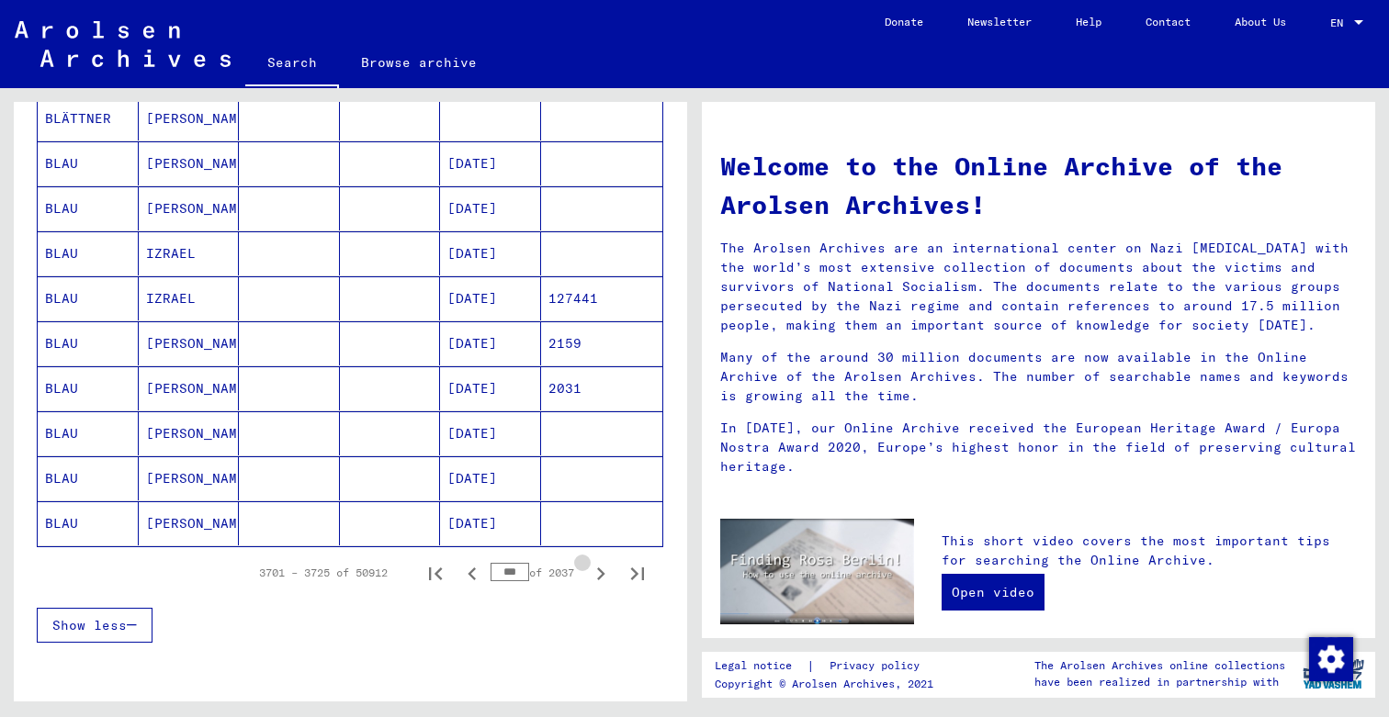
click at [602, 576] on icon "Next page" at bounding box center [601, 574] width 8 height 13
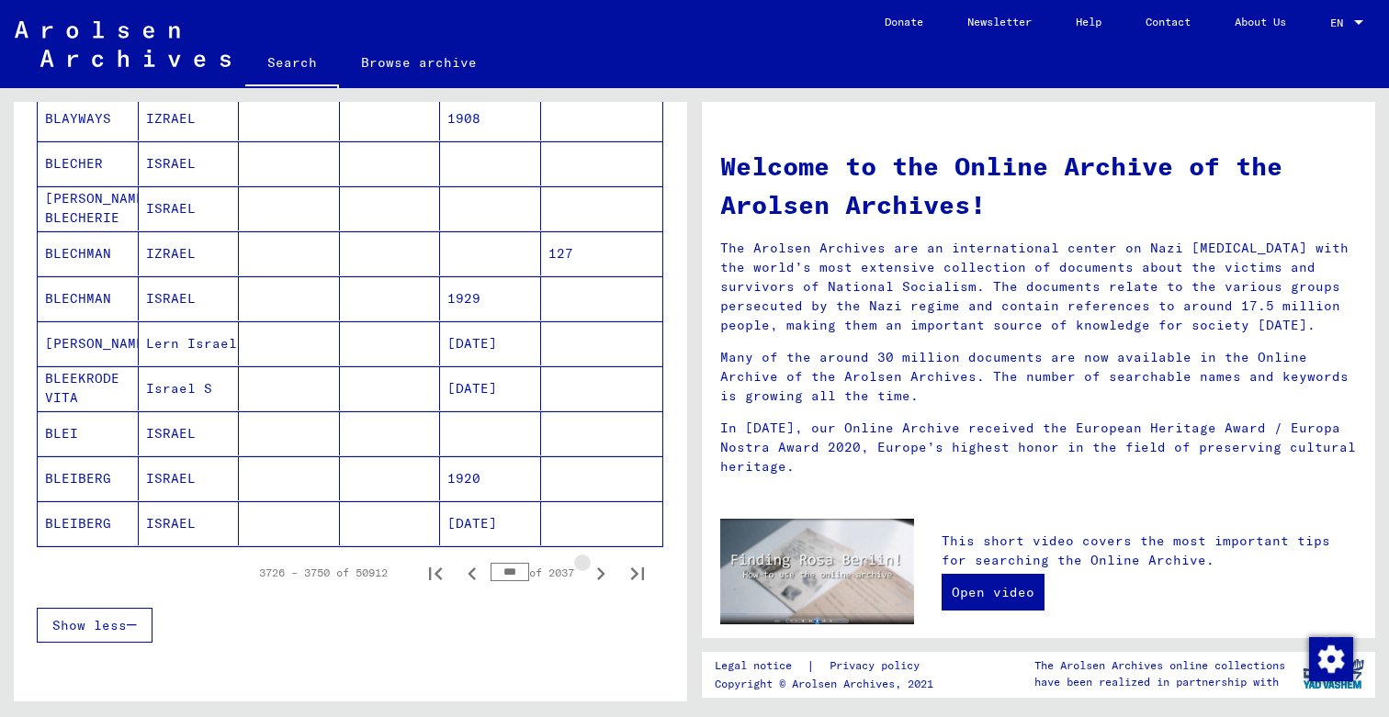
click at [602, 576] on icon "Next page" at bounding box center [601, 574] width 8 height 13
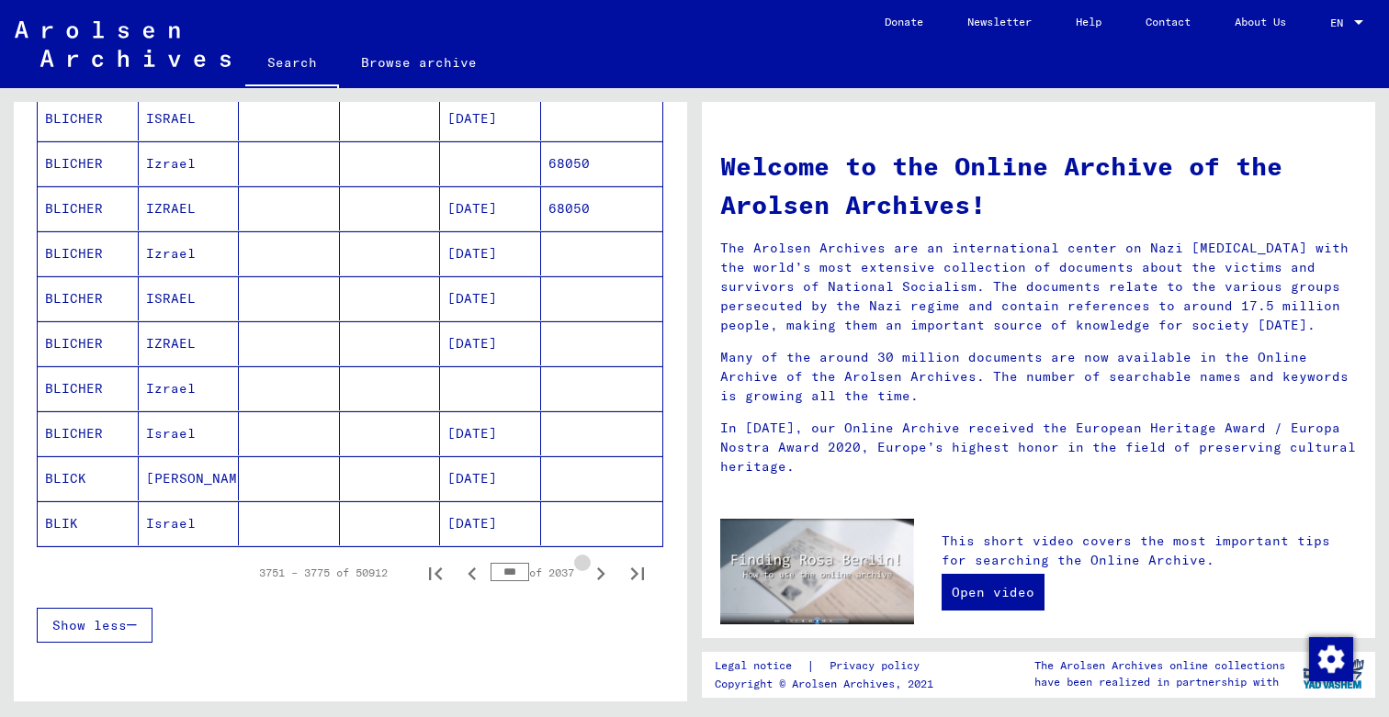
click at [602, 576] on icon "Next page" at bounding box center [601, 574] width 8 height 13
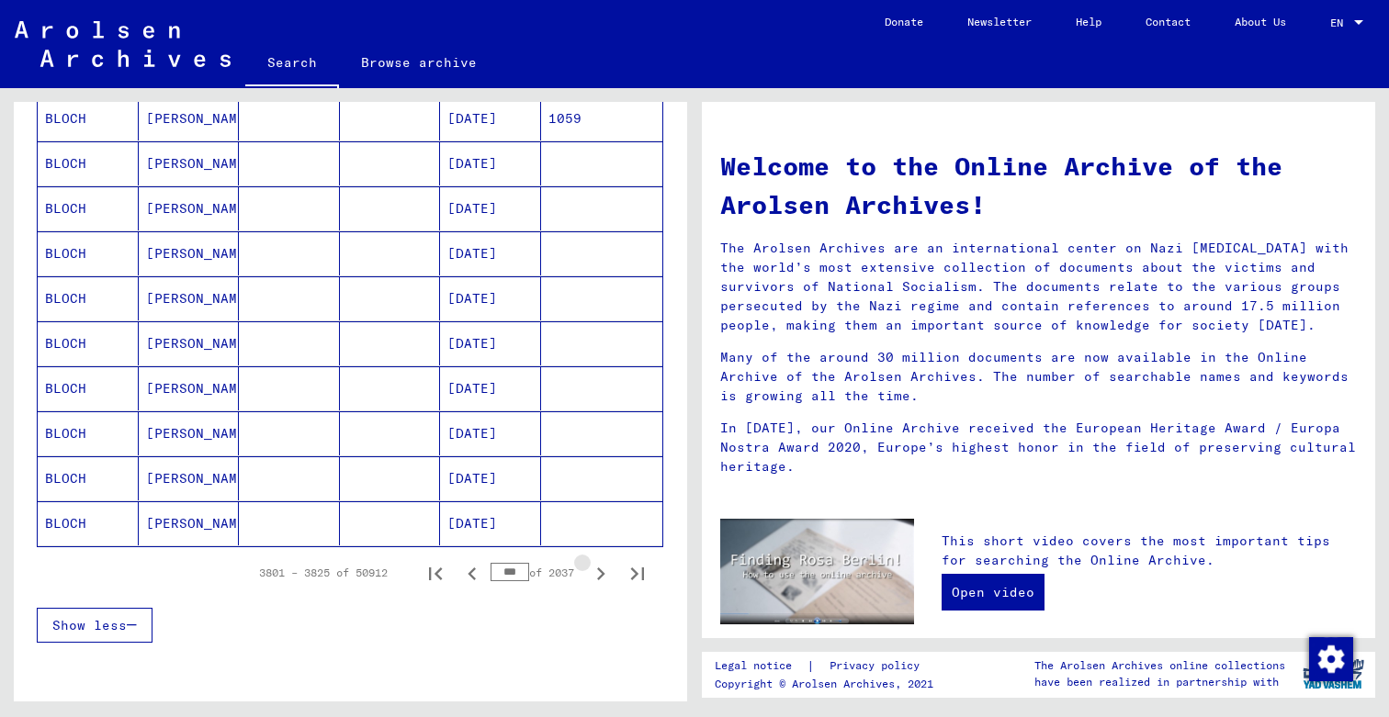
click at [602, 576] on icon "Next page" at bounding box center [601, 574] width 8 height 13
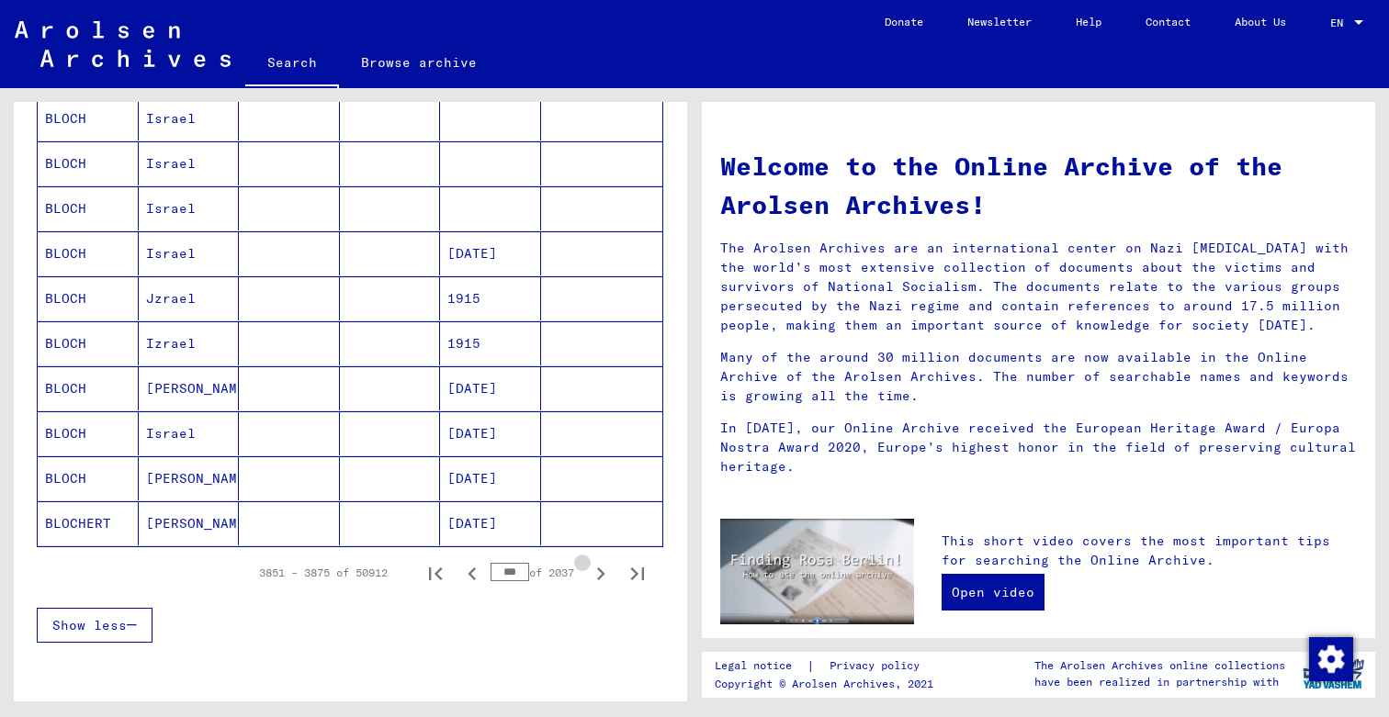
click at [602, 576] on icon "Next page" at bounding box center [601, 574] width 8 height 13
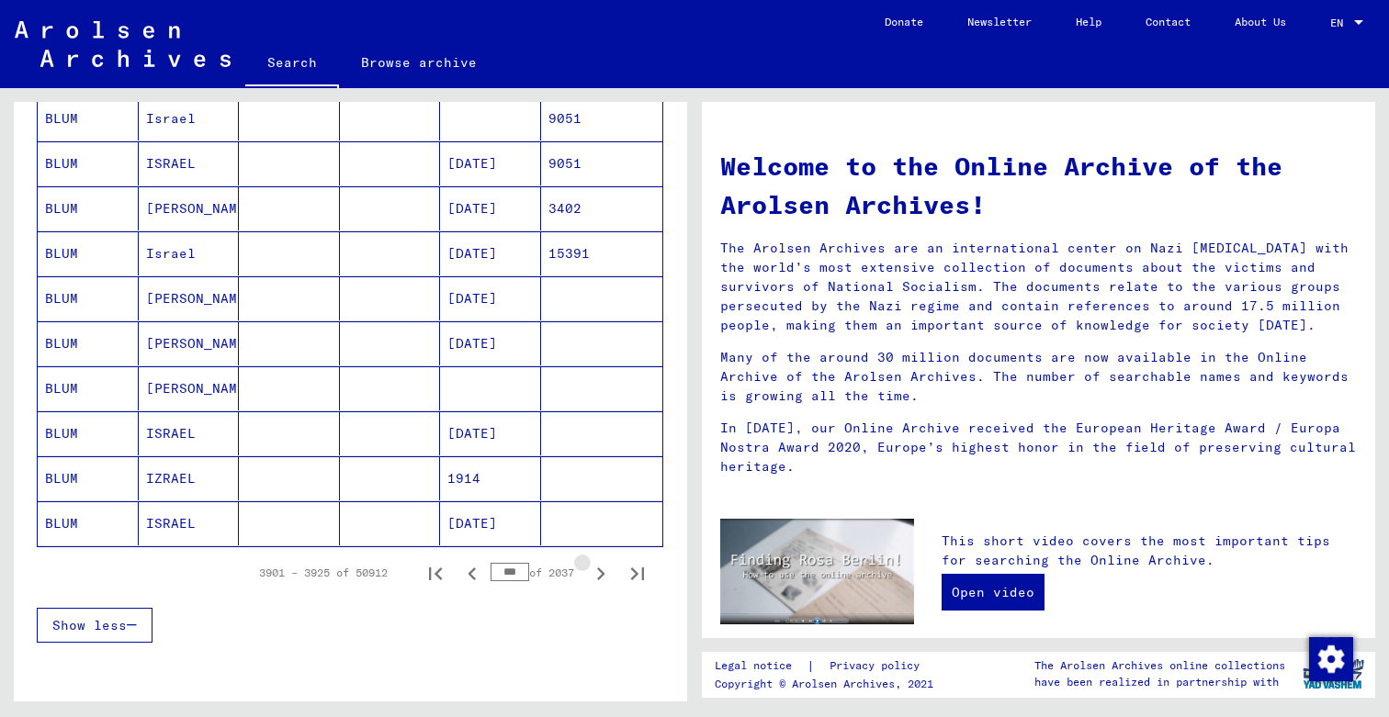
click at [602, 576] on icon "Next page" at bounding box center [601, 574] width 8 height 13
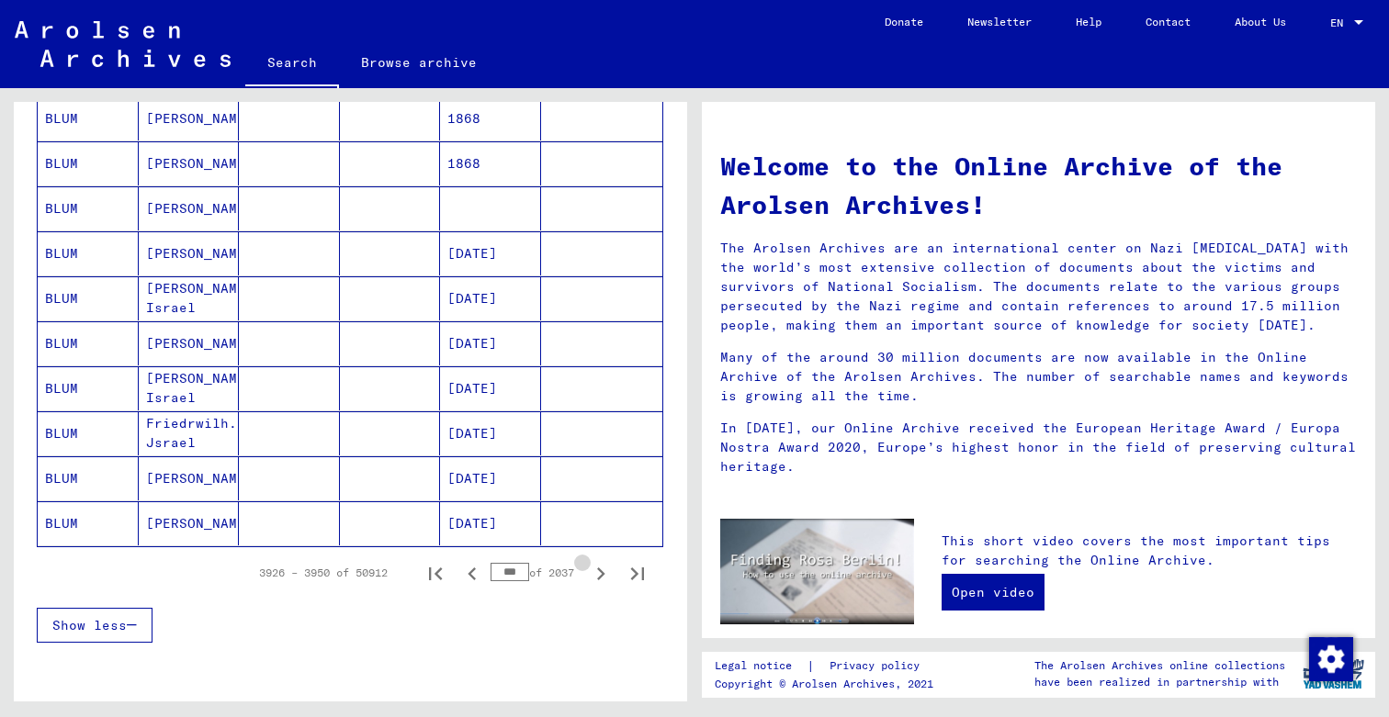
click at [602, 576] on icon "Next page" at bounding box center [601, 574] width 8 height 13
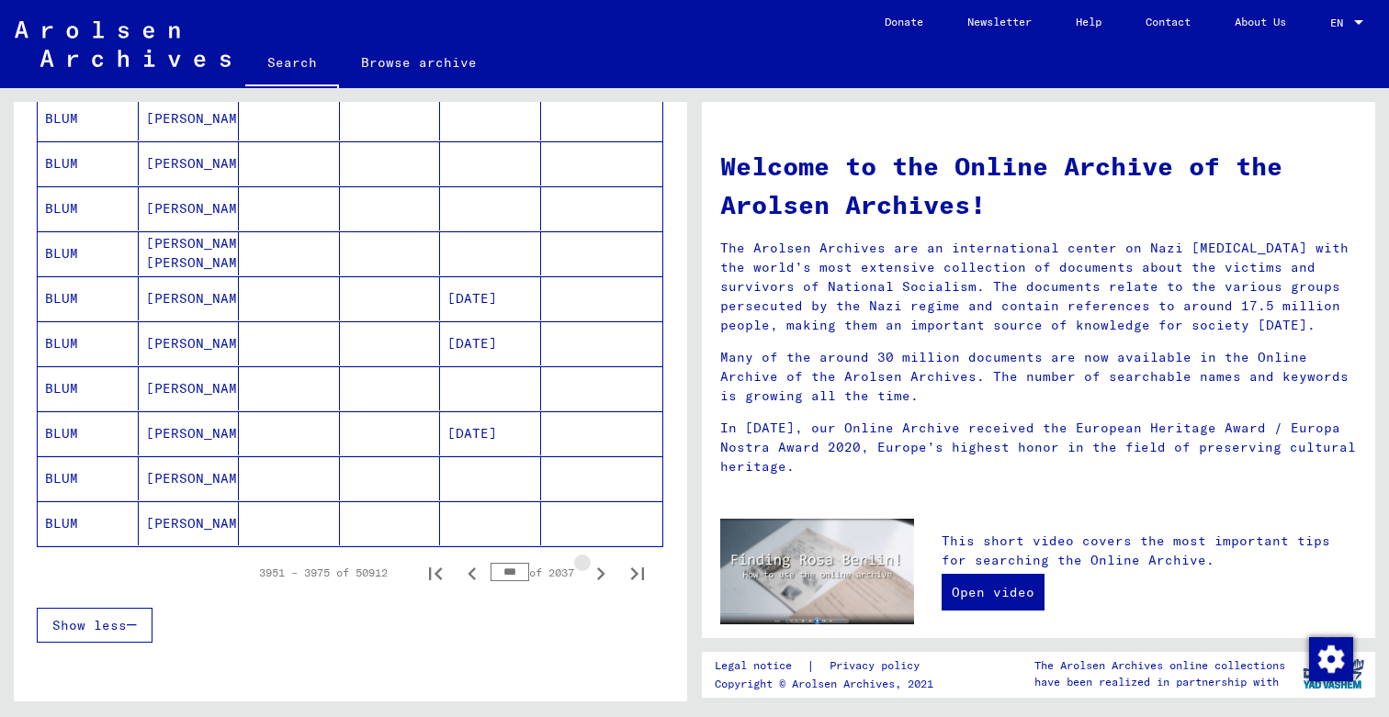
click at [602, 576] on icon "Next page" at bounding box center [601, 574] width 8 height 13
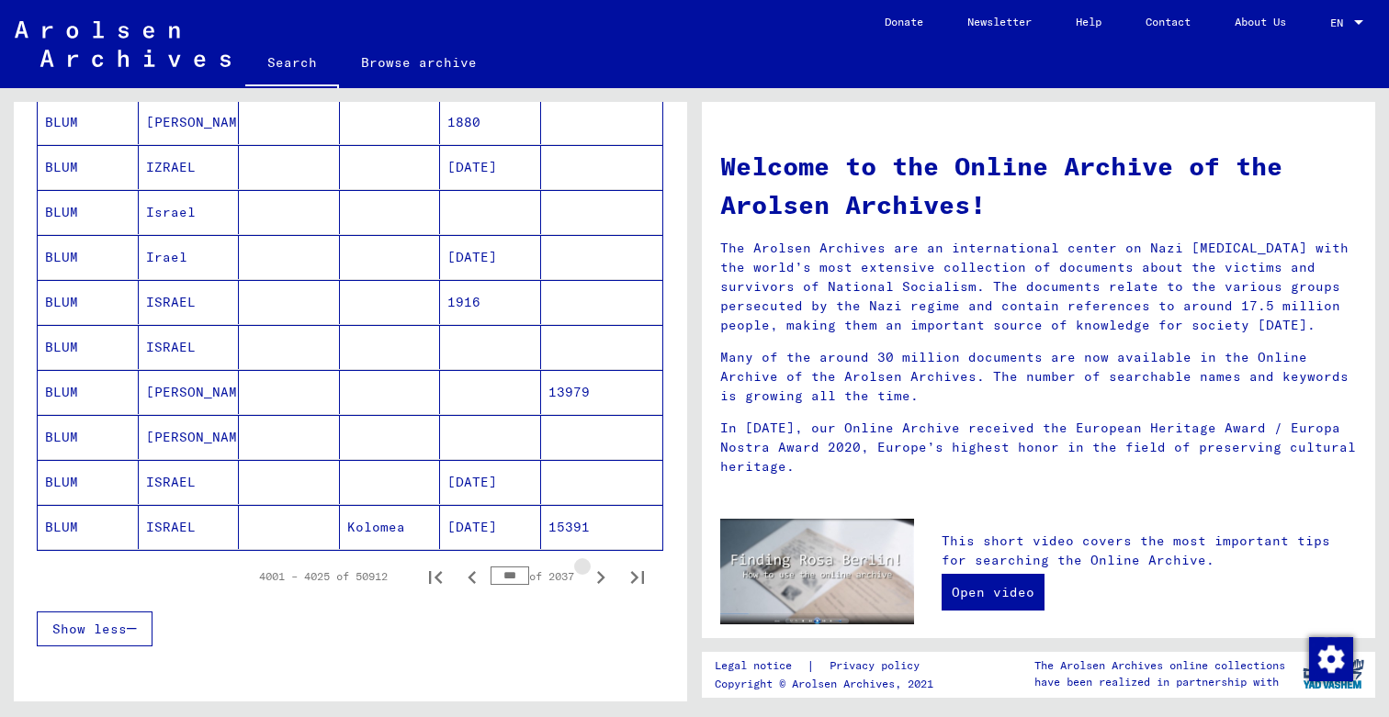
click at [602, 576] on icon "Next page" at bounding box center [601, 577] width 8 height 13
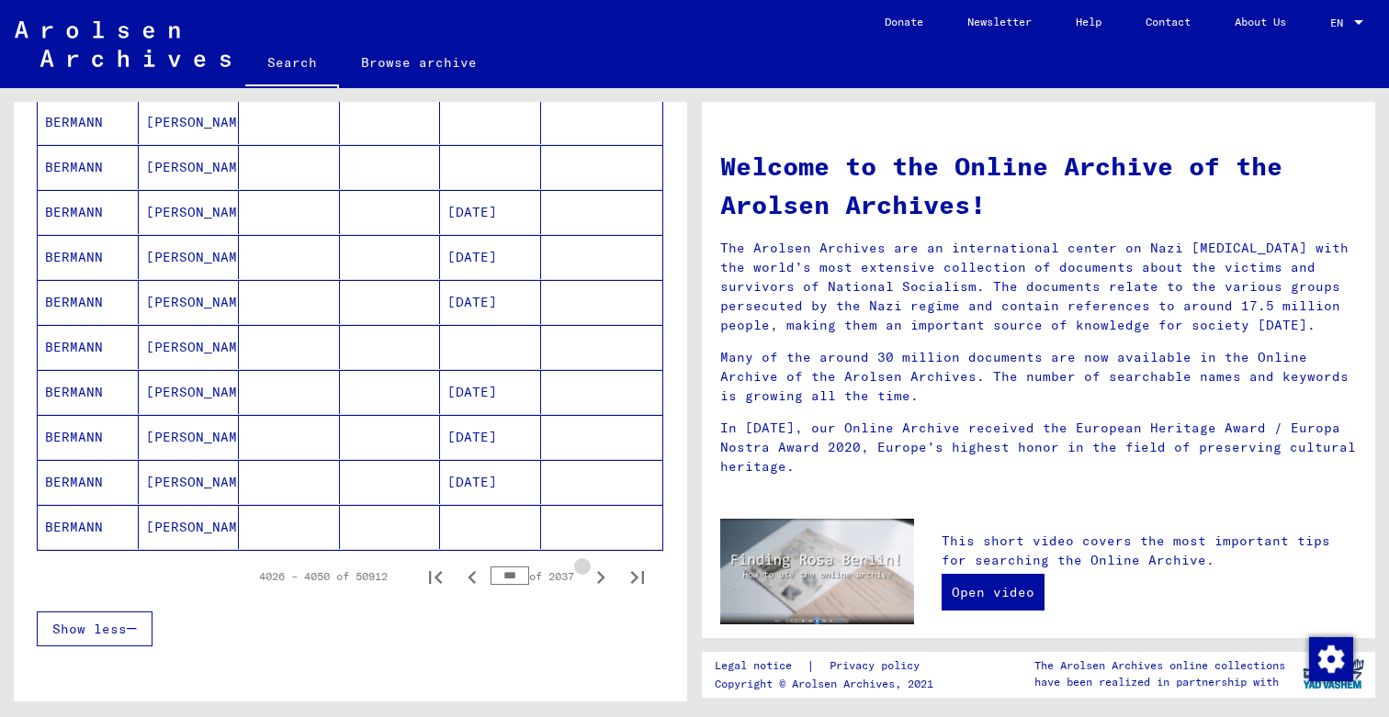
click at [602, 576] on icon "Next page" at bounding box center [601, 577] width 8 height 13
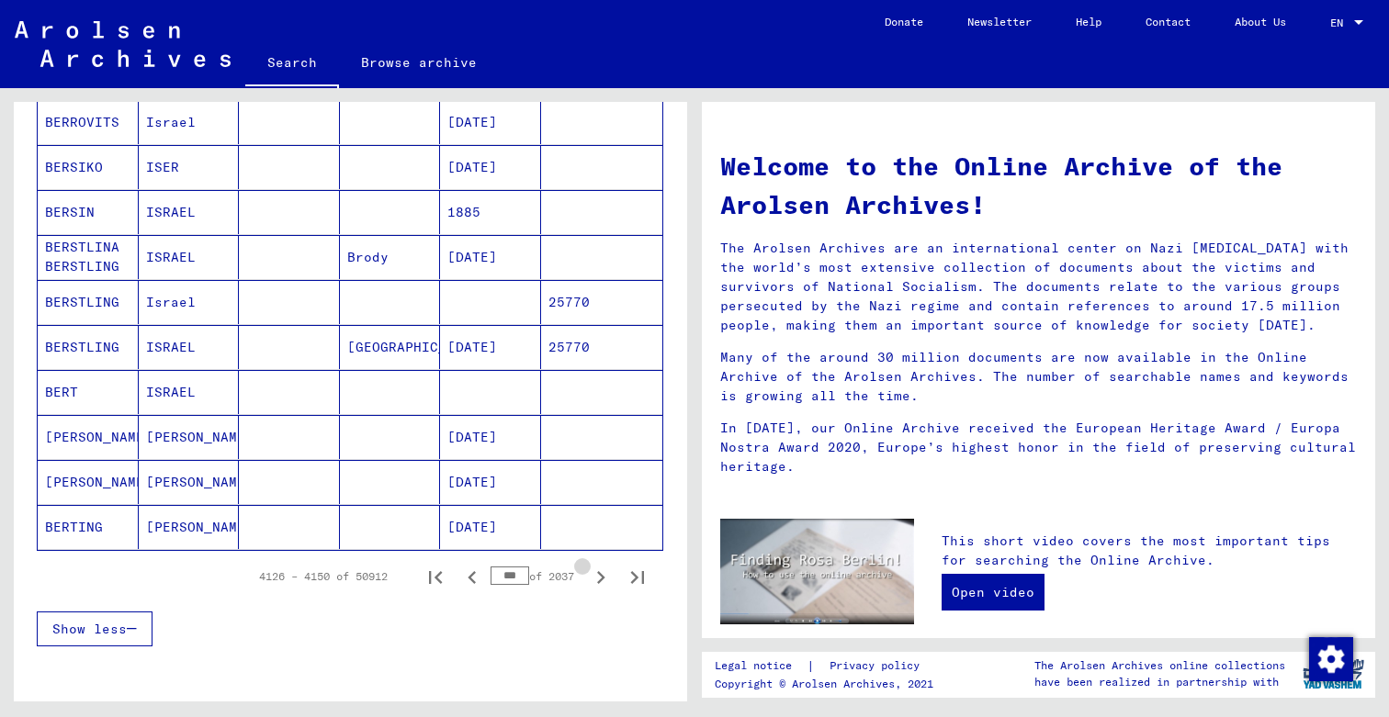
click at [602, 576] on icon "Next page" at bounding box center [601, 577] width 8 height 13
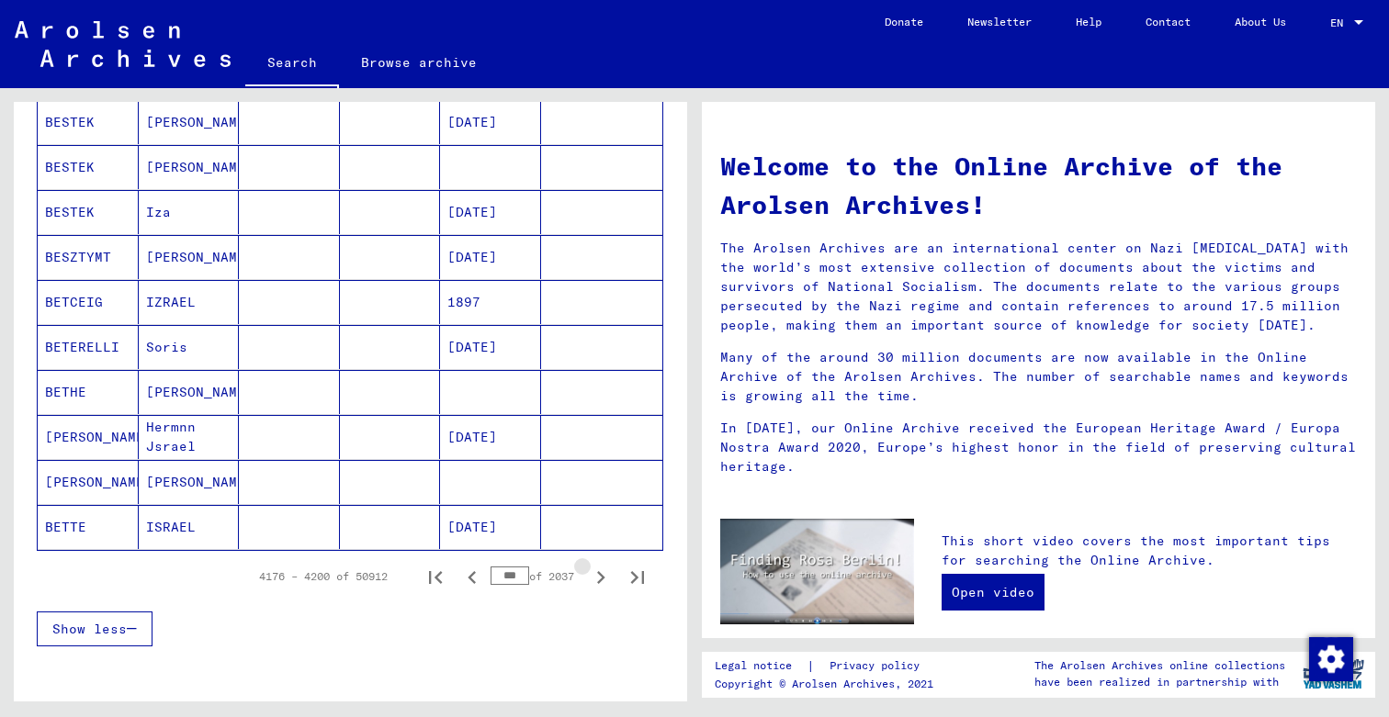
click at [602, 576] on icon "Next page" at bounding box center [601, 577] width 8 height 13
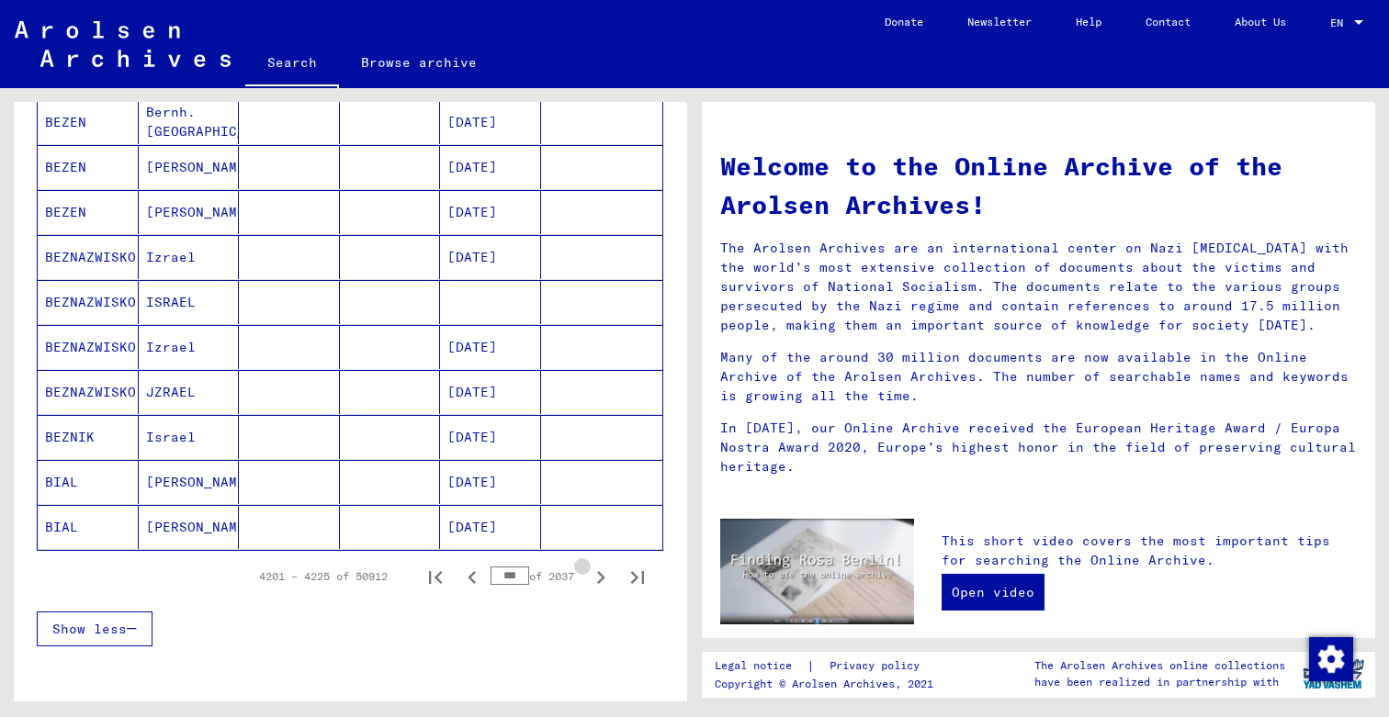
click at [602, 576] on icon "Next page" at bounding box center [601, 577] width 8 height 13
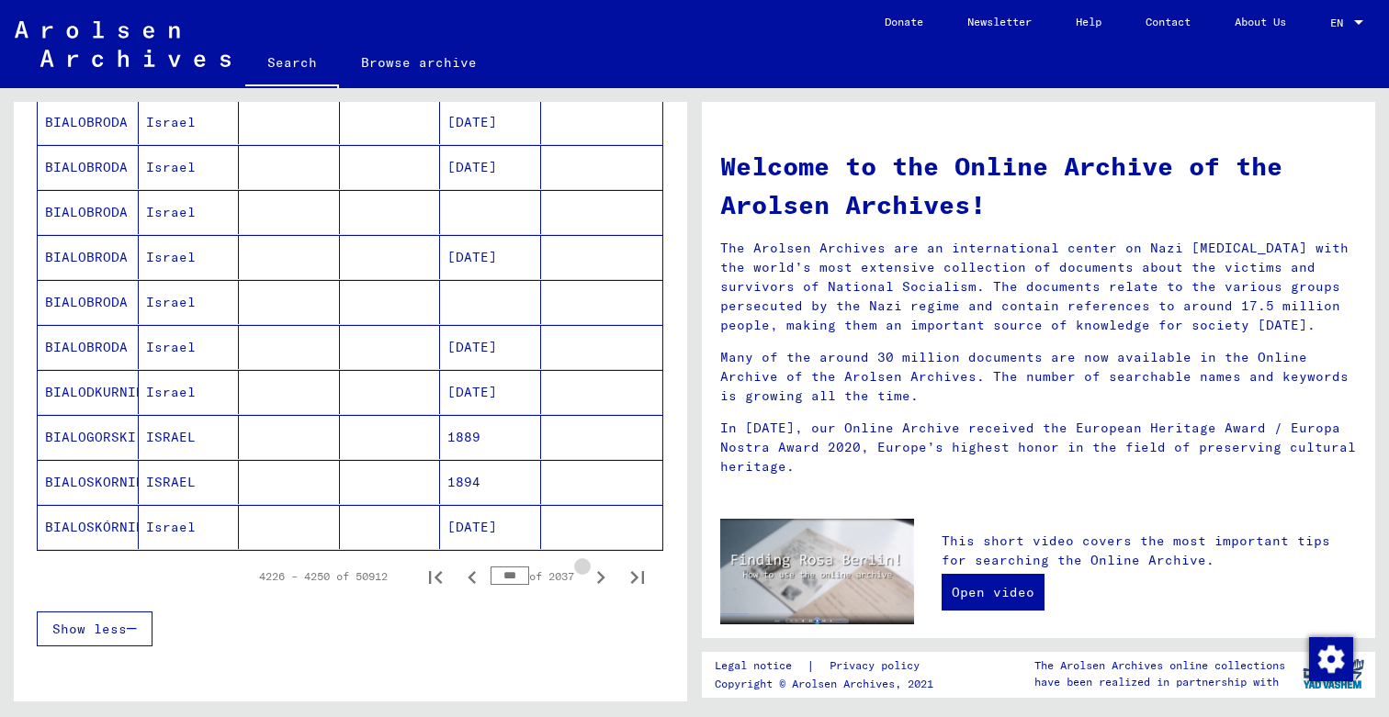
click at [602, 576] on icon "Next page" at bounding box center [601, 577] width 8 height 13
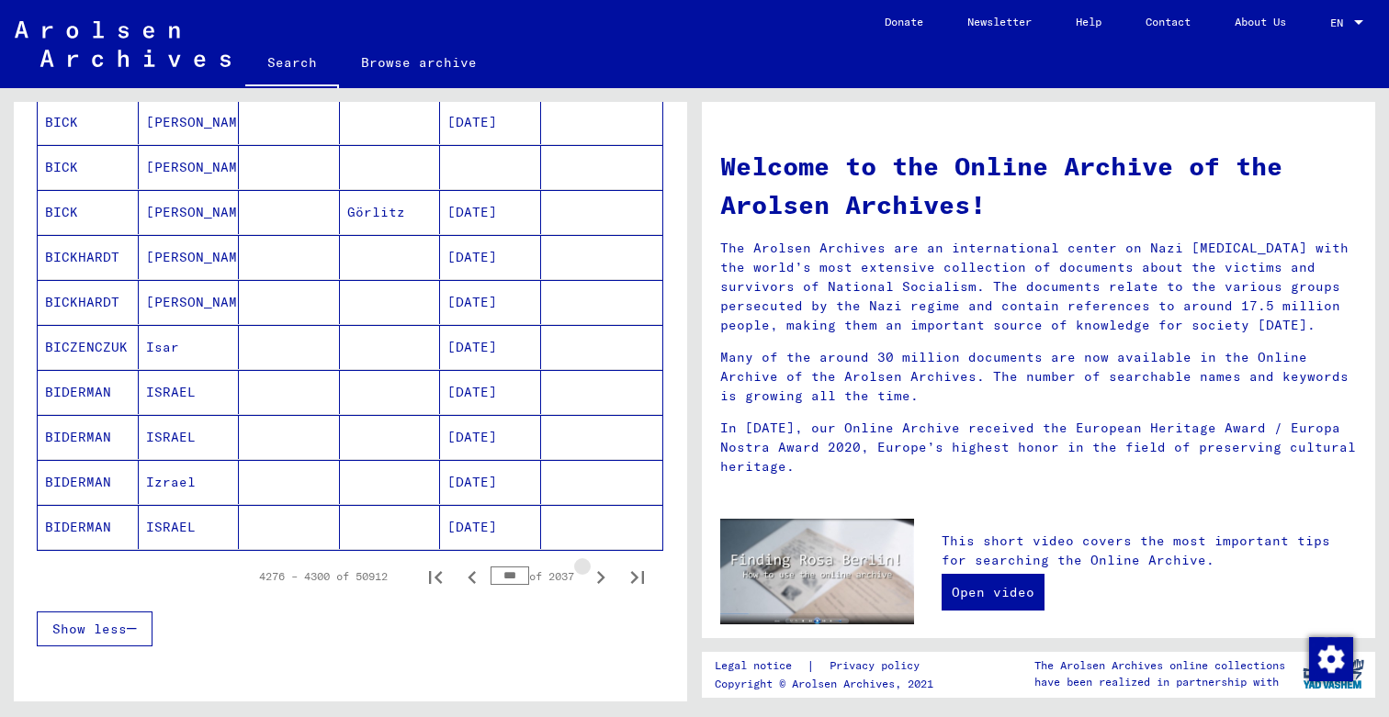
click at [602, 576] on icon "Next page" at bounding box center [601, 577] width 8 height 13
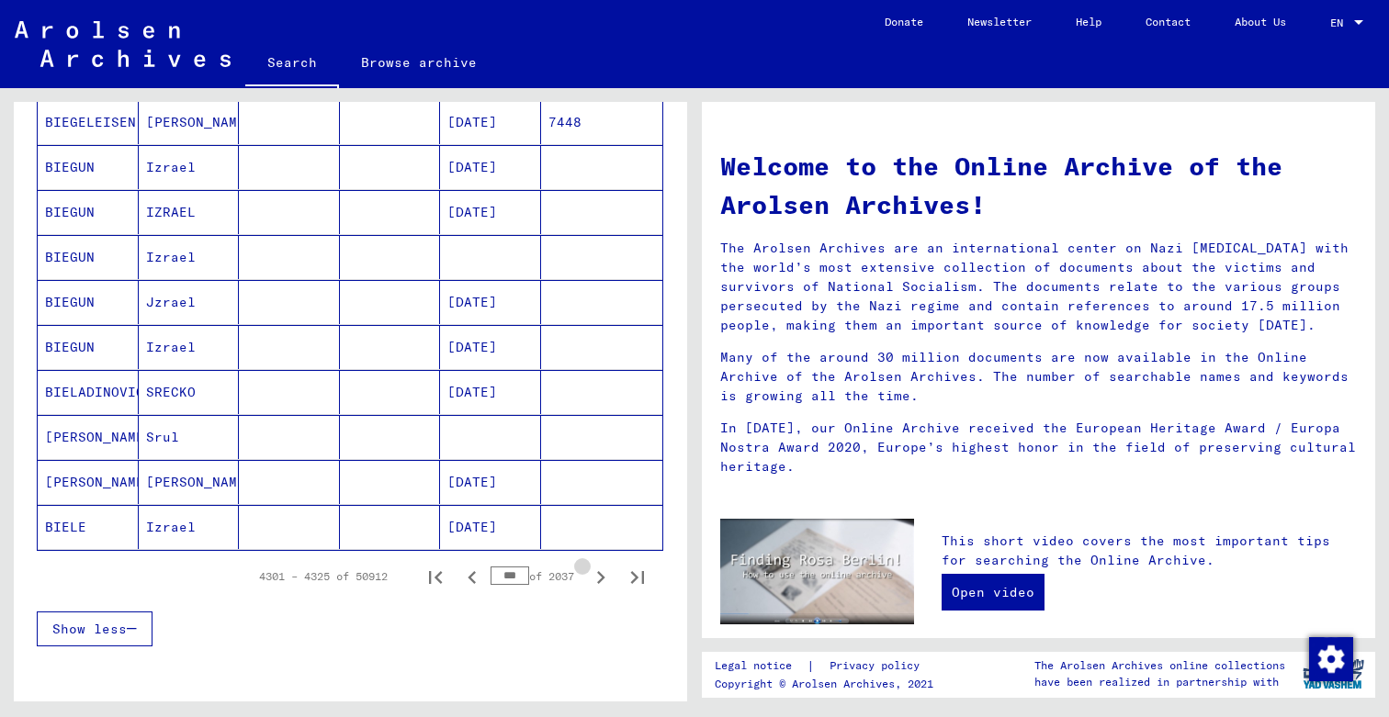
click at [602, 576] on icon "Next page" at bounding box center [601, 577] width 8 height 13
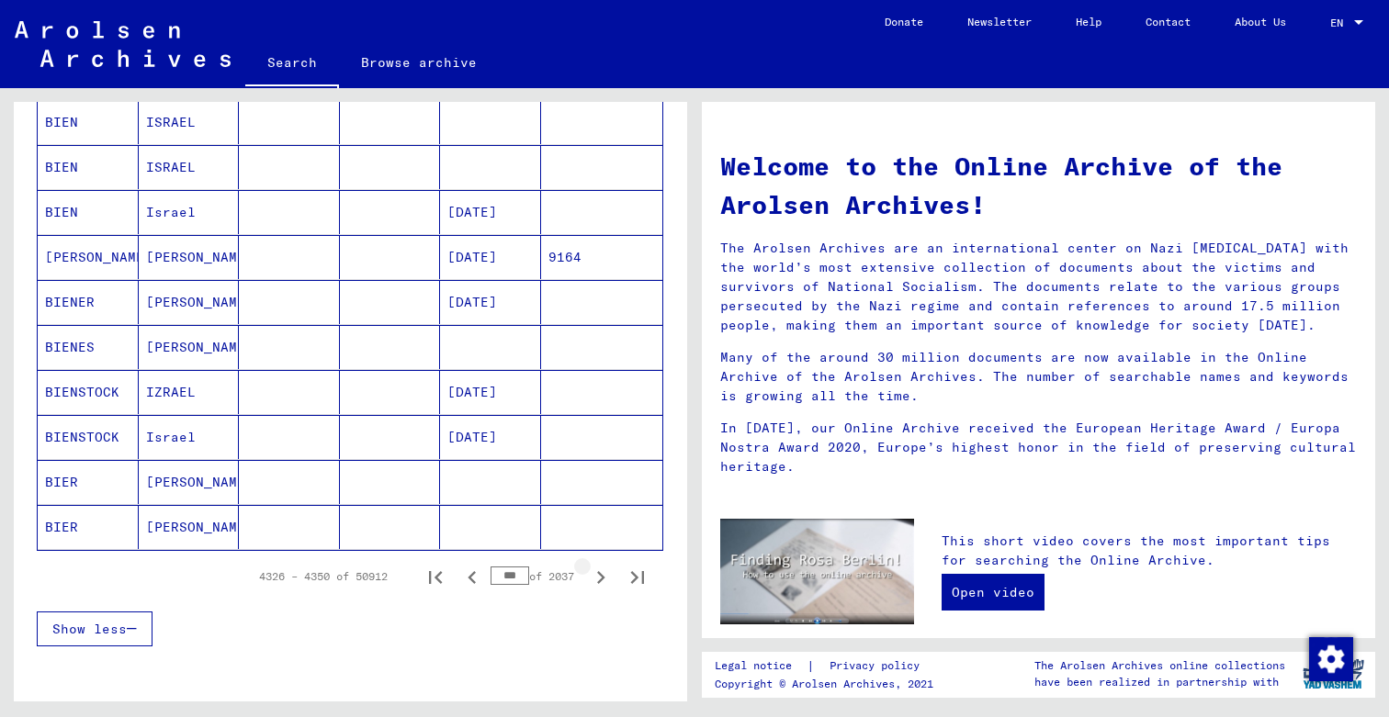
click at [602, 576] on icon "Next page" at bounding box center [601, 577] width 8 height 13
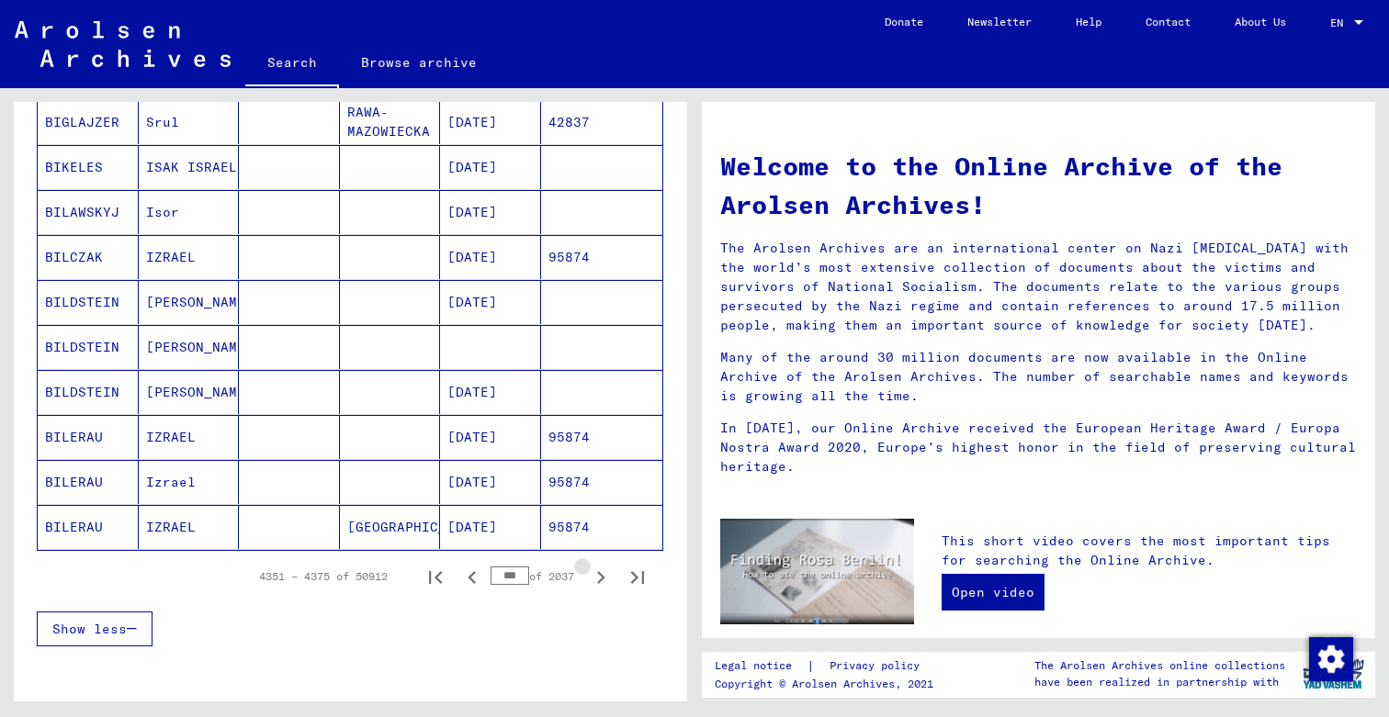
click at [602, 576] on icon "Next page" at bounding box center [601, 577] width 8 height 13
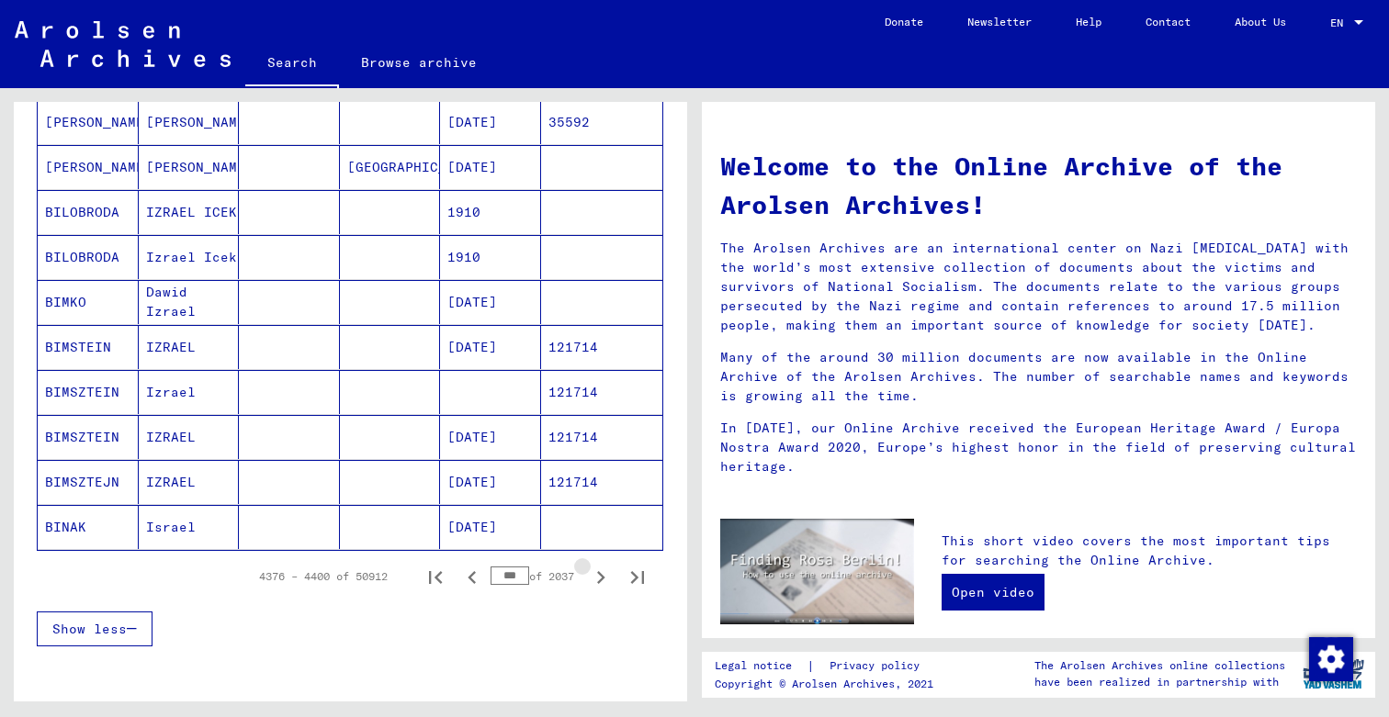
click at [602, 576] on icon "Next page" at bounding box center [601, 577] width 8 height 13
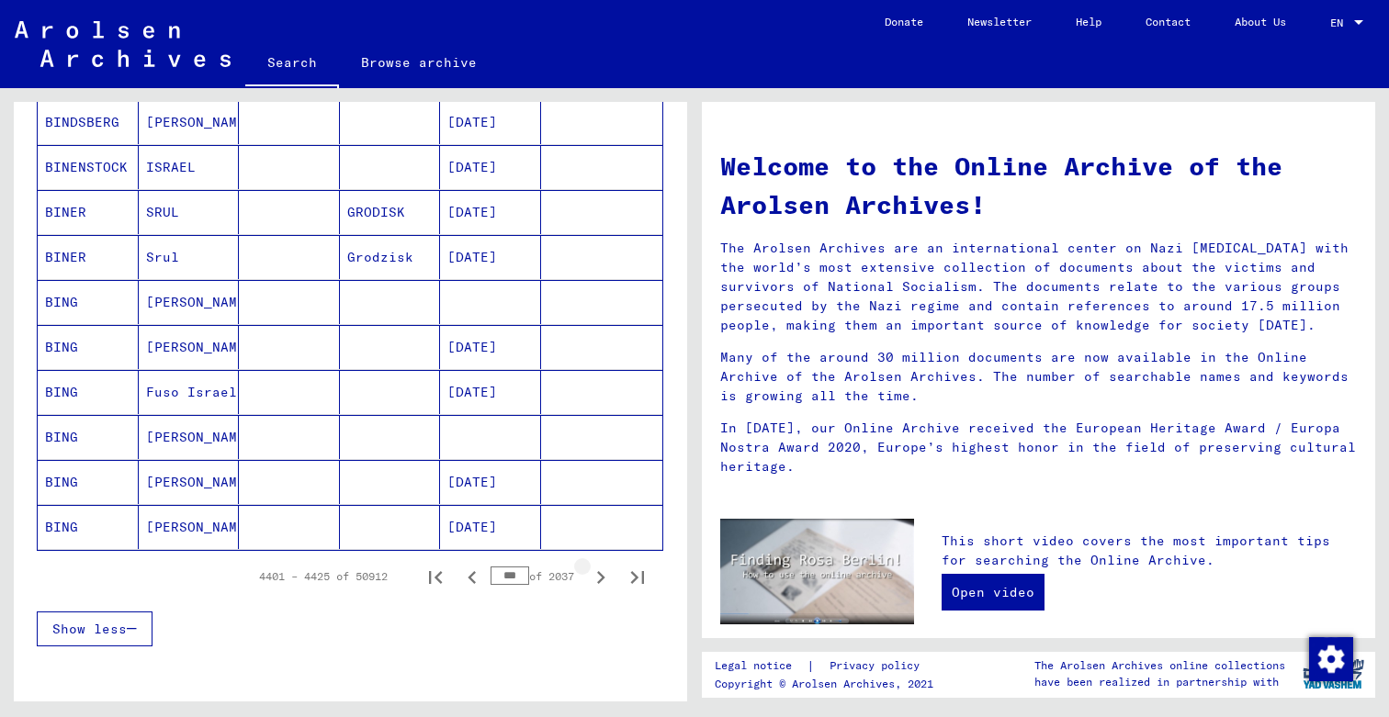
click at [602, 576] on icon "Next page" at bounding box center [601, 577] width 8 height 13
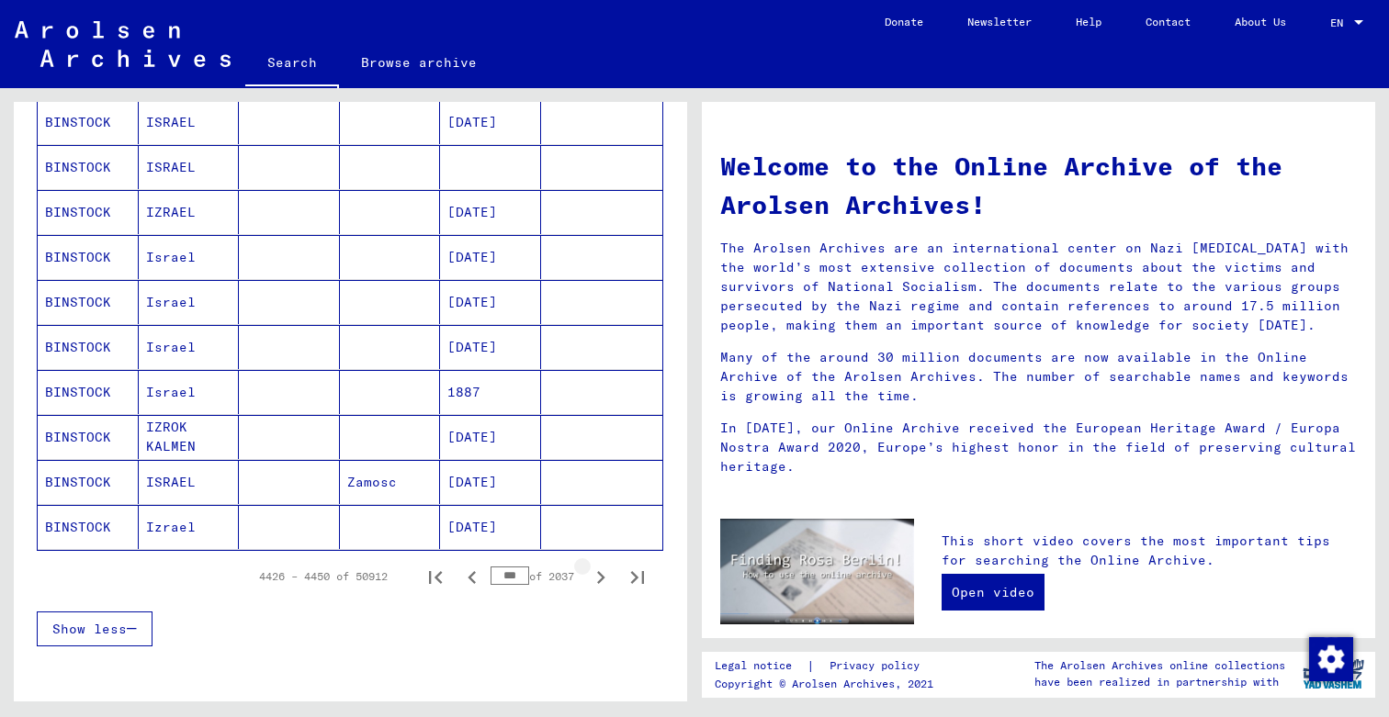
click at [602, 576] on icon "Next page" at bounding box center [601, 577] width 8 height 13
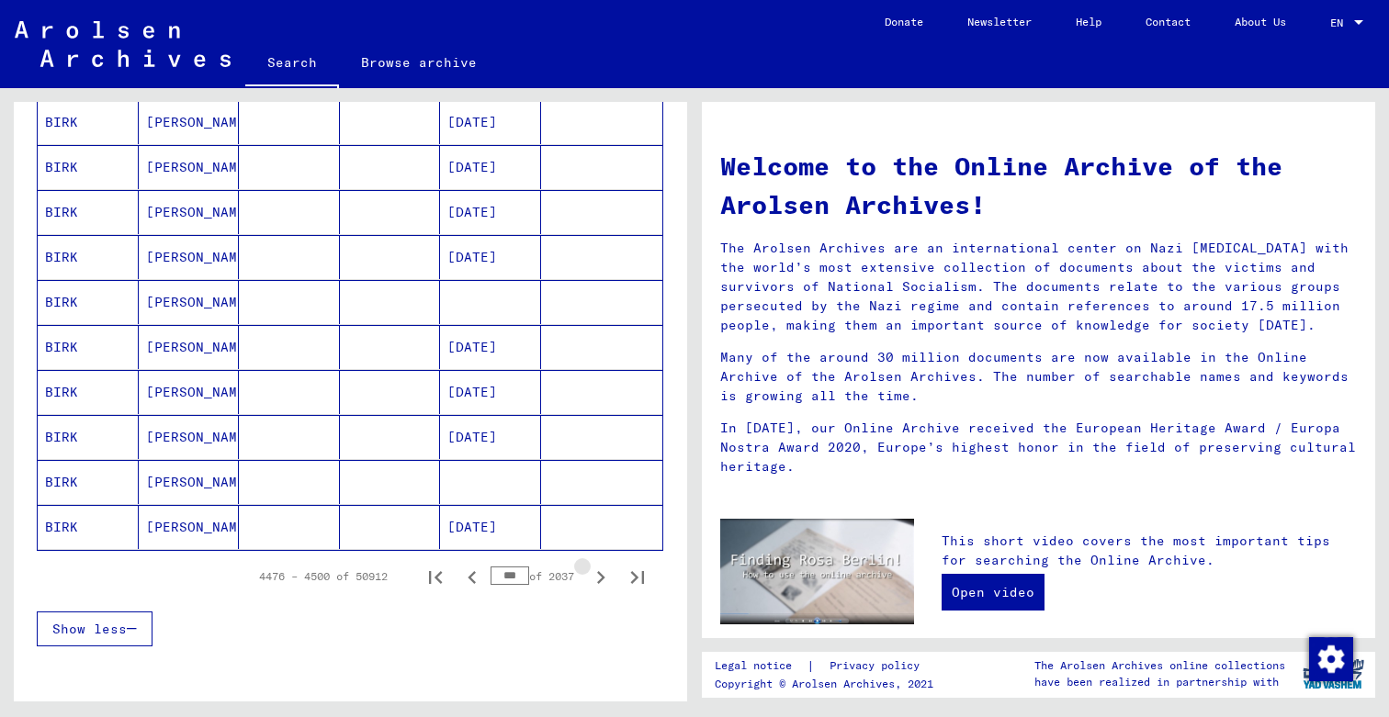
click at [602, 576] on icon "Next page" at bounding box center [601, 577] width 8 height 13
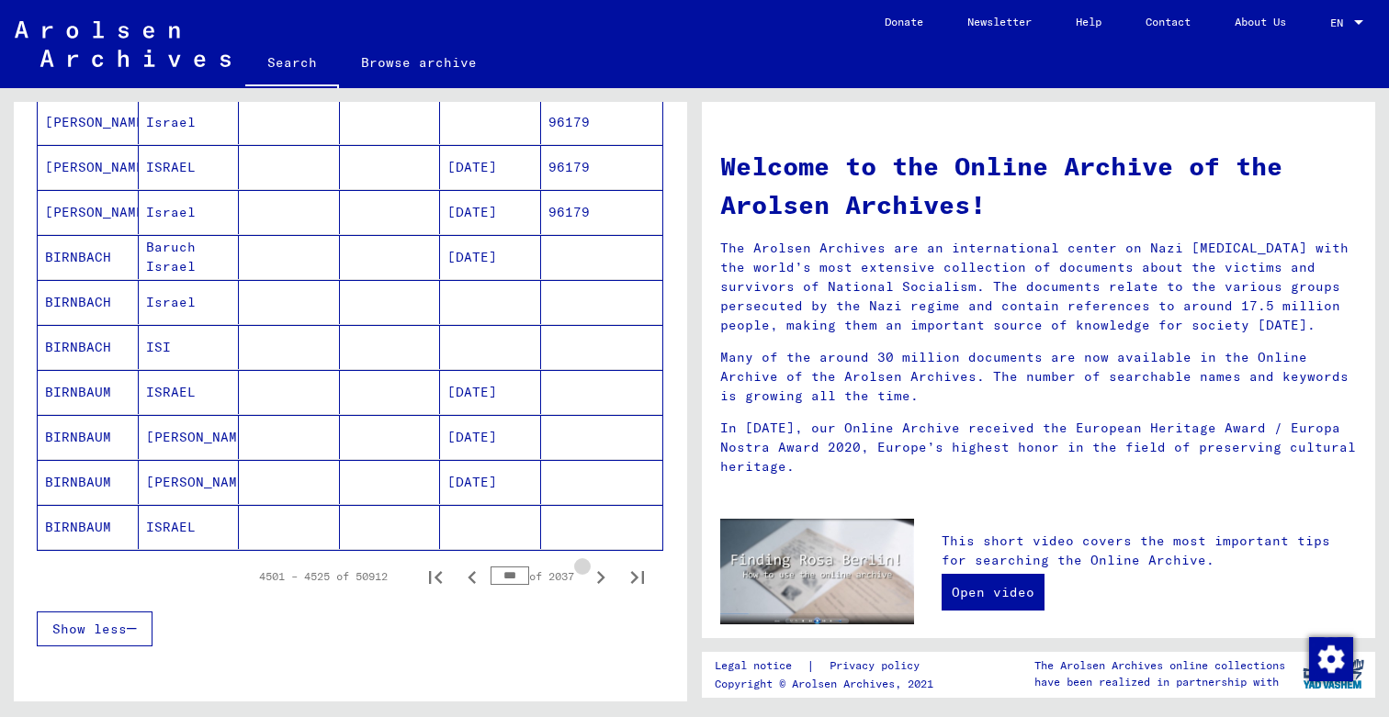
click at [602, 576] on icon "Next page" at bounding box center [601, 577] width 8 height 13
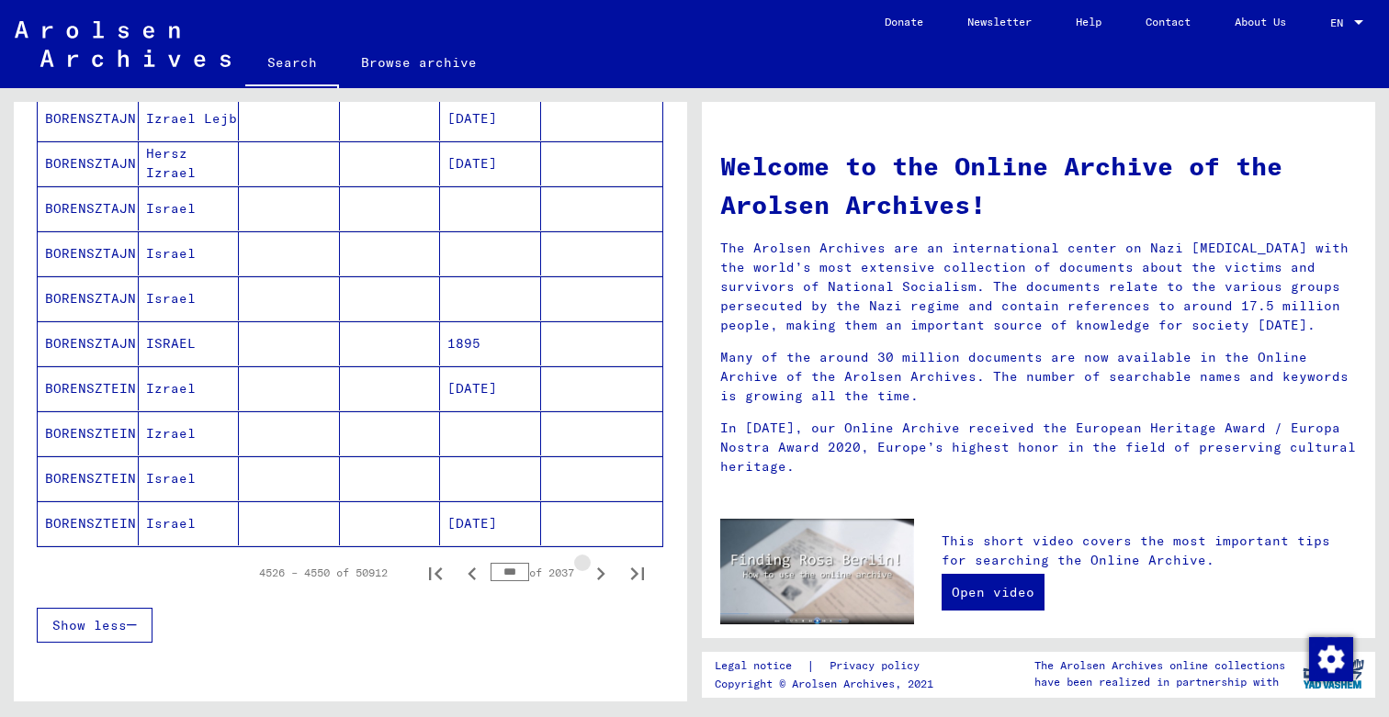
click at [602, 576] on icon "Next page" at bounding box center [601, 574] width 8 height 13
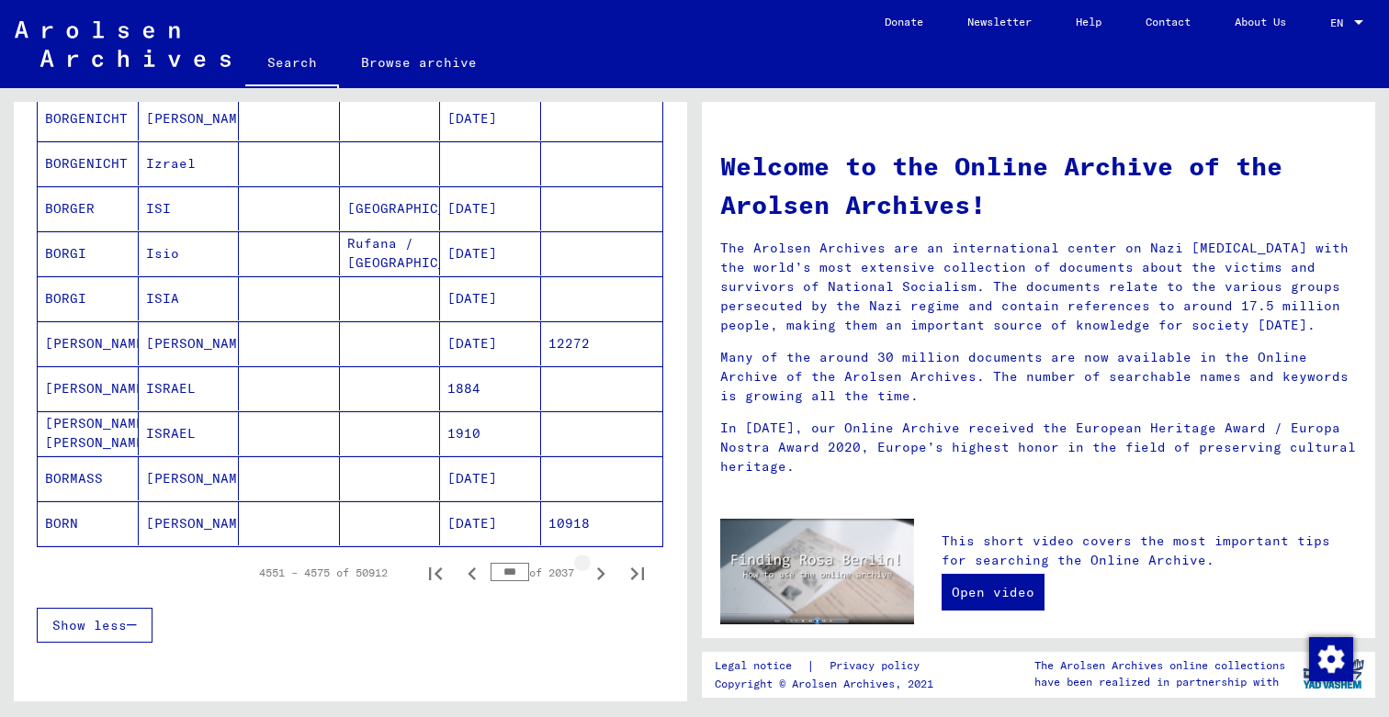
click at [602, 576] on icon "Next page" at bounding box center [601, 574] width 8 height 13
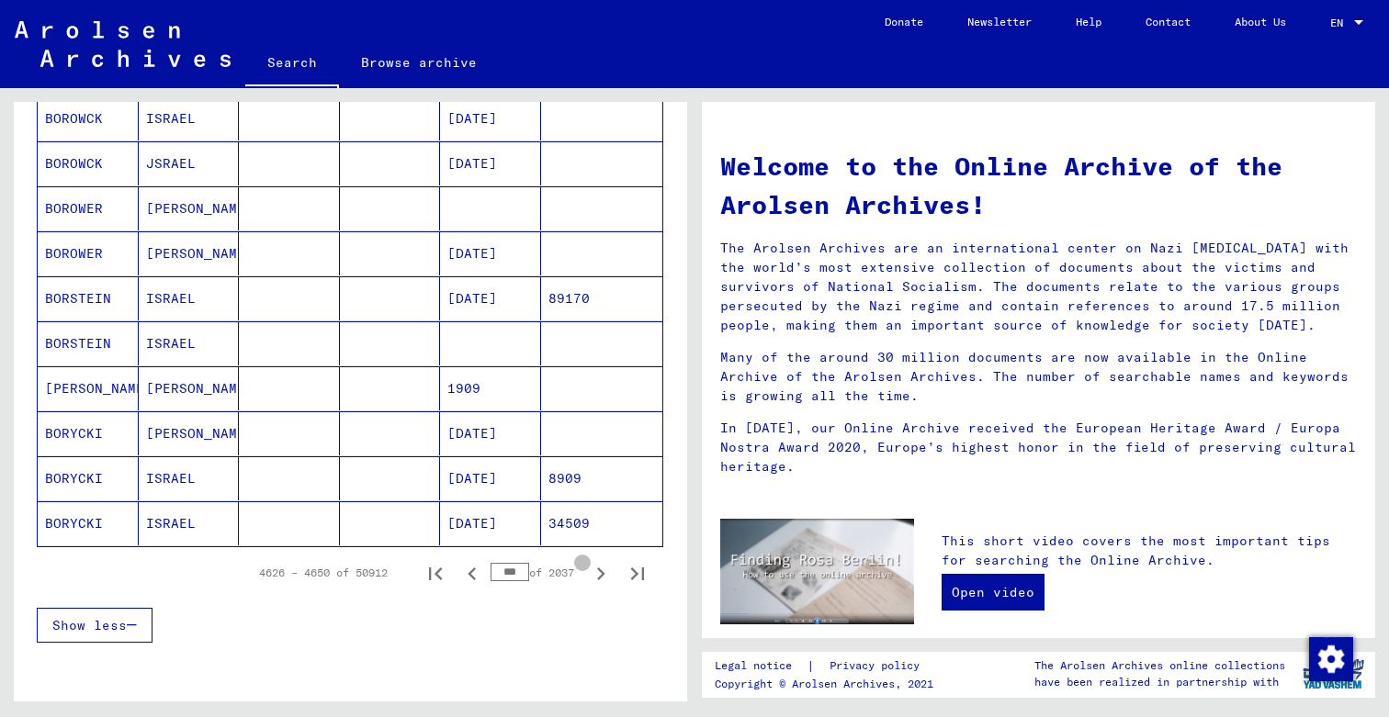
click at [602, 576] on icon "Next page" at bounding box center [601, 574] width 8 height 13
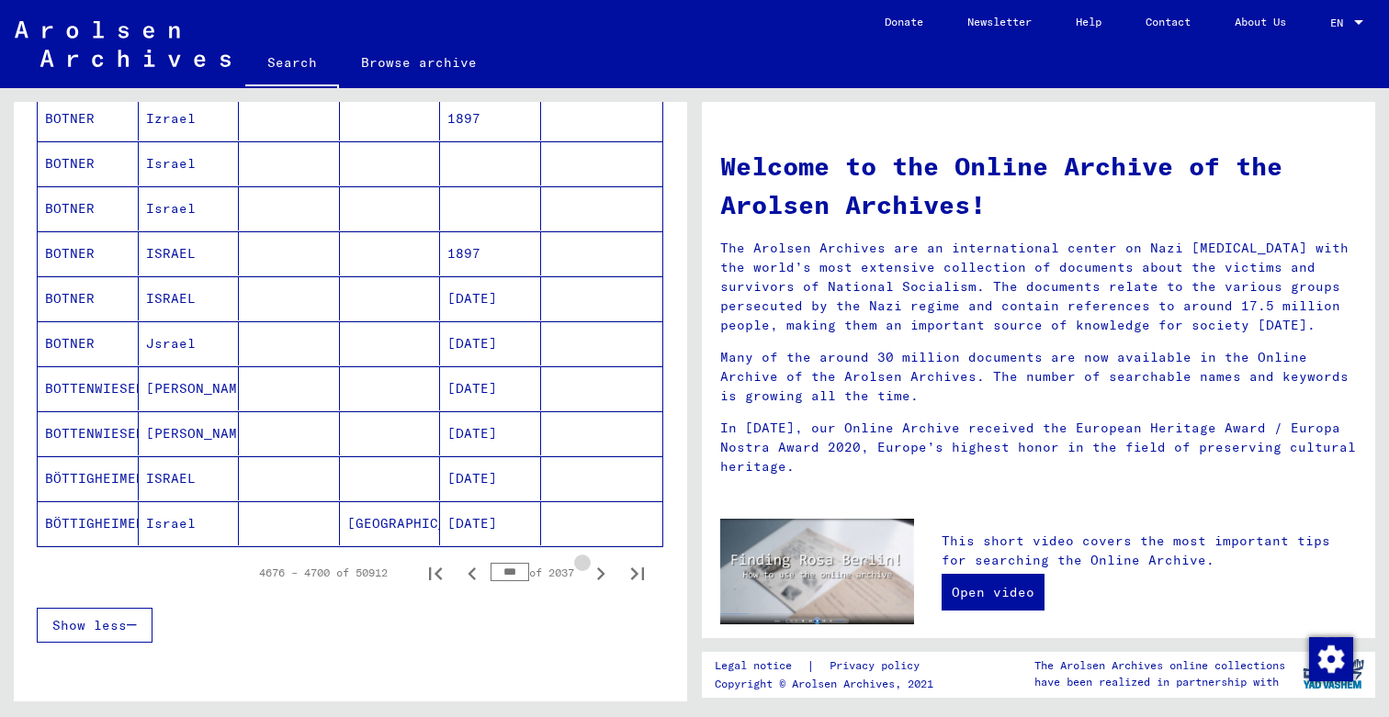
click at [602, 576] on icon "Next page" at bounding box center [601, 574] width 8 height 13
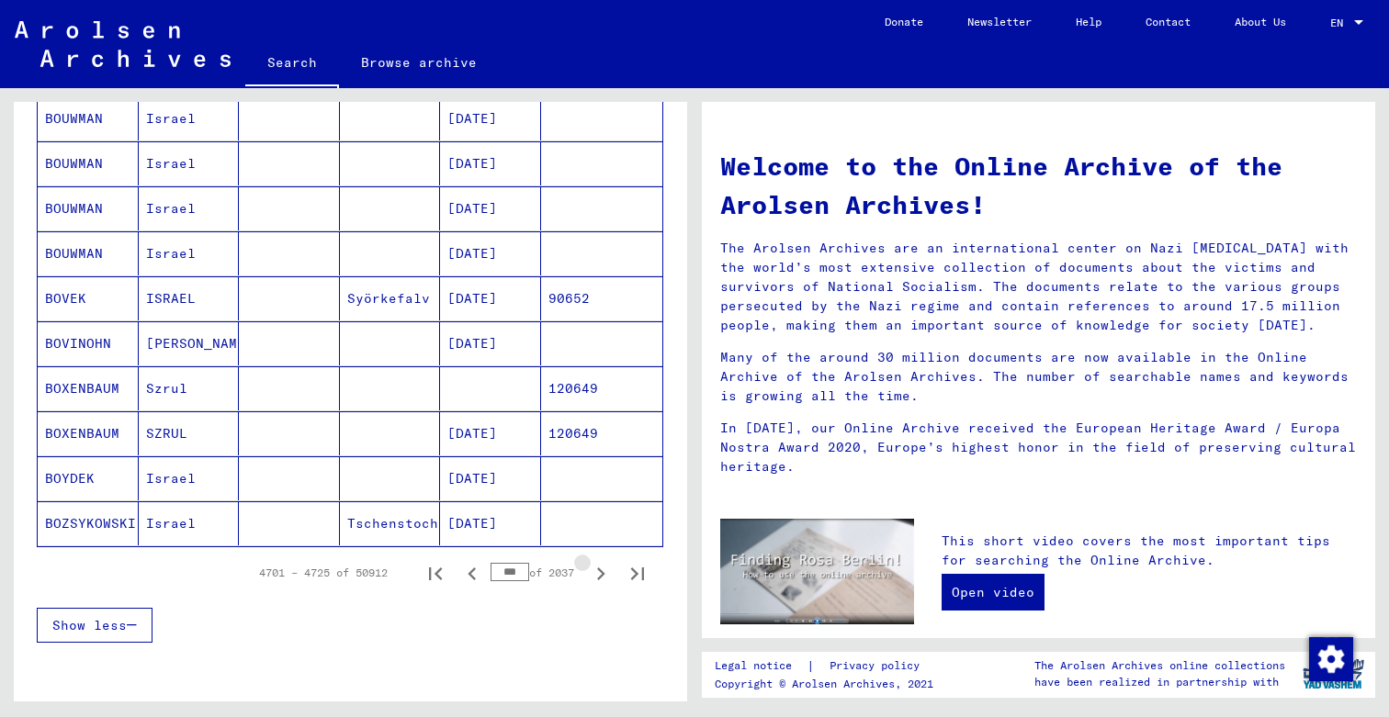
click at [602, 576] on icon "Next page" at bounding box center [601, 574] width 8 height 13
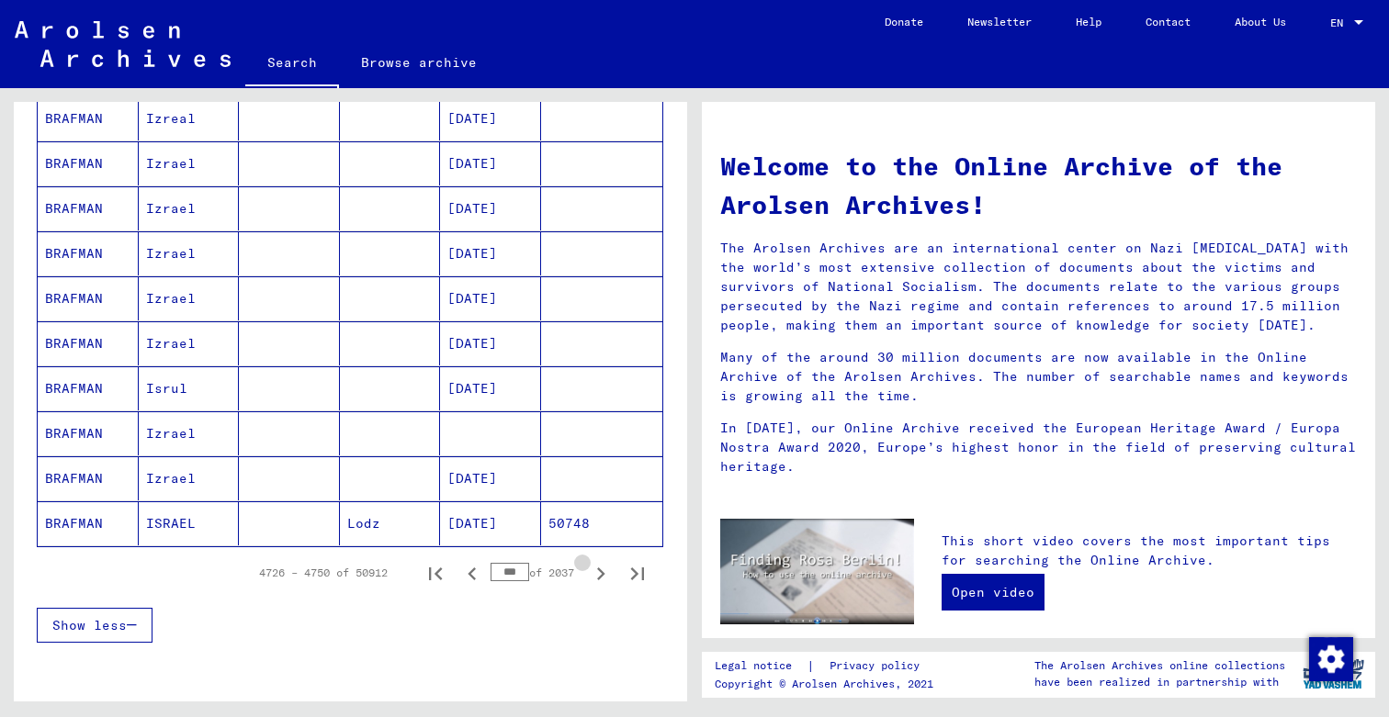
click at [602, 576] on icon "Next page" at bounding box center [601, 574] width 8 height 13
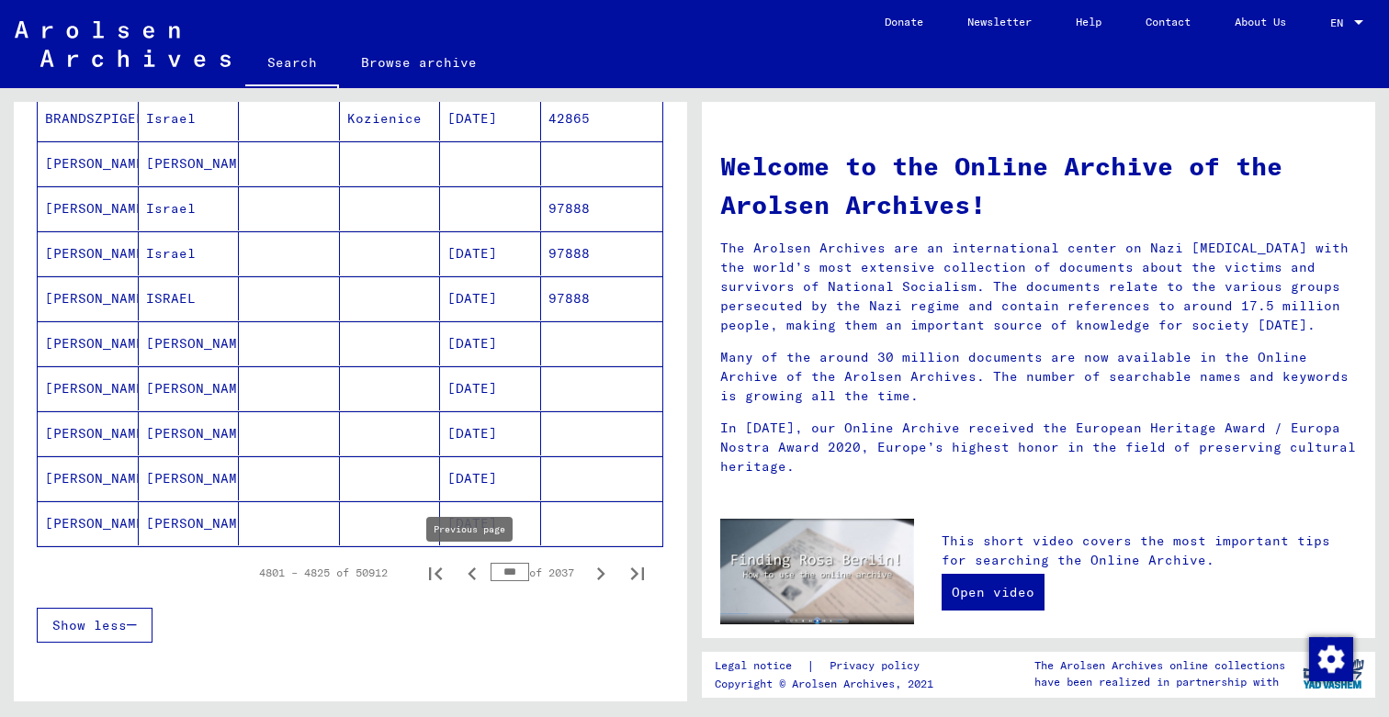
drag, startPoint x: 525, startPoint y: 574, endPoint x: 480, endPoint y: 563, distance: 47.2
click at [480, 563] on div "4801 – 4825 of 50912 *** of 2037" at bounding box center [446, 573] width 419 height 37
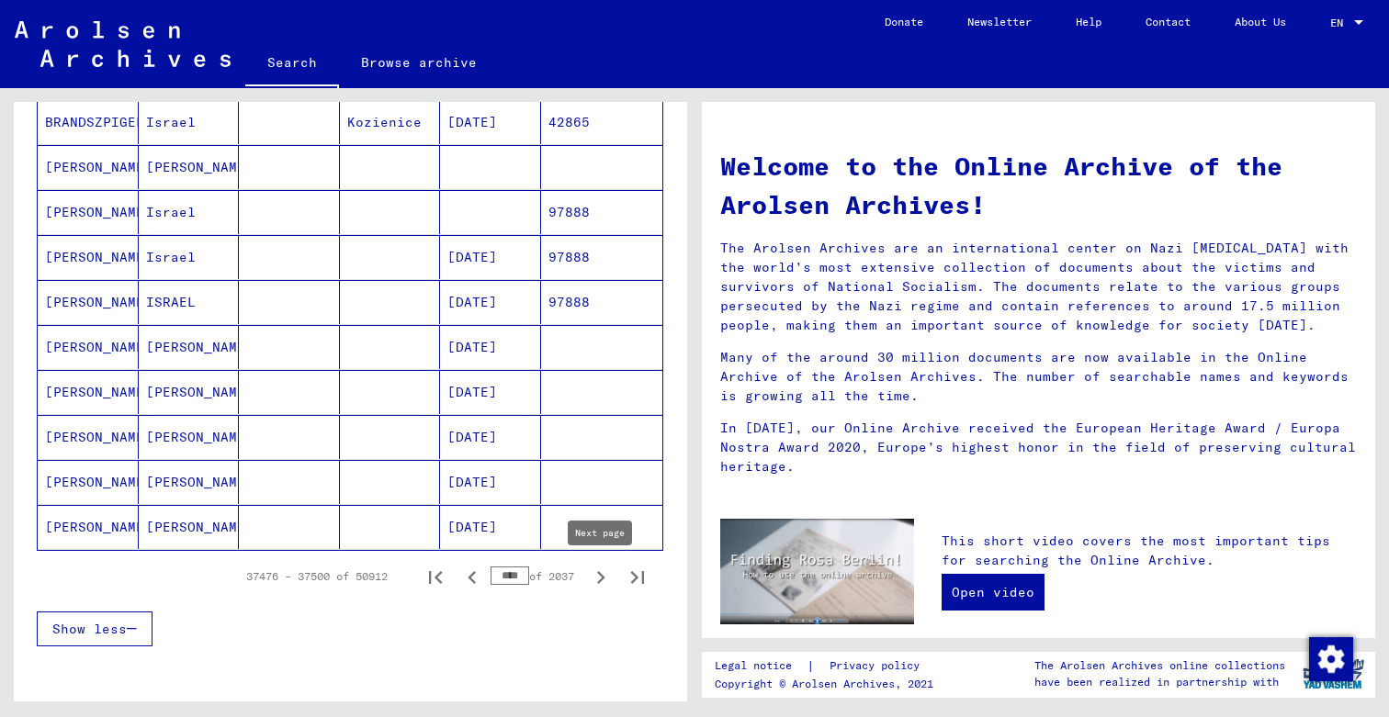
click at [599, 576] on icon "Next page" at bounding box center [601, 578] width 26 height 26
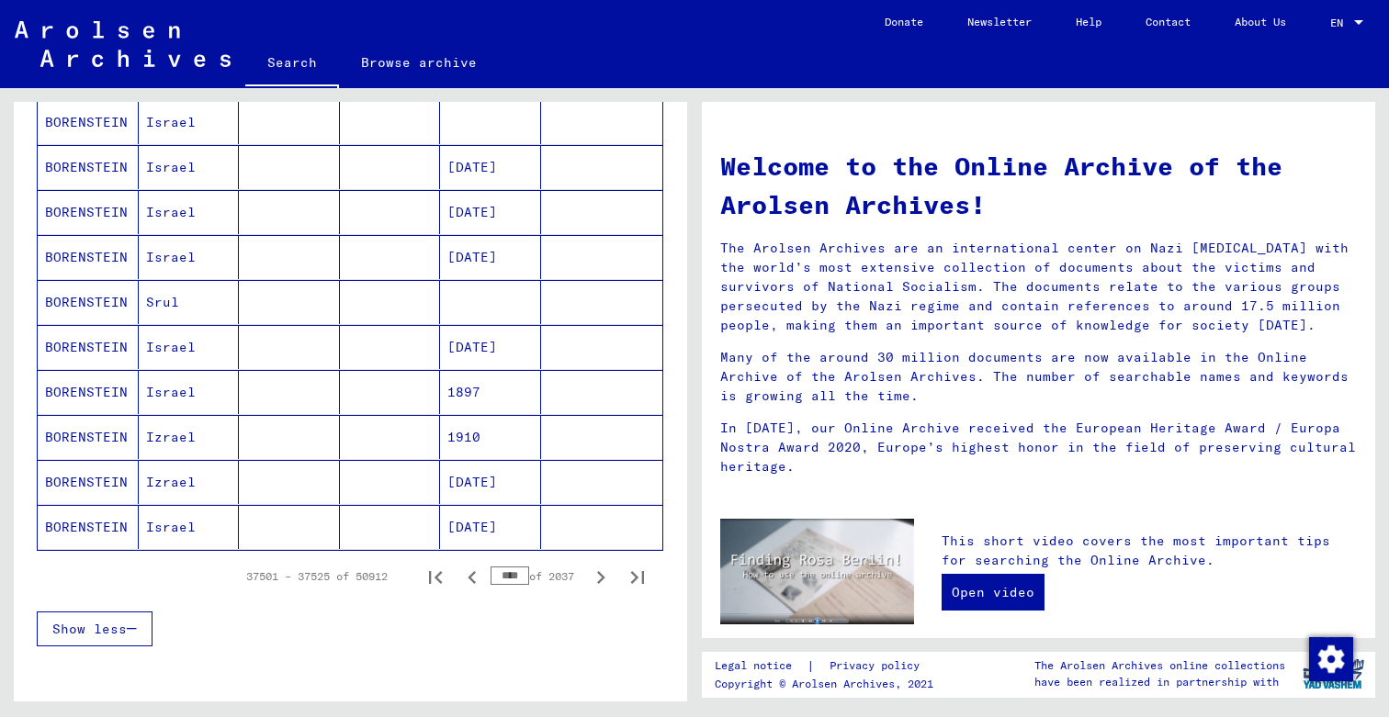
click at [599, 576] on icon "Next page" at bounding box center [601, 578] width 26 height 26
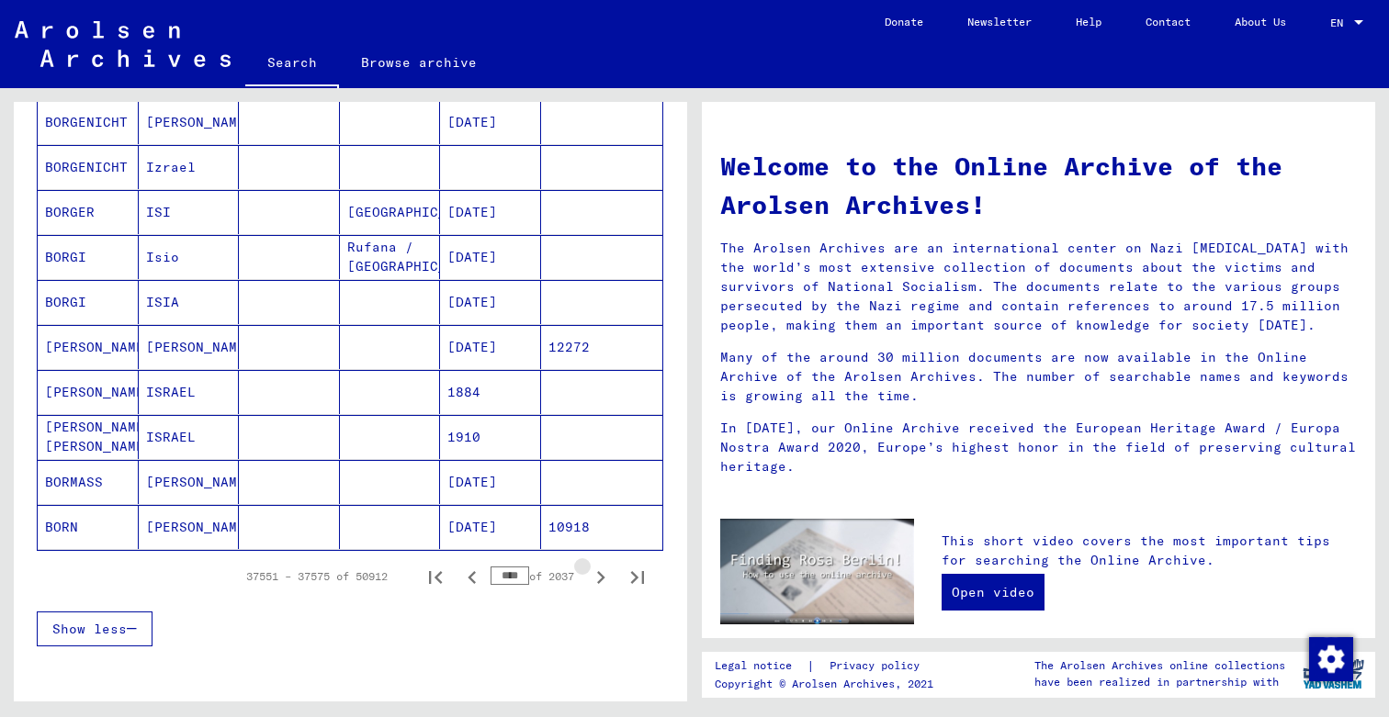
click at [599, 576] on icon "Next page" at bounding box center [601, 578] width 26 height 26
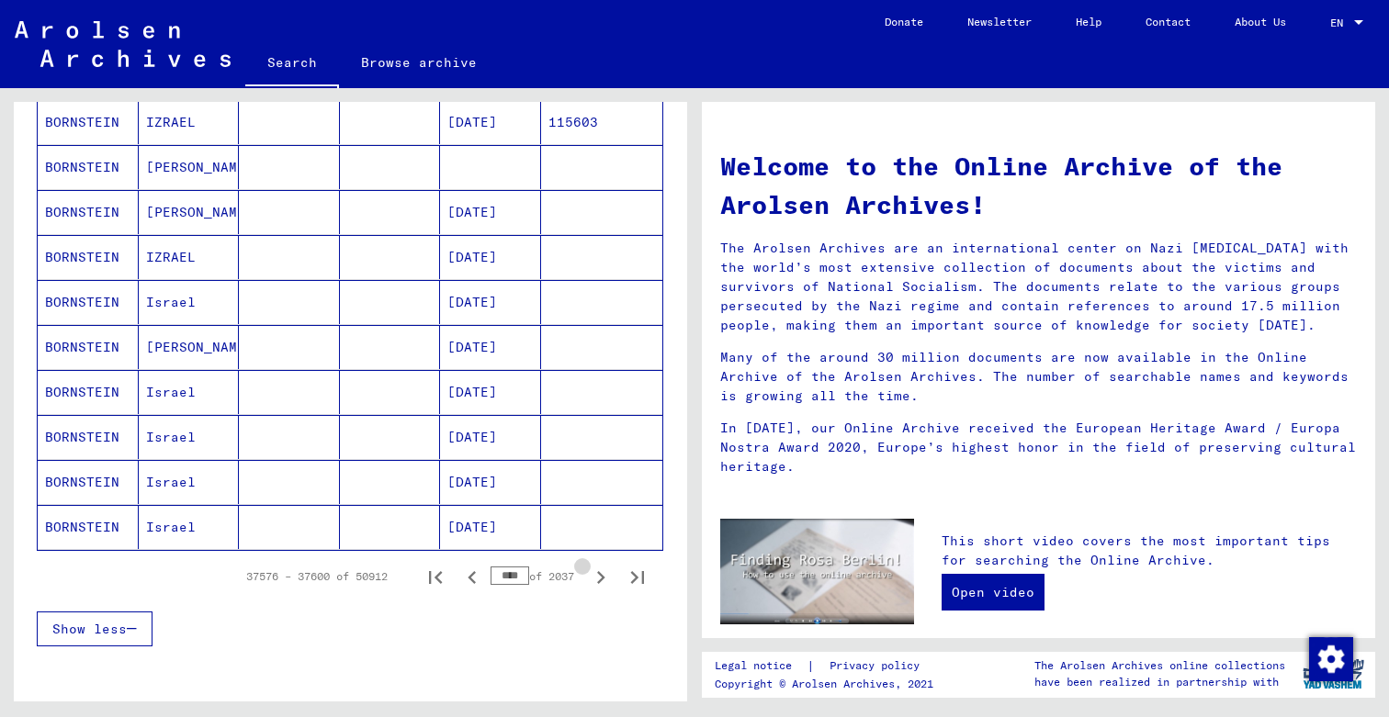
click at [599, 576] on icon "Next page" at bounding box center [601, 578] width 26 height 26
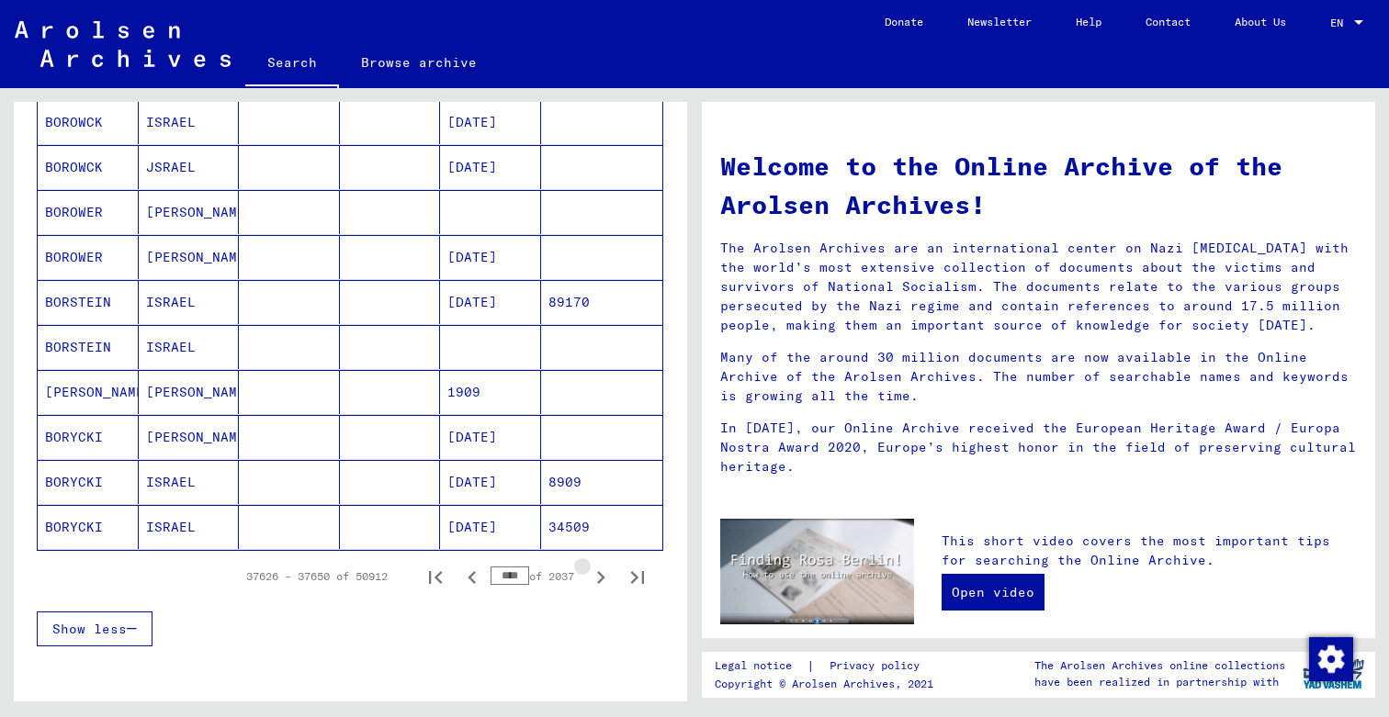
click at [599, 576] on icon "Next page" at bounding box center [601, 578] width 26 height 26
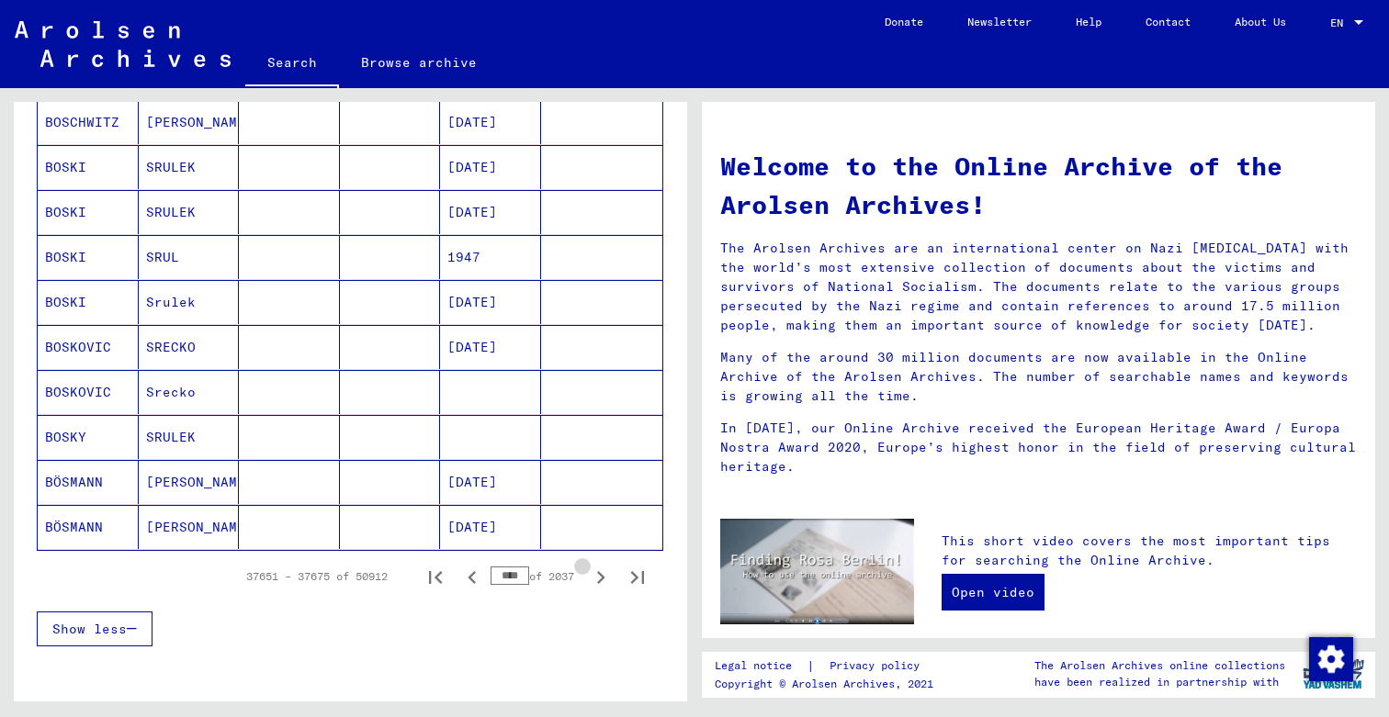
click at [599, 576] on icon "Next page" at bounding box center [601, 578] width 26 height 26
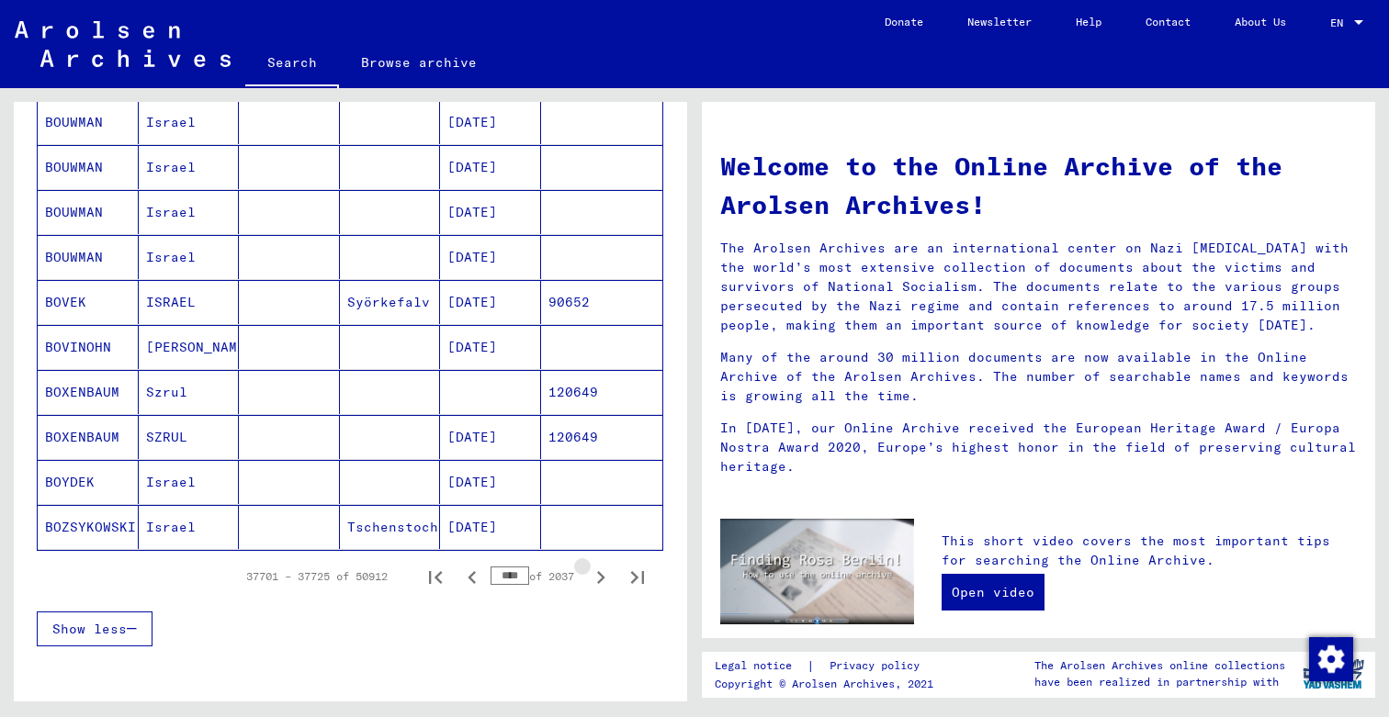
click at [599, 576] on icon "Next page" at bounding box center [601, 578] width 26 height 26
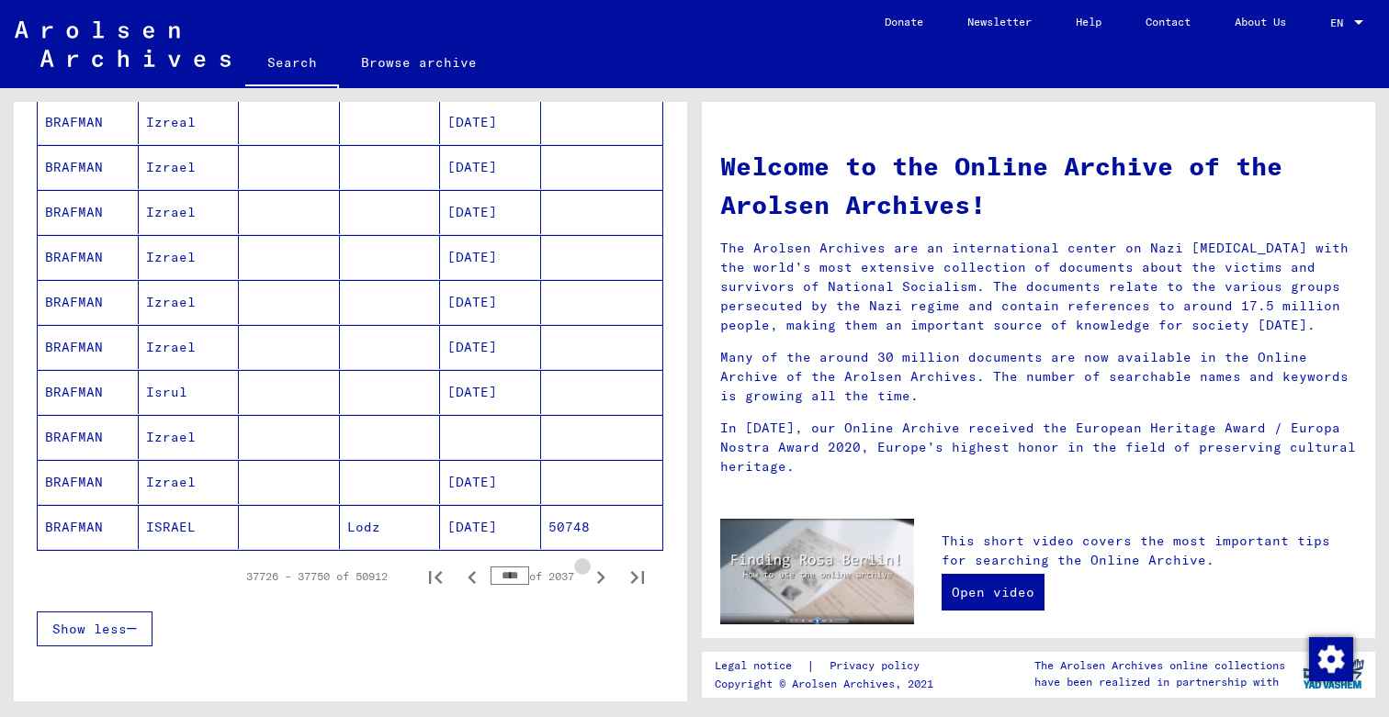
click at [599, 576] on icon "Next page" at bounding box center [601, 578] width 26 height 26
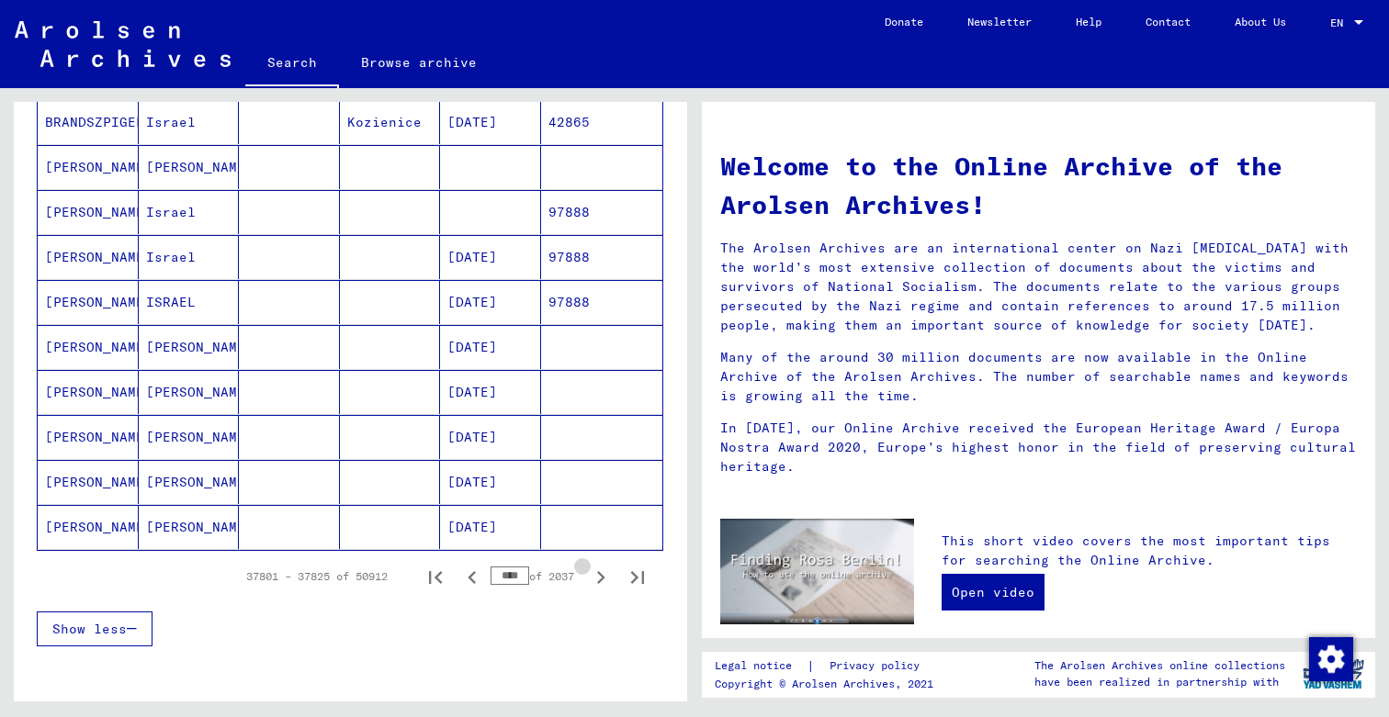
click at [599, 576] on icon "Next page" at bounding box center [601, 578] width 26 height 26
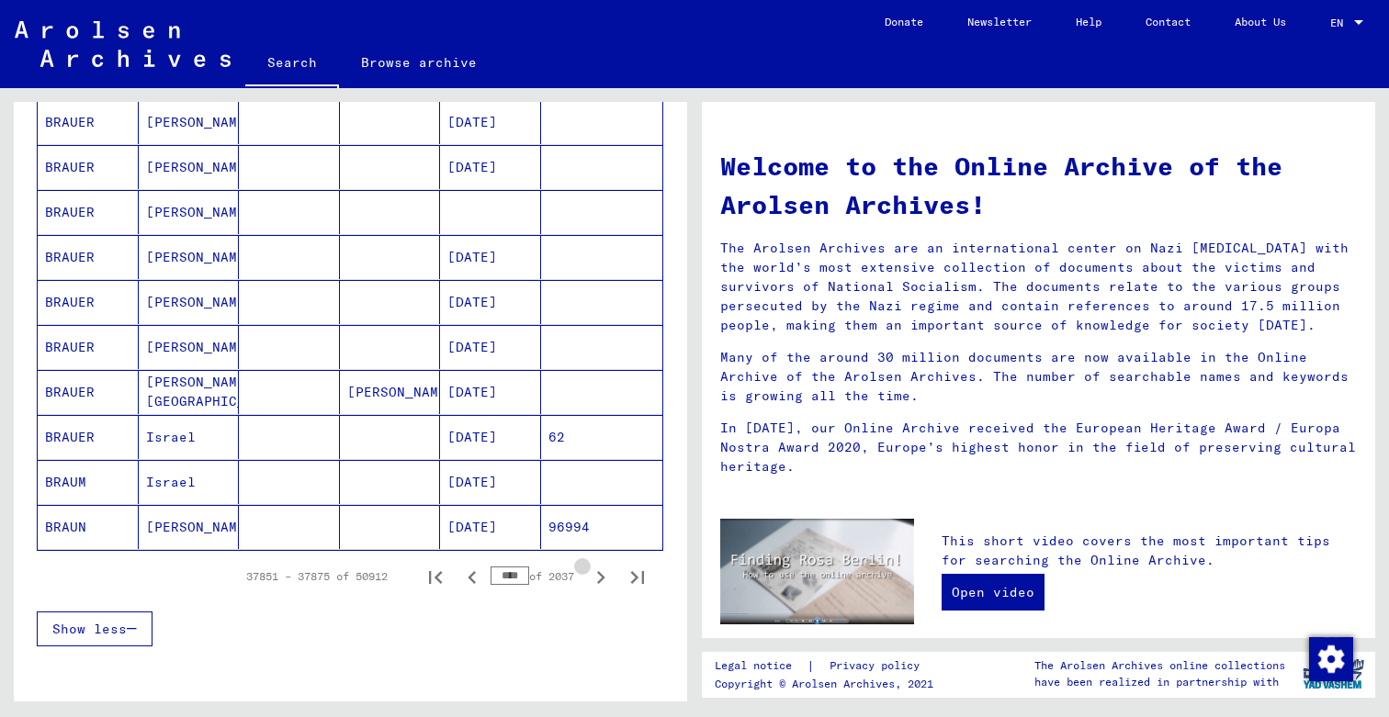
click at [599, 576] on icon "Next page" at bounding box center [601, 578] width 26 height 26
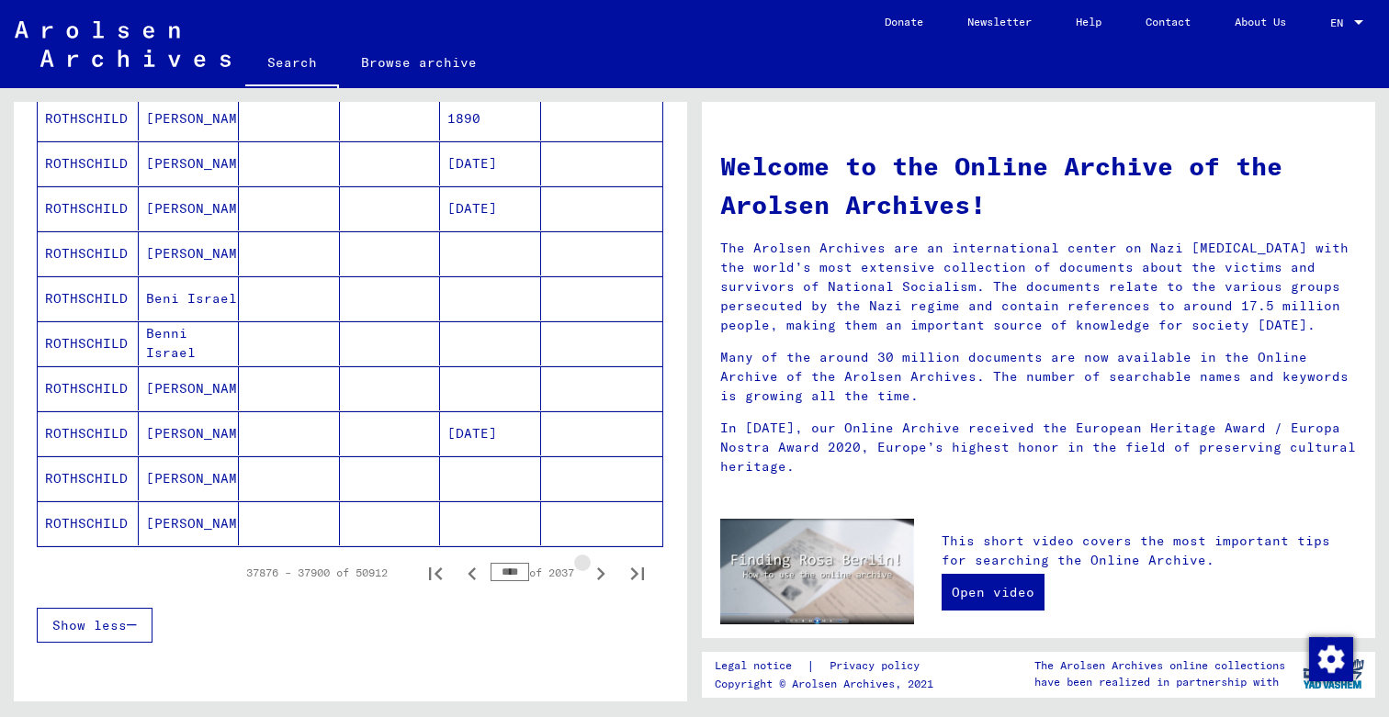
click at [599, 576] on icon "Next page" at bounding box center [601, 574] width 26 height 26
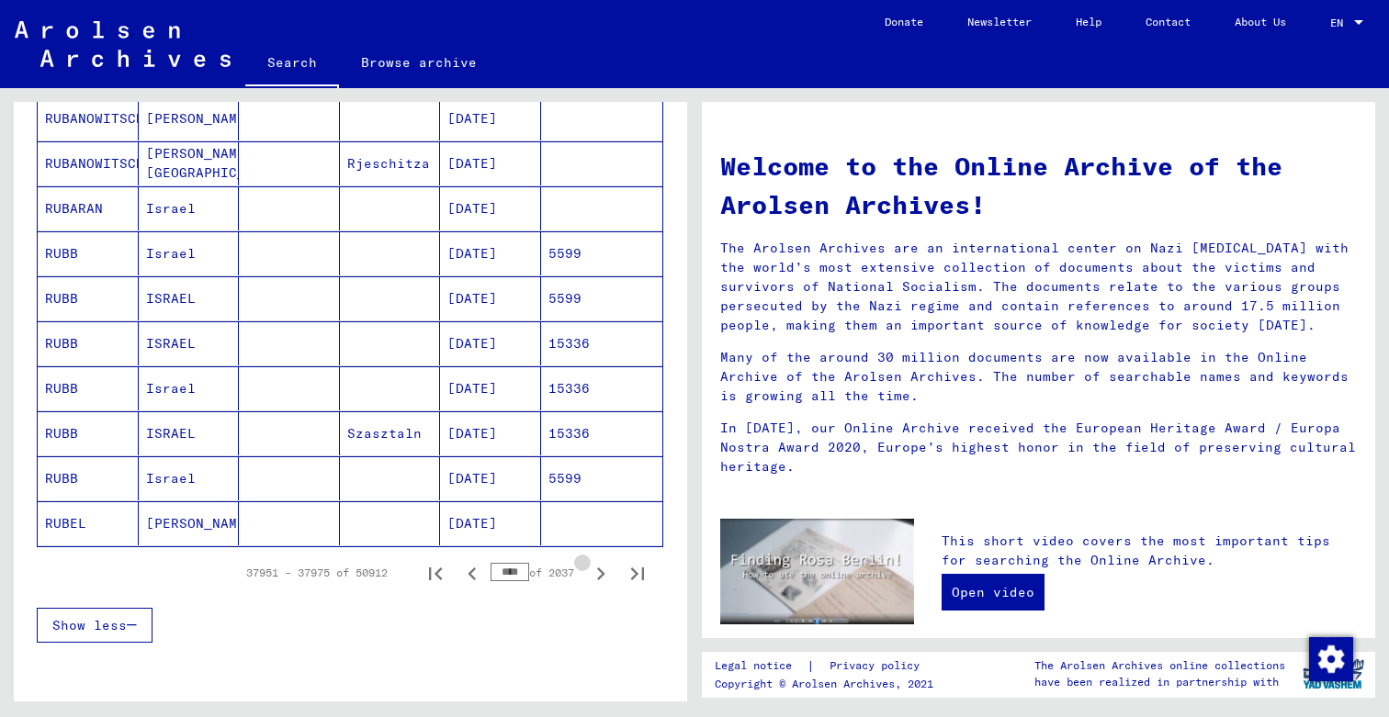
click at [599, 576] on icon "Next page" at bounding box center [601, 574] width 26 height 26
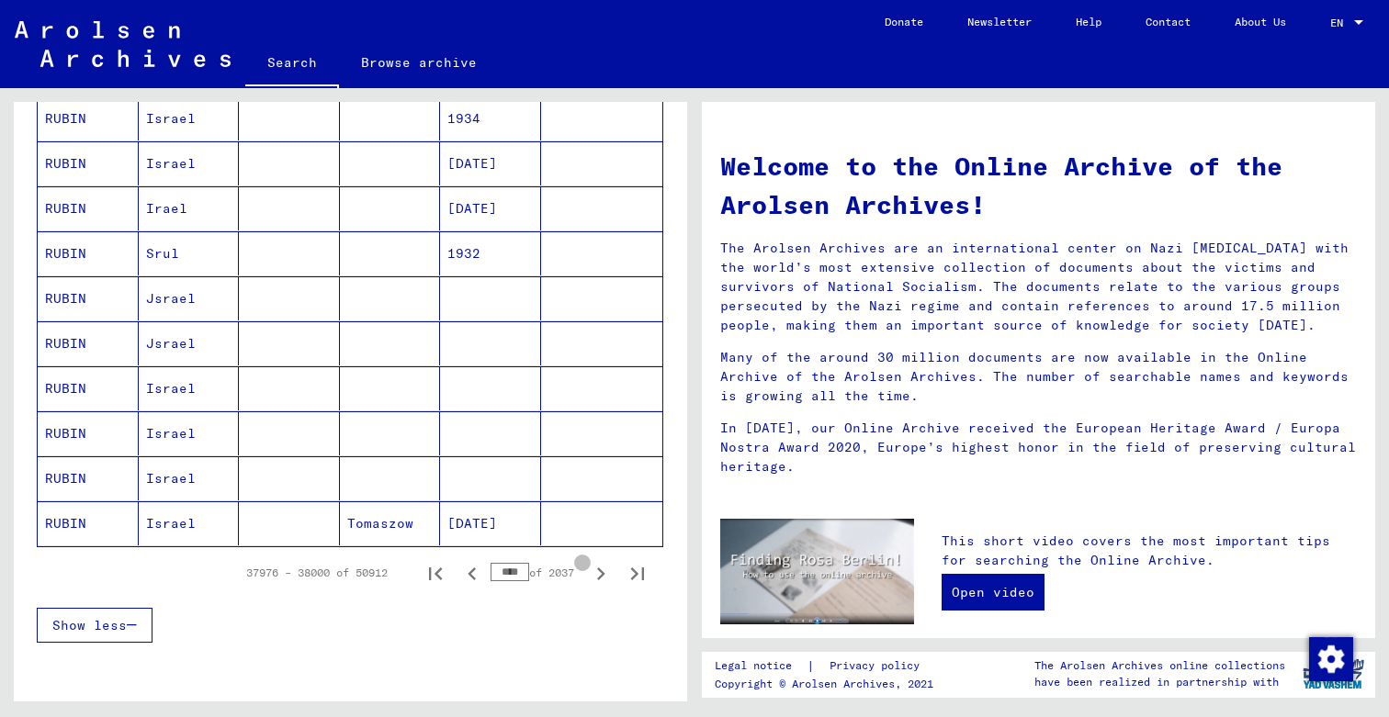
click at [599, 576] on icon "Next page" at bounding box center [601, 574] width 26 height 26
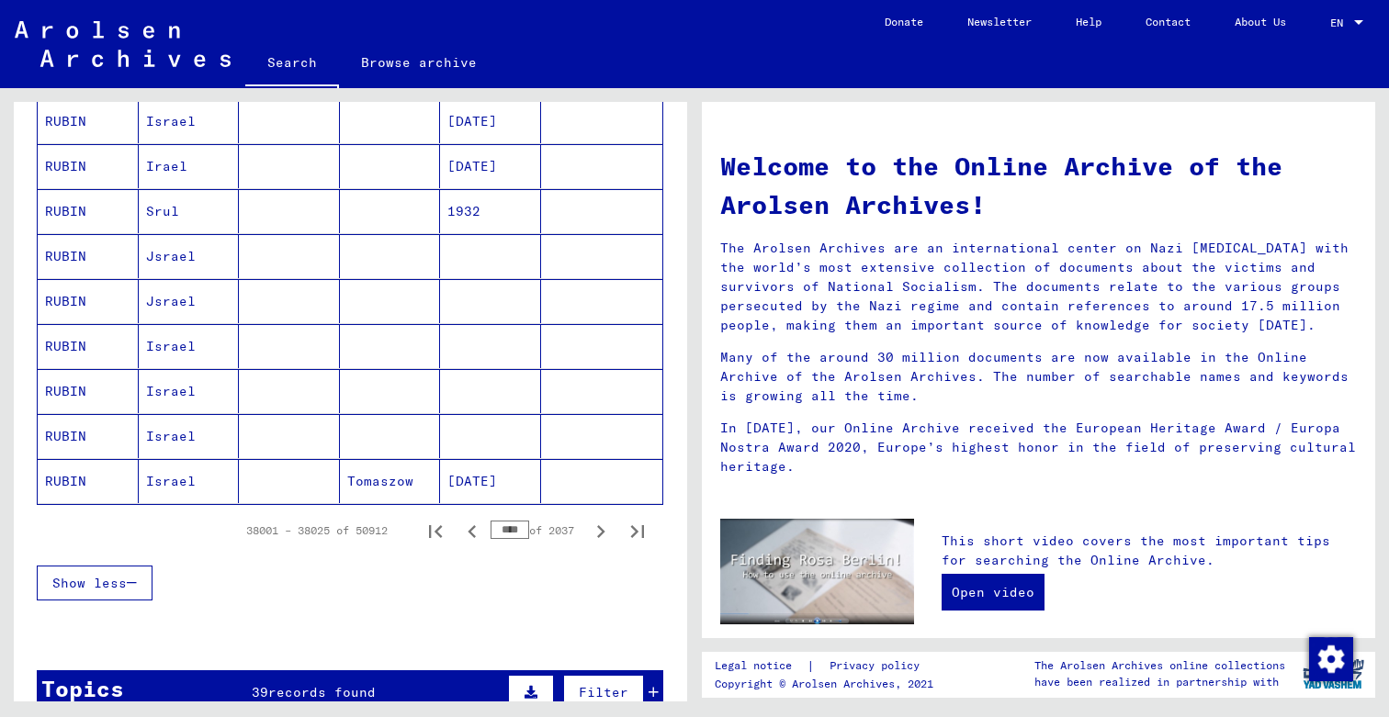
scroll to position [1030, 0]
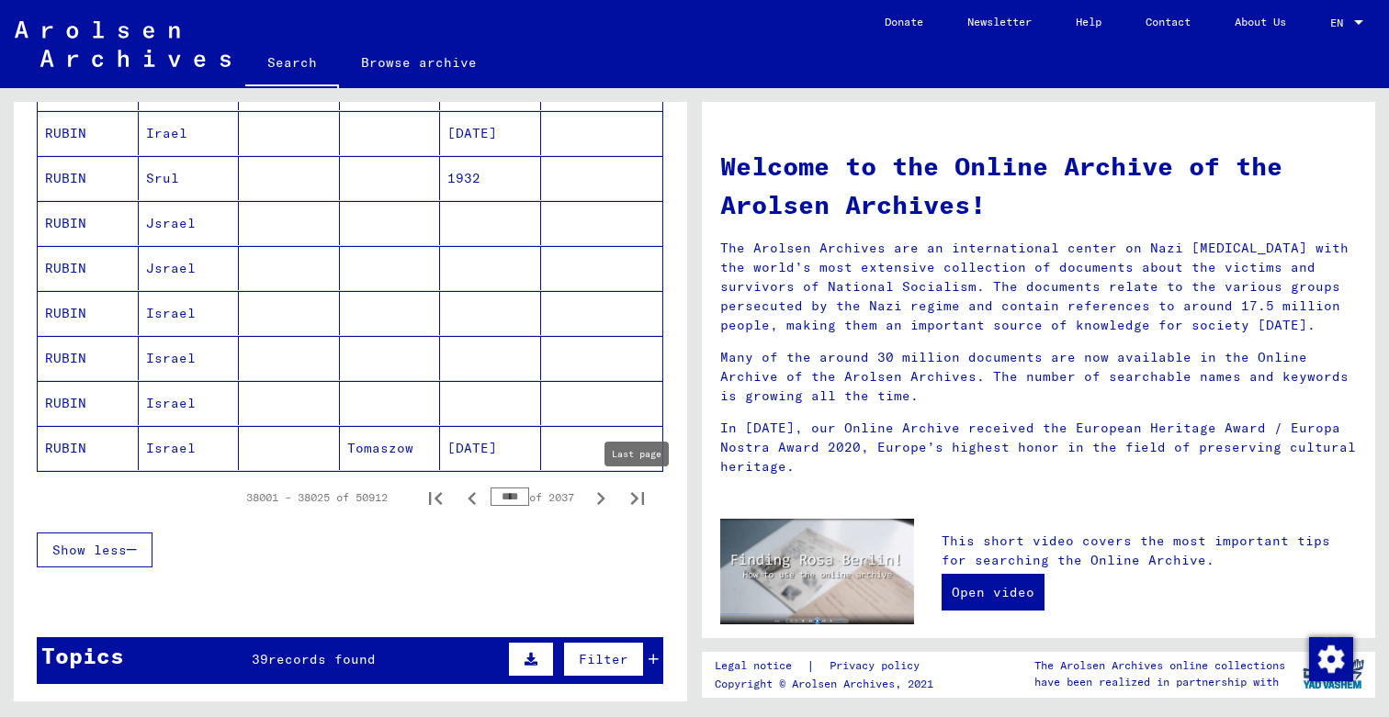
click at [639, 502] on icon "Last page" at bounding box center [638, 499] width 26 height 26
type input "****"
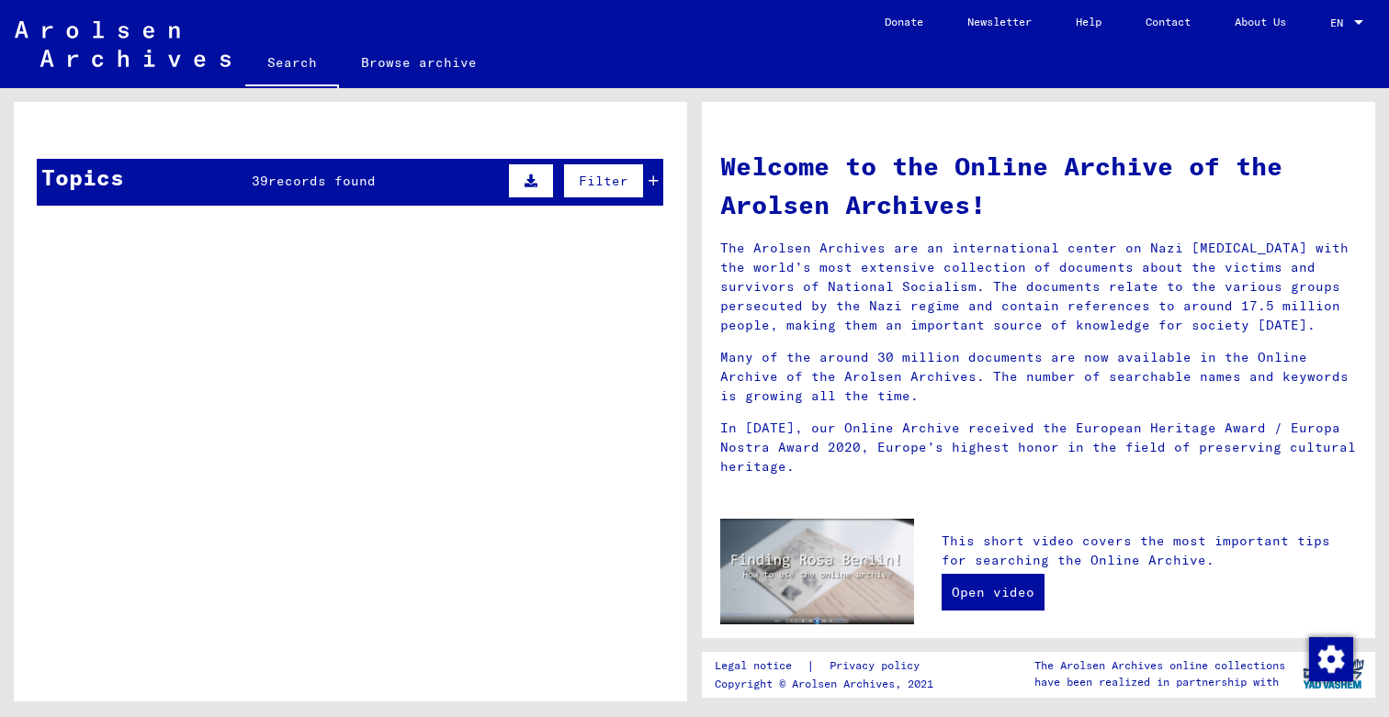
scroll to position [920, 0]
click at [602, 587] on td "Incarceration Documents / Camps and Ghettos / Buchenwald Concentration Camp / I…" at bounding box center [415, 619] width 495 height 85
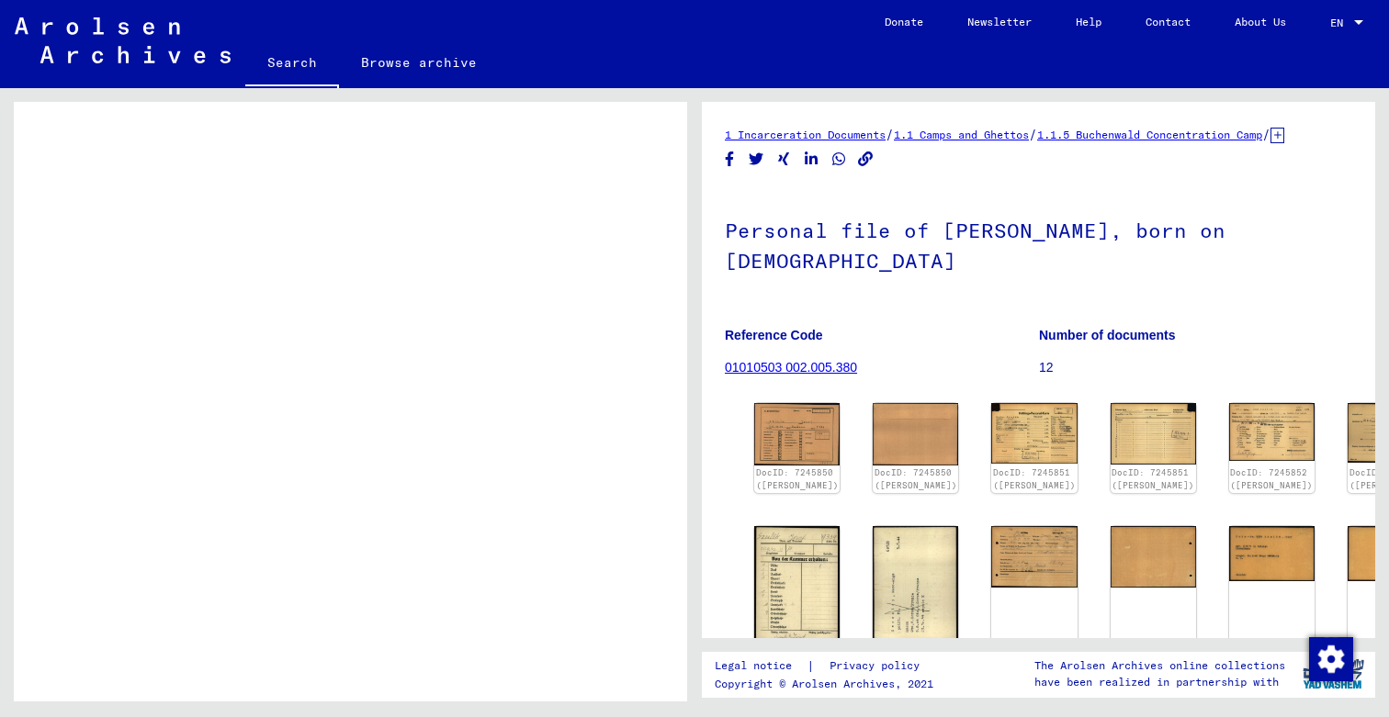
scroll to position [356, 0]
click at [773, 422] on img at bounding box center [797, 433] width 90 height 65
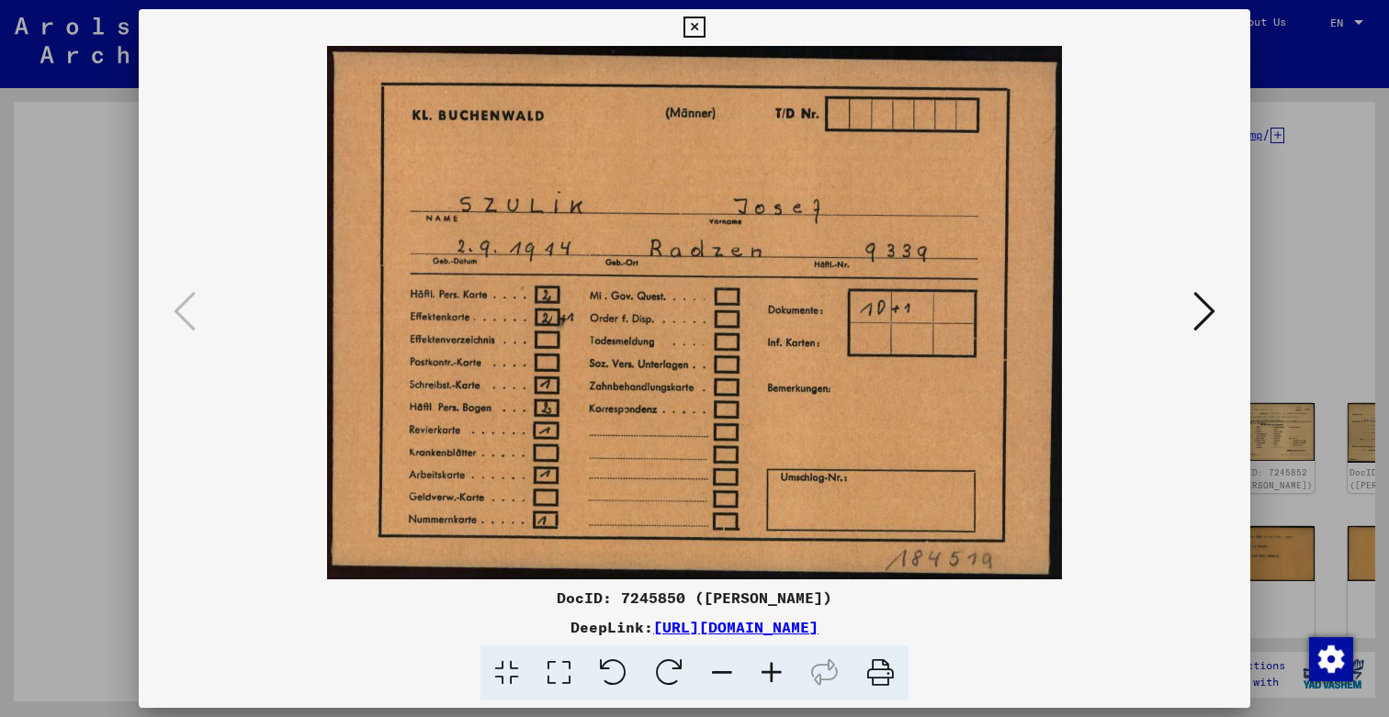
click at [1209, 310] on icon at bounding box center [1204, 311] width 22 height 44
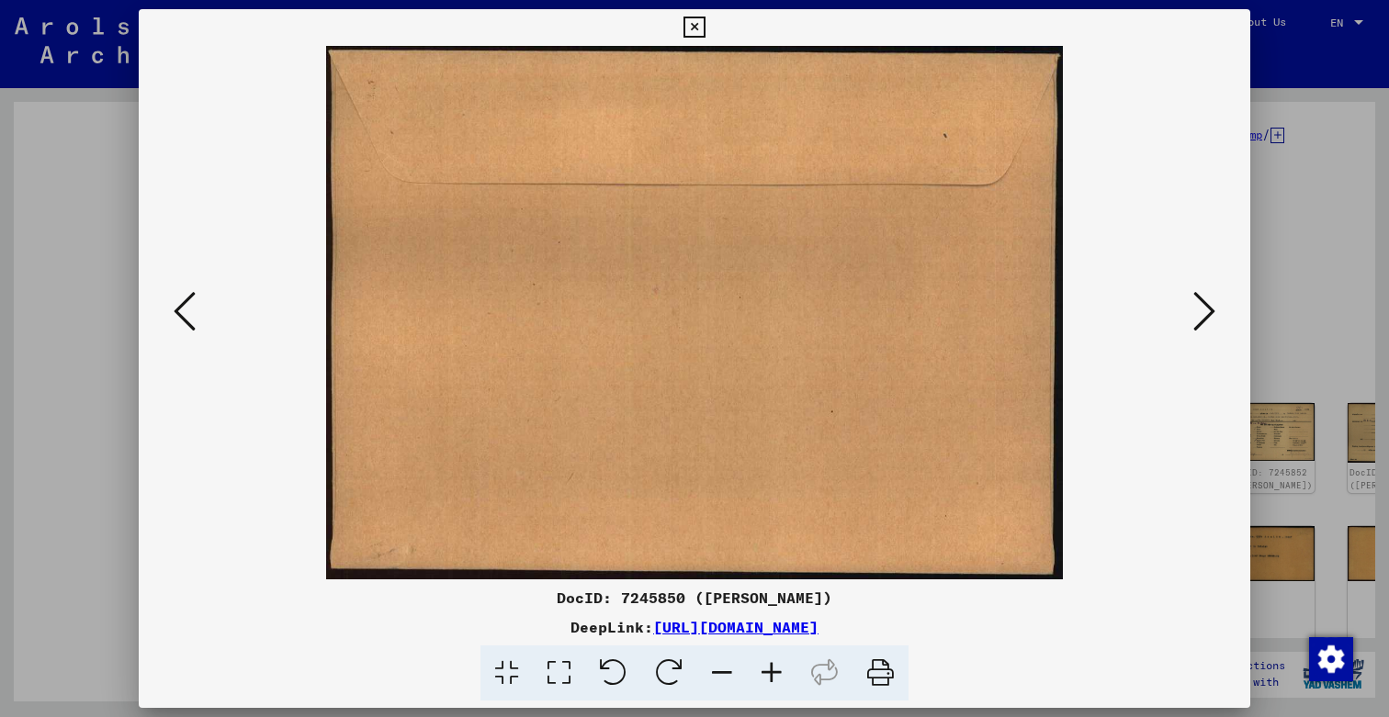
click at [1209, 310] on icon at bounding box center [1204, 311] width 22 height 44
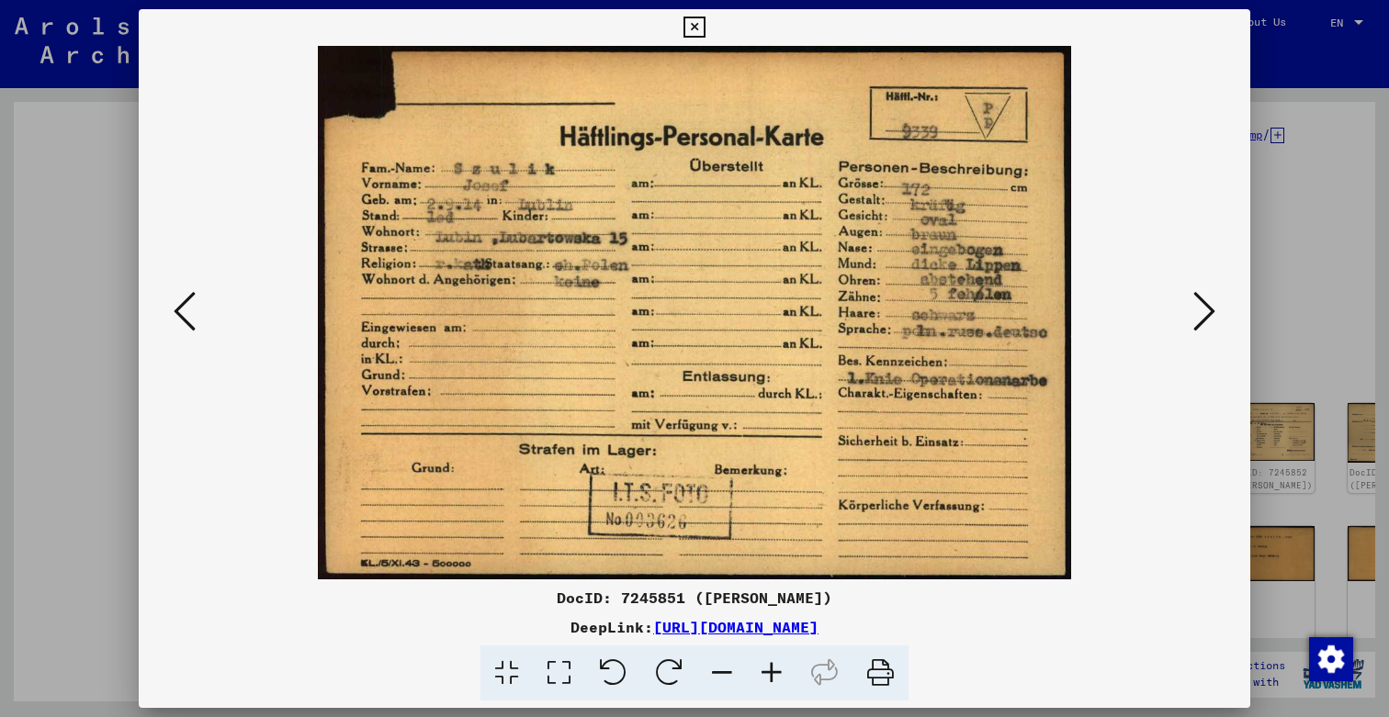
click at [1209, 310] on icon at bounding box center [1204, 311] width 22 height 44
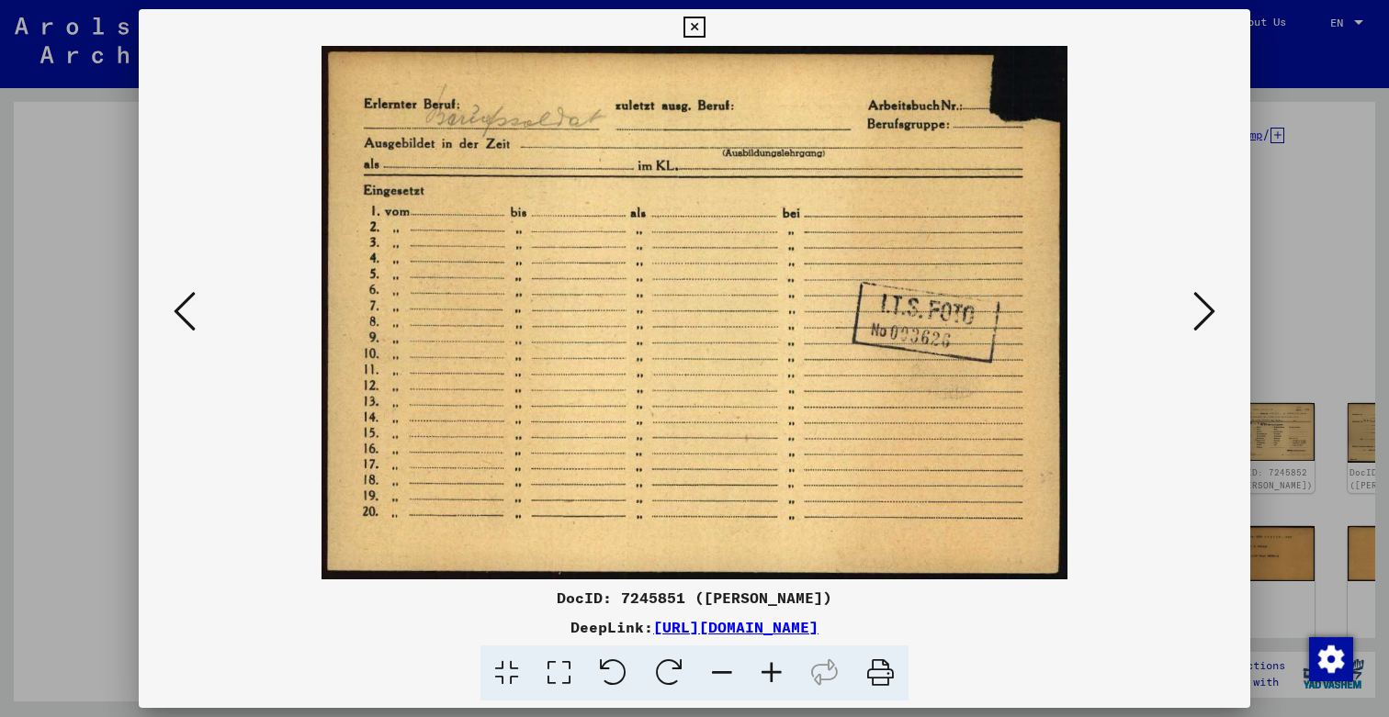
click at [705, 29] on icon at bounding box center [693, 28] width 21 height 22
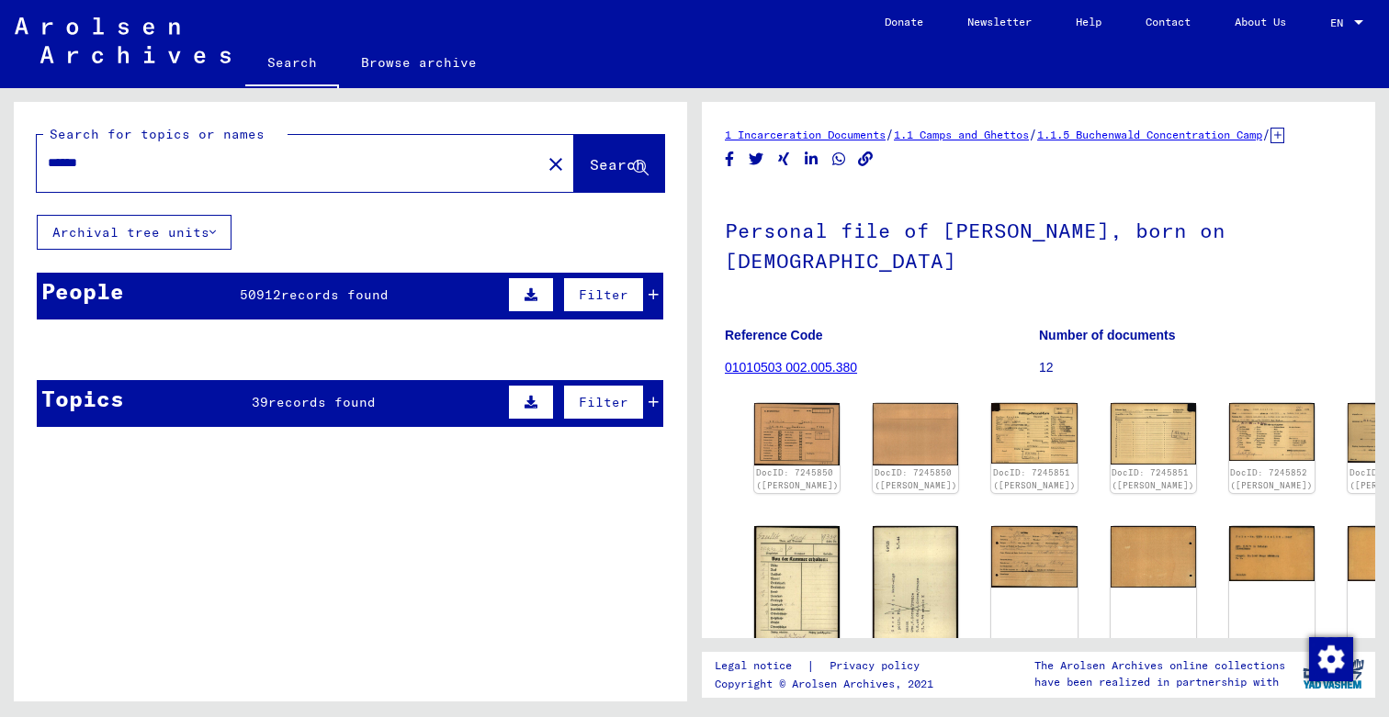
scroll to position [0, 0]
click at [294, 287] on span "records found" at bounding box center [334, 295] width 107 height 17
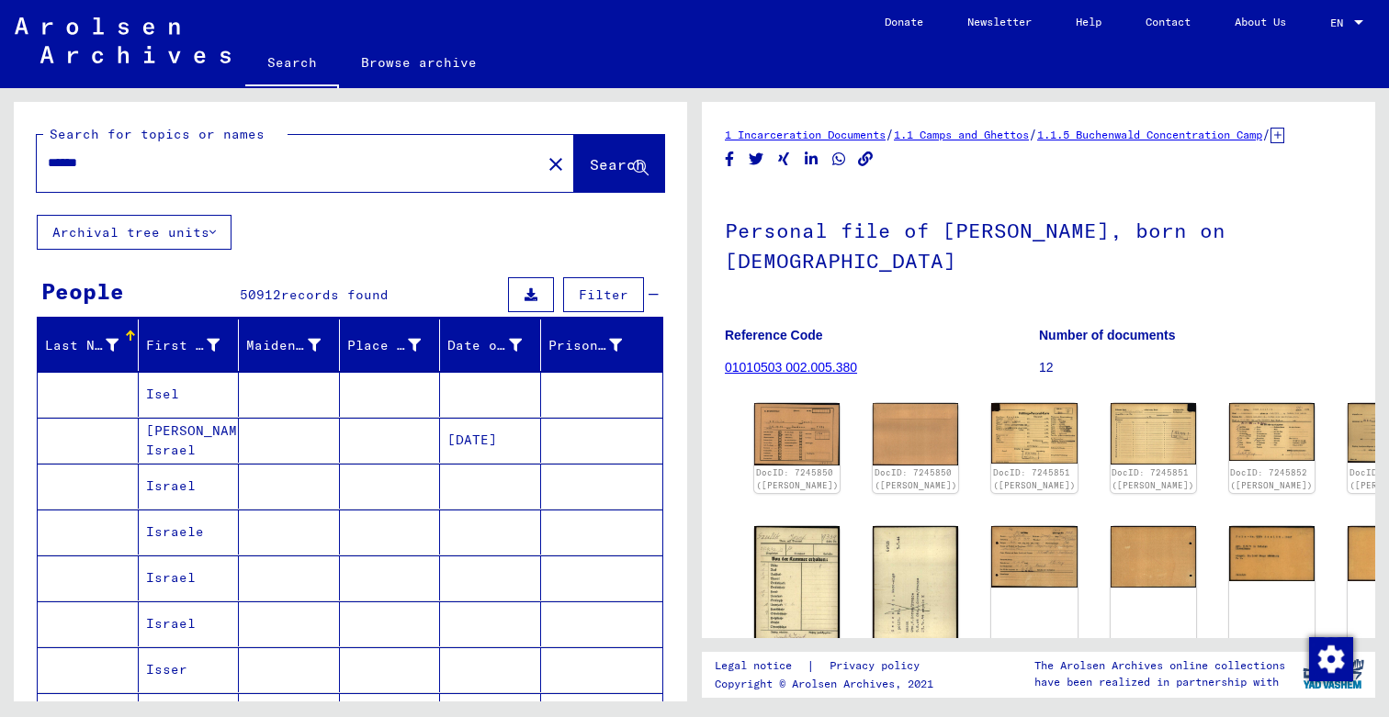
click at [117, 343] on icon at bounding box center [112, 345] width 13 height 13
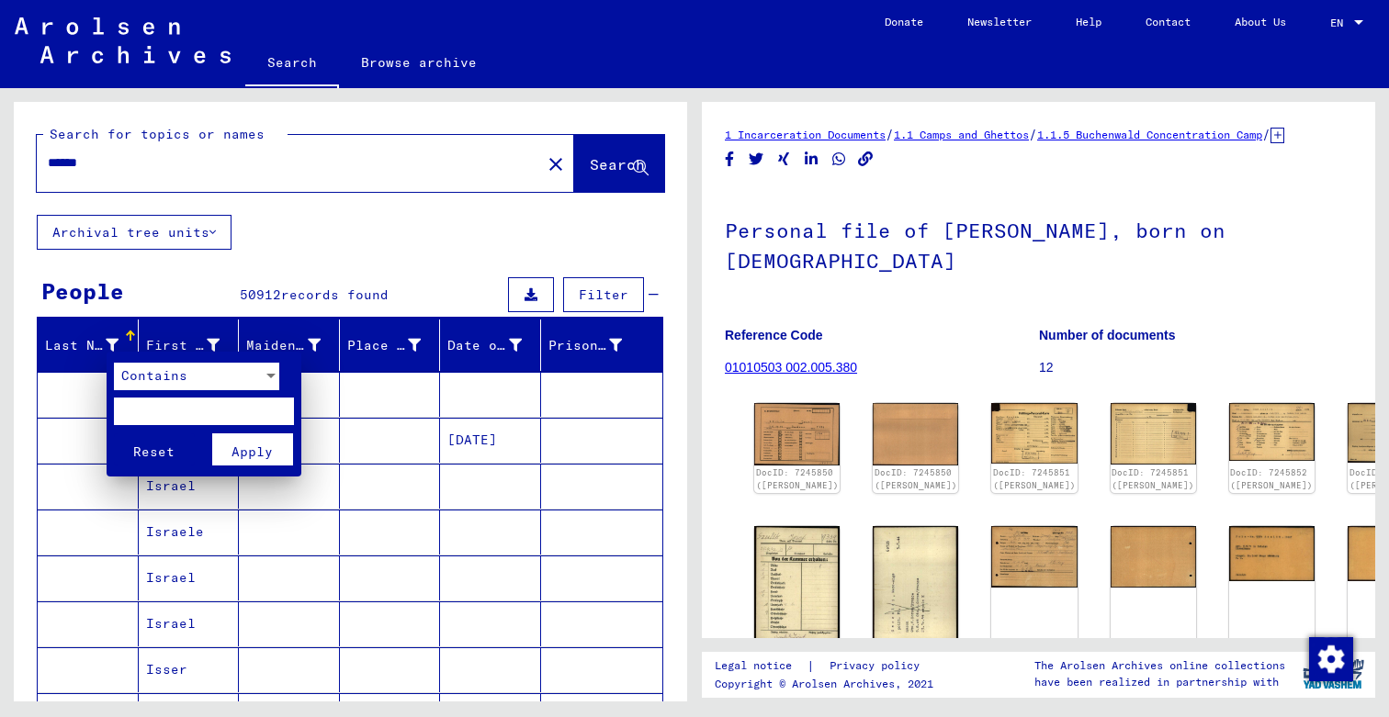
click at [164, 410] on input "text" at bounding box center [204, 412] width 180 height 28
type input "******"
click at [270, 455] on span "Apply" at bounding box center [251, 452] width 41 height 17
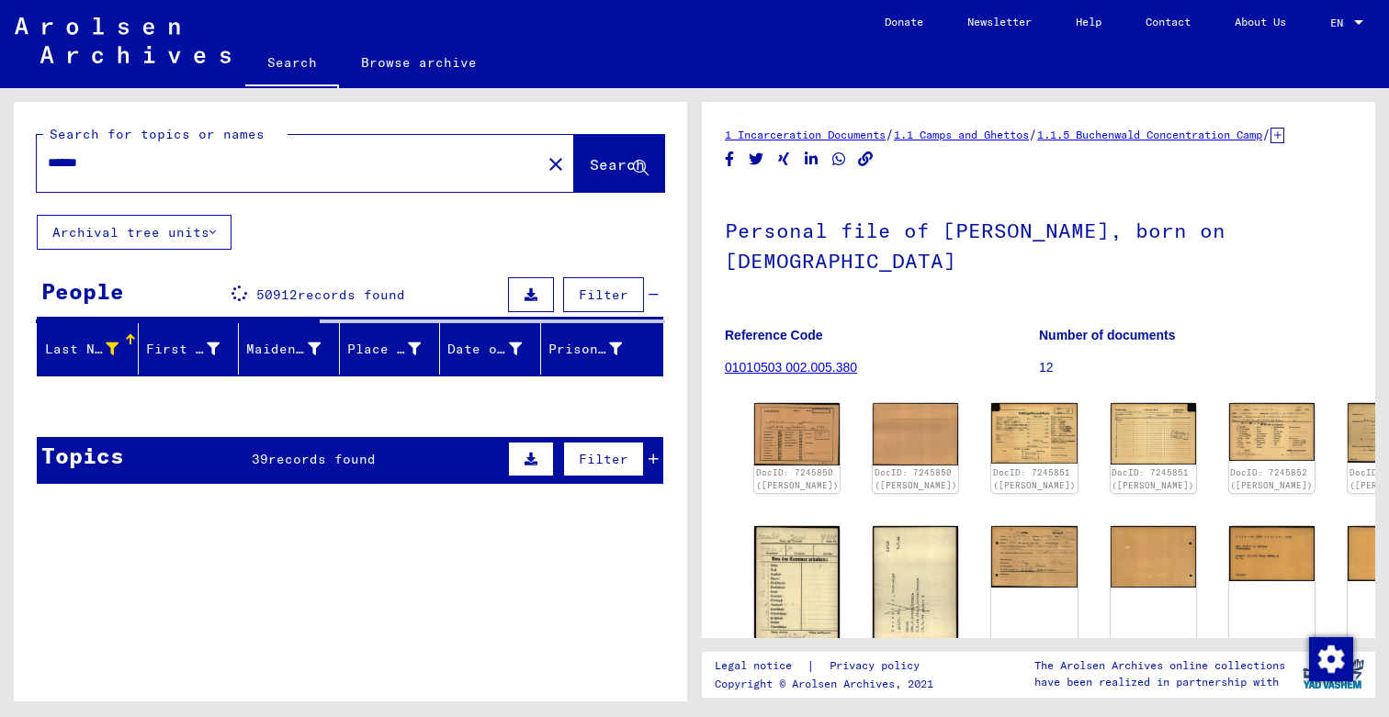
click at [386, 439] on div "Topics 39 records found Filter" at bounding box center [350, 460] width 627 height 47
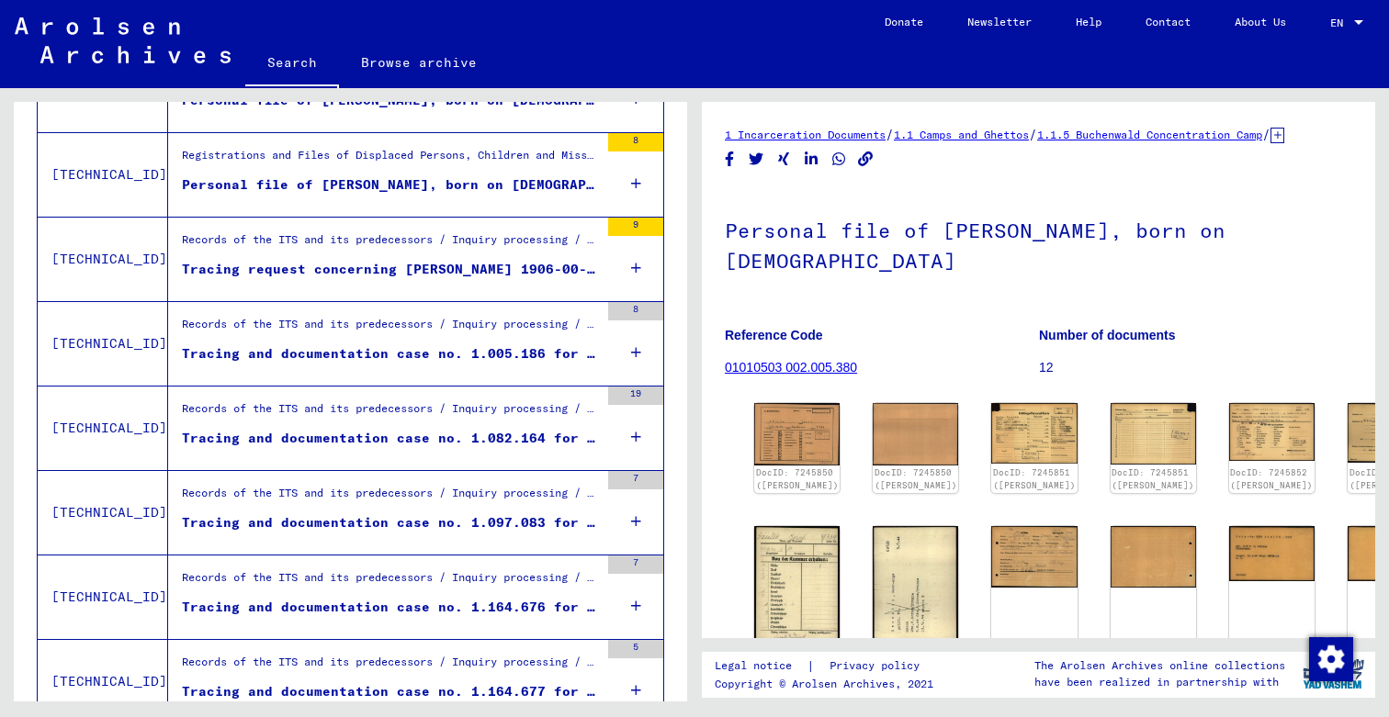
scroll to position [1942, 0]
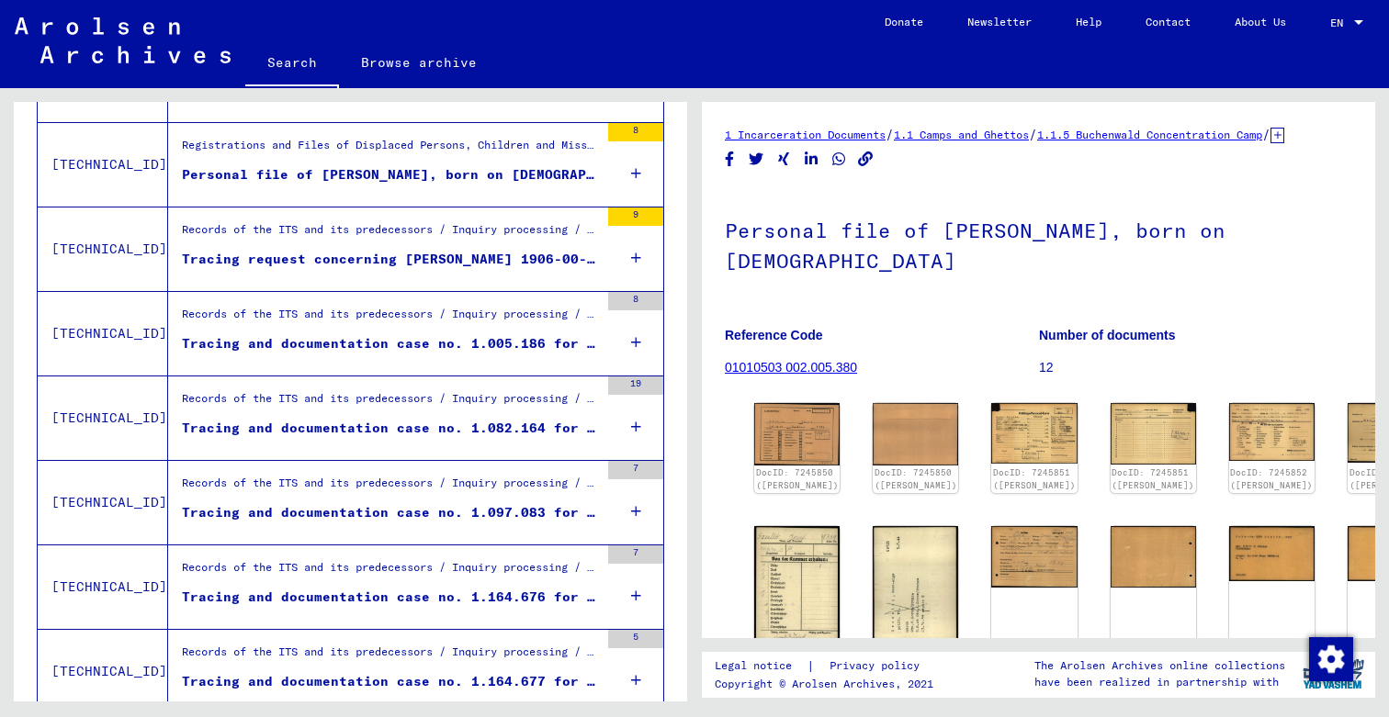
click at [495, 346] on div "Tracing and documentation case no. 1.005.186 for [PERSON_NAME] born [DEMOGRAPHI…" at bounding box center [390, 343] width 417 height 19
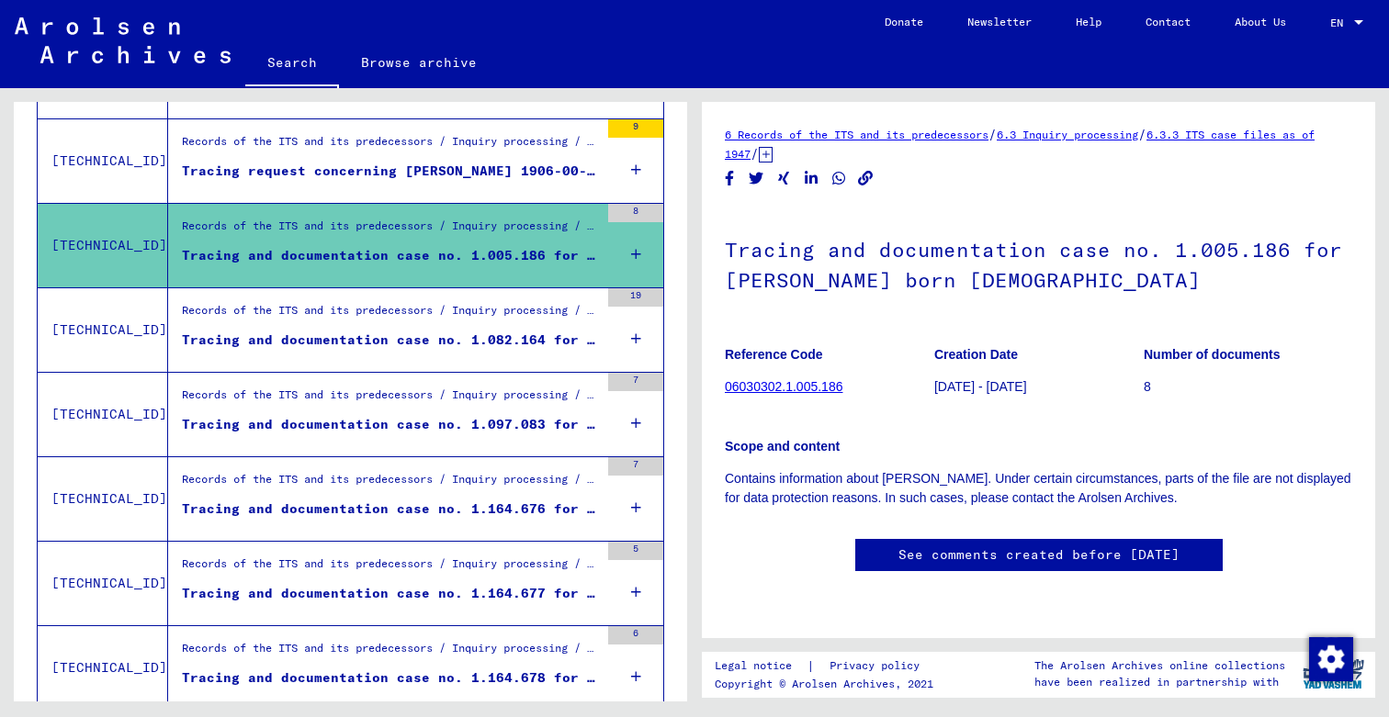
scroll to position [1642, 0]
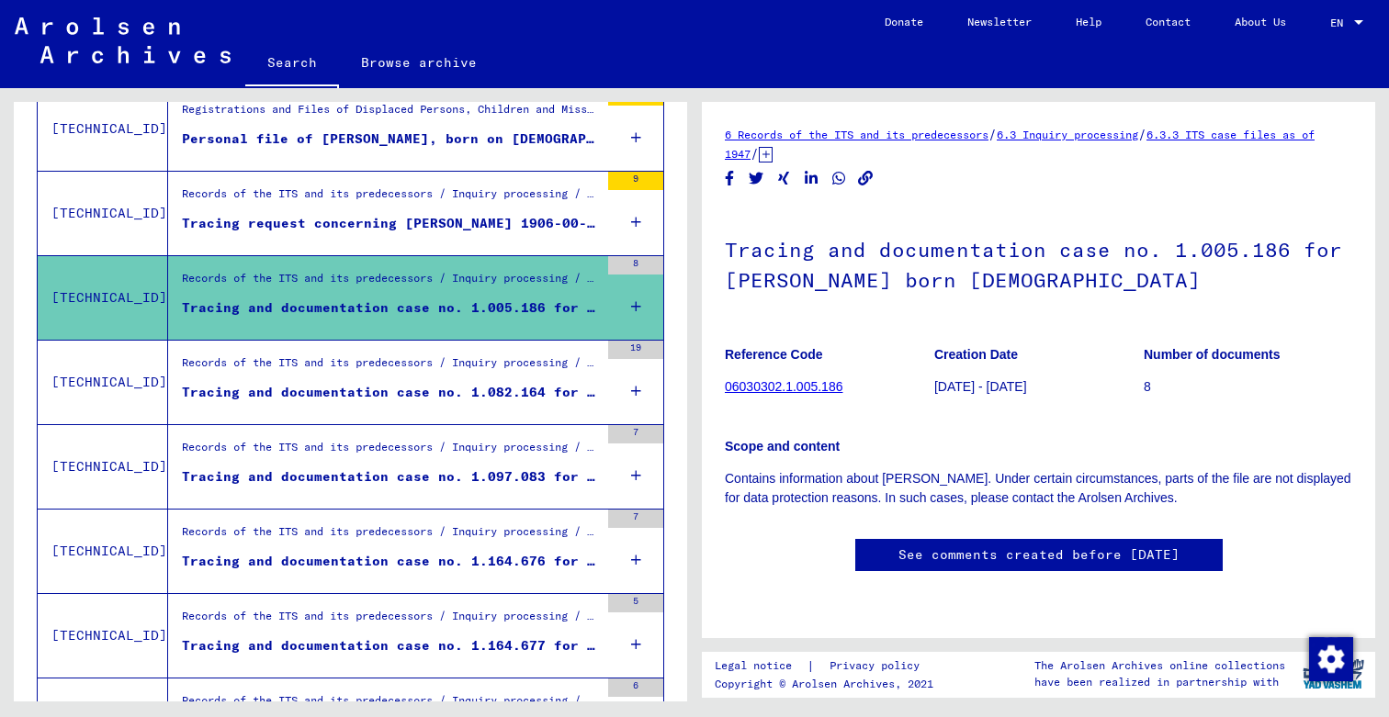
click at [528, 374] on div "Records of the ITS and its predecessors / Inquiry processing / ITS case files a…" at bounding box center [390, 368] width 417 height 26
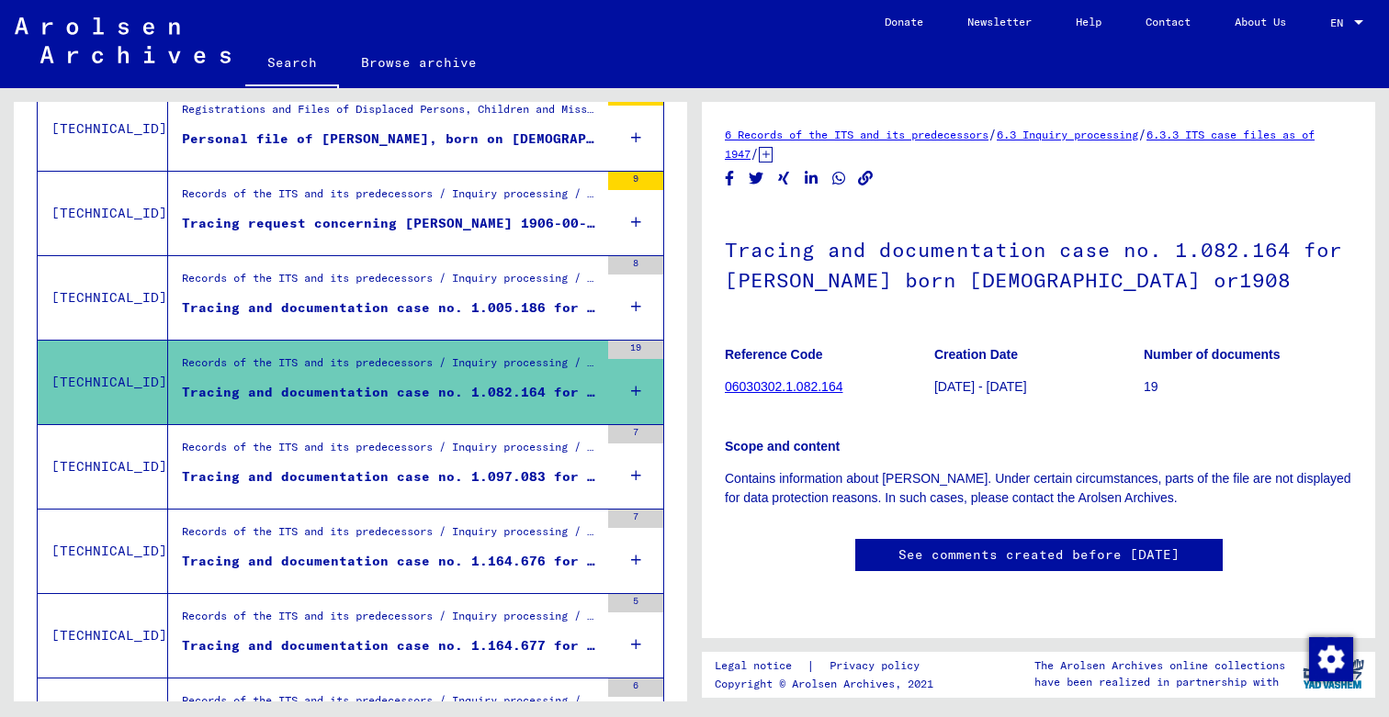
click at [523, 485] on div "Tracing and documentation case no. 1.097.083 for [PERSON_NAME] born [DEMOGRAPHI…" at bounding box center [390, 477] width 417 height 19
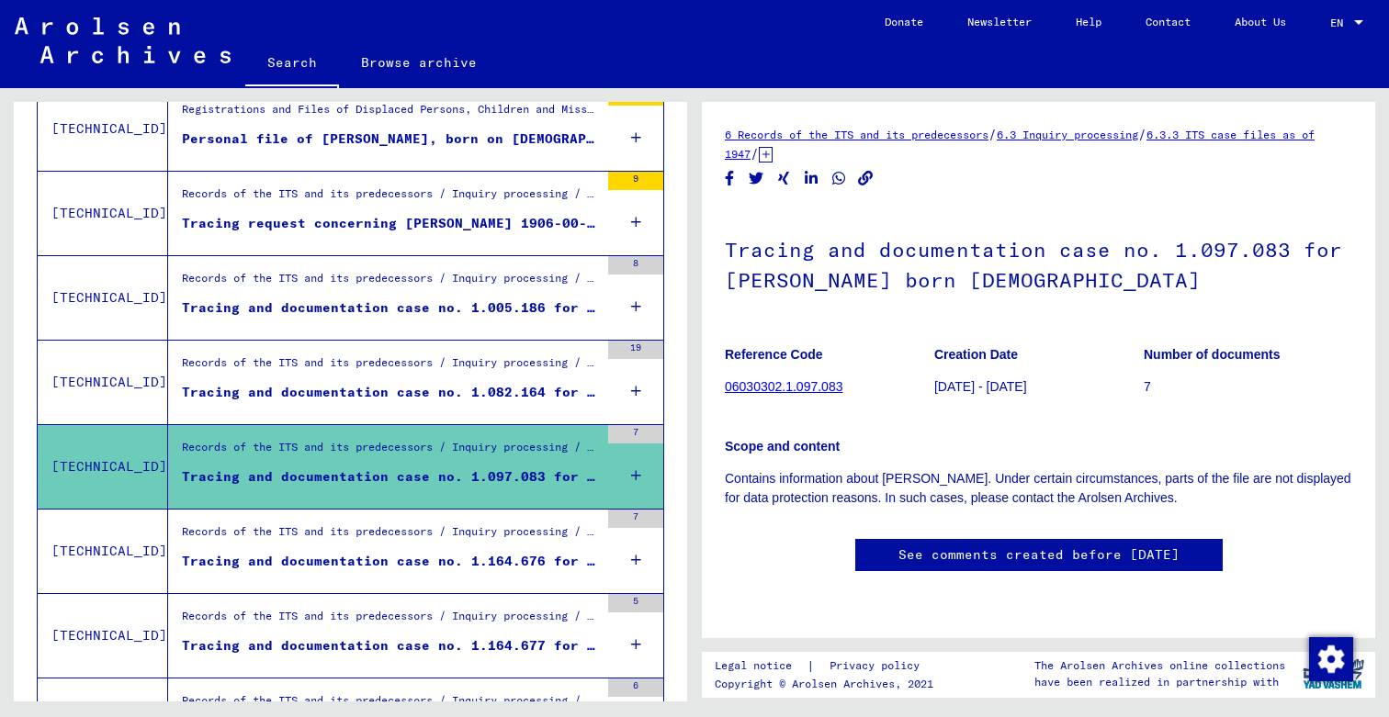
click at [535, 536] on div "Records of the ITS and its predecessors / Inquiry processing / ITS case files a…" at bounding box center [390, 537] width 417 height 26
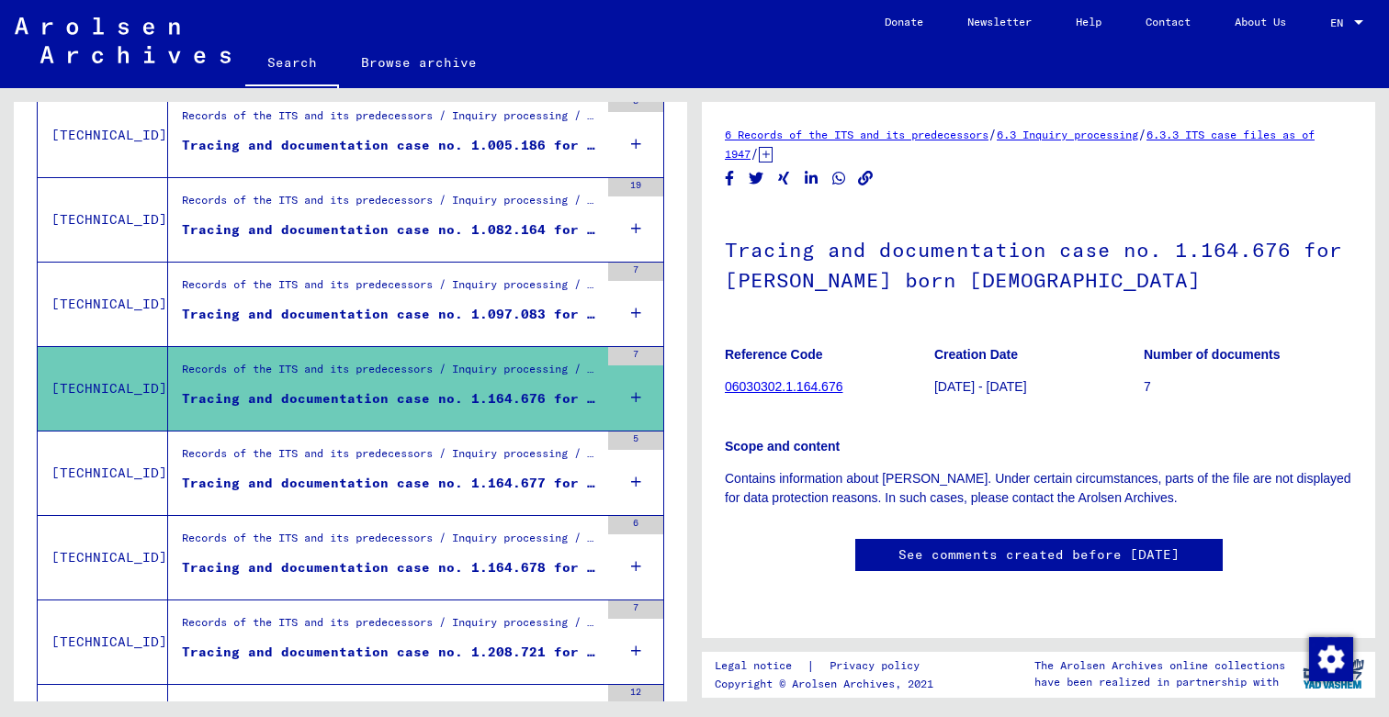
scroll to position [1810, 0]
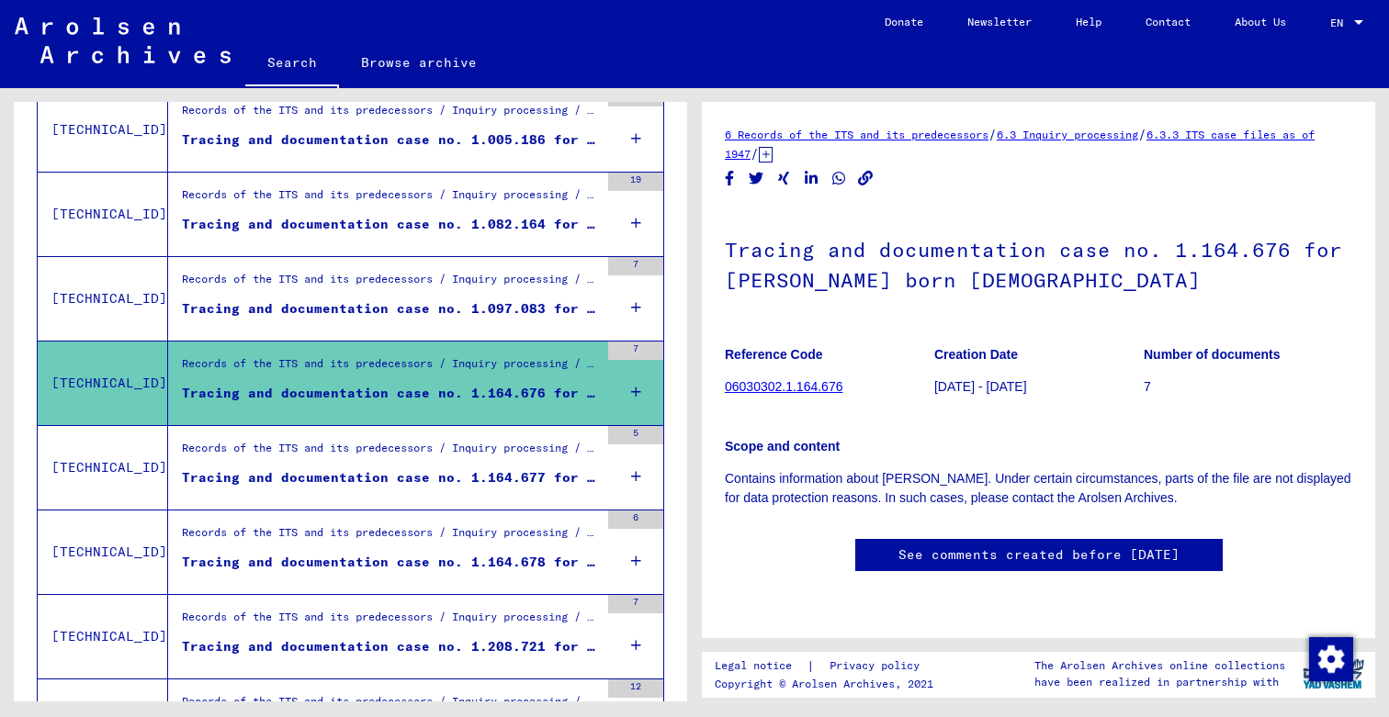
click at [540, 474] on div "Tracing and documentation case no. 1.164.677 for [PERSON_NAME]" at bounding box center [390, 477] width 417 height 19
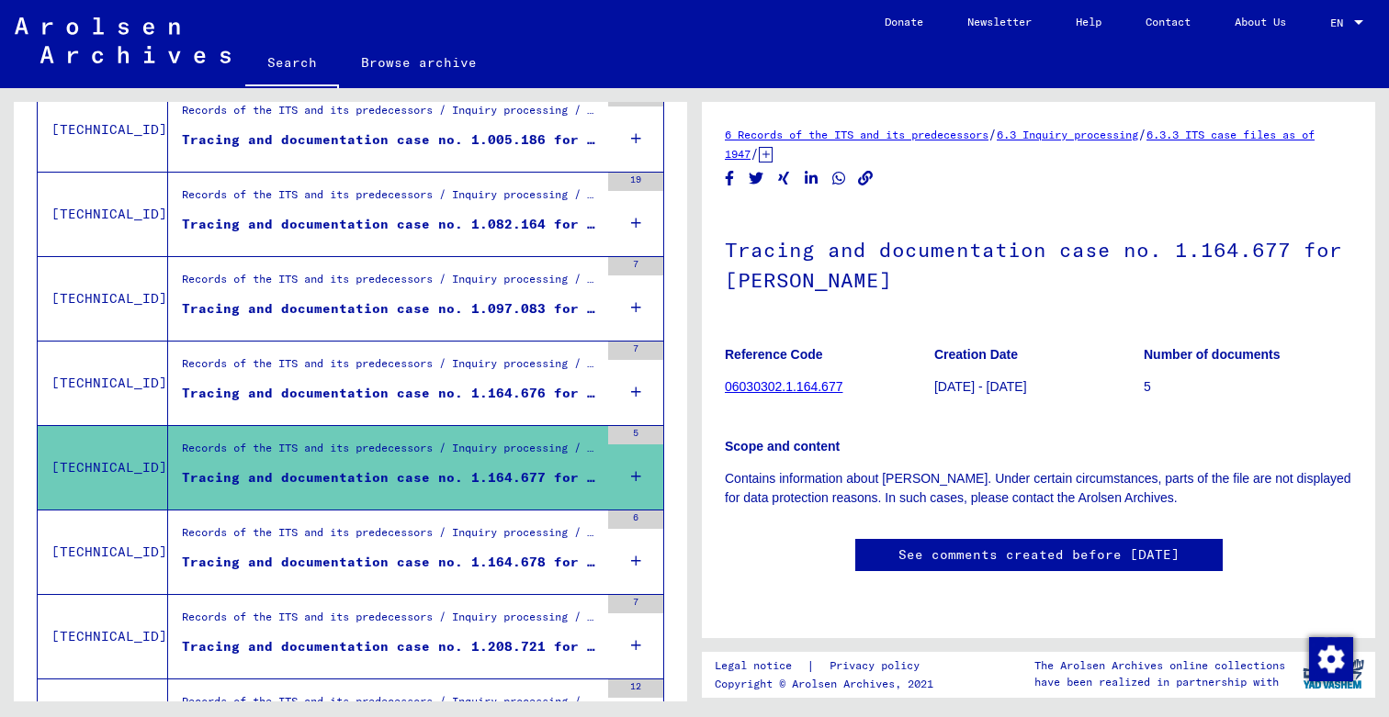
click at [543, 555] on div "Tracing and documentation case no. 1.164.678 for [PERSON_NAME]" at bounding box center [390, 562] width 417 height 19
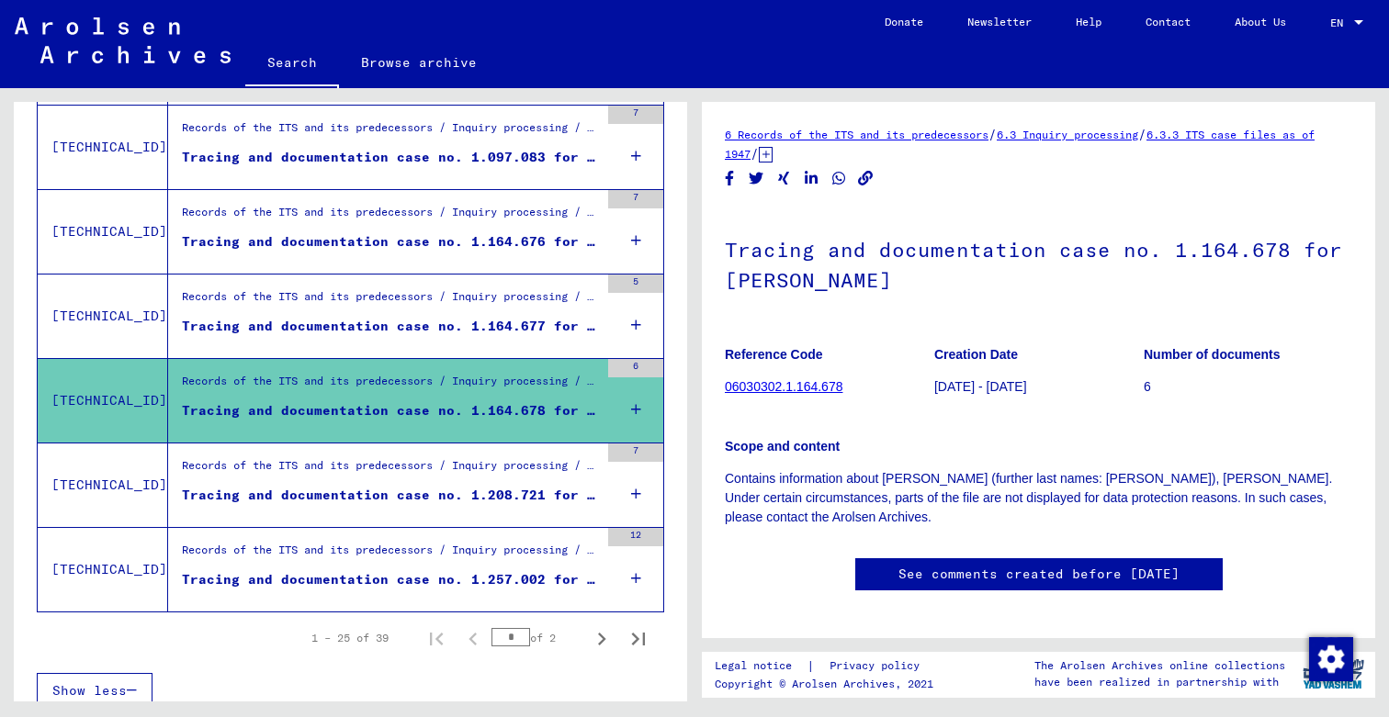
scroll to position [1962, 0]
click at [557, 479] on div "Records of the ITS and its predecessors / Inquiry processing / ITS case files a…" at bounding box center [390, 470] width 417 height 26
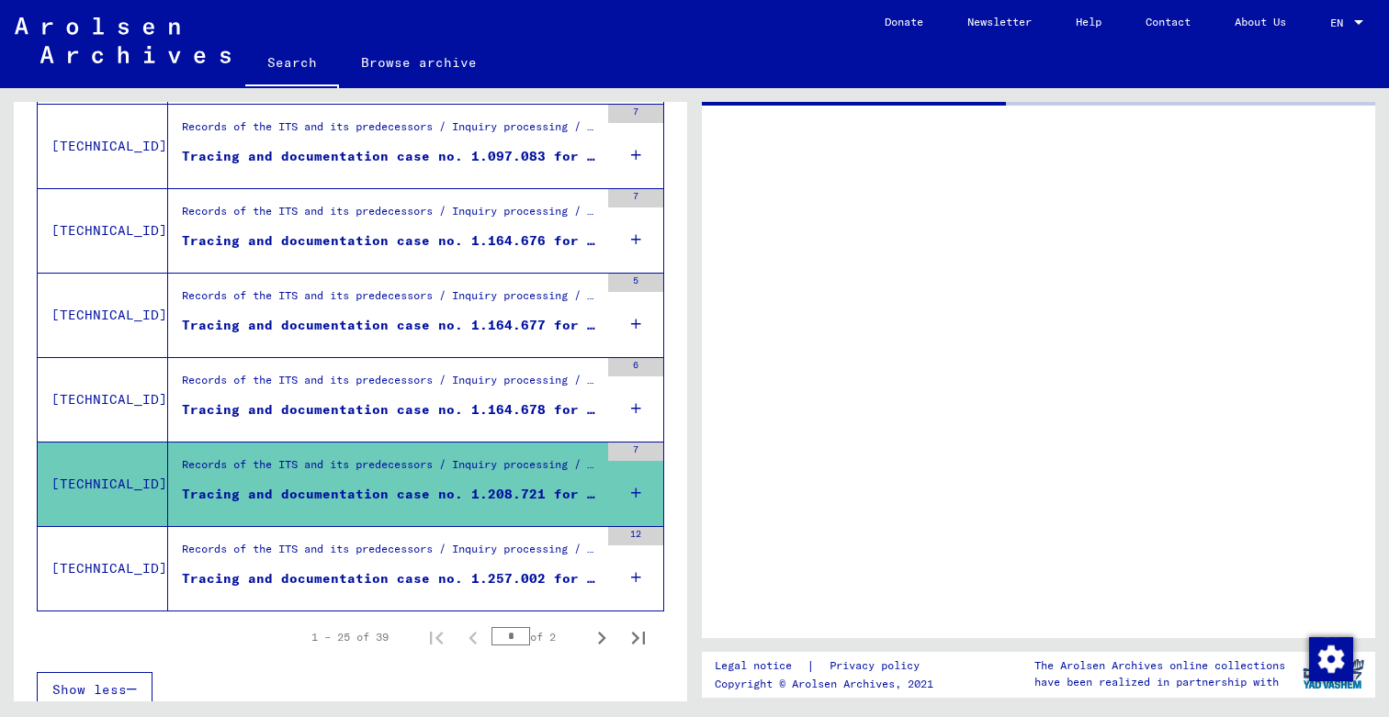
click at [556, 557] on div "Records of the ITS and its predecessors / Inquiry processing / ITS case files a…" at bounding box center [390, 554] width 417 height 26
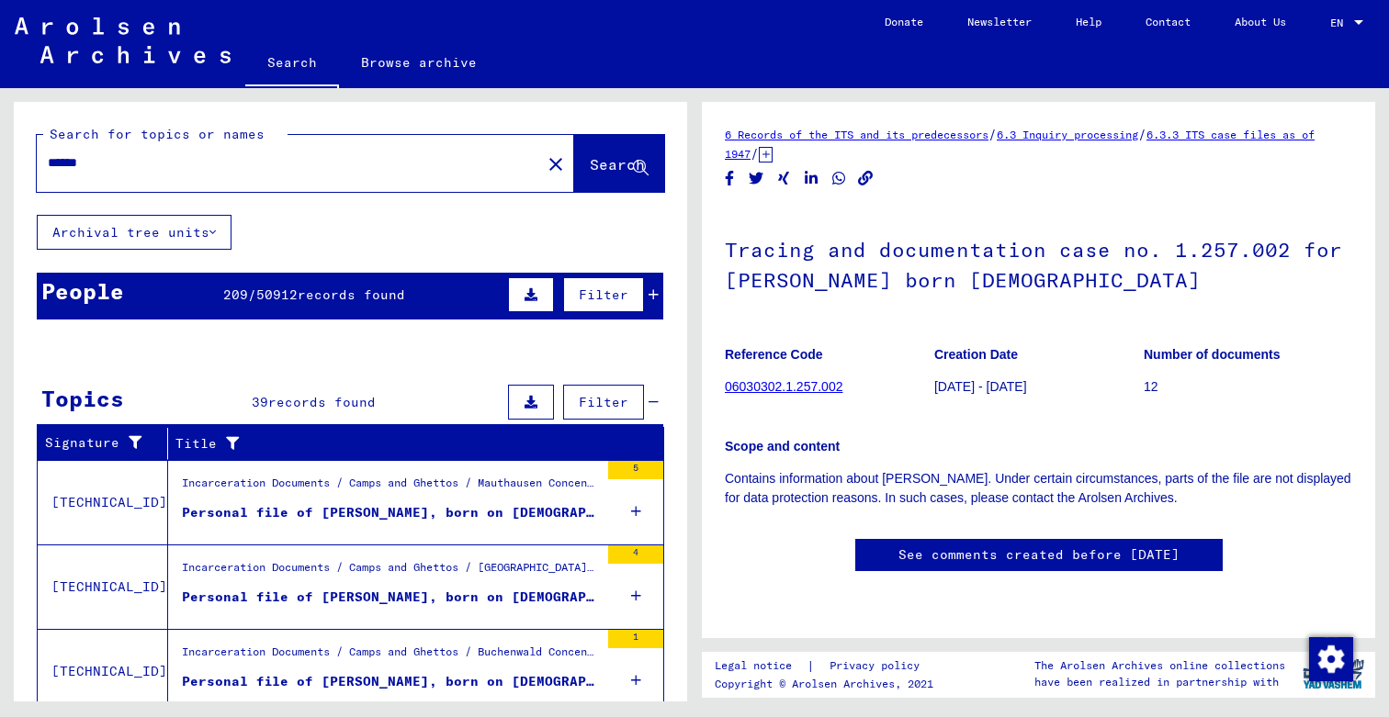
click at [255, 303] on div "209 / 50912 records found" at bounding box center [314, 295] width 182 height 19
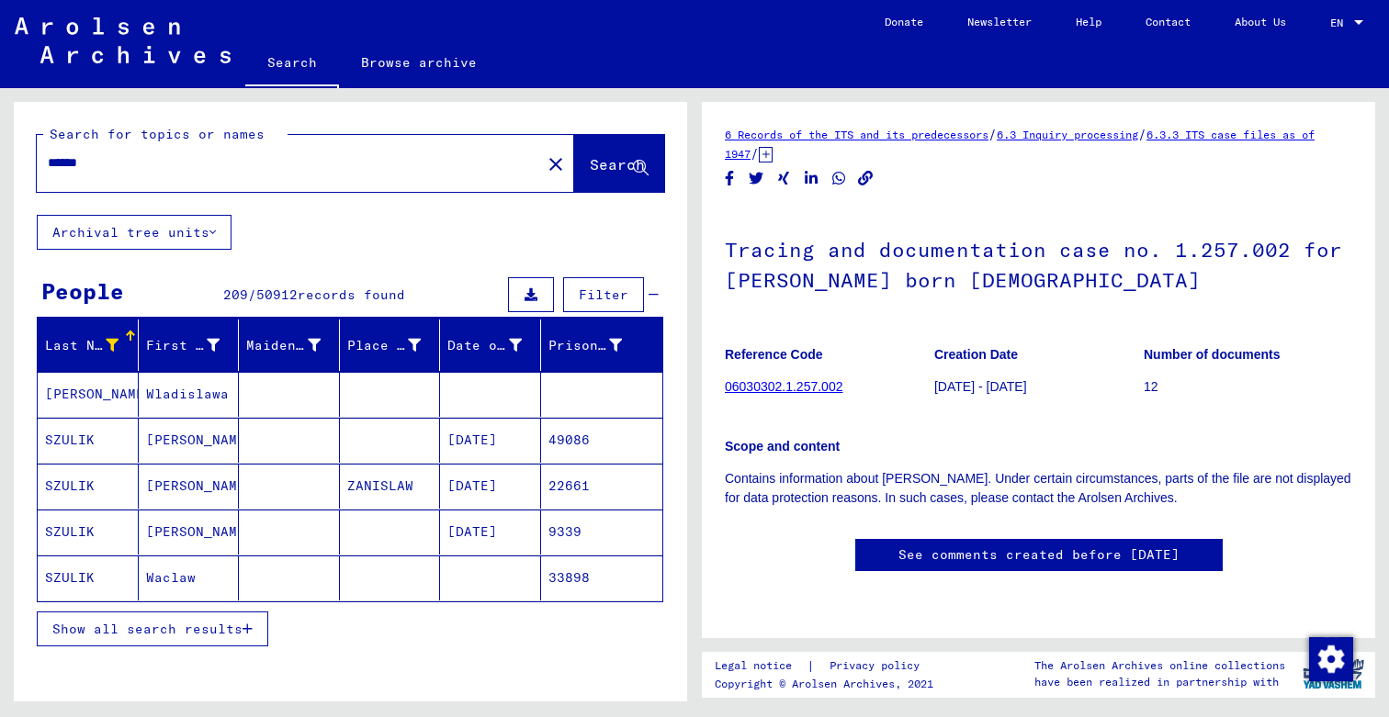
click at [196, 389] on mat-cell "Wladislawa" at bounding box center [189, 394] width 101 height 45
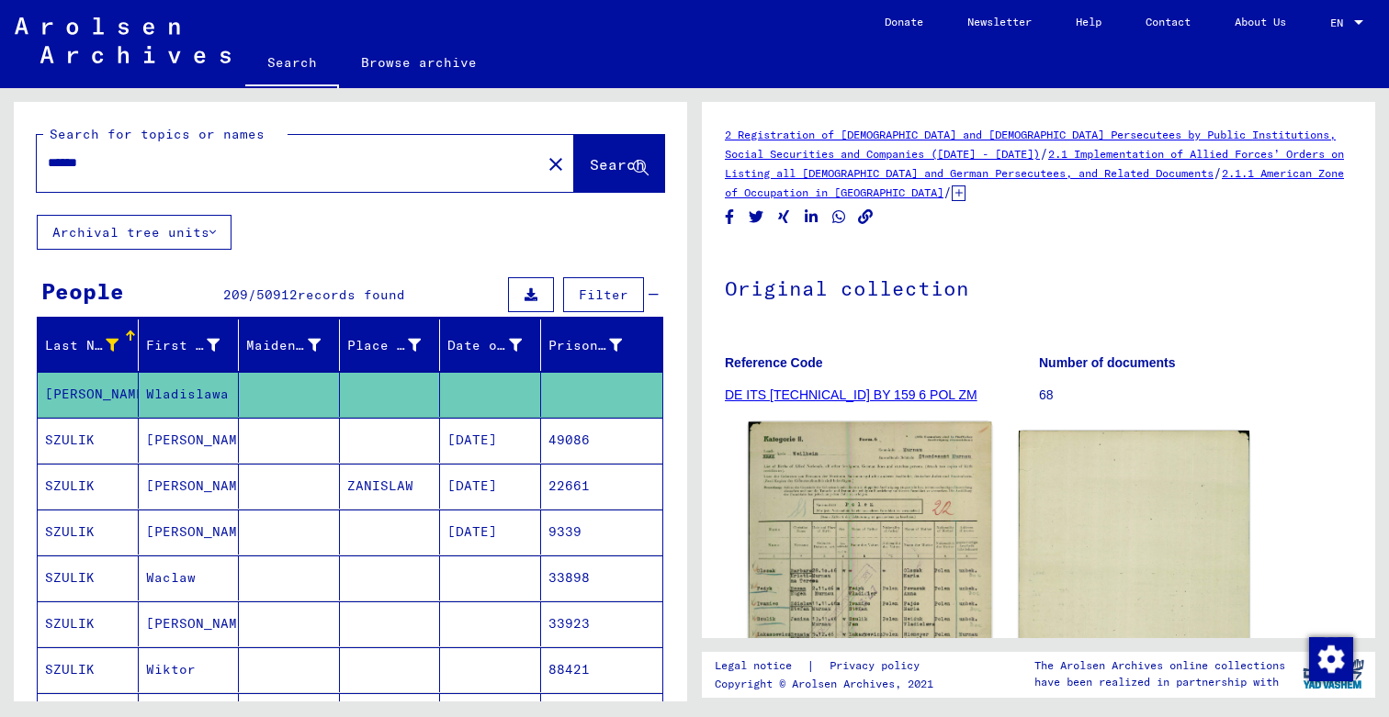
scroll to position [68, 0]
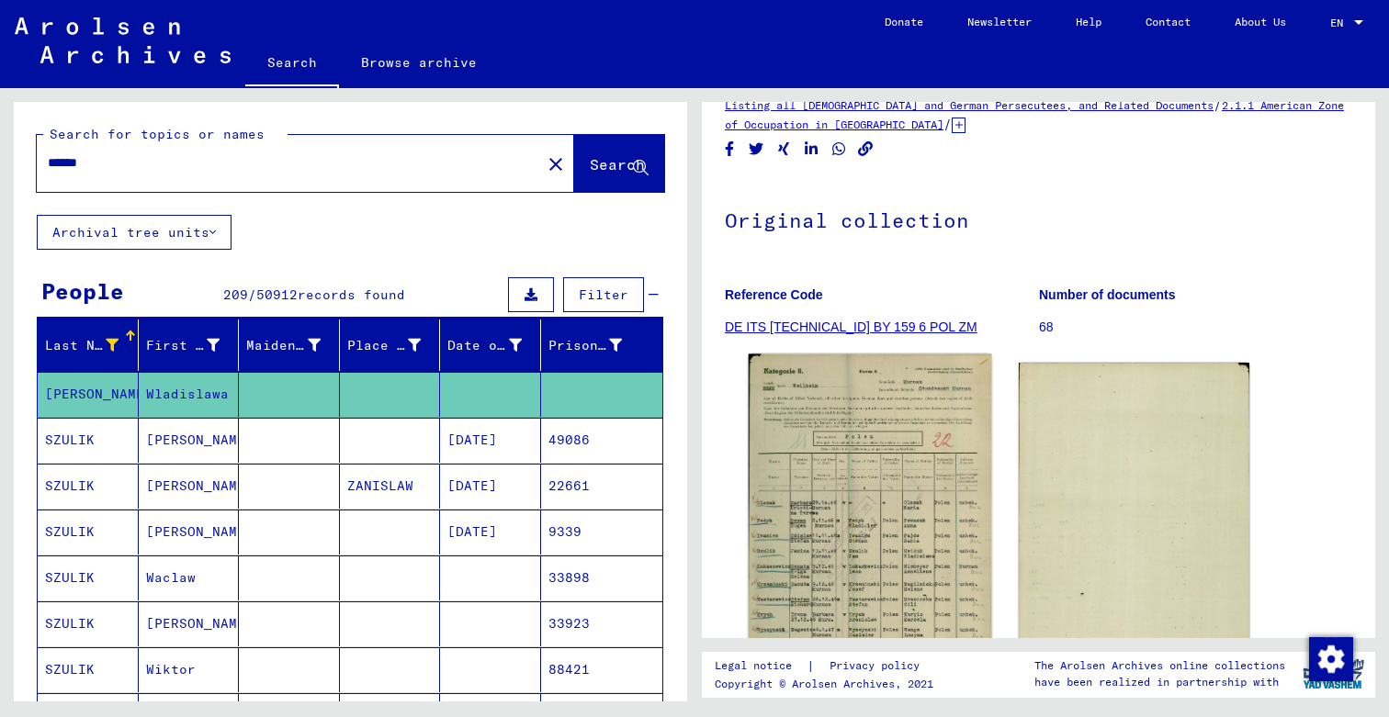
click at [841, 484] on img at bounding box center [870, 532] width 243 height 354
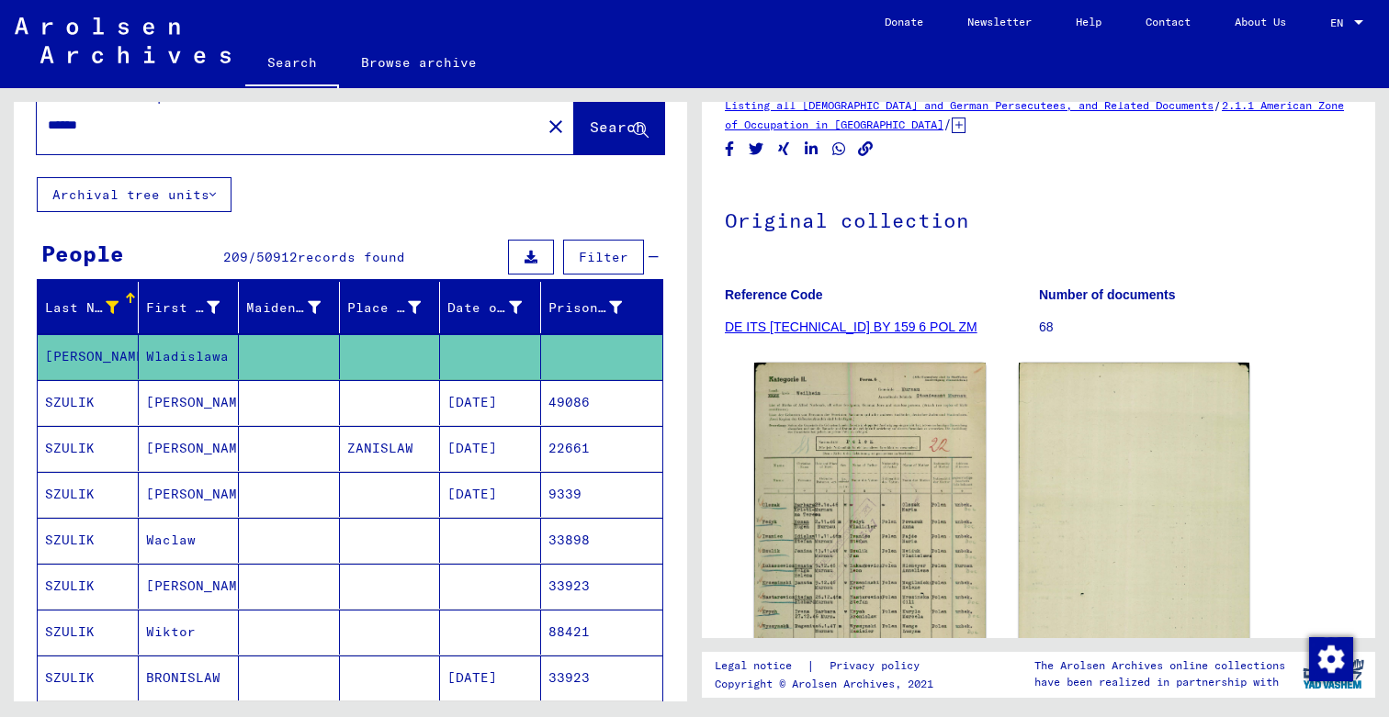
scroll to position [43, 0]
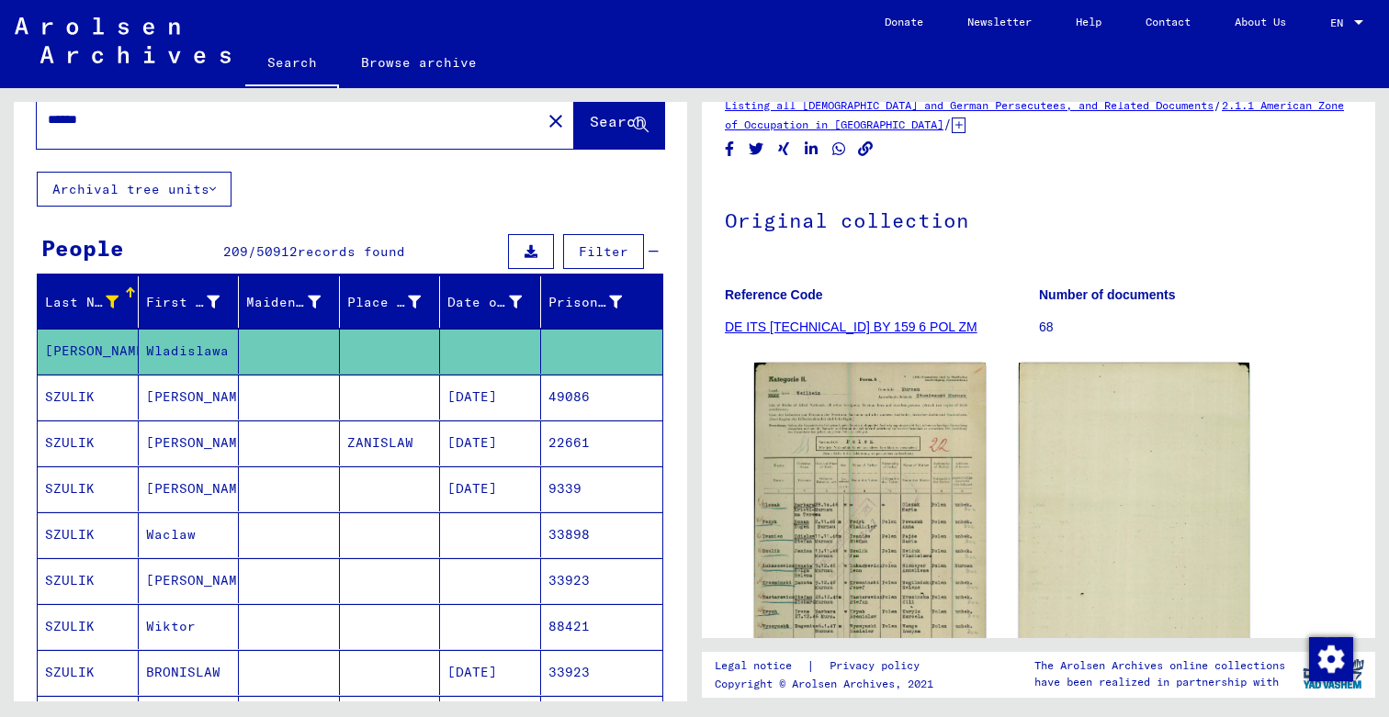
click at [173, 391] on mat-cell "[PERSON_NAME]" at bounding box center [189, 397] width 101 height 45
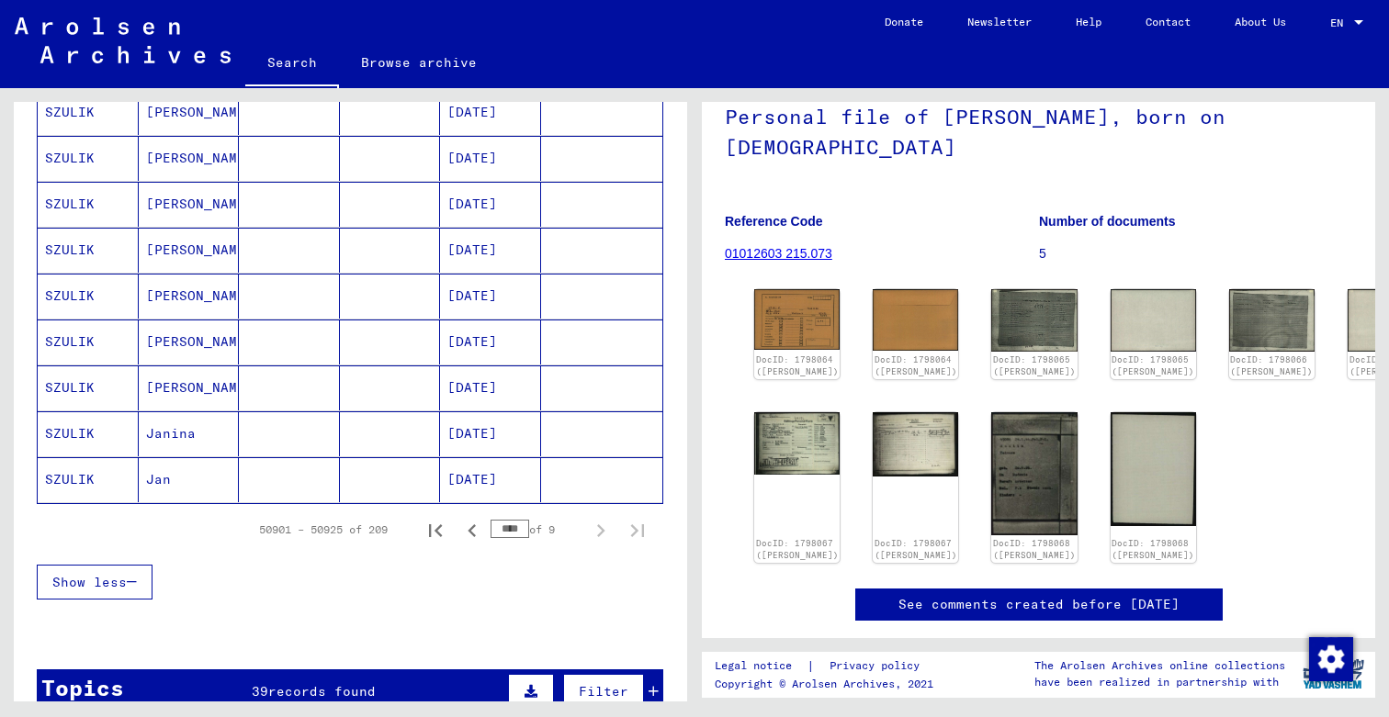
scroll to position [1033, 0]
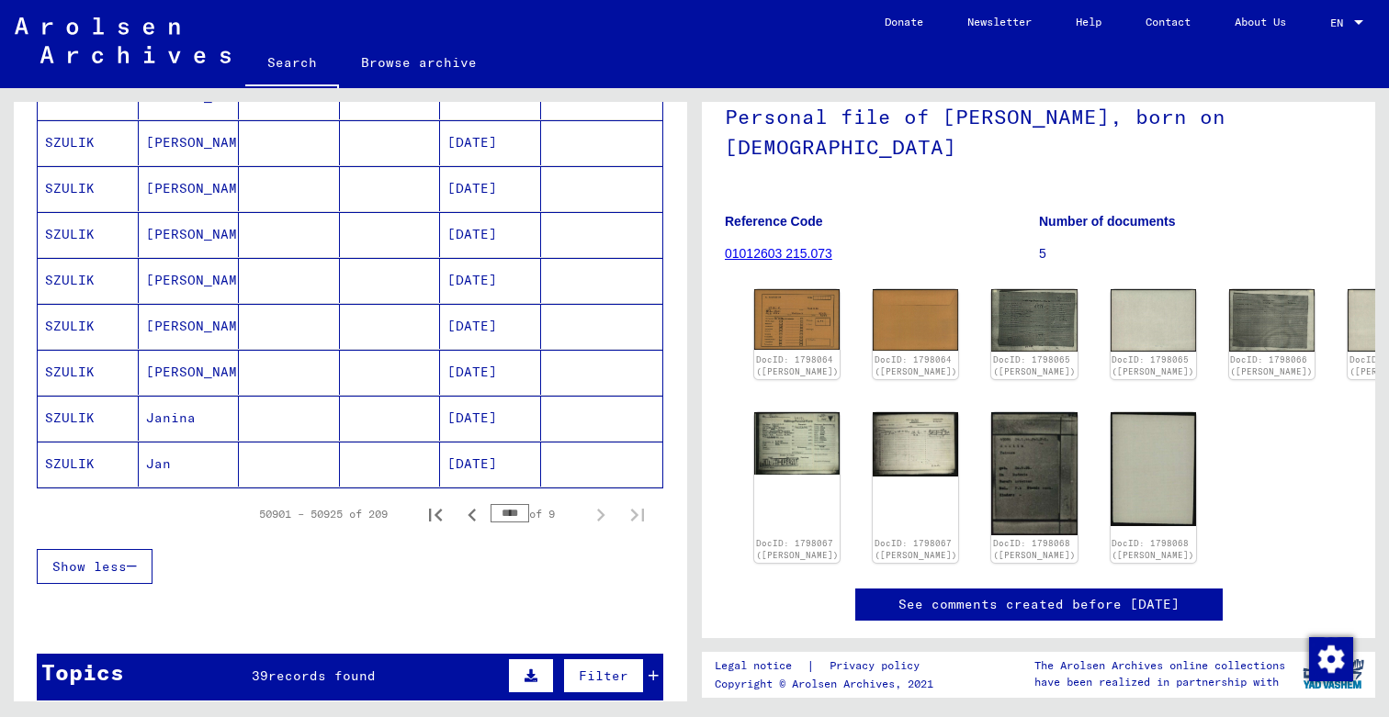
click at [273, 469] on mat-cell at bounding box center [289, 464] width 101 height 45
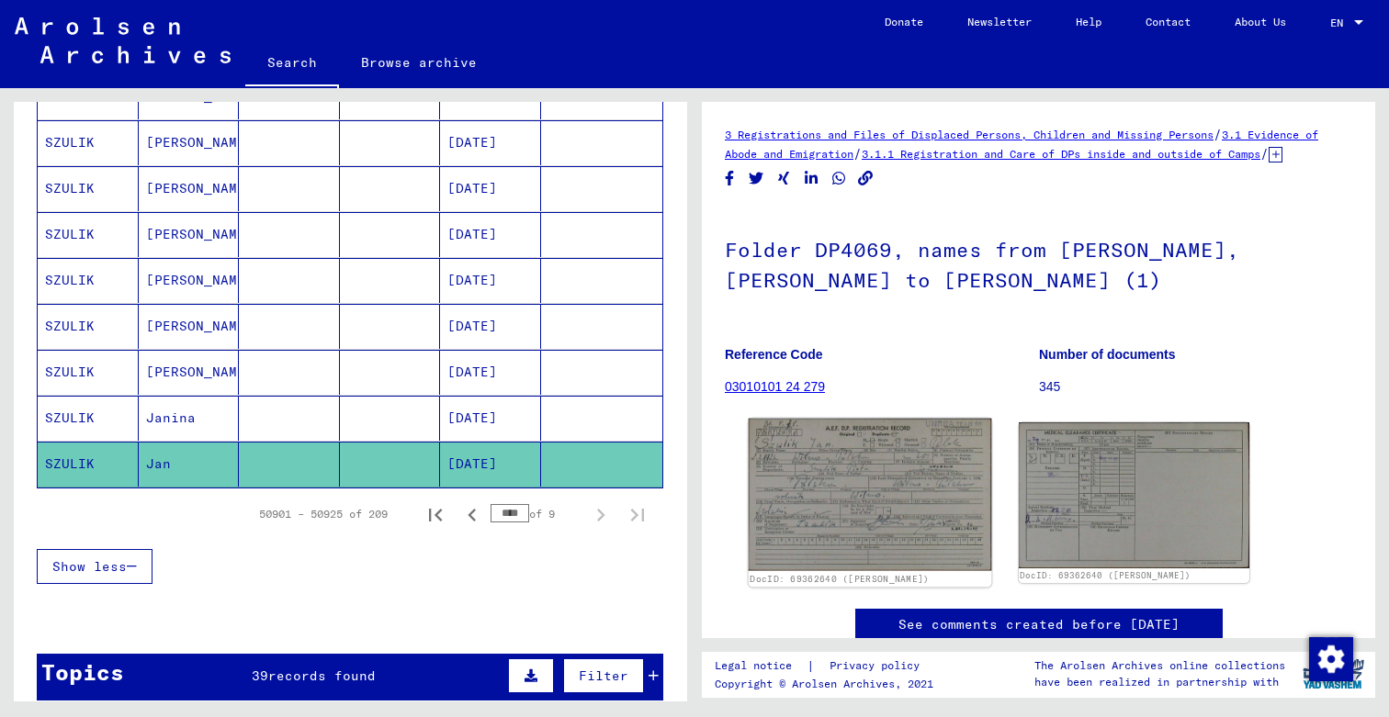
click at [852, 532] on img at bounding box center [870, 495] width 243 height 152
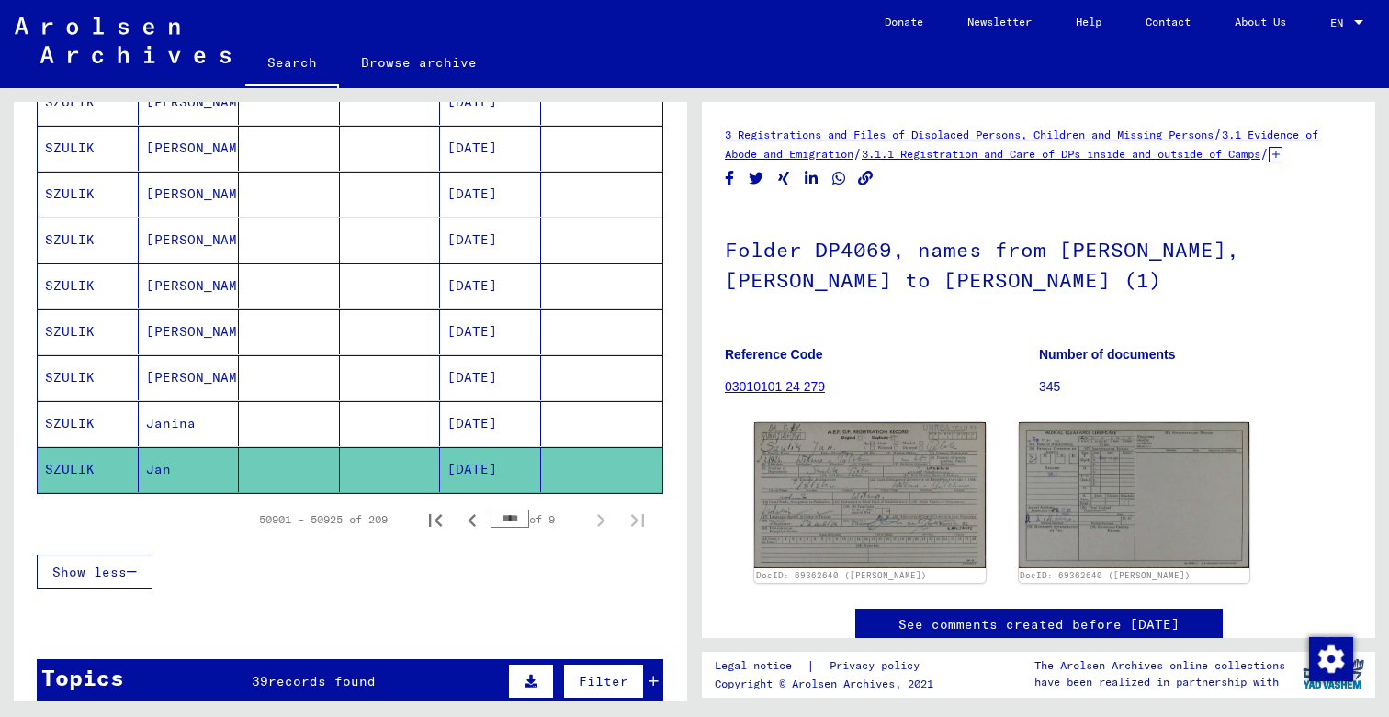
scroll to position [1028, 0]
click at [473, 518] on icon "Previous page" at bounding box center [472, 520] width 8 height 13
type input "****"
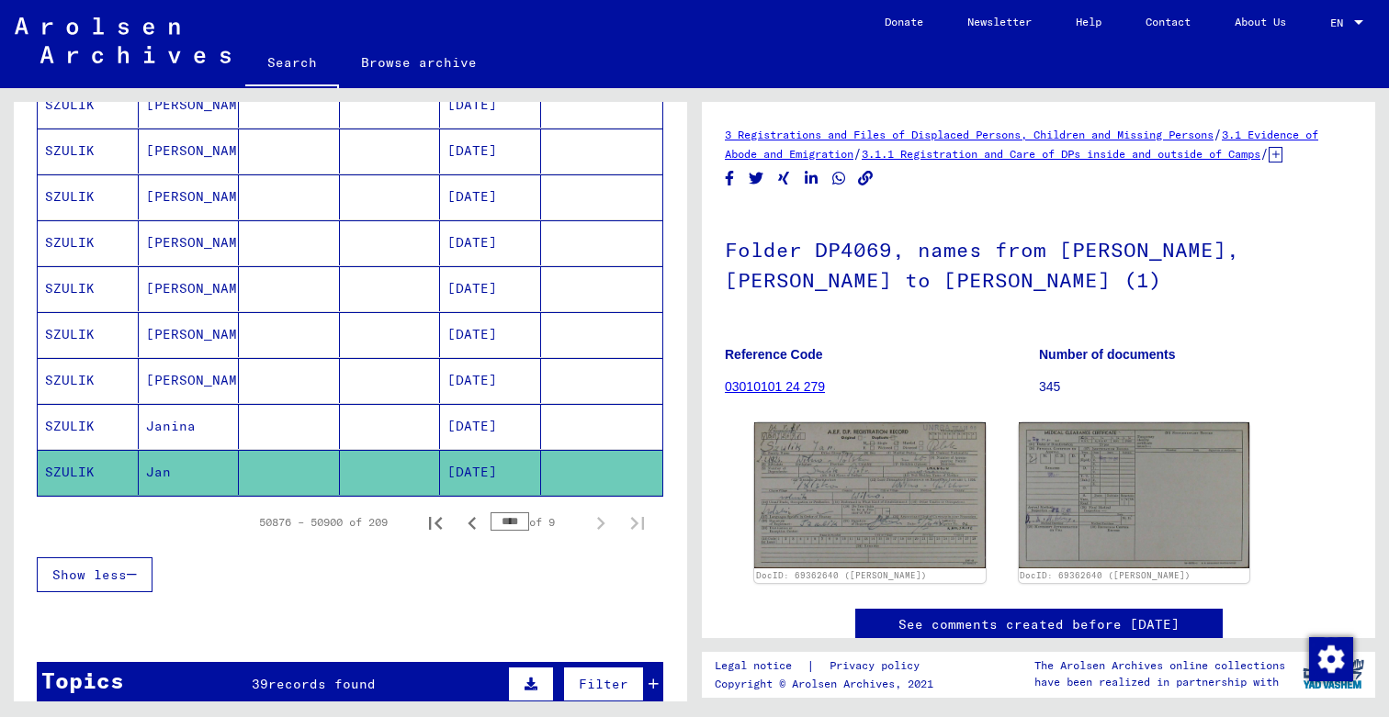
click at [511, 523] on input "****" at bounding box center [510, 522] width 39 height 18
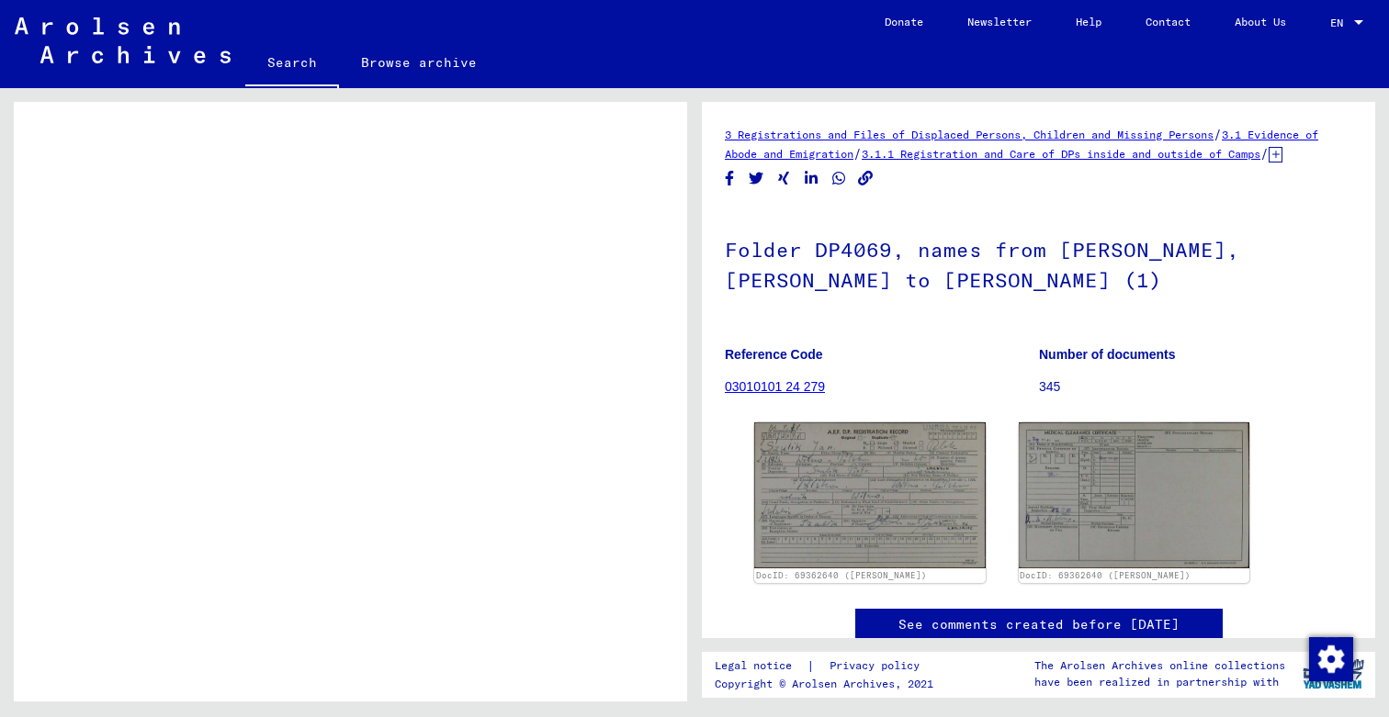
click at [607, 524] on td "Registrations and Files of Displaced Persons, Children and Missing Persons / Ev…" at bounding box center [415, 509] width 495 height 85
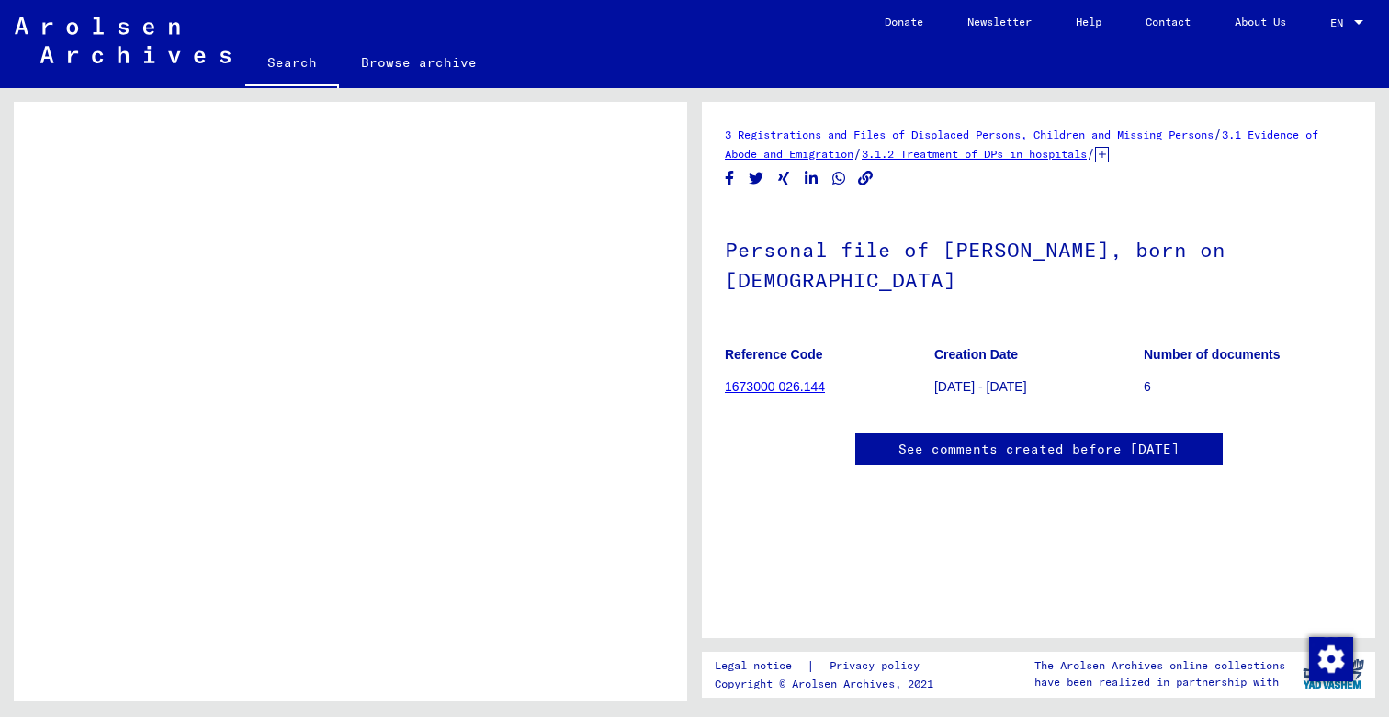
scroll to position [545, 0]
